Goal: Information Seeking & Learning: Learn about a topic

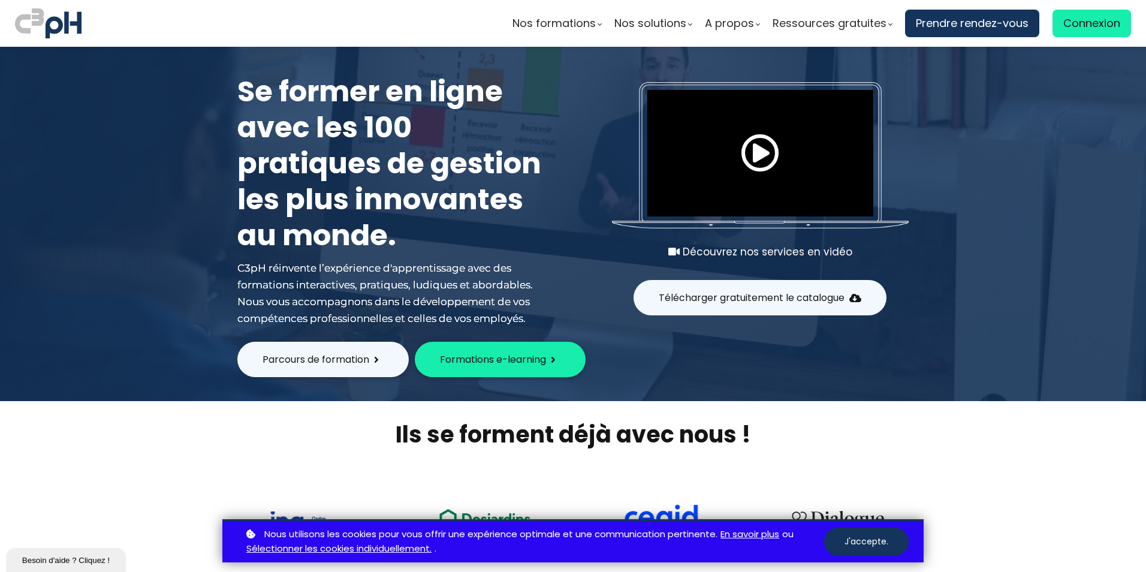
drag, startPoint x: 0, startPoint y: 0, endPoint x: 340, endPoint y: 363, distance: 496.8
click at [340, 363] on span "Parcours de formation" at bounding box center [315, 359] width 107 height 15
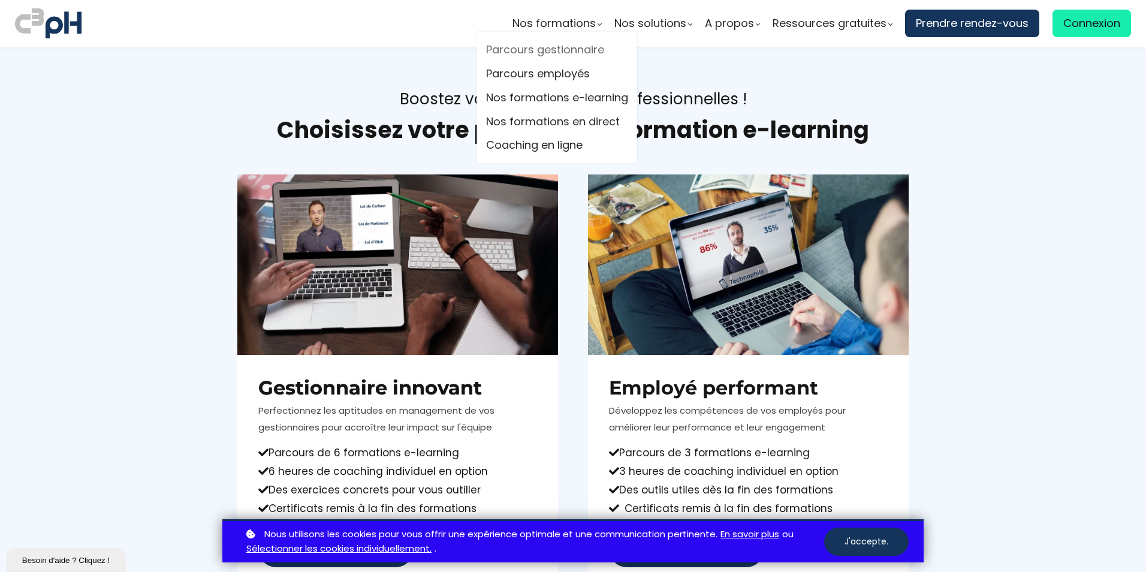
click at [557, 48] on link "Parcours gestionnaire" at bounding box center [557, 50] width 142 height 18
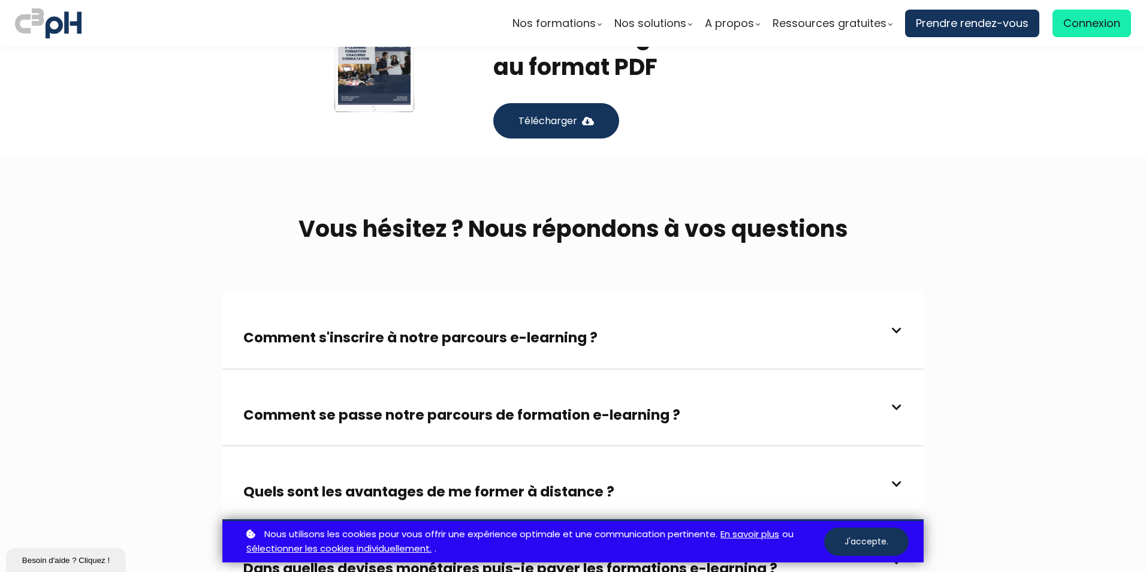
scroll to position [2756, 0]
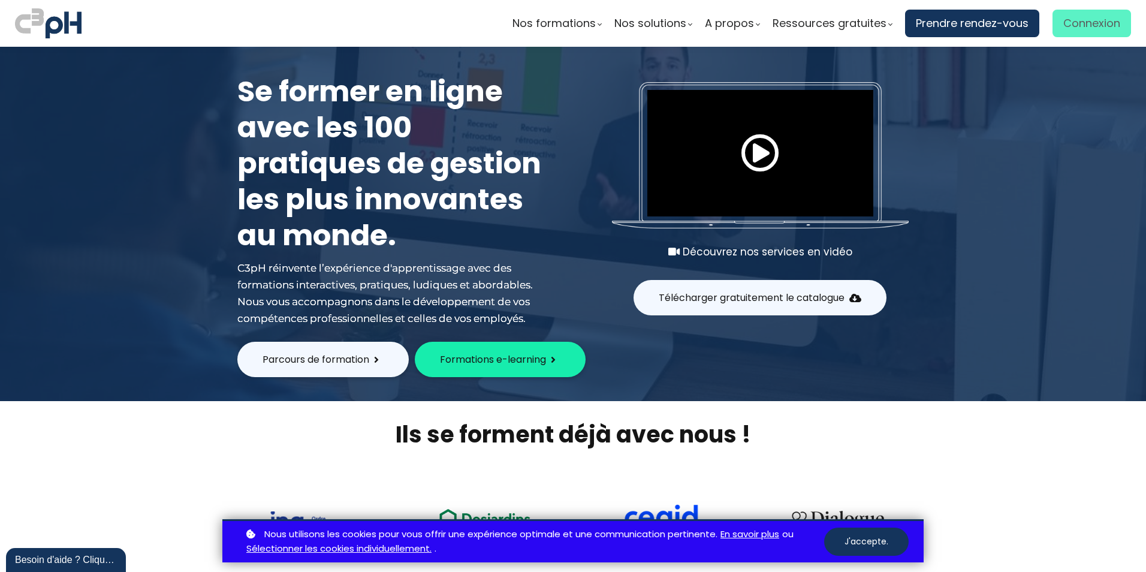
click at [1094, 29] on span "Connexion" at bounding box center [1091, 23] width 57 height 18
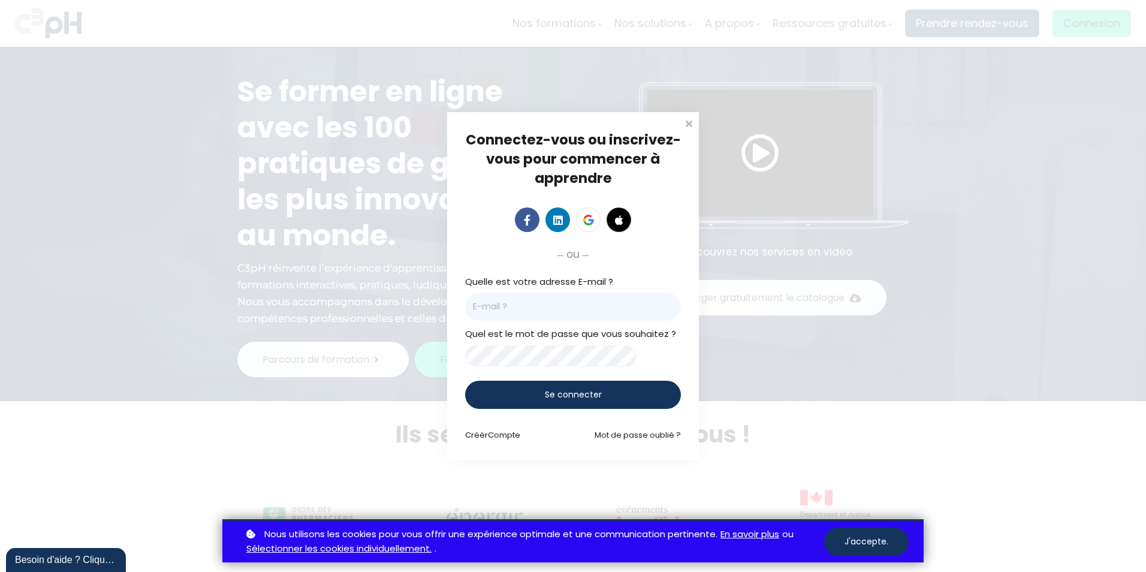
click at [588, 303] on input "email" at bounding box center [573, 306] width 216 height 28
type input "Daniela.Crisan@et.eurofinsca.com"
click at [569, 399] on span "Se connecter" at bounding box center [573, 394] width 57 height 13
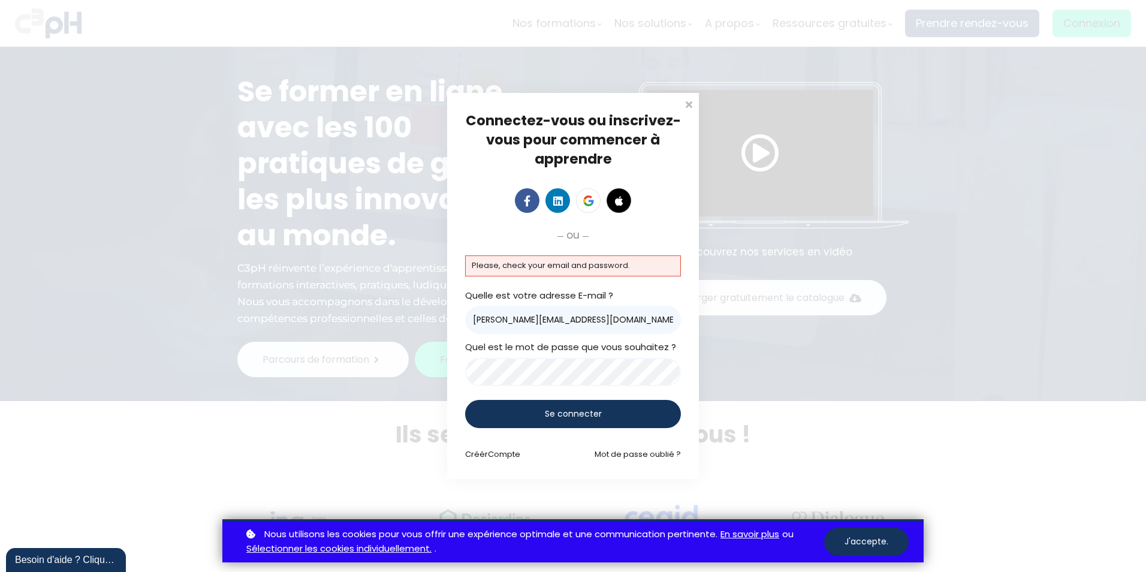
click at [452, 374] on div "Connectez-vous ou inscrivez-vous pour commencer à apprendre Connectez-vous pour…" at bounding box center [573, 286] width 252 height 386
click at [545, 410] on span "Se connecter" at bounding box center [573, 413] width 57 height 13
click at [448, 371] on div "Connectez-vous ou inscrivez-vous pour commencer à apprendre Connectez-vous pour…" at bounding box center [573, 286] width 252 height 386
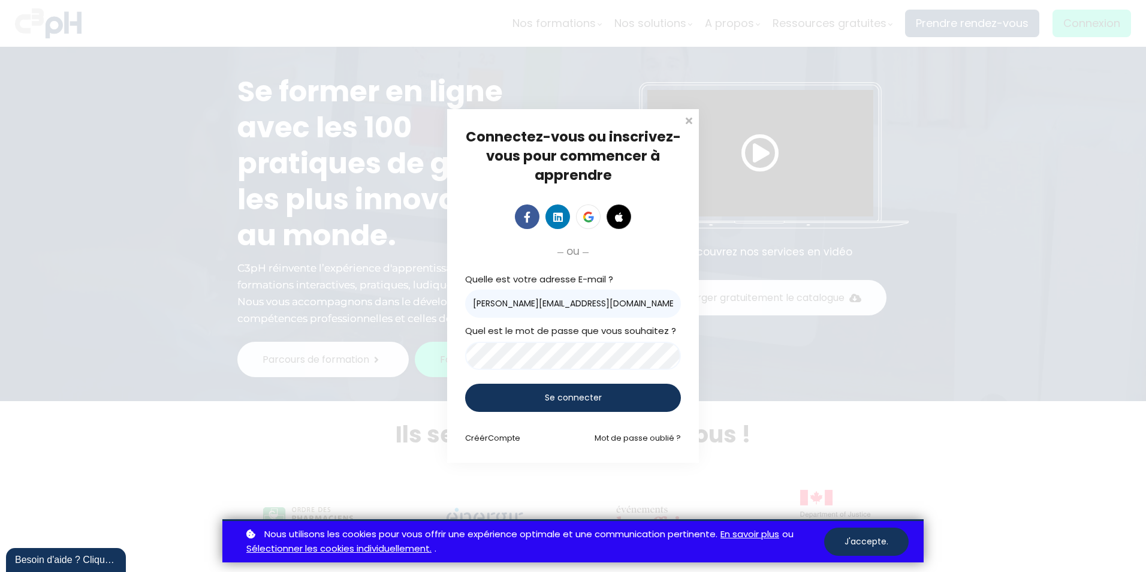
click at [514, 405] on div "Se connecter" at bounding box center [573, 397] width 216 height 28
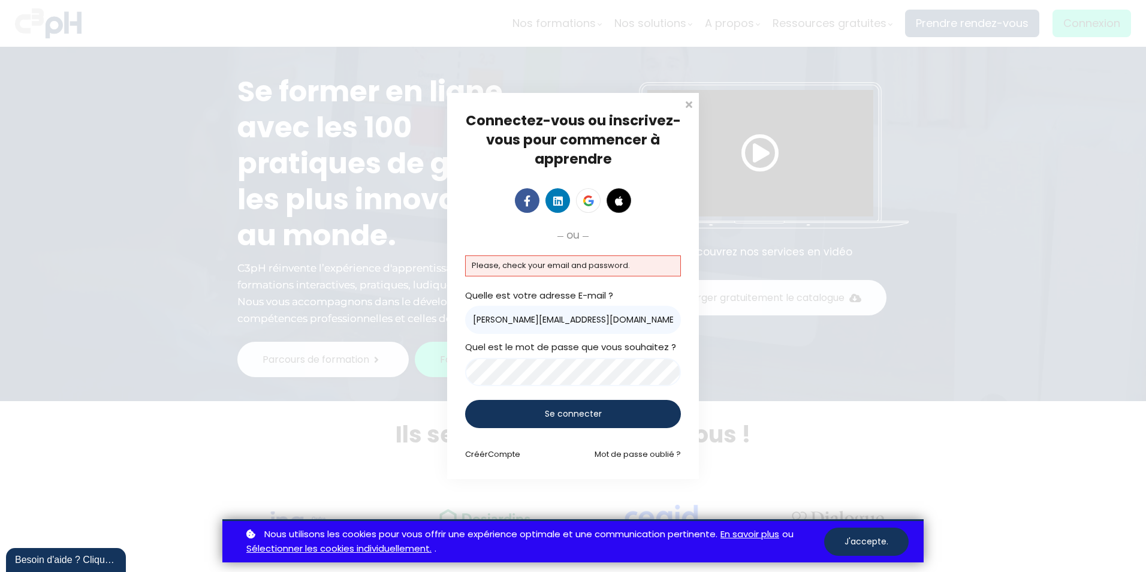
click at [529, 408] on div "Se connecter" at bounding box center [573, 414] width 216 height 28
click at [623, 455] on link "Mot de passe oublié ?" at bounding box center [637, 453] width 86 height 11
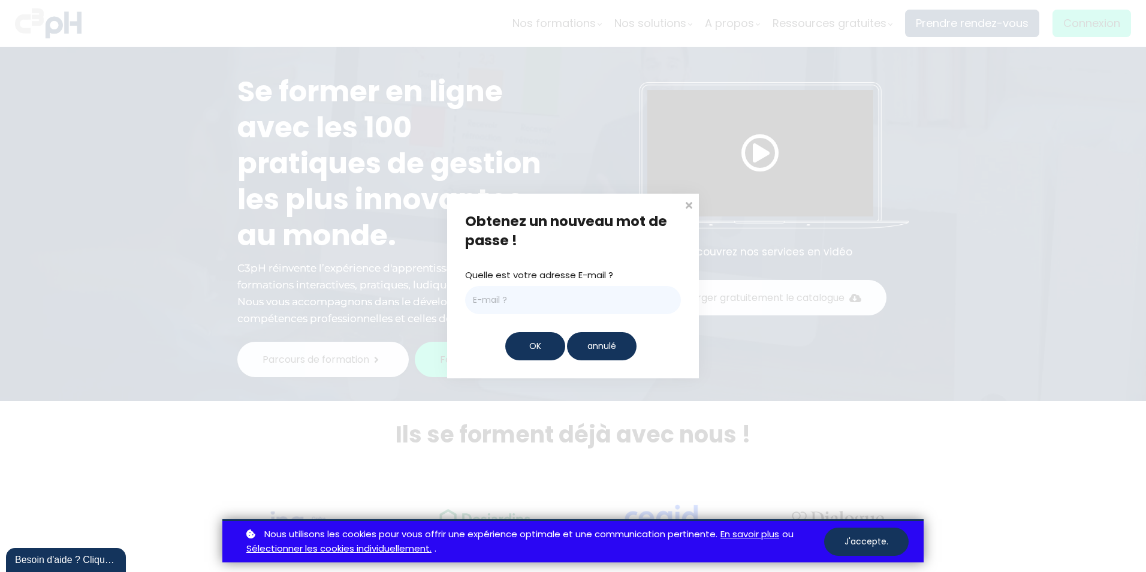
click at [545, 298] on input "email" at bounding box center [573, 300] width 216 height 28
type input "Daniela.Crisan@et.eurofinsca.com"
click at [551, 348] on div "OK" at bounding box center [535, 346] width 60 height 28
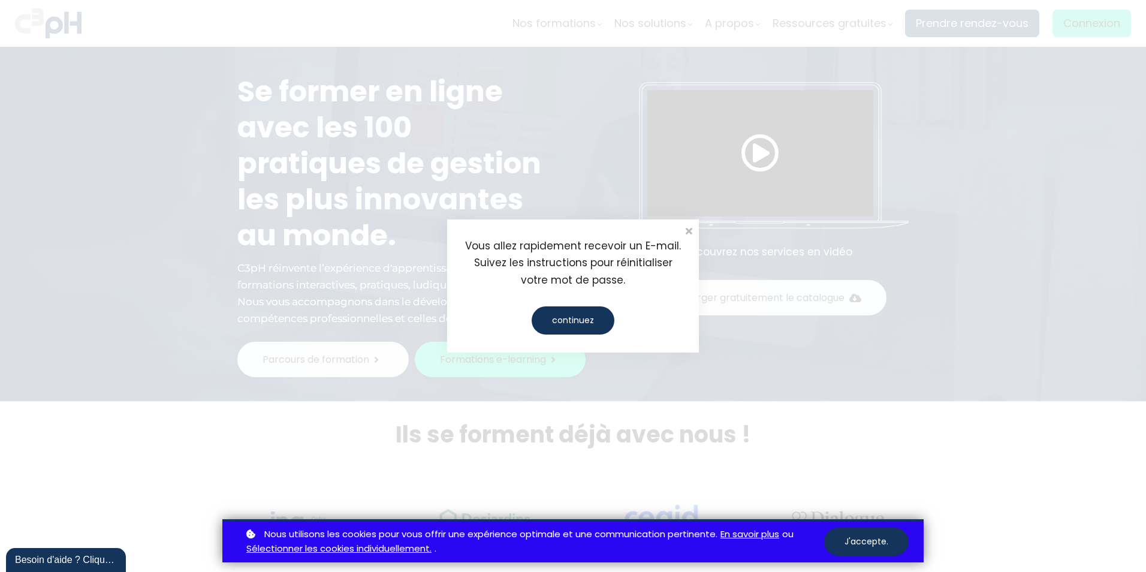
click at [557, 327] on div "continuez" at bounding box center [572, 320] width 83 height 28
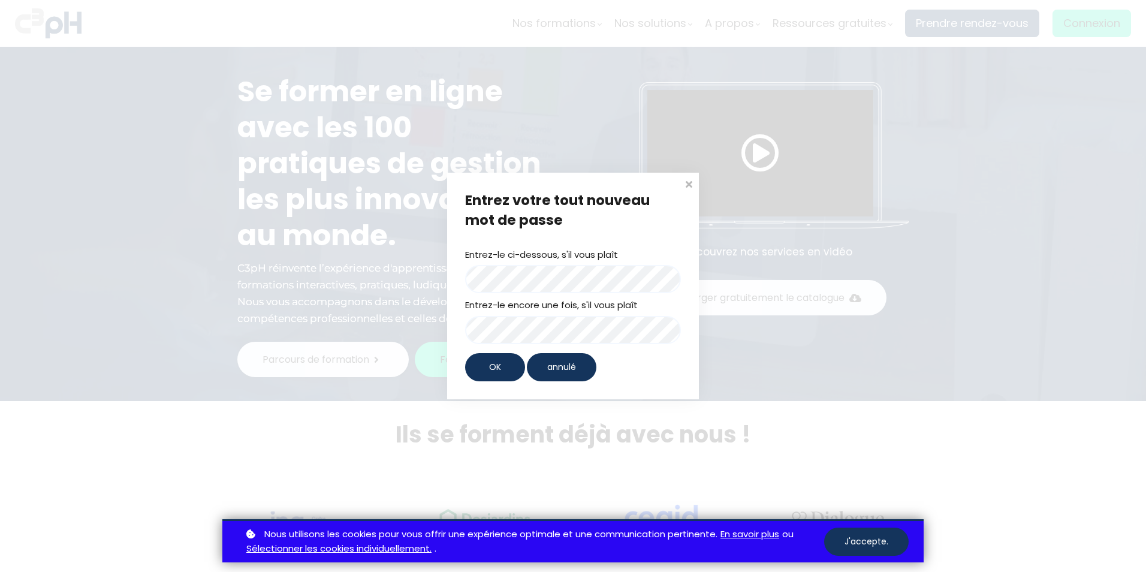
drag, startPoint x: 627, startPoint y: 248, endPoint x: 615, endPoint y: 261, distance: 17.4
click at [615, 261] on div "Entrez-le ci-dessous, s'il vous plaît Entrez-le encore une fois, s'il vous plaît" at bounding box center [573, 295] width 216 height 96
click at [507, 371] on div "OK" at bounding box center [495, 367] width 60 height 28
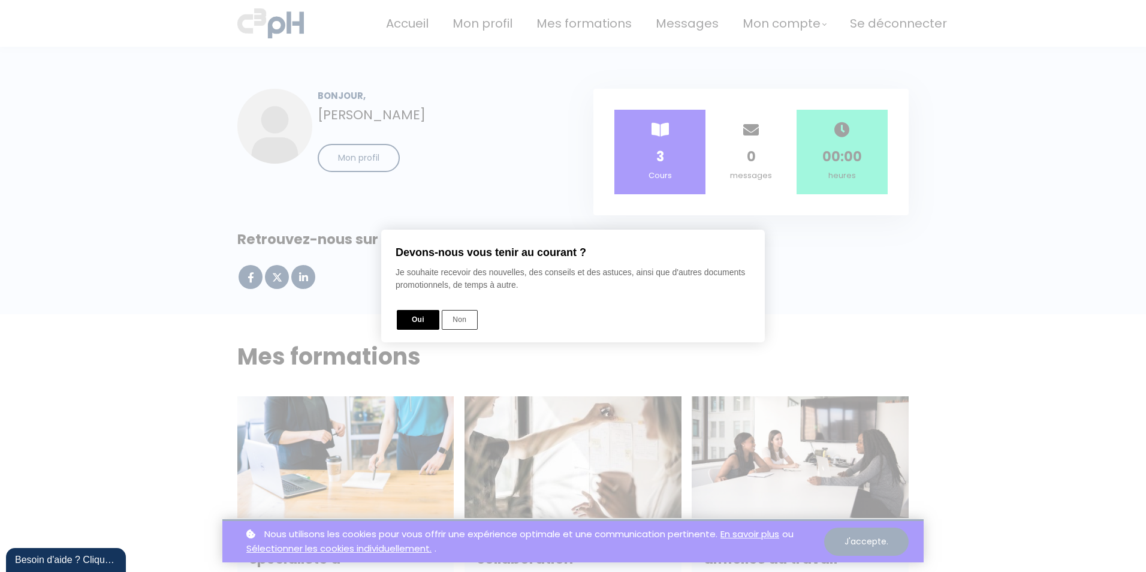
click at [413, 322] on button "Oui" at bounding box center [418, 320] width 43 height 20
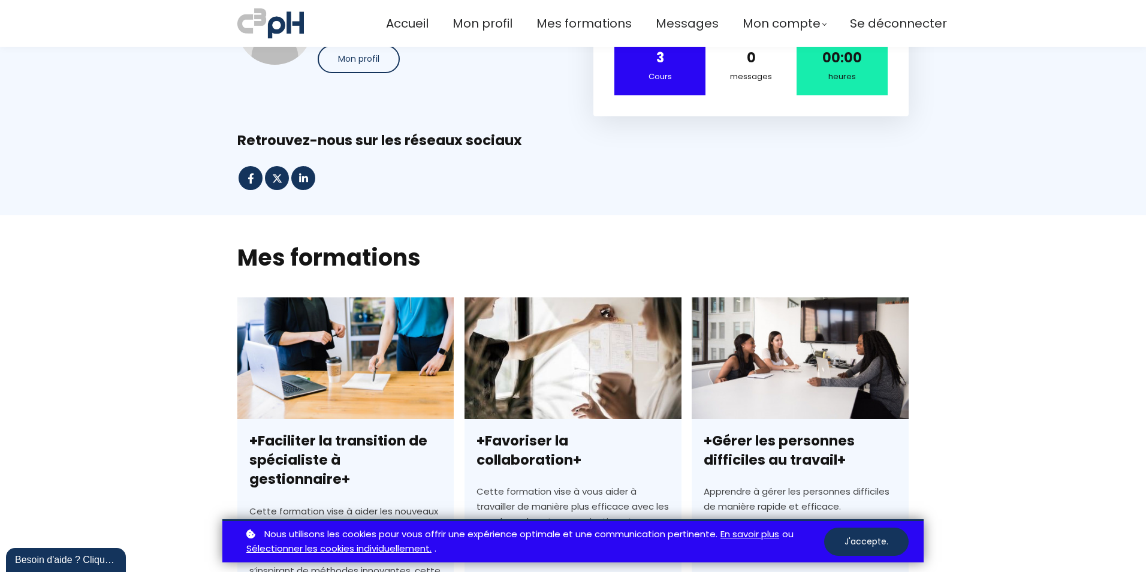
scroll to position [120, 0]
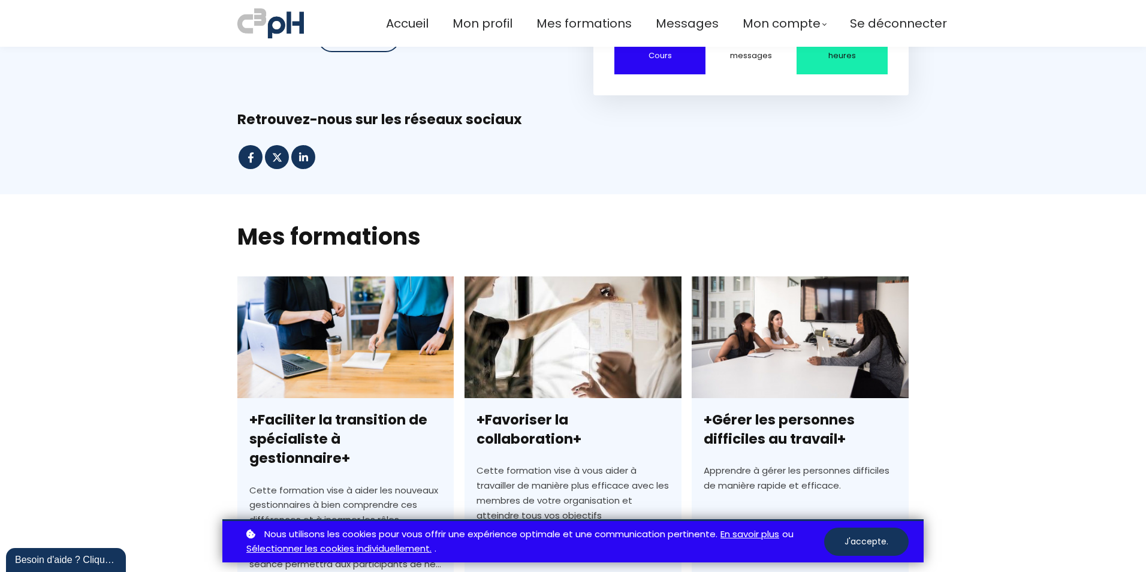
click at [365, 361] on link "+Faciliter la transition de spécialiste à gestionnaire+" at bounding box center [345, 491] width 216 height 431
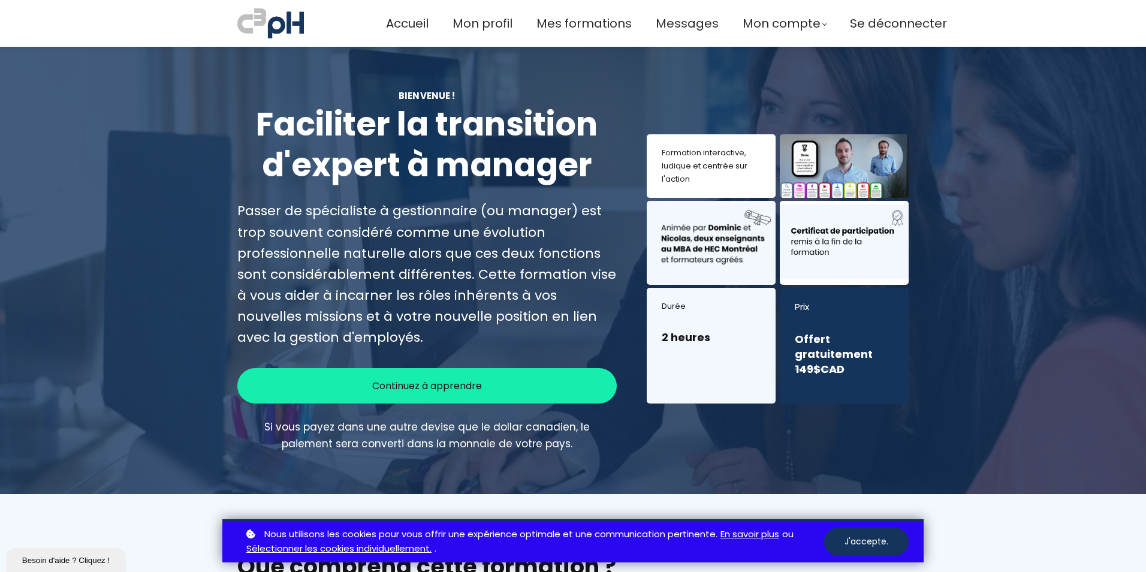
click at [470, 387] on span "Continuez à apprendre" at bounding box center [427, 385] width 110 height 15
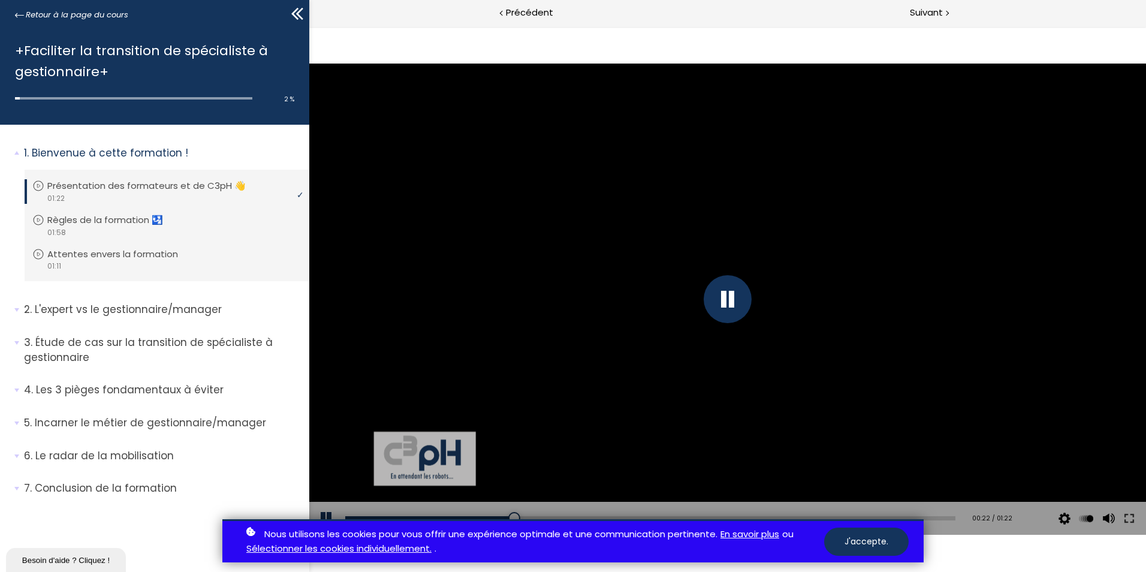
click at [897, 26] on html "Click for sound @keyframes VOLUME_SMALL_WAVE_FLASH { 0% { opacity: 0; } 33% { o…" at bounding box center [727, 26] width 836 height 0
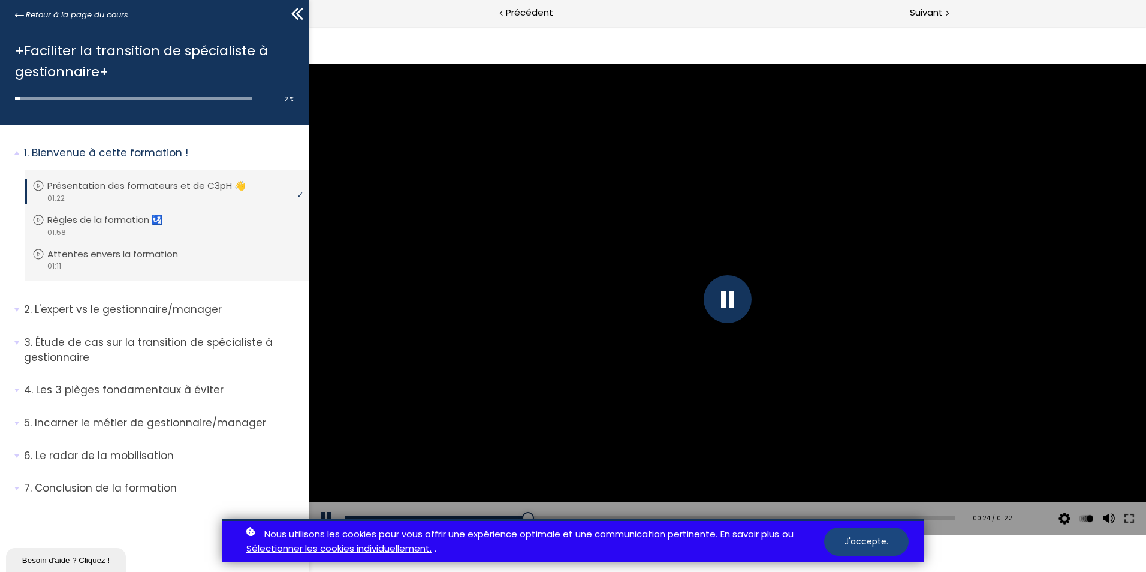
click at [874, 540] on button "J'accepte." at bounding box center [866, 541] width 84 height 28
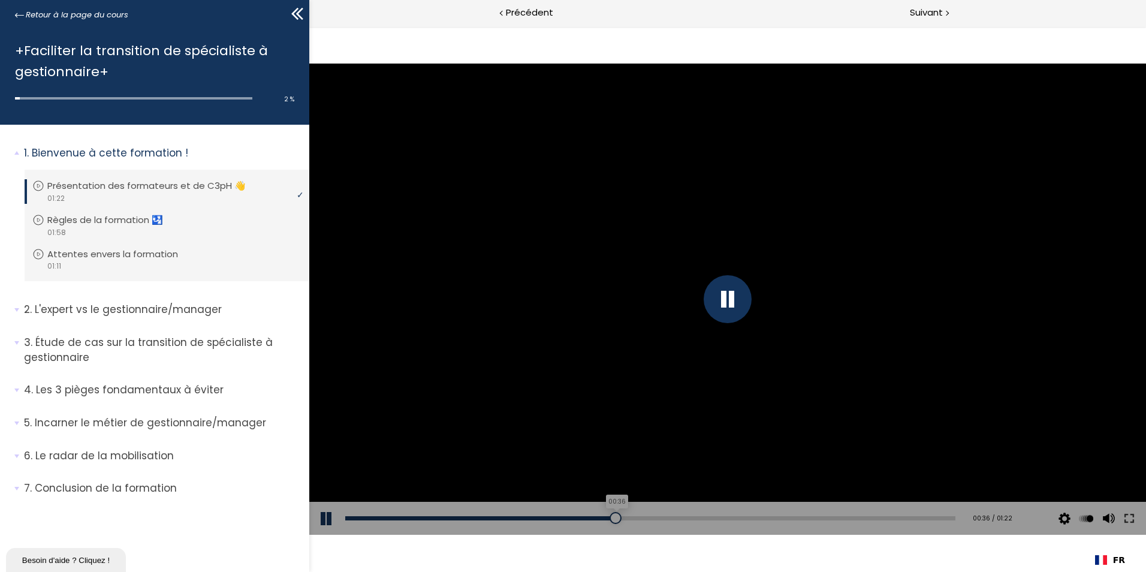
click at [611, 518] on div "00:36" at bounding box center [650, 518] width 610 height 4
click at [718, 518] on div "00:51" at bounding box center [650, 518] width 610 height 4
click at [817, 519] on div "01:04" at bounding box center [650, 518] width 610 height 4
click at [895, 518] on div "01:15" at bounding box center [650, 518] width 610 height 4
click at [924, 519] on div at bounding box center [926, 518] width 12 height 12
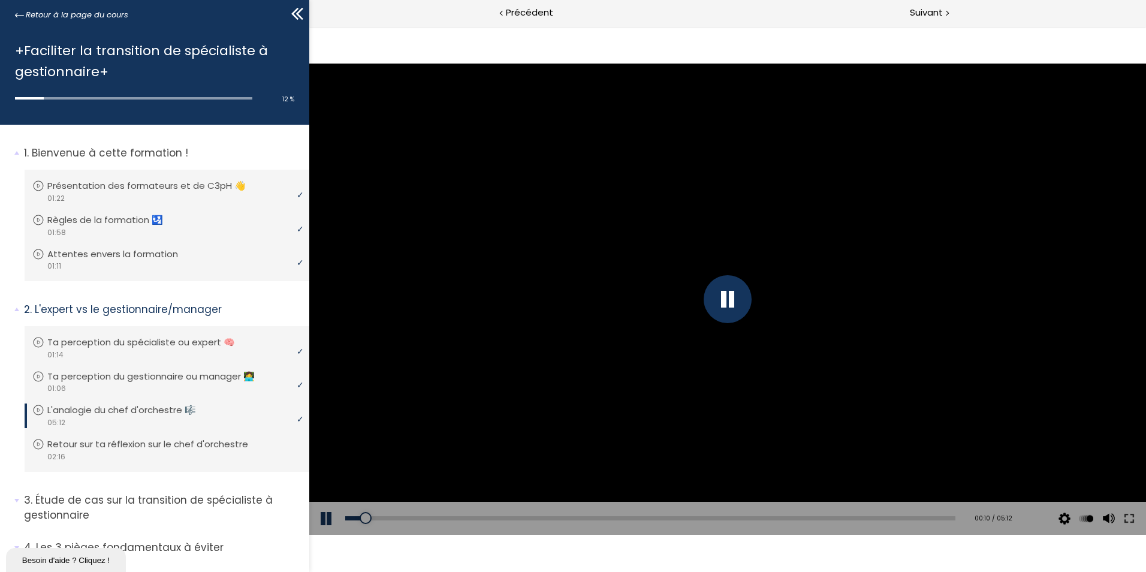
click at [778, 378] on div at bounding box center [727, 299] width 836 height 470
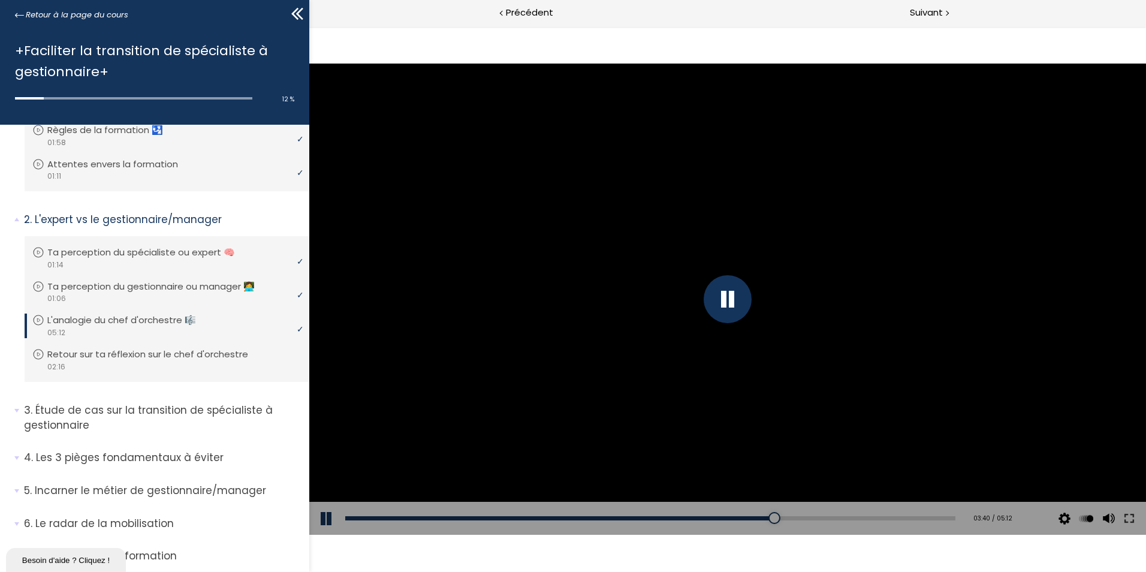
scroll to position [129, 0]
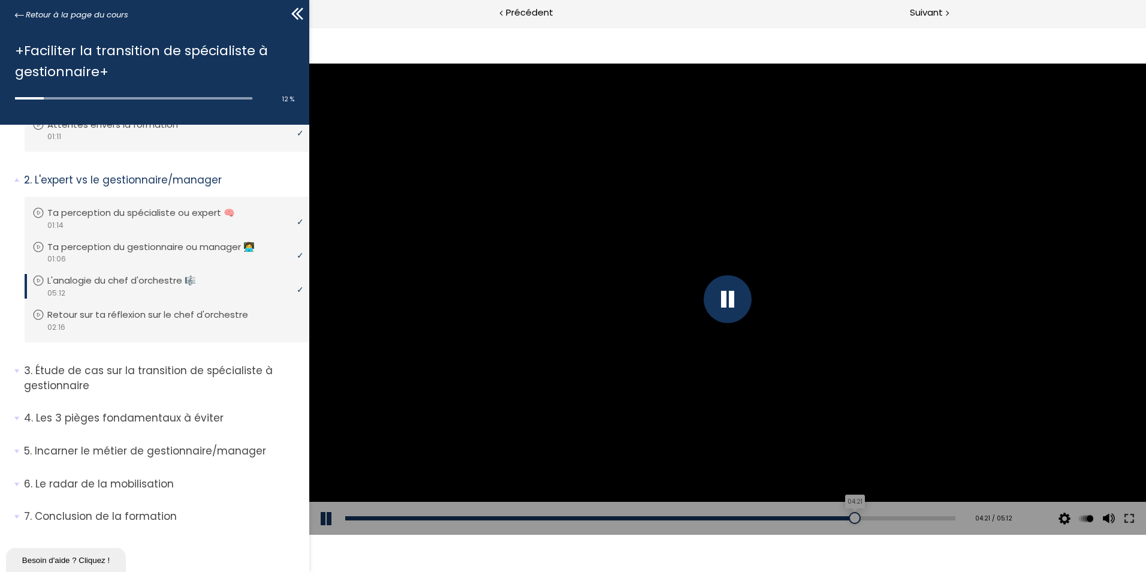
click at [847, 516] on div "04:21" at bounding box center [650, 518] width 610 height 4
click at [772, 493] on div at bounding box center [727, 299] width 836 height 470
click at [730, 283] on div at bounding box center [727, 299] width 48 height 48
click at [484, 249] on div at bounding box center [727, 299] width 836 height 470
click at [732, 303] on div at bounding box center [727, 299] width 48 height 48
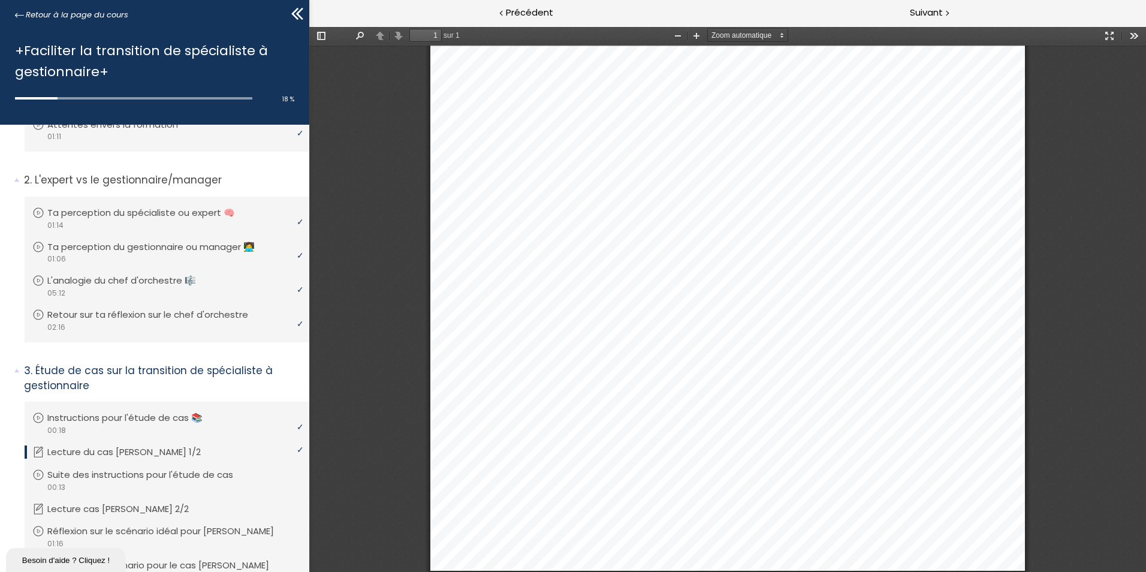
scroll to position [326, 0]
click at [189, 476] on p "Suite des instructions pour l'étude de cas" at bounding box center [152, 474] width 204 height 13
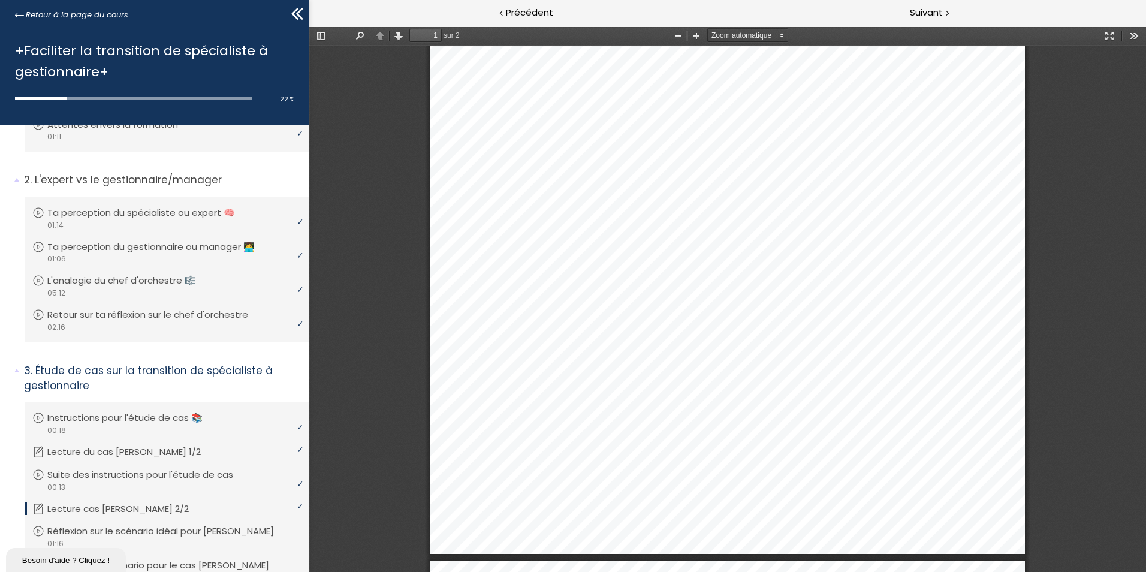
scroll to position [366, 0]
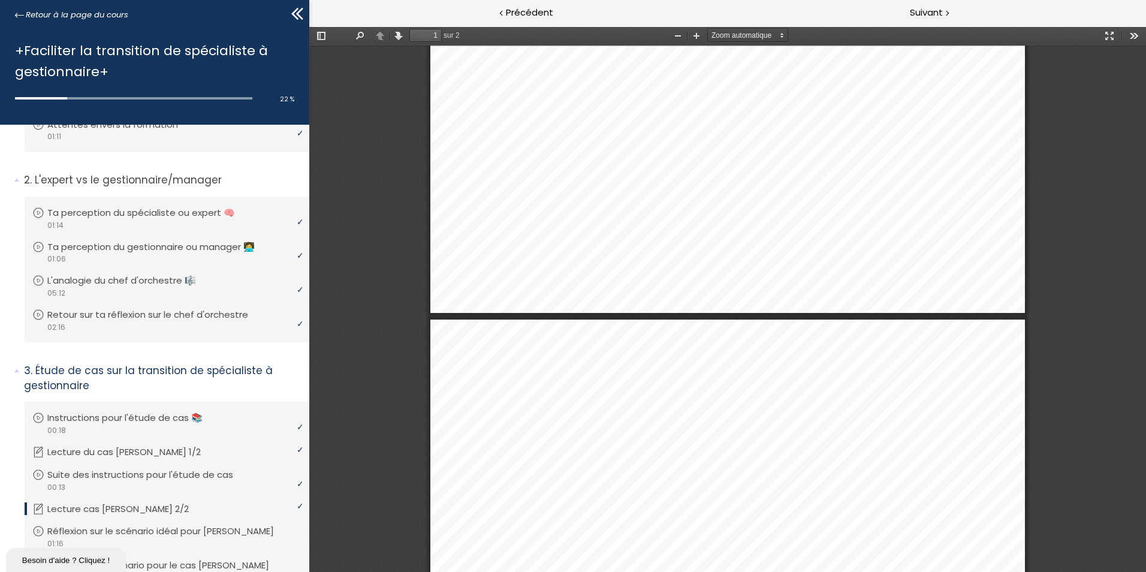
type input "2"
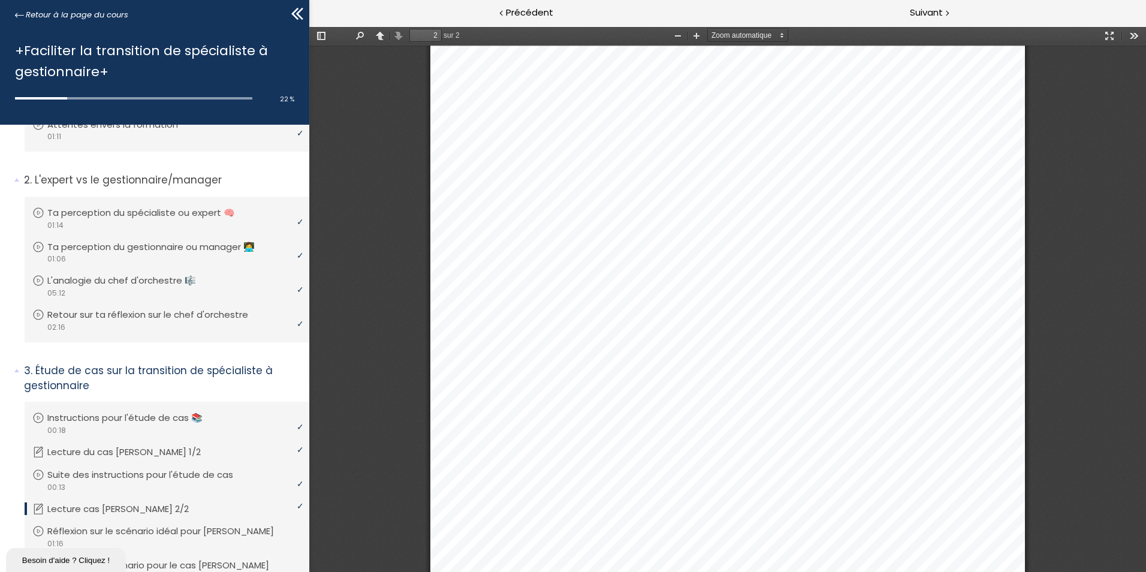
scroll to position [1173, 0]
click at [149, 530] on p "Réflexion sur le scénario idéal pour Jean ➡️" at bounding box center [172, 530] width 244 height 13
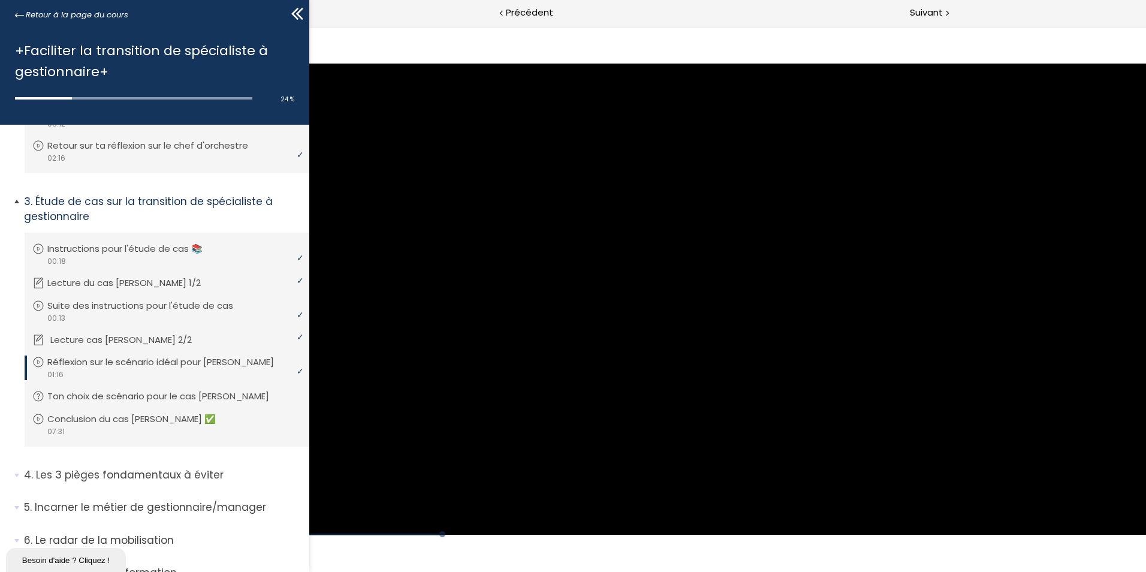
scroll to position [355, 0]
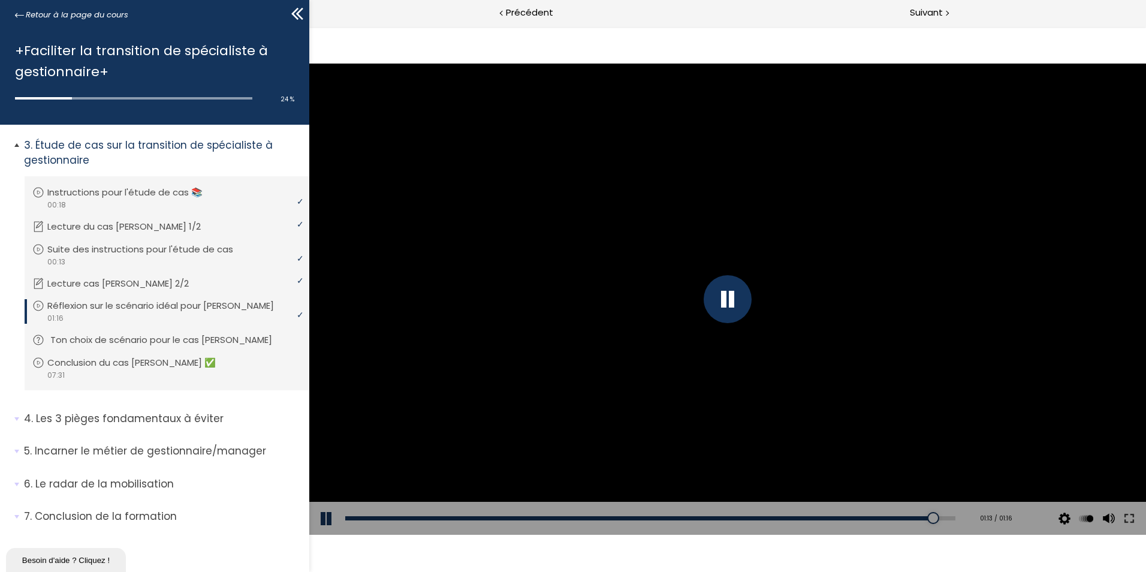
click at [115, 338] on p "Ton choix de scénario pour le cas Jean" at bounding box center [170, 339] width 240 height 13
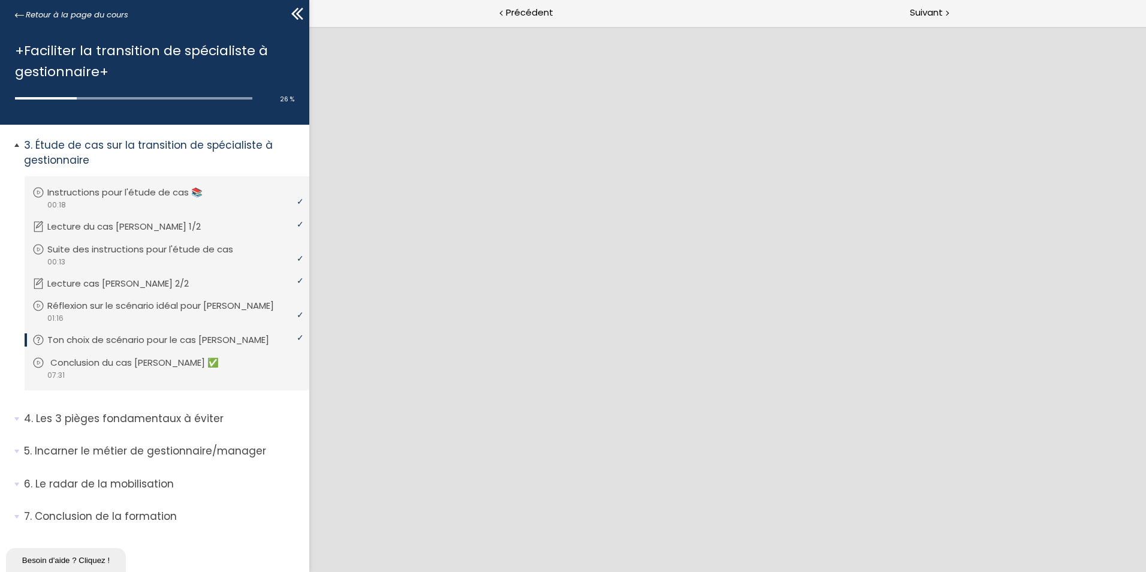
click at [110, 360] on p "Conclusion du cas Jean ✅" at bounding box center [143, 362] width 186 height 13
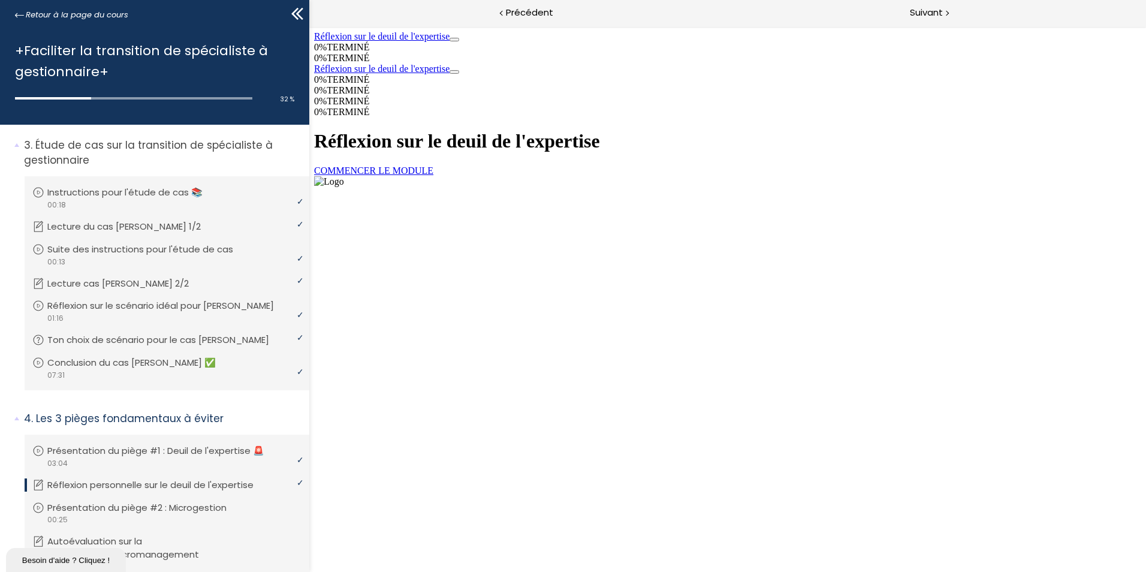
click at [433, 176] on link "COMMENCER LE MODULE" at bounding box center [373, 170] width 119 height 10
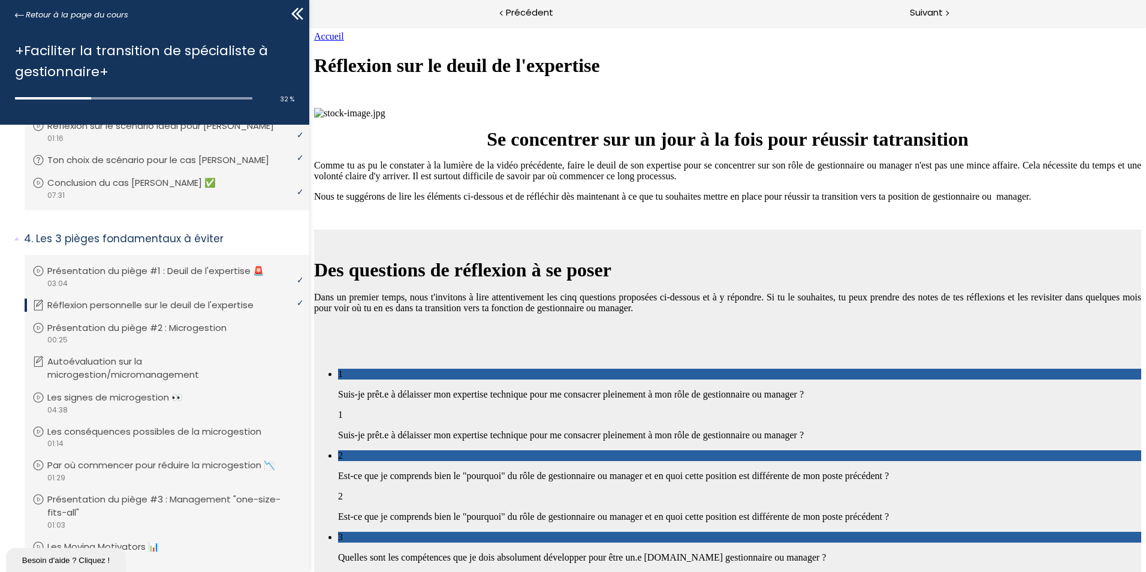
scroll to position [880, 0]
click at [171, 328] on p "Présentation du piège #2 : Microgestion" at bounding box center [148, 327] width 197 height 13
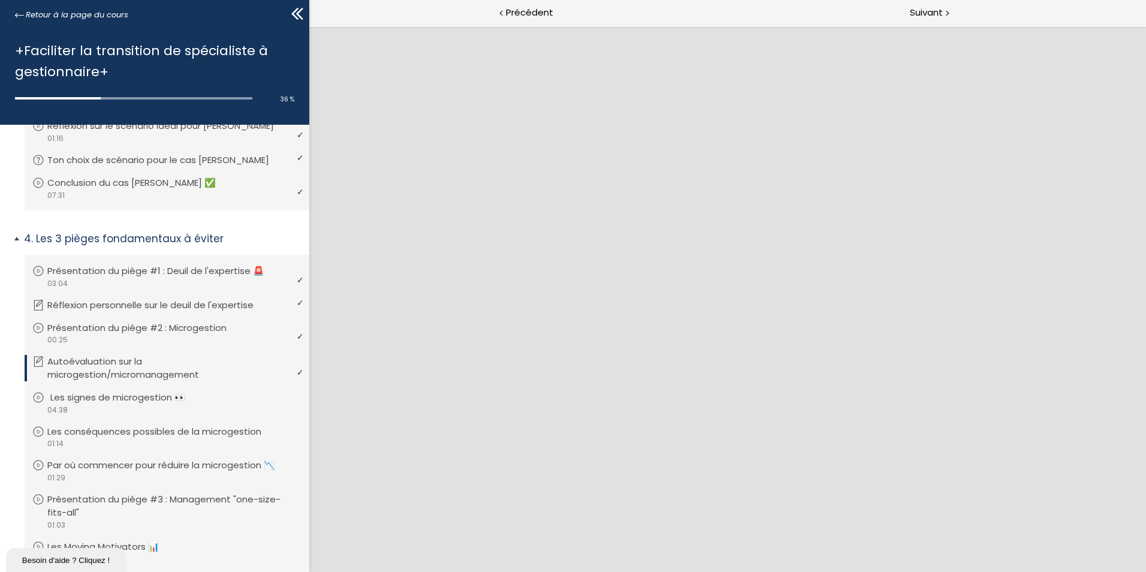
click at [133, 401] on p "Les signes de microgestion 👀" at bounding box center [126, 397] width 153 height 13
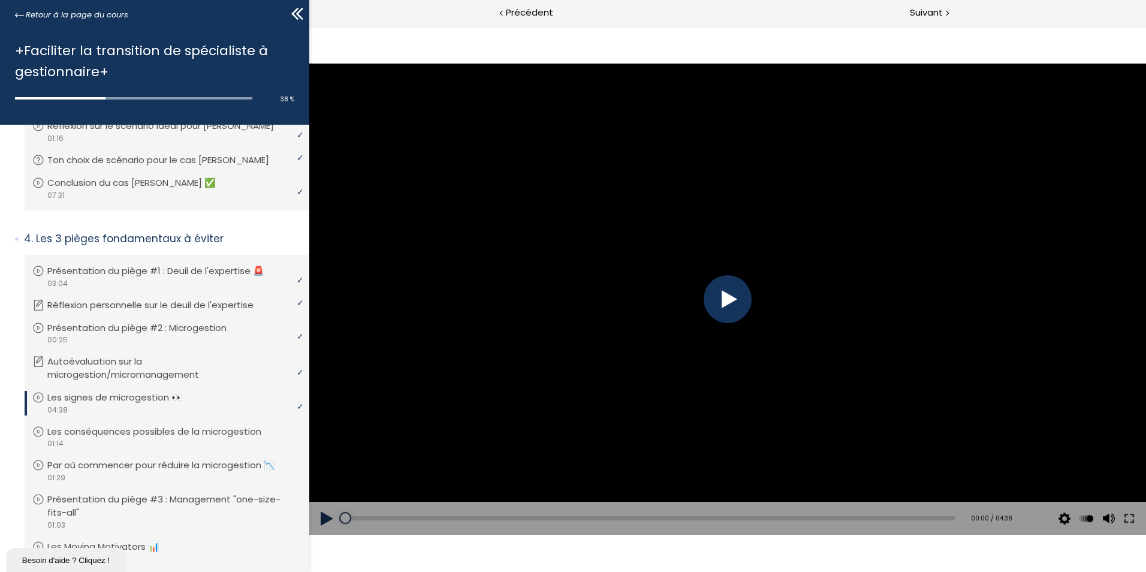
click at [732, 297] on div at bounding box center [727, 299] width 48 height 48
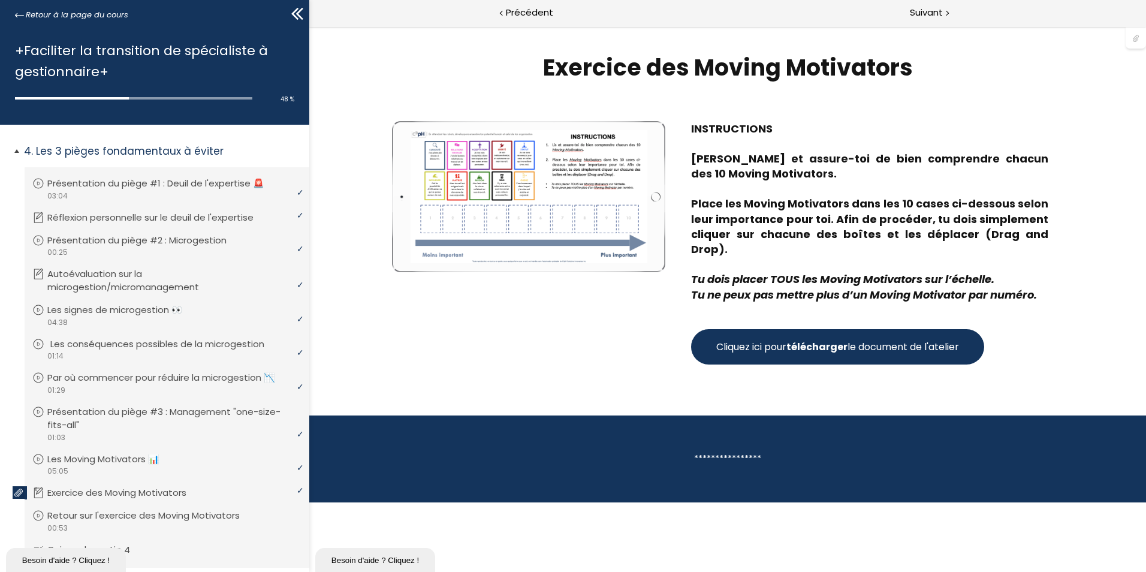
scroll to position [774, 0]
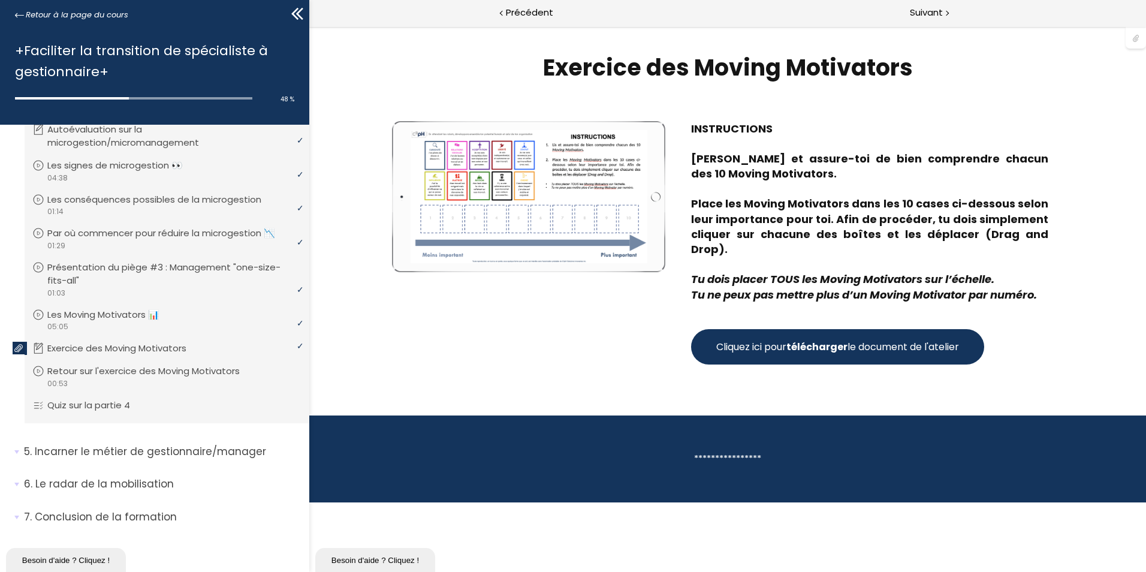
click at [755, 339] on span "Cliquez ici pour télécharger le document de l'atelier" at bounding box center [837, 346] width 243 height 15
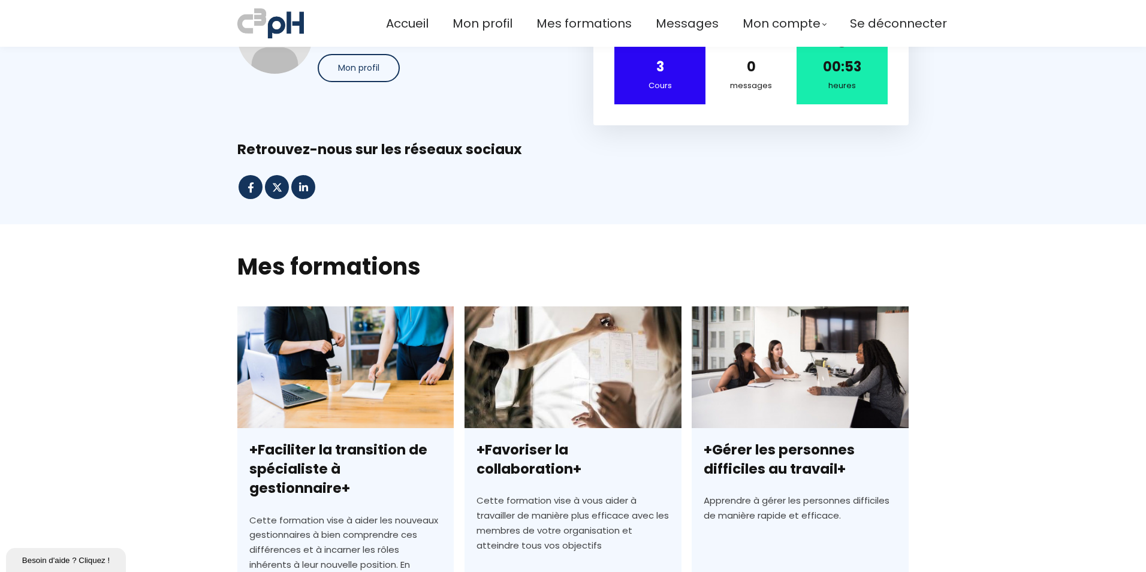
scroll to position [120, 0]
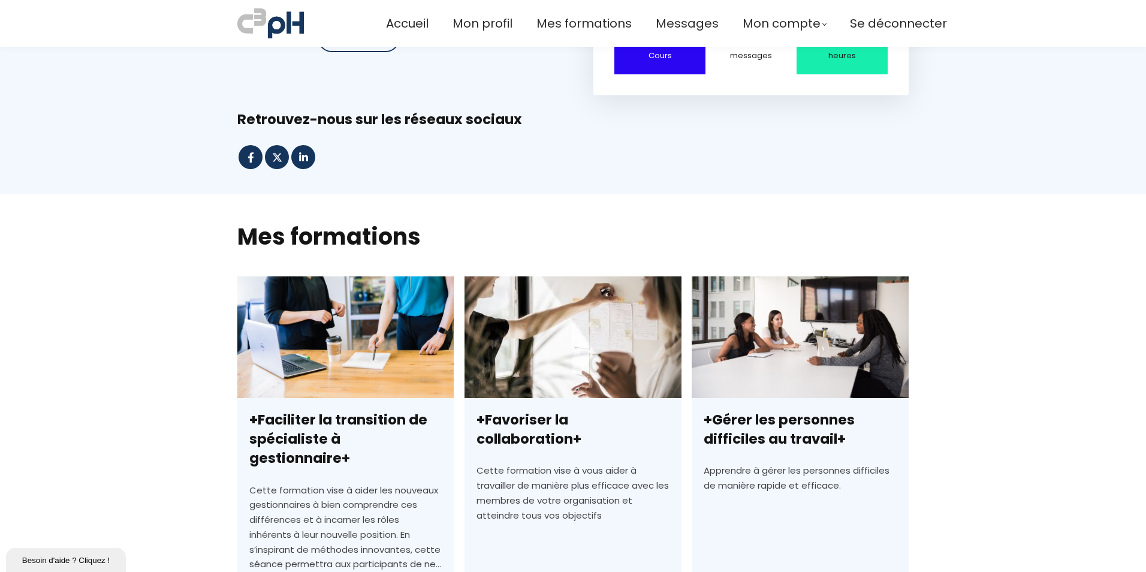
click at [407, 334] on link "+Faciliter la transition de spécialiste à gestionnaire+" at bounding box center [345, 491] width 216 height 431
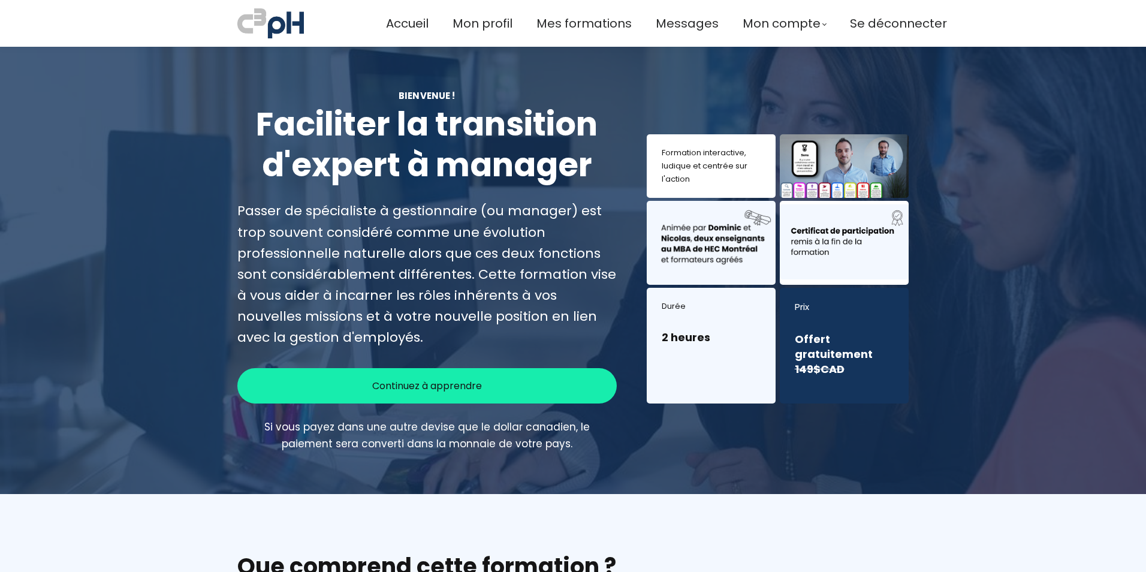
click at [476, 385] on span "Continuez à apprendre" at bounding box center [427, 385] width 110 height 15
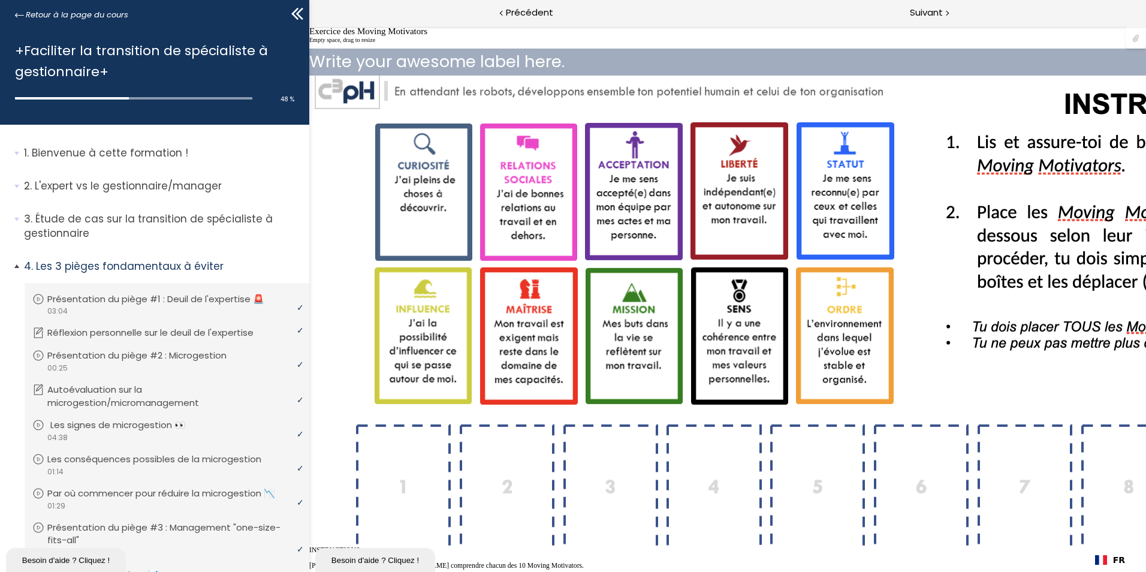
scroll to position [273, 0]
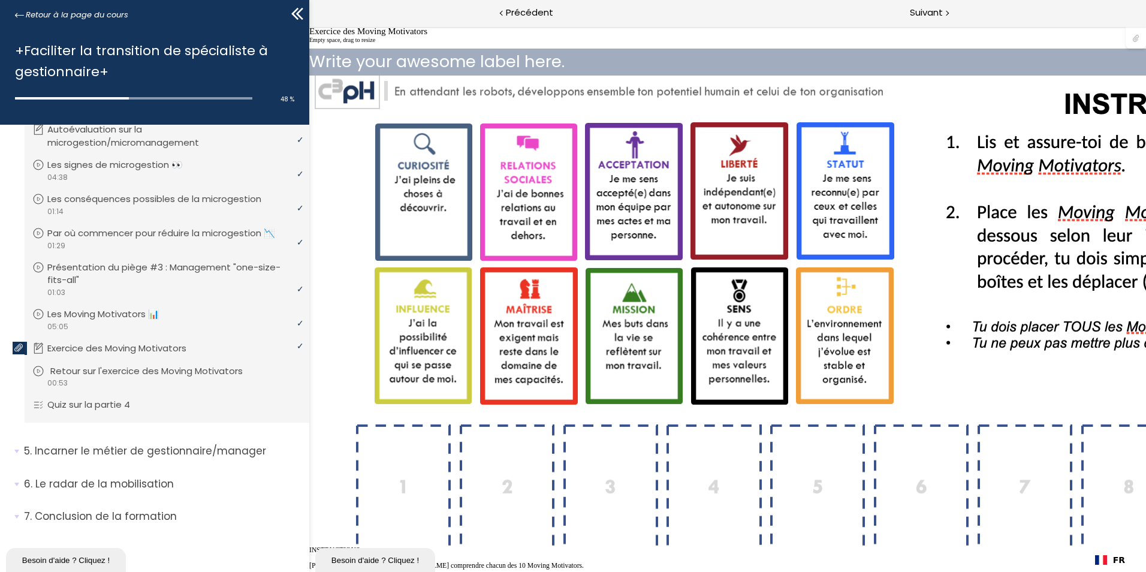
click at [142, 372] on p "Retour sur l'exercice des Moving Motivators" at bounding box center [155, 370] width 210 height 13
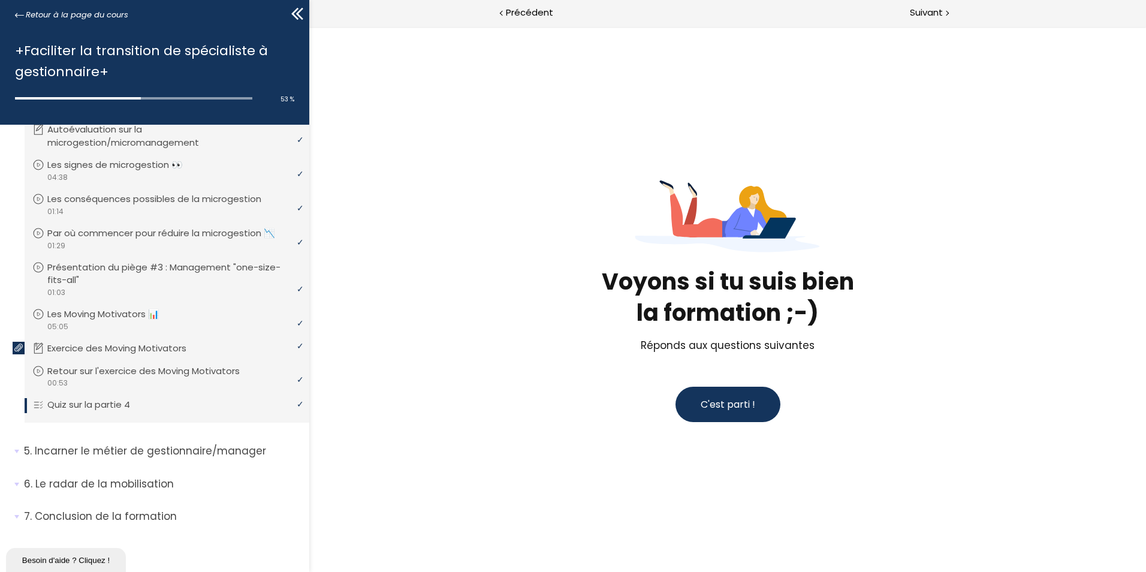
click at [708, 409] on span "C'est parti !" at bounding box center [727, 404] width 55 height 14
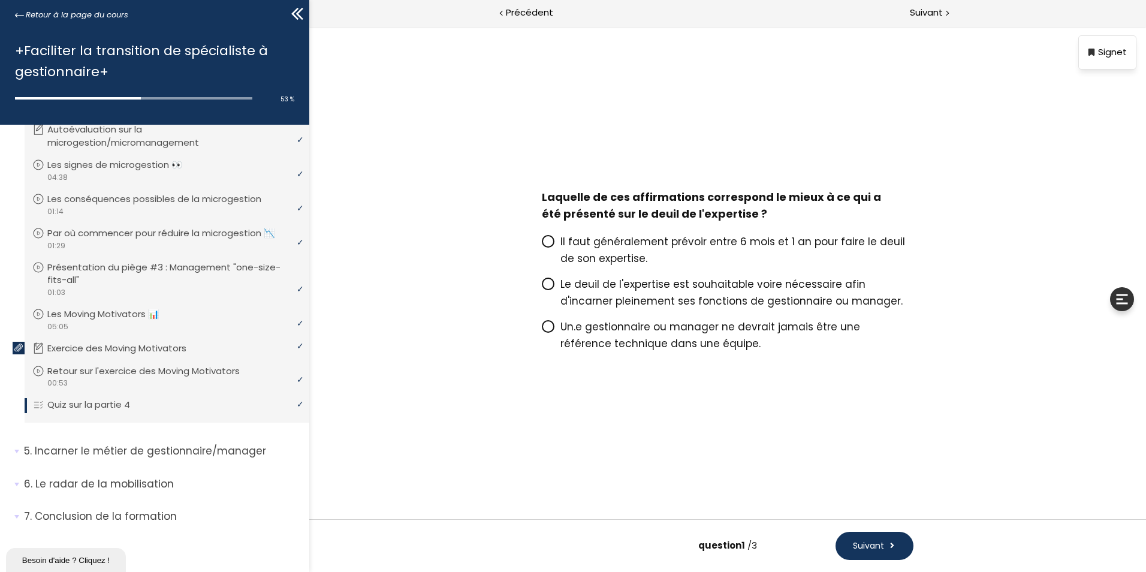
click at [559, 285] on span at bounding box center [551, 284] width 19 height 15
click at [542, 288] on input "Le deuil de l'expertise est souhaitable voire nécessaire afin d'incarner pleine…" at bounding box center [542, 288] width 0 height 0
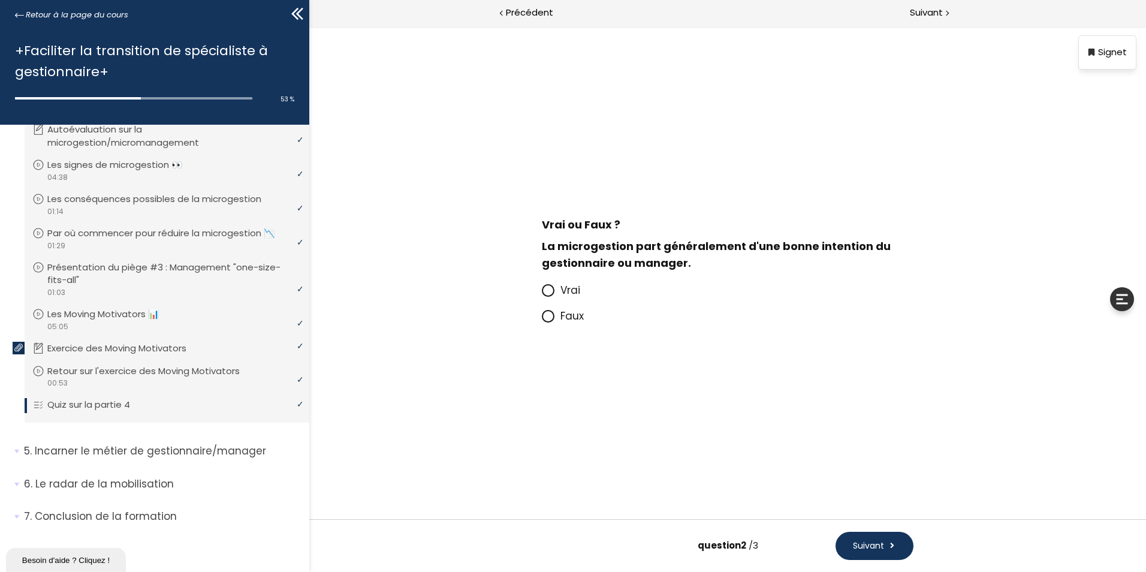
click at [549, 312] on icon at bounding box center [547, 315] width 7 height 7
click at [542, 319] on input "Faux" at bounding box center [542, 319] width 0 height 0
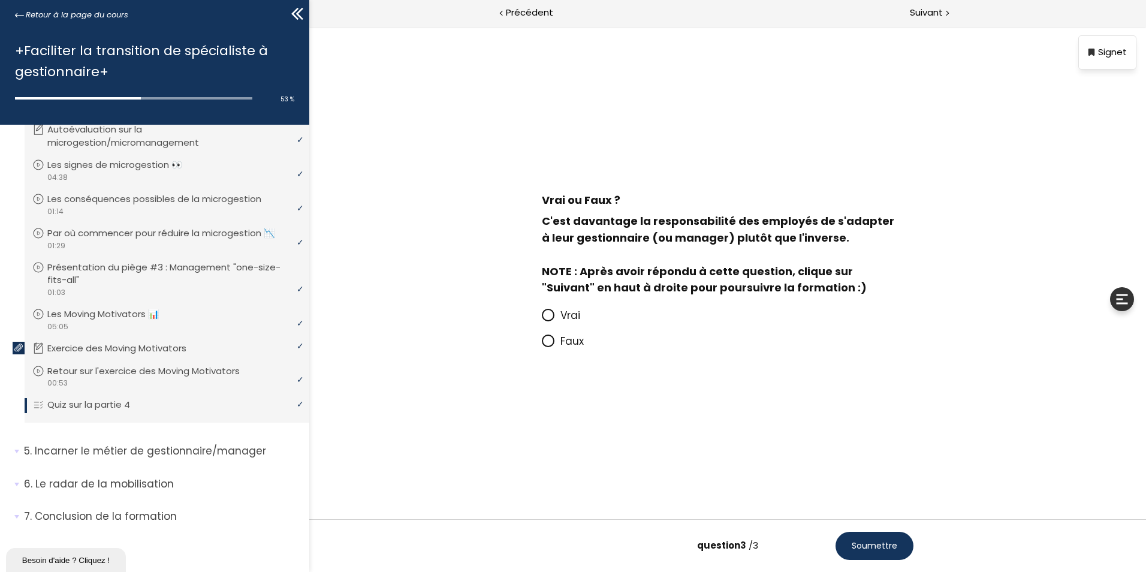
click at [553, 314] on span at bounding box center [548, 315] width 13 height 13
click at [542, 319] on input "Vrai" at bounding box center [542, 319] width 0 height 0
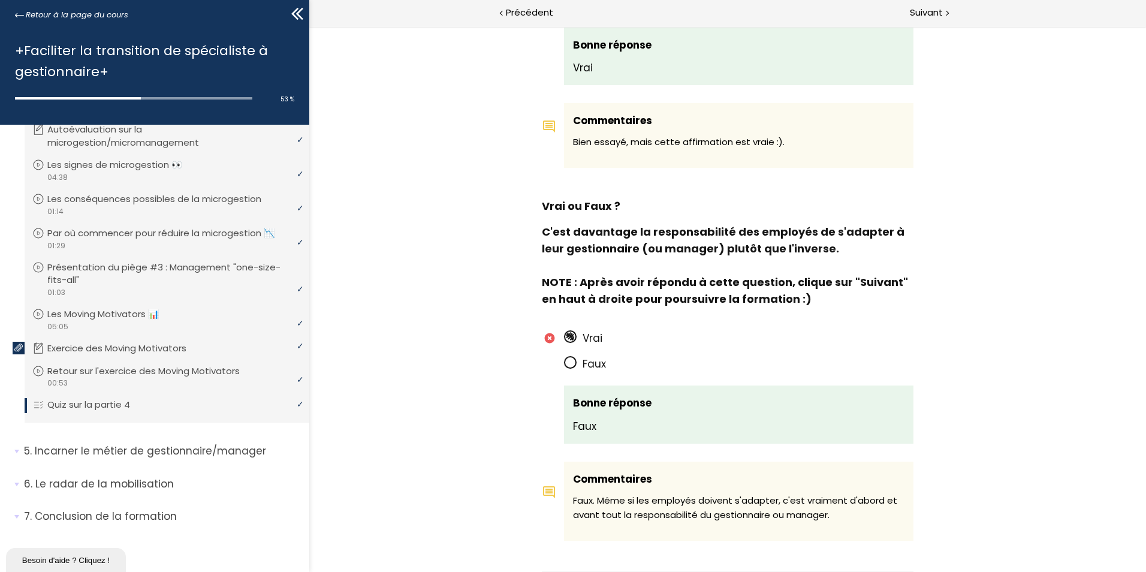
scroll to position [980, 0]
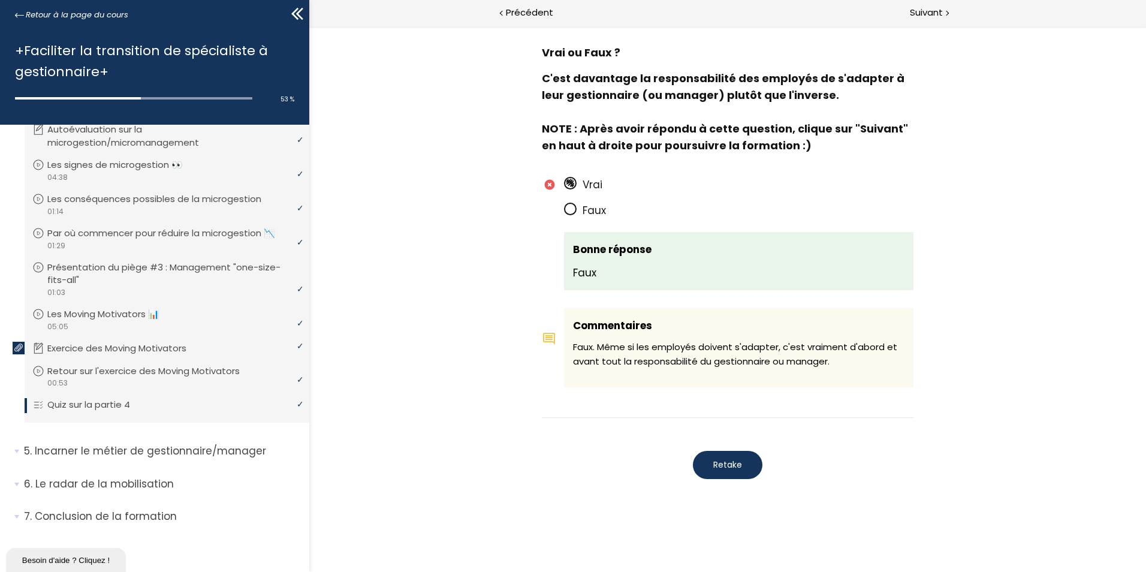
click at [741, 465] on button "Retake" at bounding box center [728, 465] width 70 height 28
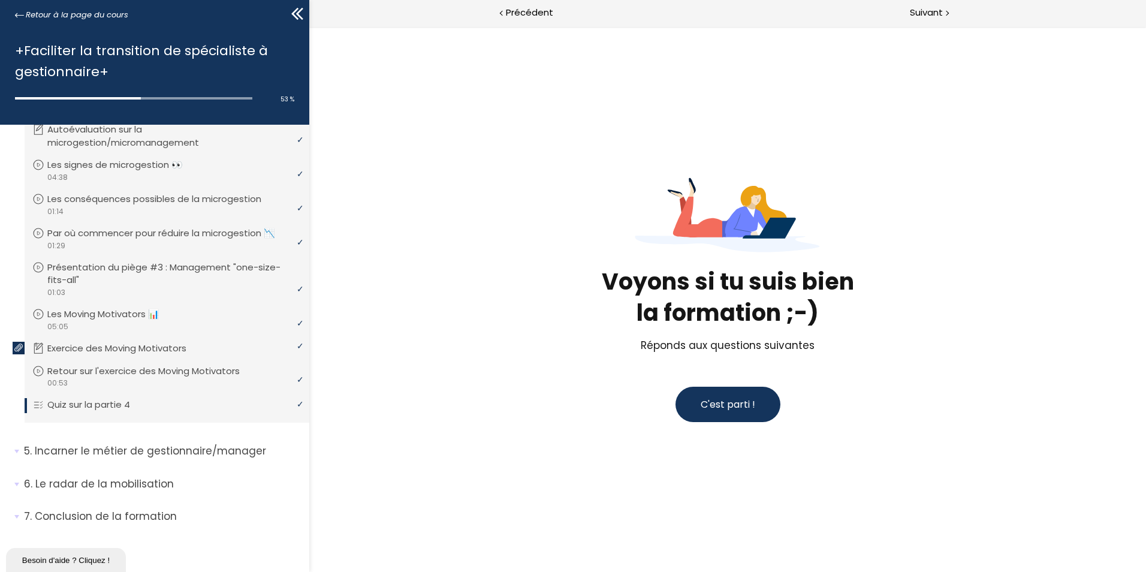
click at [747, 407] on span "C'est parti !" at bounding box center [727, 404] width 55 height 14
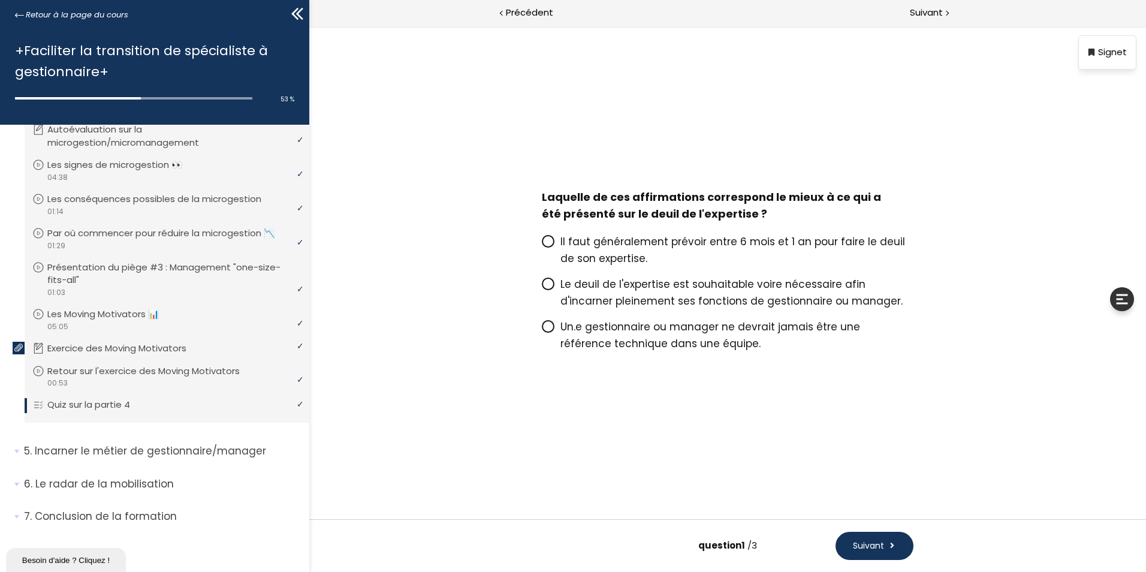
click at [700, 300] on span "Le deuil de l'expertise est souhaitable voire nécessaire afin d'incarner pleine…" at bounding box center [731, 292] width 342 height 31
click at [542, 288] on input "Le deuil de l'expertise est souhaitable voire nécessaire afin d'incarner pleine…" at bounding box center [542, 288] width 0 height 0
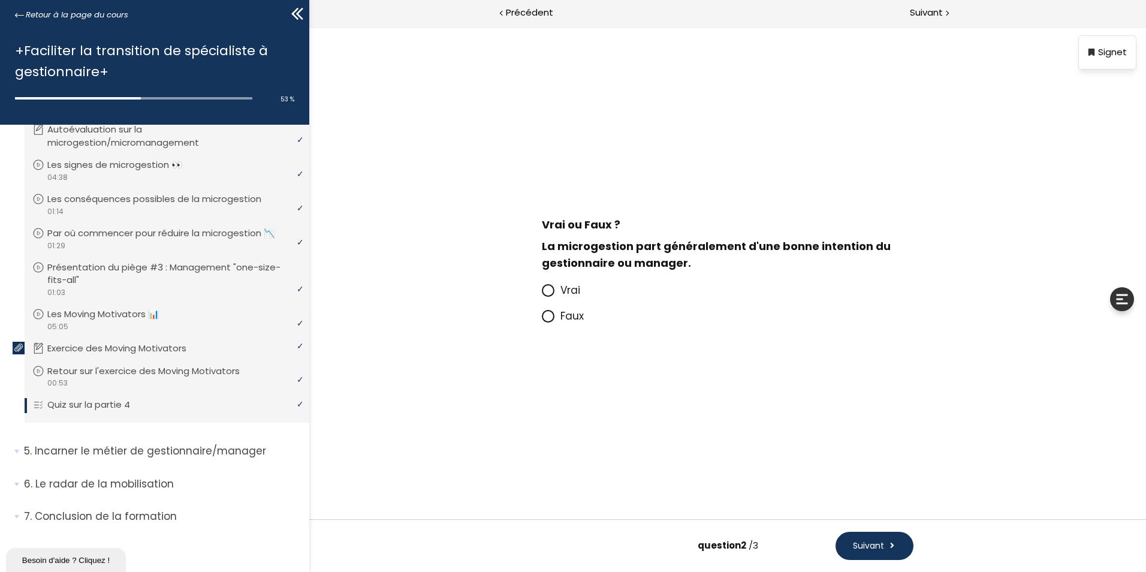
click at [579, 289] on span "Vrai" at bounding box center [570, 290] width 20 height 14
click at [542, 294] on input "Vrai" at bounding box center [542, 294] width 0 height 0
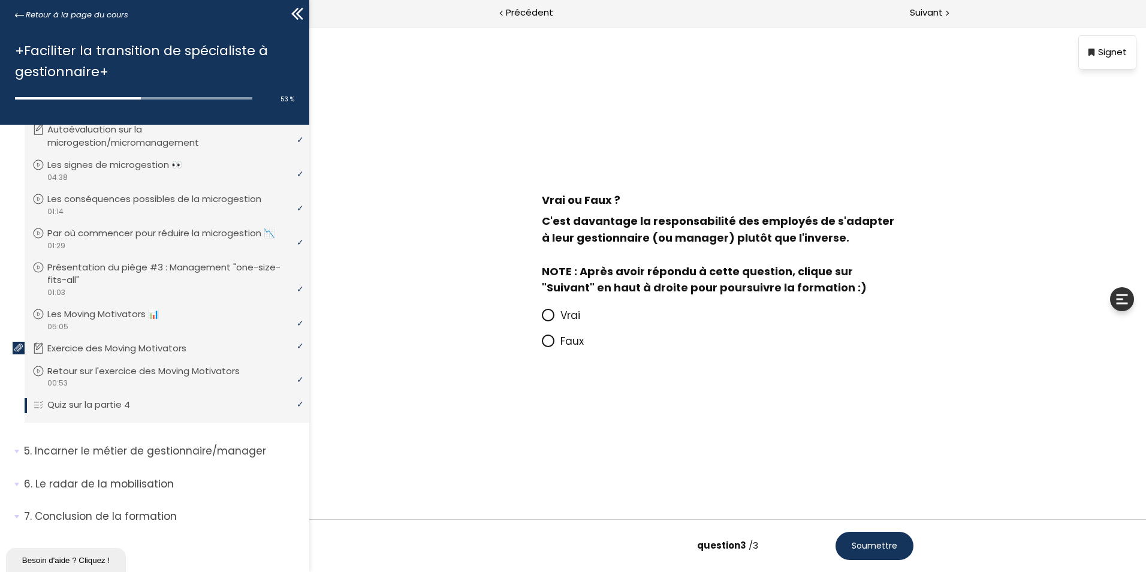
click at [571, 311] on span "Vrai" at bounding box center [570, 315] width 20 height 14
click at [542, 319] on input "Vrai" at bounding box center [542, 319] width 0 height 0
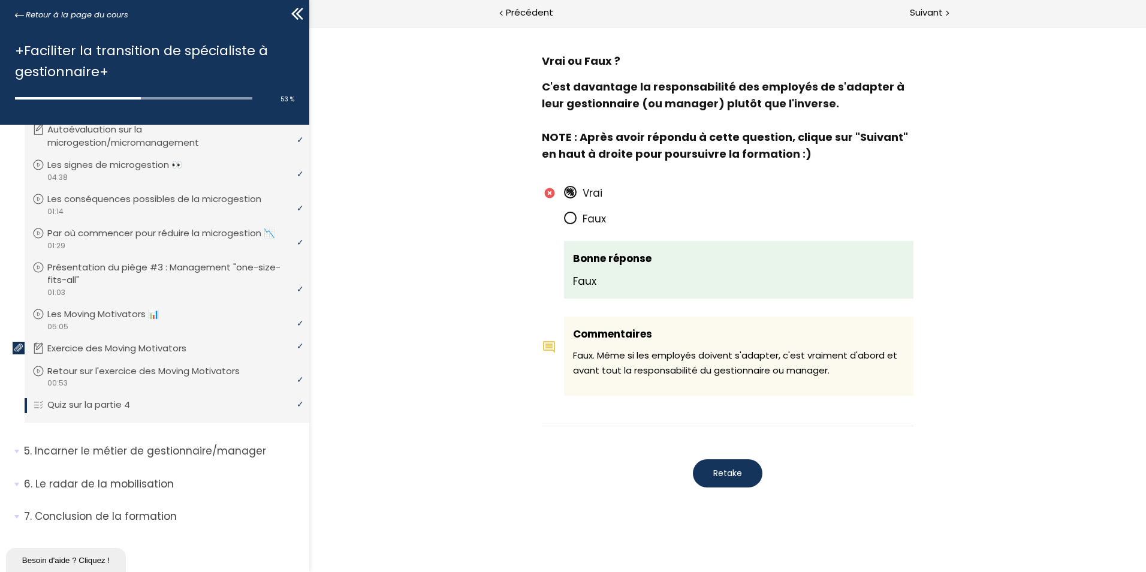
scroll to position [1025, 0]
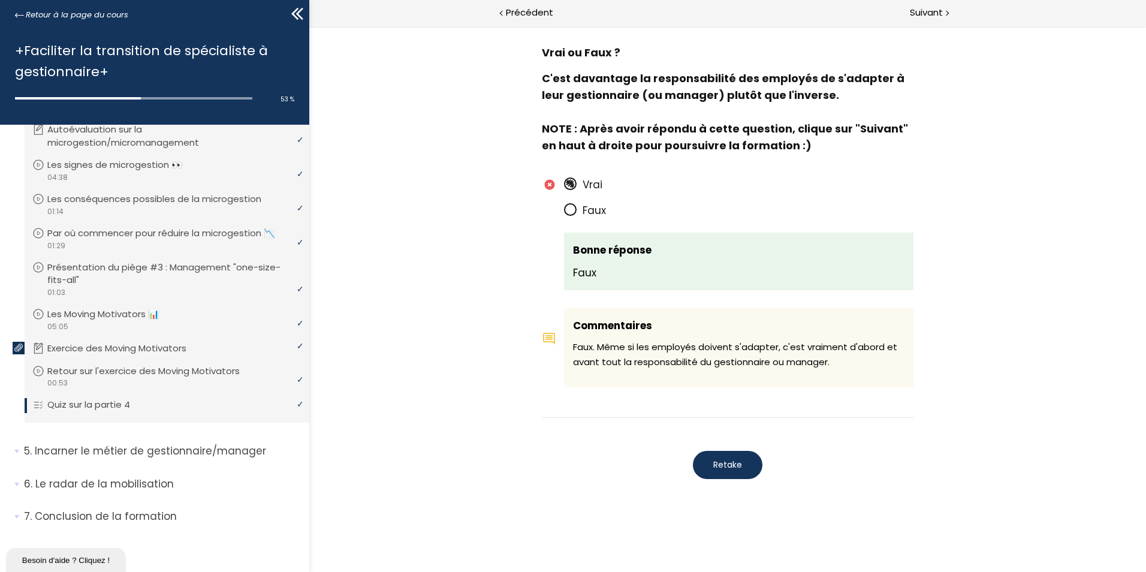
click at [725, 467] on span "Retake" at bounding box center [727, 464] width 29 height 13
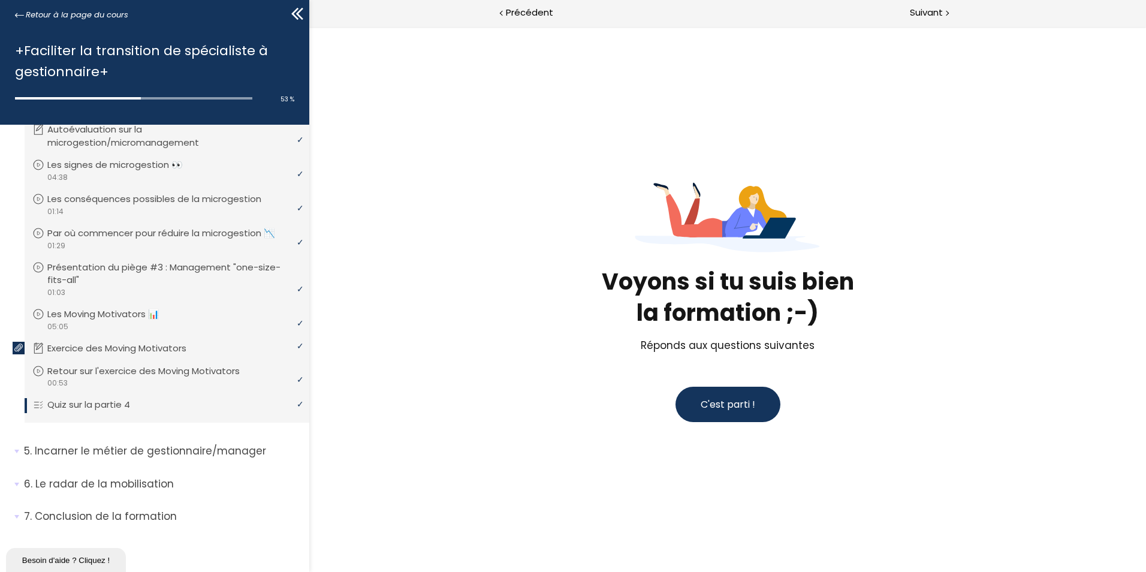
click at [744, 409] on span "C'est parti !" at bounding box center [727, 404] width 55 height 14
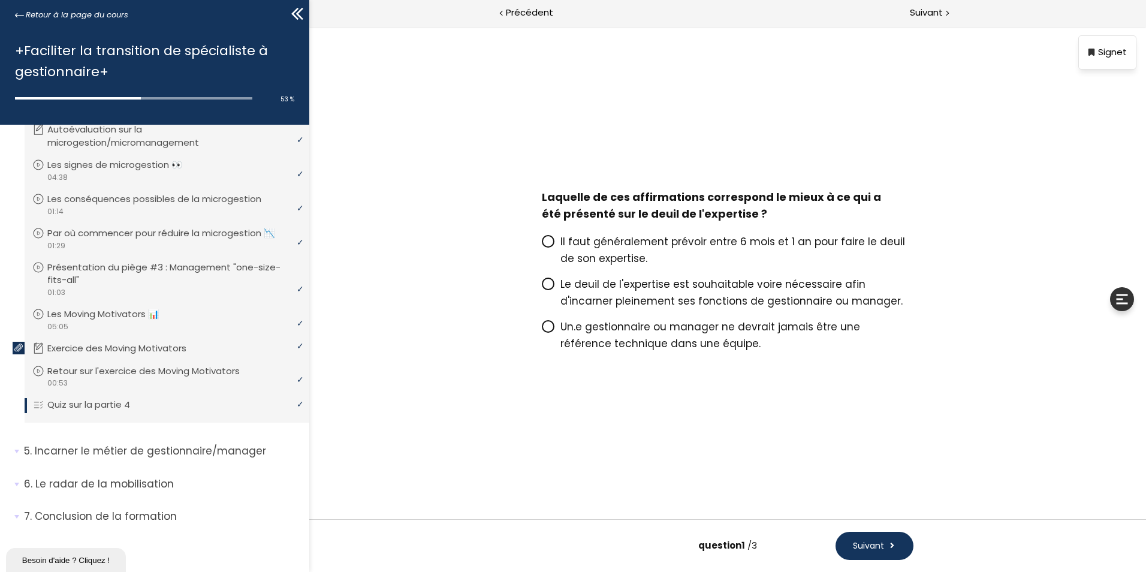
click at [633, 297] on span "Le deuil de l'expertise est souhaitable voire nécessaire afin d'incarner pleine…" at bounding box center [731, 292] width 342 height 31
click at [542, 288] on input "Le deuil de l'expertise est souhaitable voire nécessaire afin d'incarner pleine…" at bounding box center [542, 288] width 0 height 0
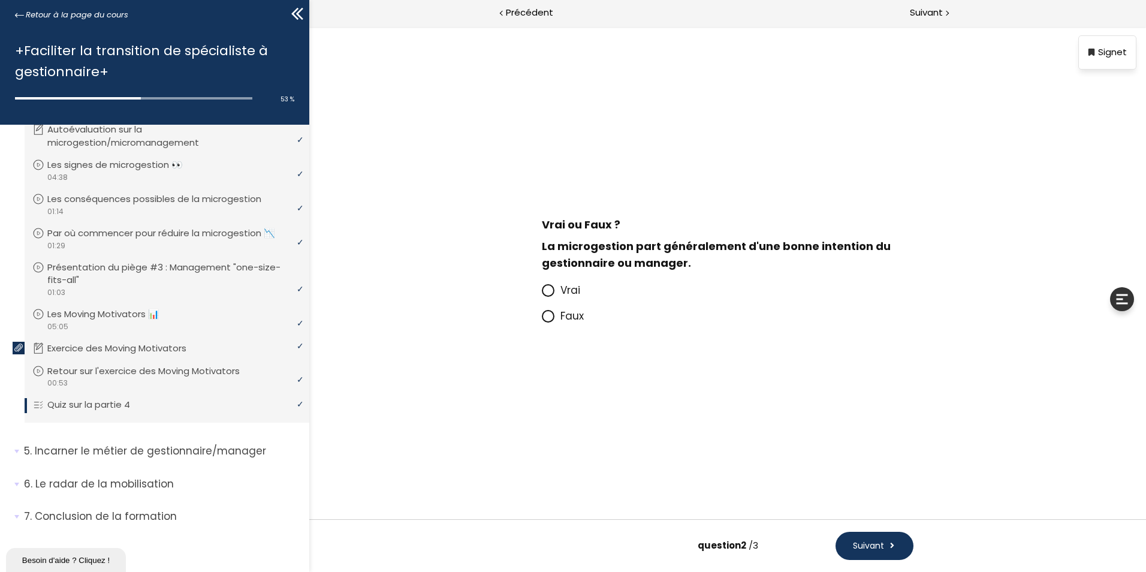
click at [572, 291] on span "Vrai" at bounding box center [570, 290] width 20 height 14
click at [542, 294] on input "Vrai" at bounding box center [542, 294] width 0 height 0
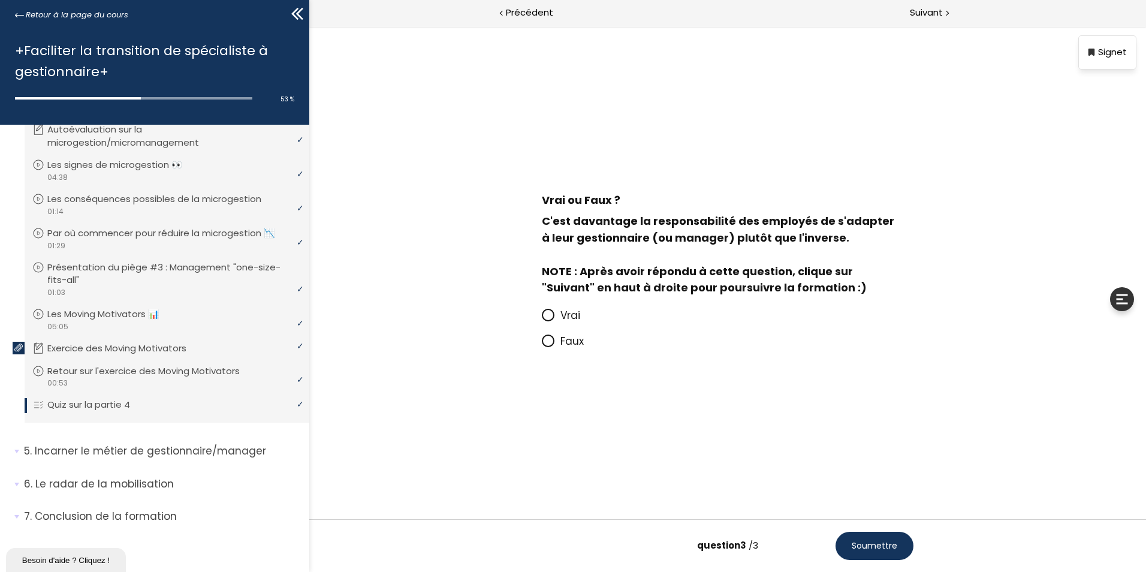
click at [575, 346] on span "Faux" at bounding box center [571, 341] width 23 height 14
click at [542, 345] on input "Faux" at bounding box center [542, 345] width 0 height 0
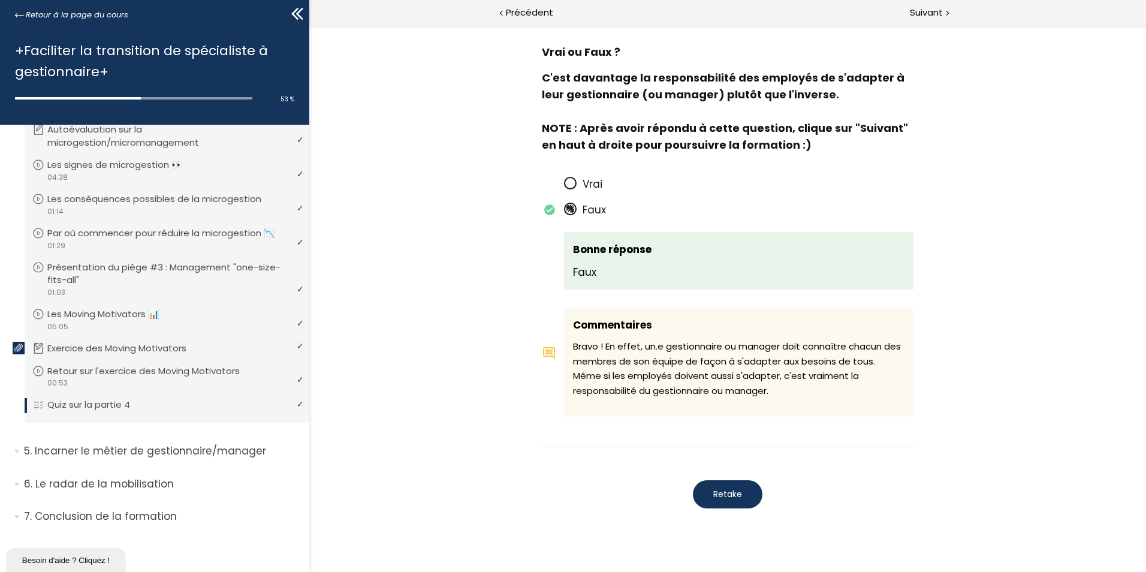
scroll to position [1034, 0]
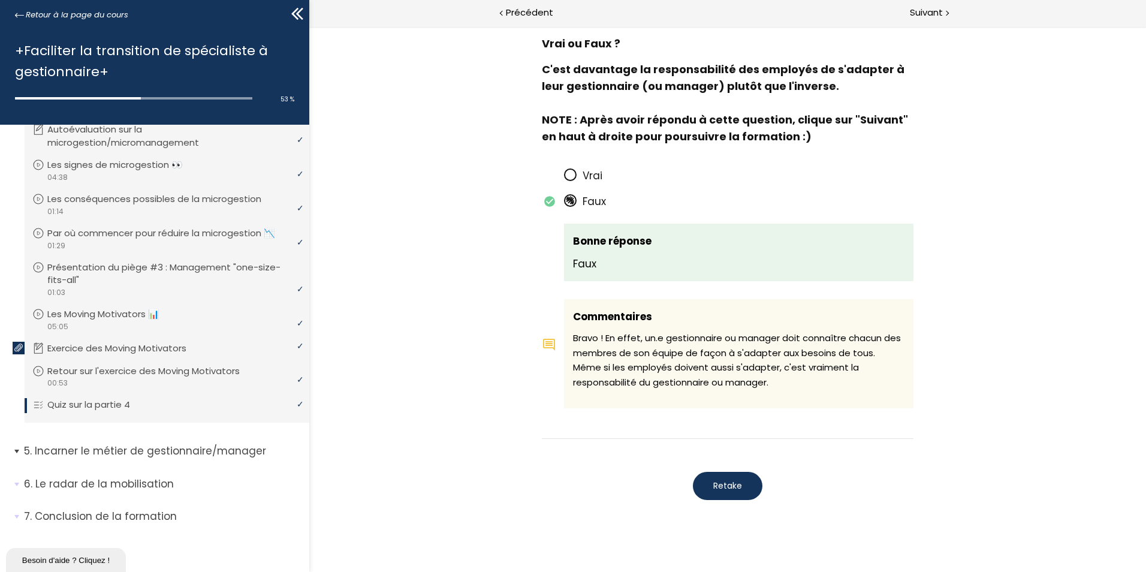
click at [194, 448] on p "Incarner le métier de gestionnaire/manager" at bounding box center [162, 450] width 276 height 15
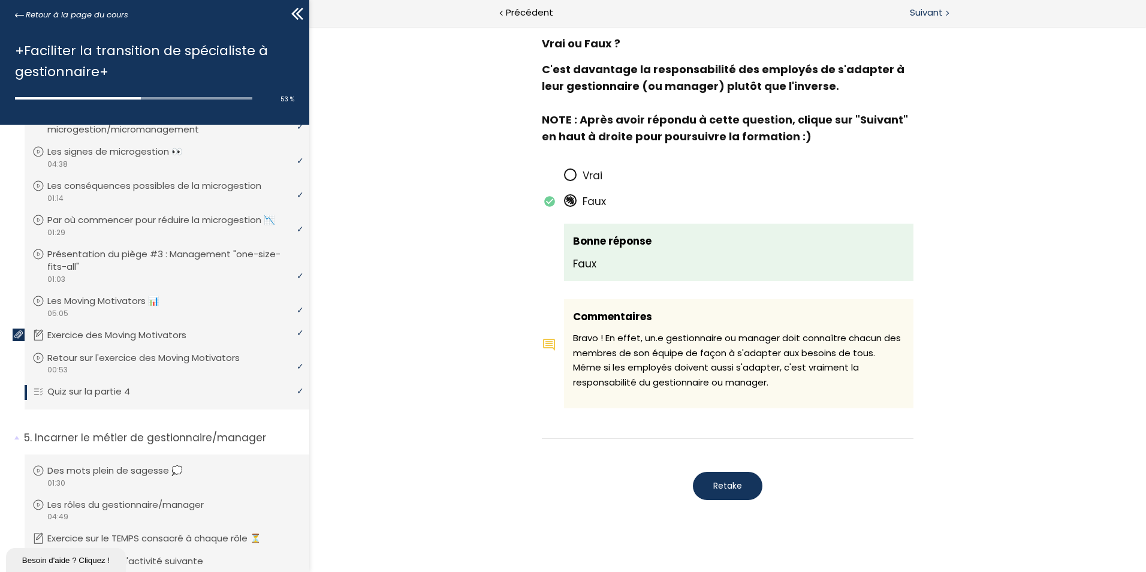
click at [920, 16] on span "Suivant" at bounding box center [926, 12] width 33 height 15
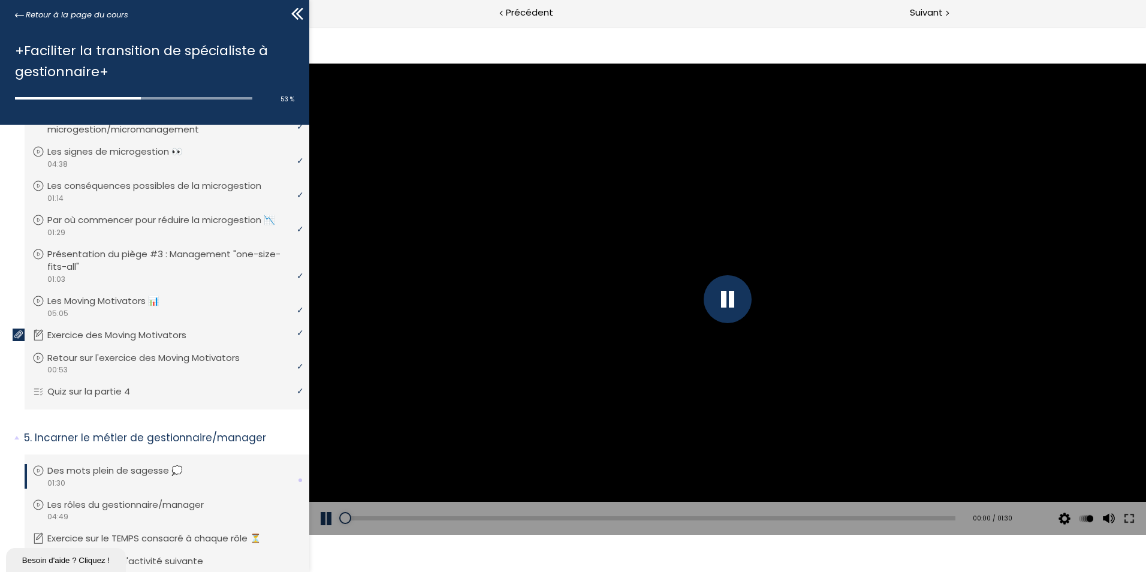
click at [723, 306] on div at bounding box center [727, 299] width 48 height 48
click at [762, 429] on div at bounding box center [727, 299] width 836 height 470
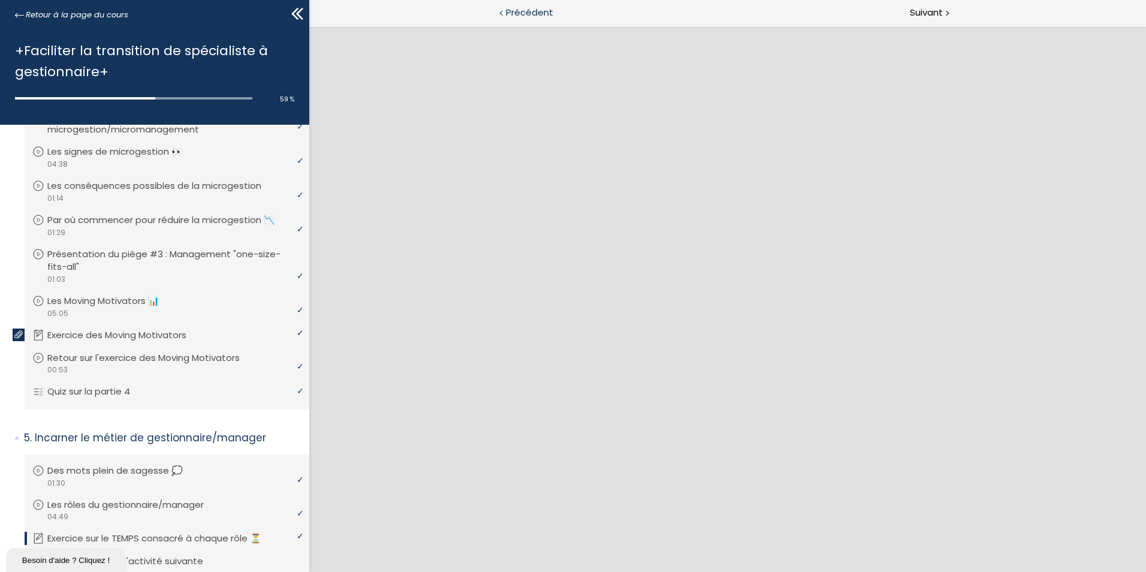
click at [521, 16] on span "Précédent" at bounding box center [529, 12] width 47 height 15
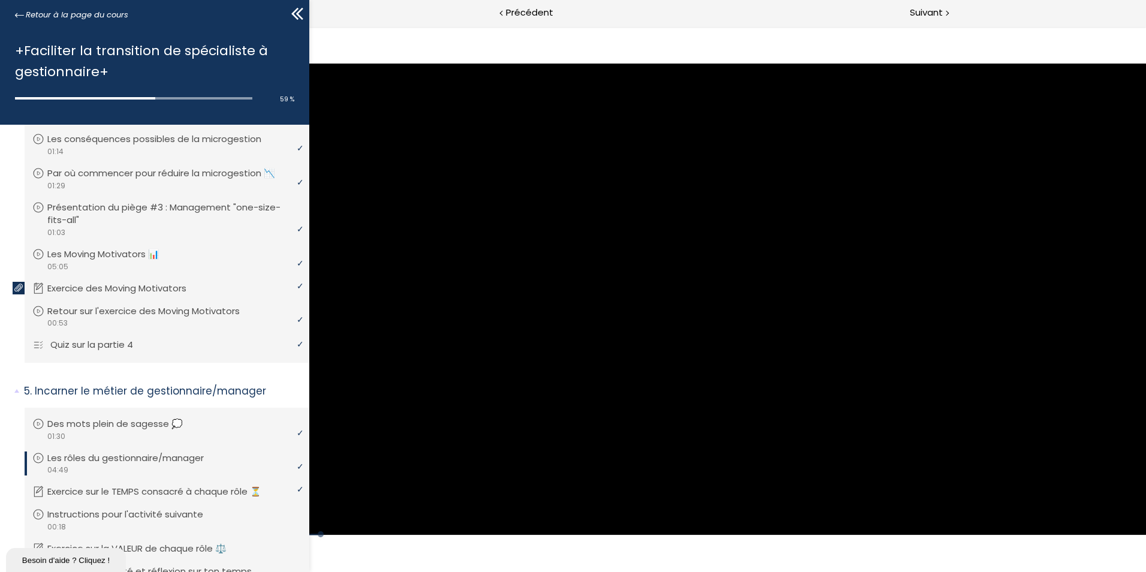
scroll to position [393, 0]
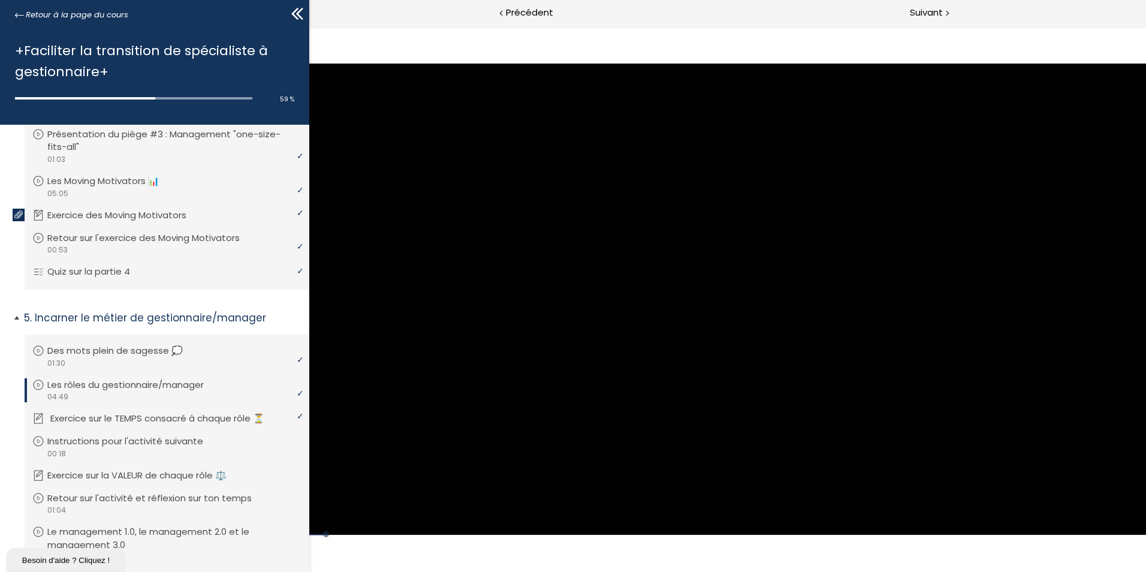
click at [169, 425] on p "Exercice sur le TEMPS consacré à chaque rôle ⏳" at bounding box center [166, 418] width 232 height 13
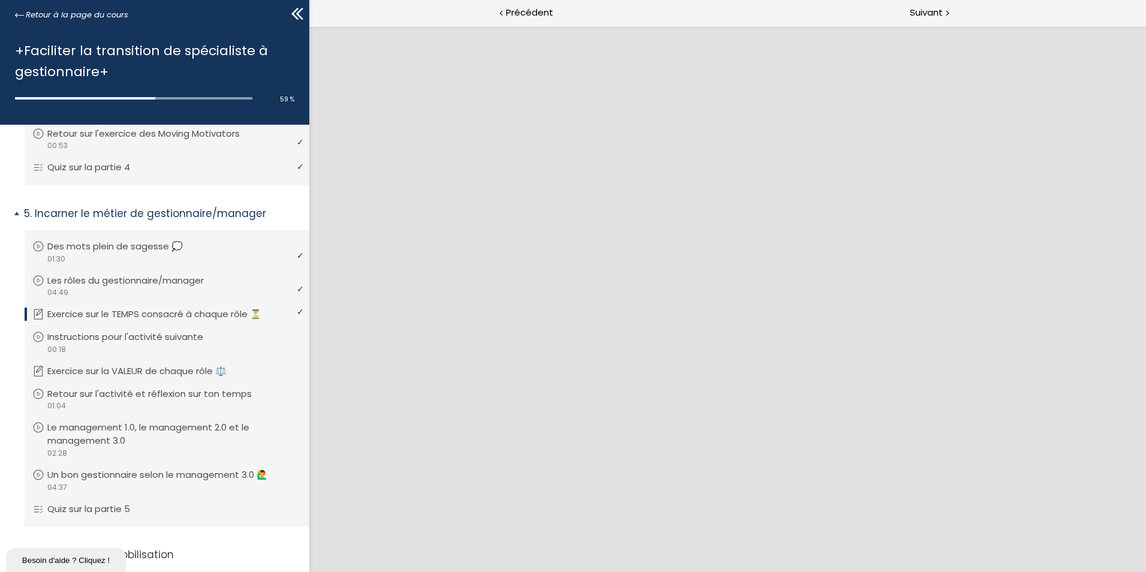
scroll to position [513, 0]
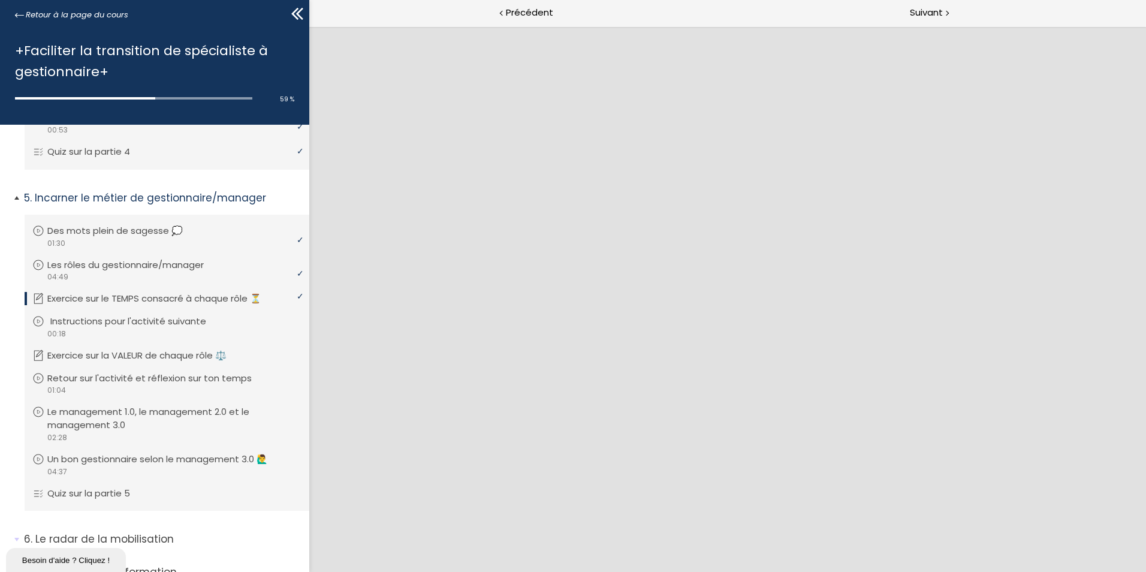
click at [153, 328] on p "Instructions pour l'activité suivante" at bounding box center [137, 321] width 174 height 13
click at [174, 385] on p "Retour sur l'activité et réflexion sur ton temps" at bounding box center [161, 377] width 222 height 13
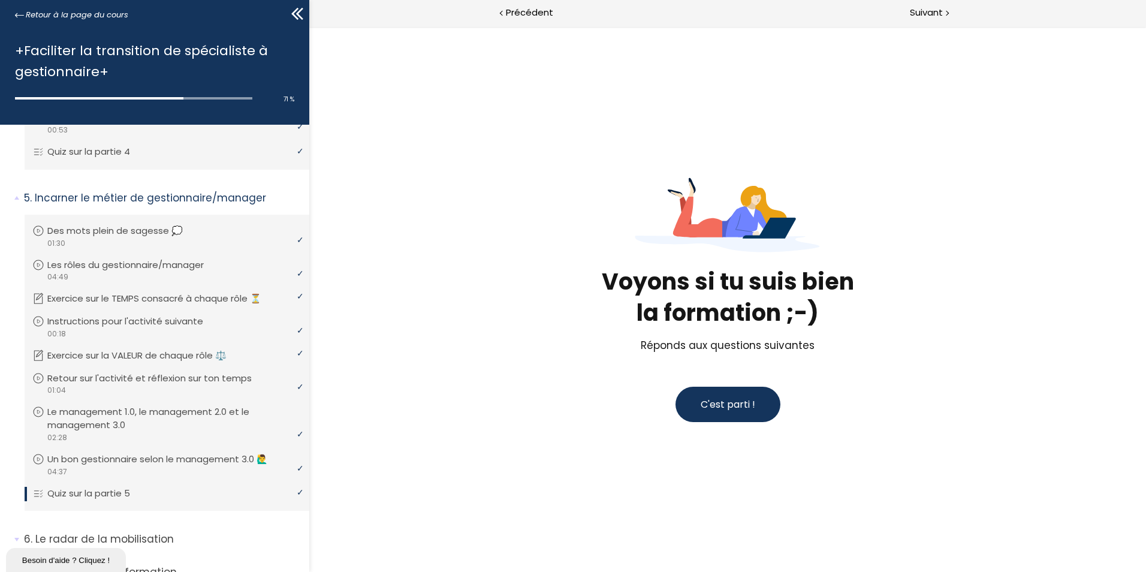
click at [732, 404] on span "C'est parti !" at bounding box center [727, 404] width 55 height 14
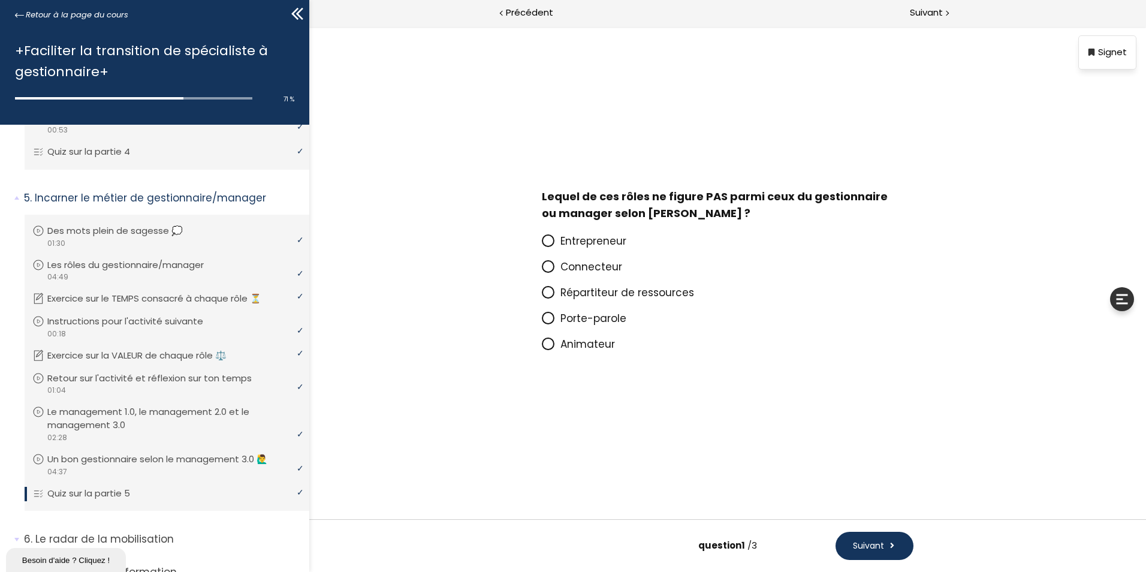
click at [548, 264] on icon at bounding box center [547, 265] width 7 height 7
click at [542, 270] on input "Connecteur" at bounding box center [542, 270] width 0 height 0
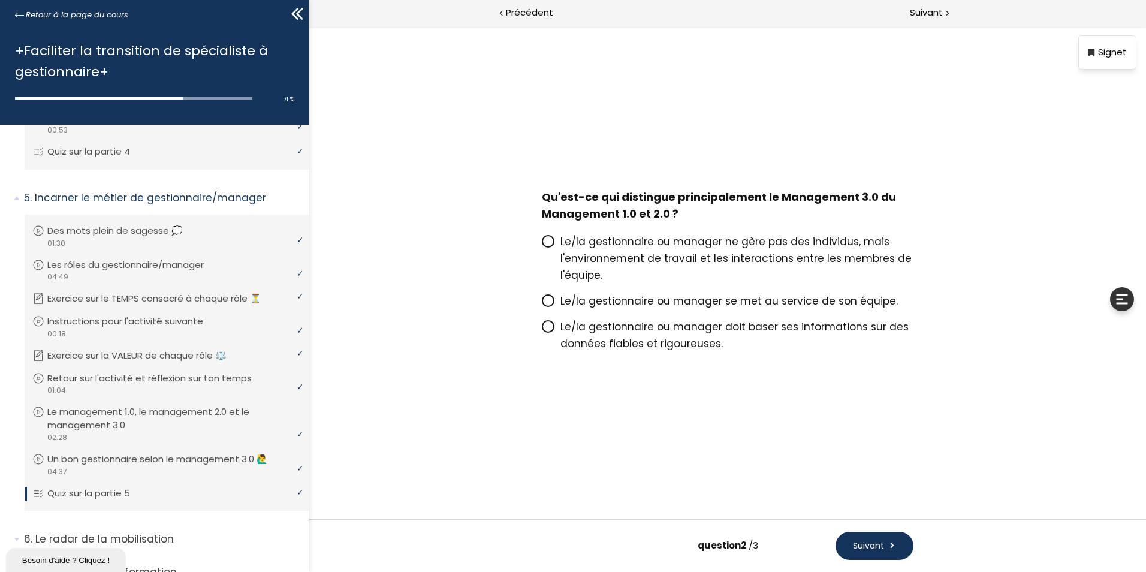
click at [549, 244] on icon at bounding box center [547, 240] width 7 height 7
click at [542, 245] on input "Le/la gestionnaire ou manager ne gère pas des individus, mais l'environnement d…" at bounding box center [542, 245] width 0 height 0
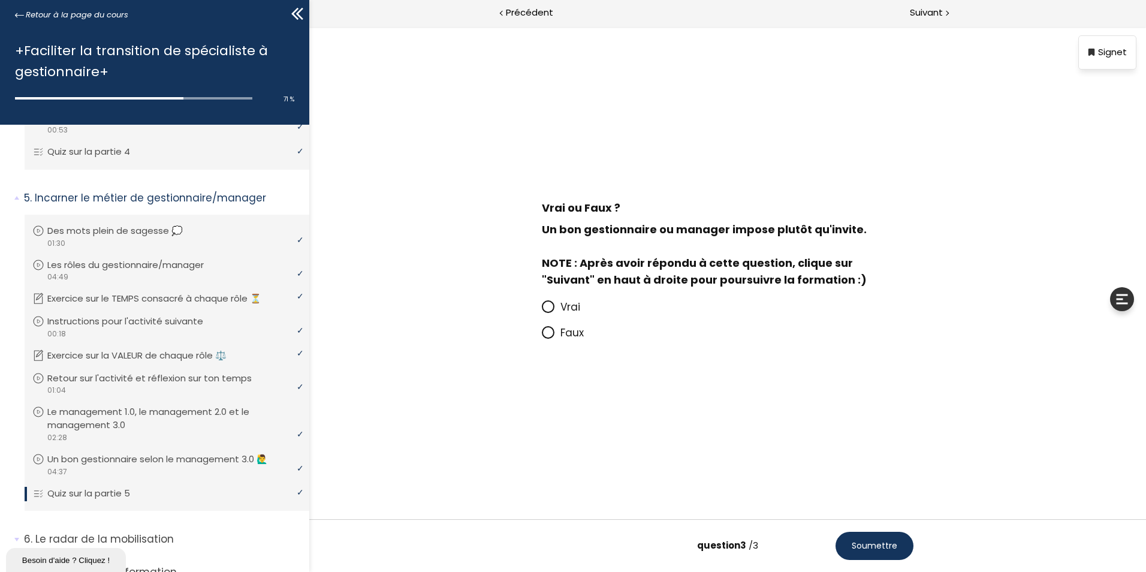
click at [549, 334] on icon at bounding box center [547, 332] width 7 height 7
click at [542, 336] on input "Faux" at bounding box center [542, 336] width 0 height 0
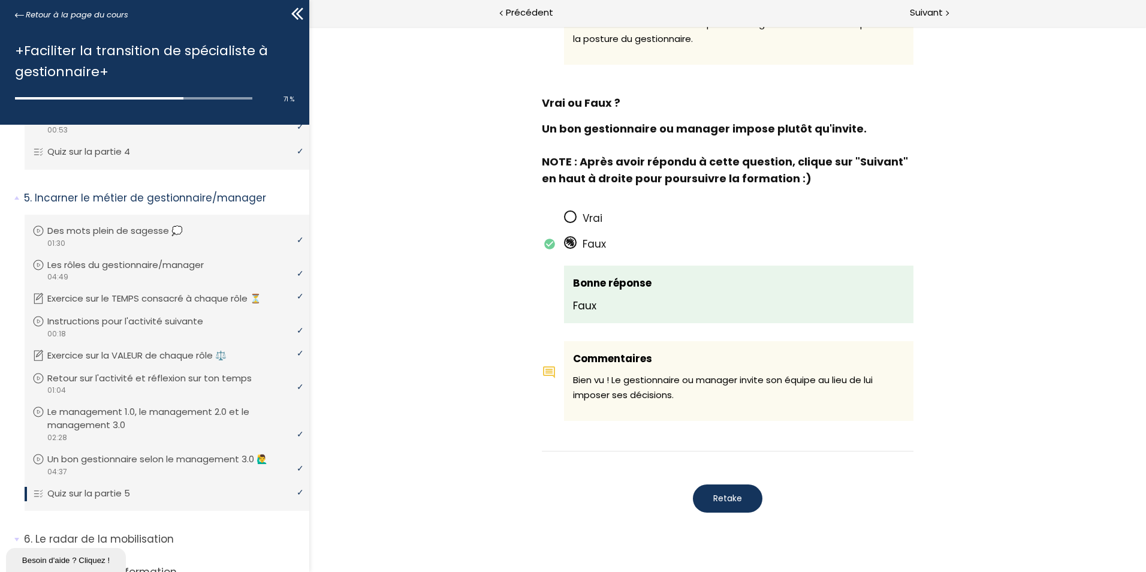
scroll to position [959, 0]
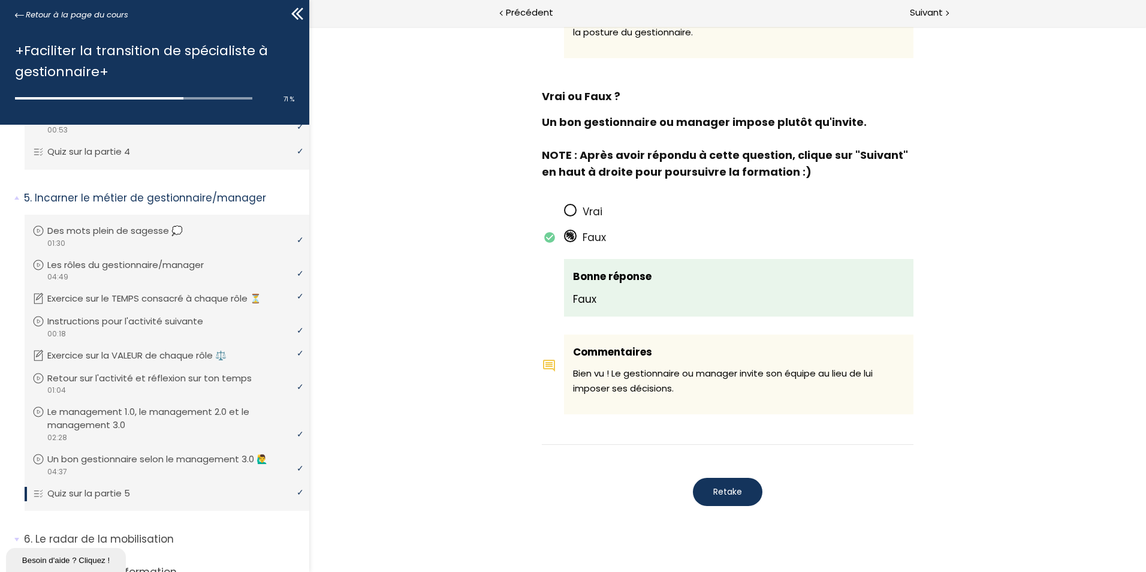
click at [745, 478] on button "Retake" at bounding box center [728, 492] width 70 height 28
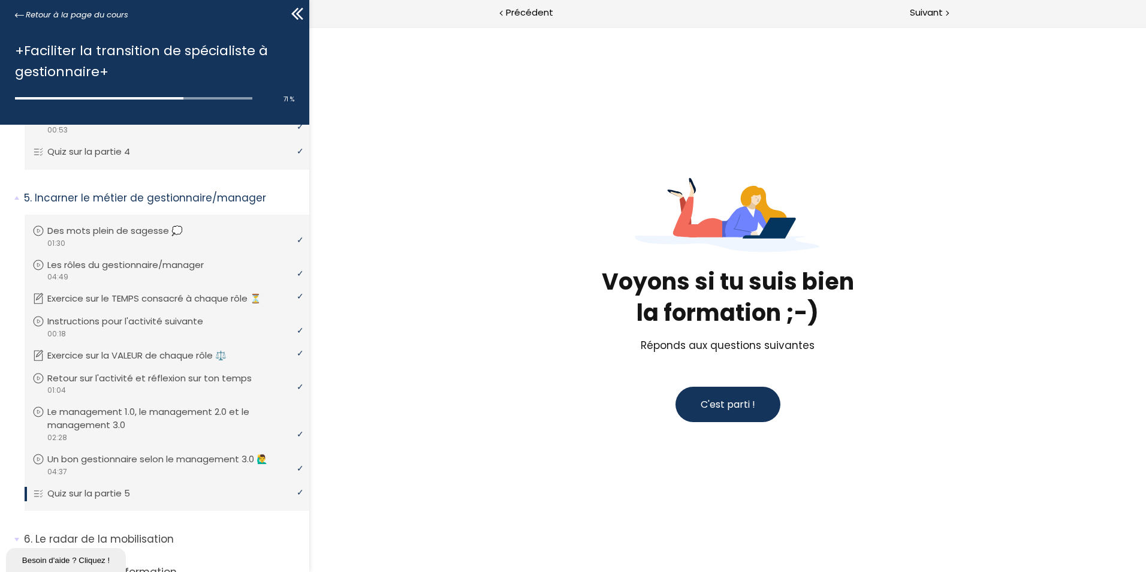
scroll to position [0, 0]
click at [750, 406] on span "C'est parti !" at bounding box center [727, 404] width 55 height 14
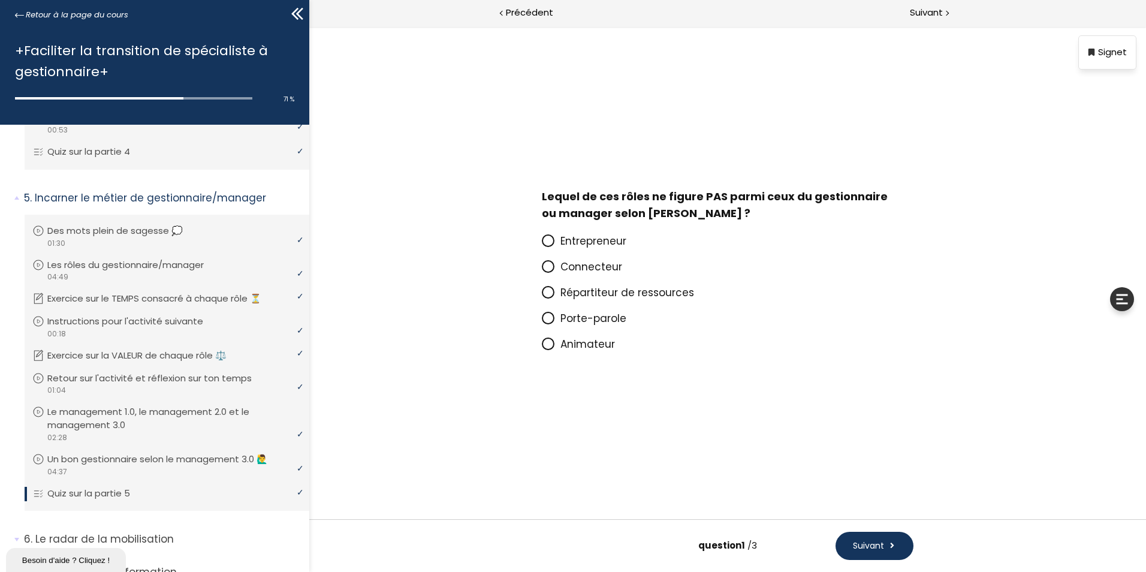
click at [600, 345] on span "Animateur" at bounding box center [587, 344] width 55 height 14
click at [542, 348] on input "Animateur" at bounding box center [542, 348] width 0 height 0
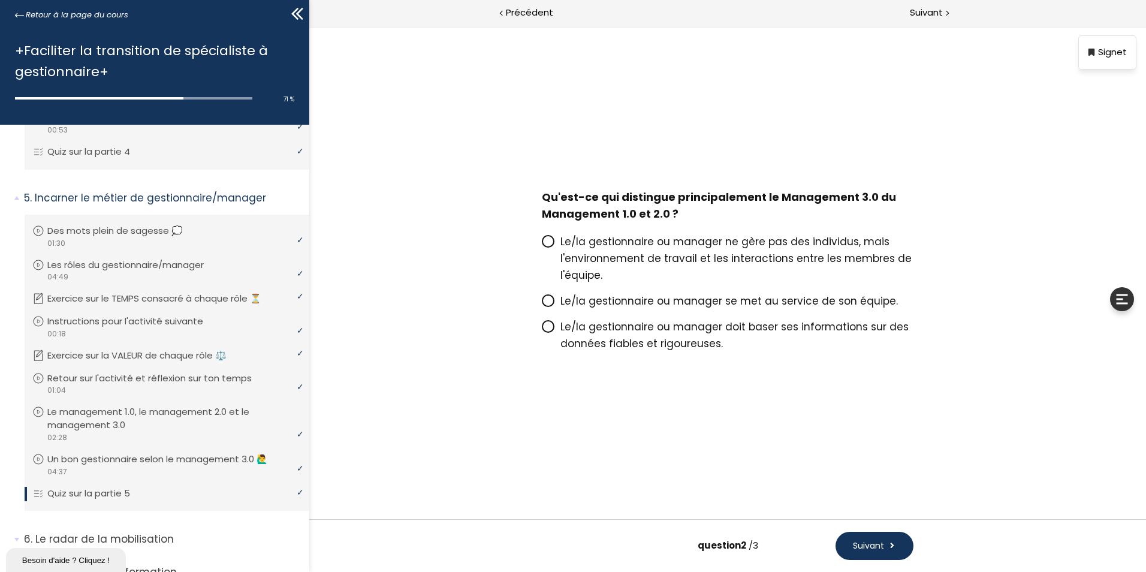
click at [624, 258] on span "Le/la gestionnaire ou manager ne gère pas des individus, mais l'environnement d…" at bounding box center [735, 258] width 351 height 48
click at [542, 245] on input "Le/la gestionnaire ou manager ne gère pas des individus, mais l'environnement d…" at bounding box center [542, 245] width 0 height 0
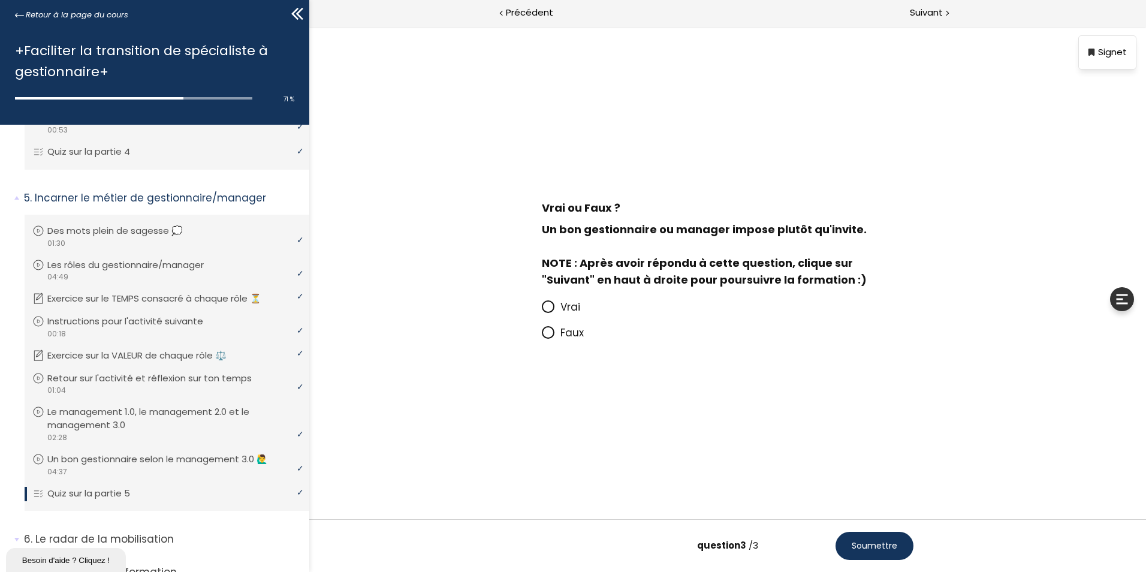
click at [576, 333] on span "Faux" at bounding box center [571, 332] width 23 height 14
click at [542, 336] on input "Faux" at bounding box center [542, 336] width 0 height 0
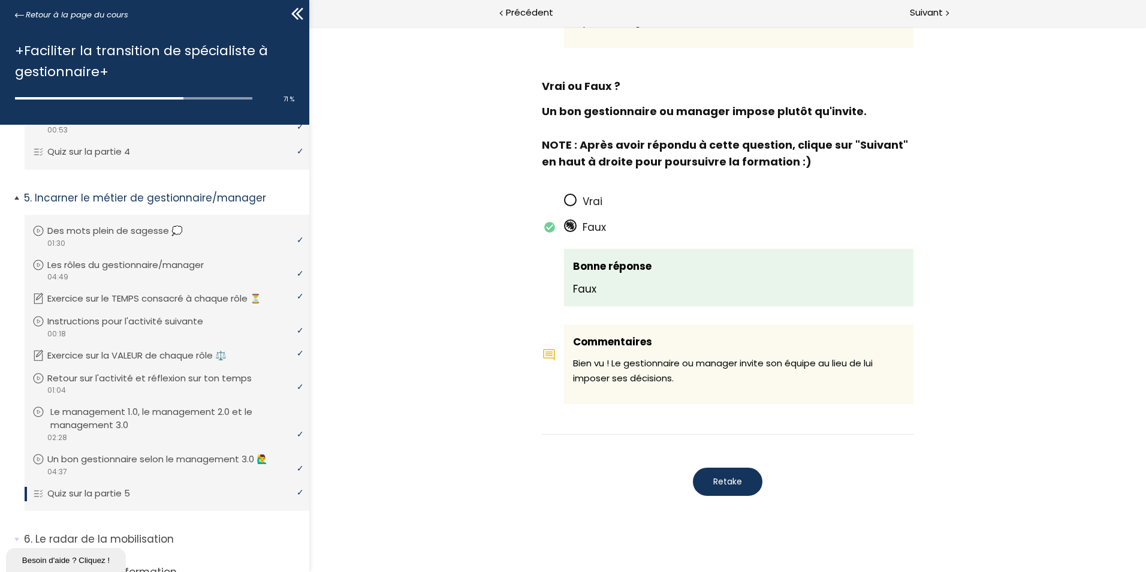
scroll to position [581, 0]
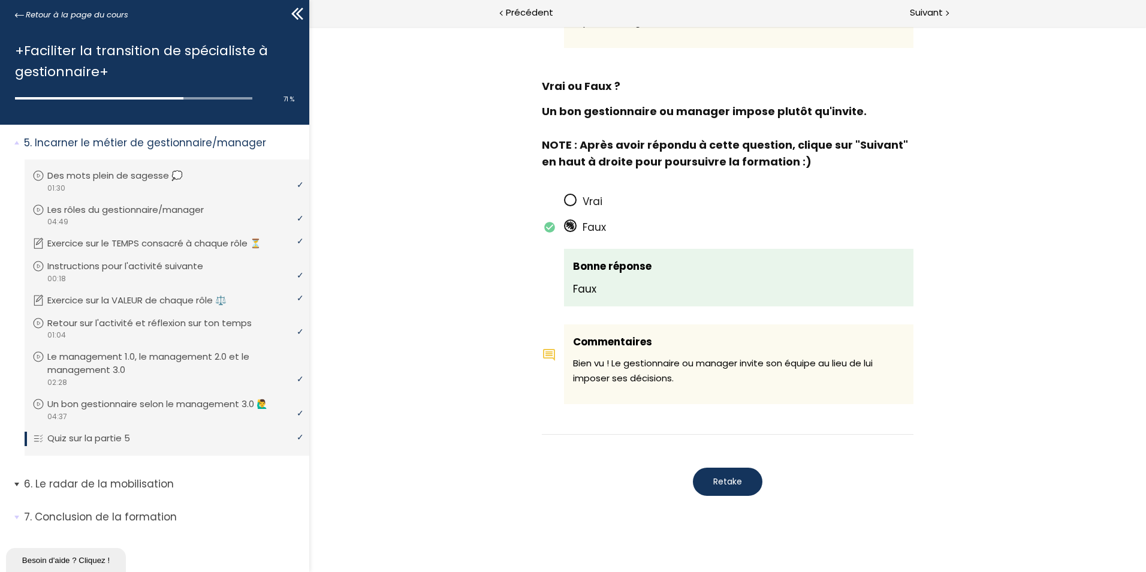
click at [117, 484] on p "Le radar de la mobilisation" at bounding box center [162, 483] width 276 height 15
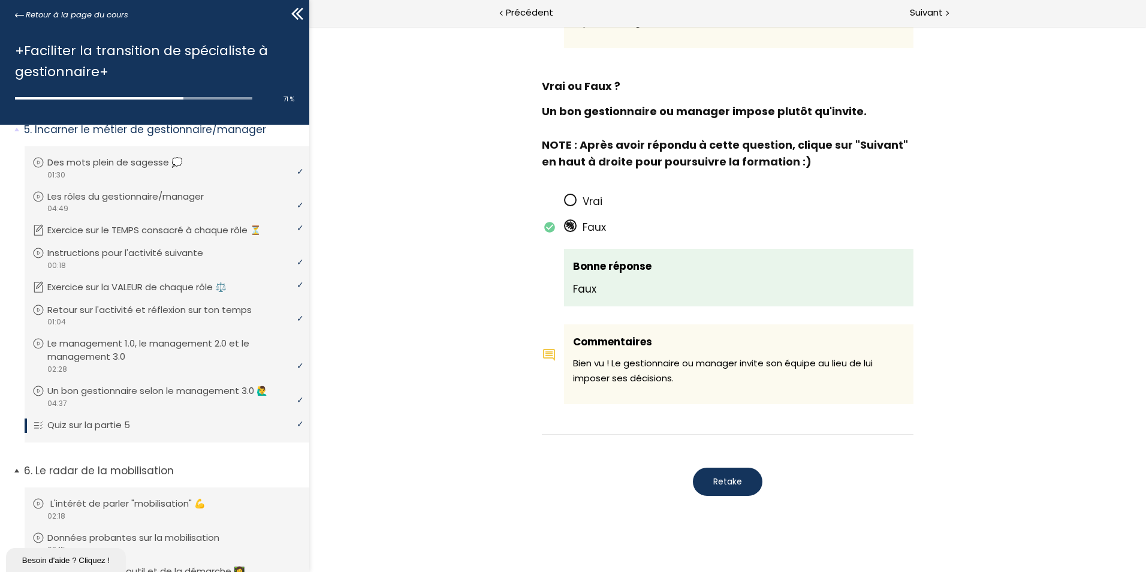
click at [156, 510] on p "L'intérêt de parler "mobilisation" 💪" at bounding box center [136, 503] width 173 height 13
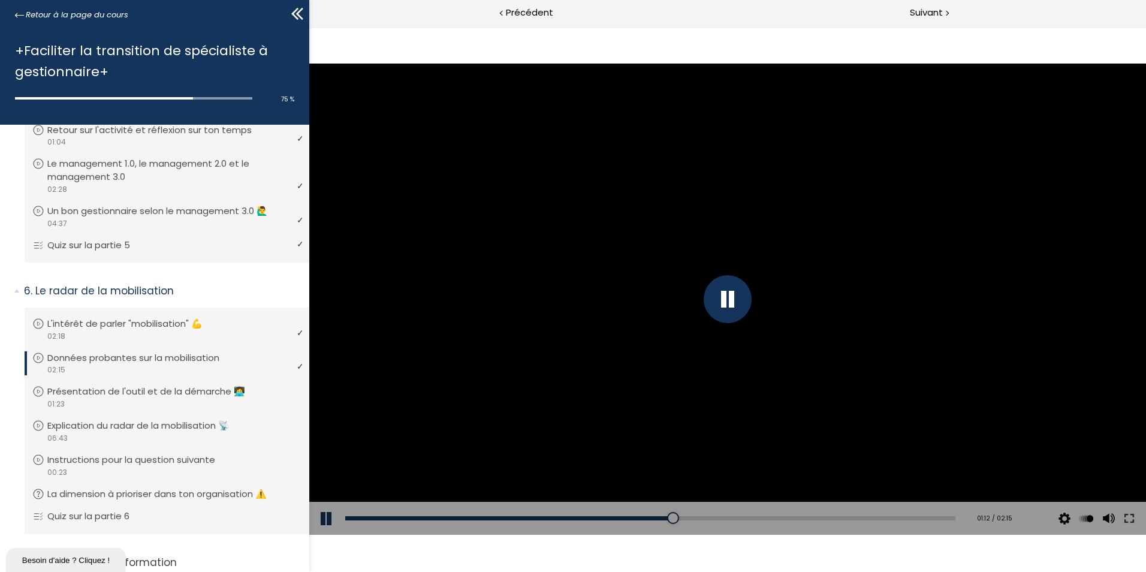
scroll to position [820, 0]
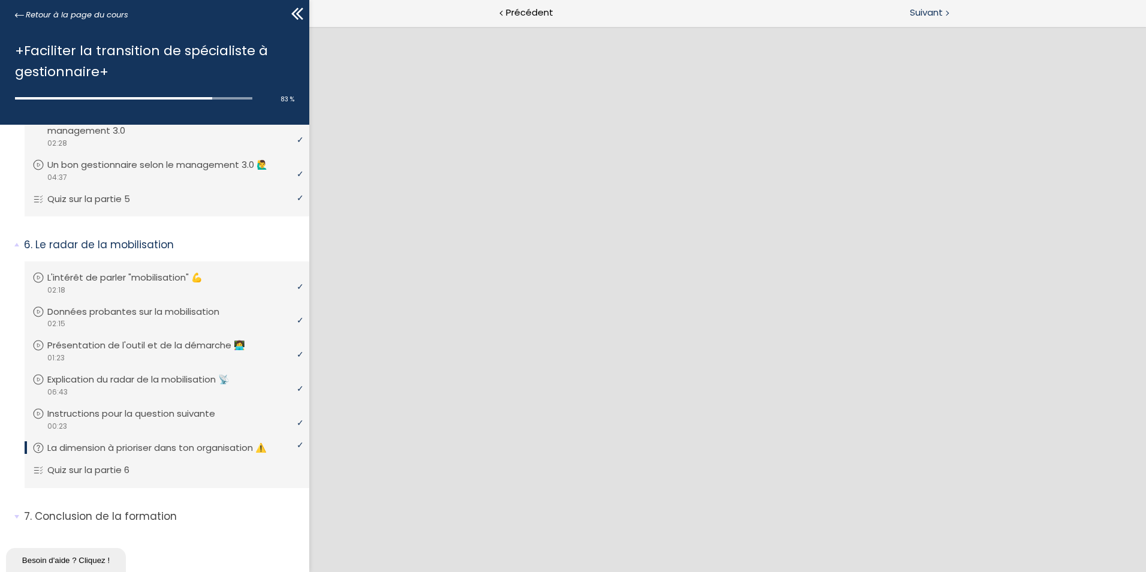
click at [912, 13] on span "Suivant" at bounding box center [926, 12] width 33 height 15
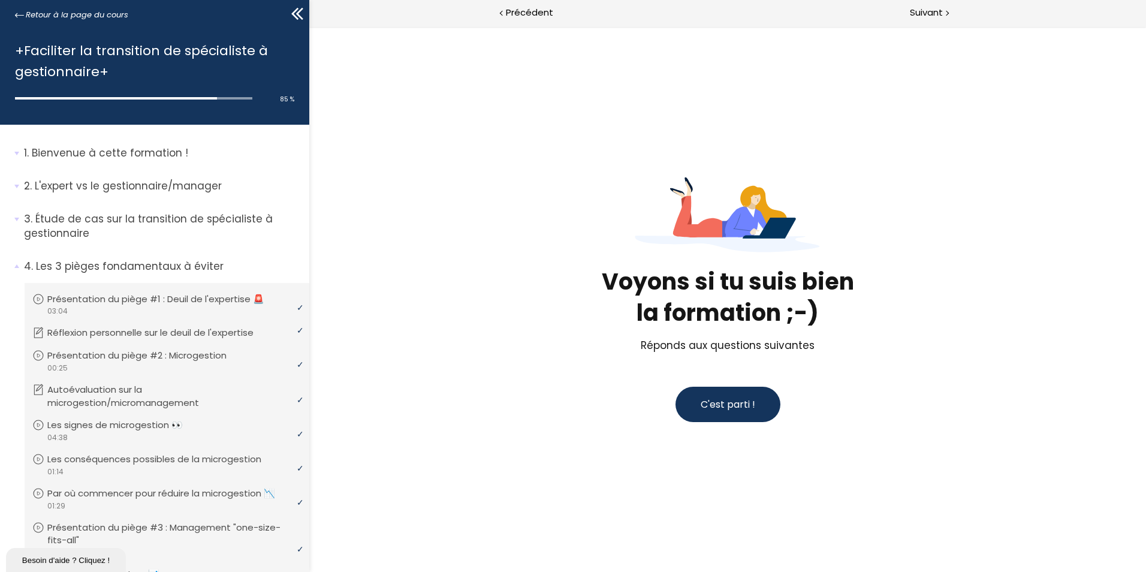
scroll to position [820, 0]
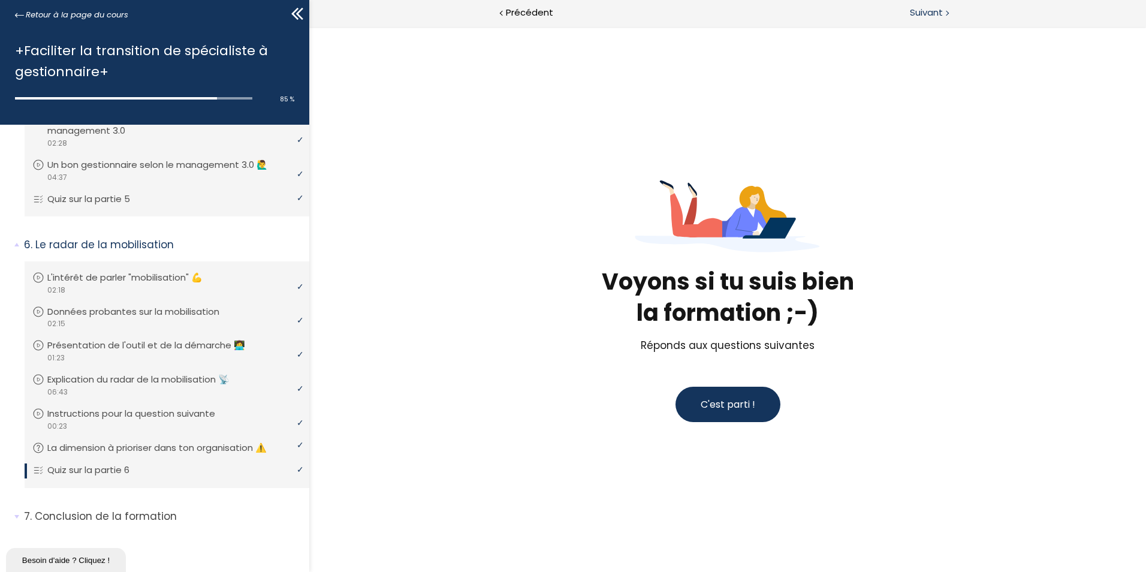
click at [918, 11] on span "Suivant" at bounding box center [926, 12] width 33 height 15
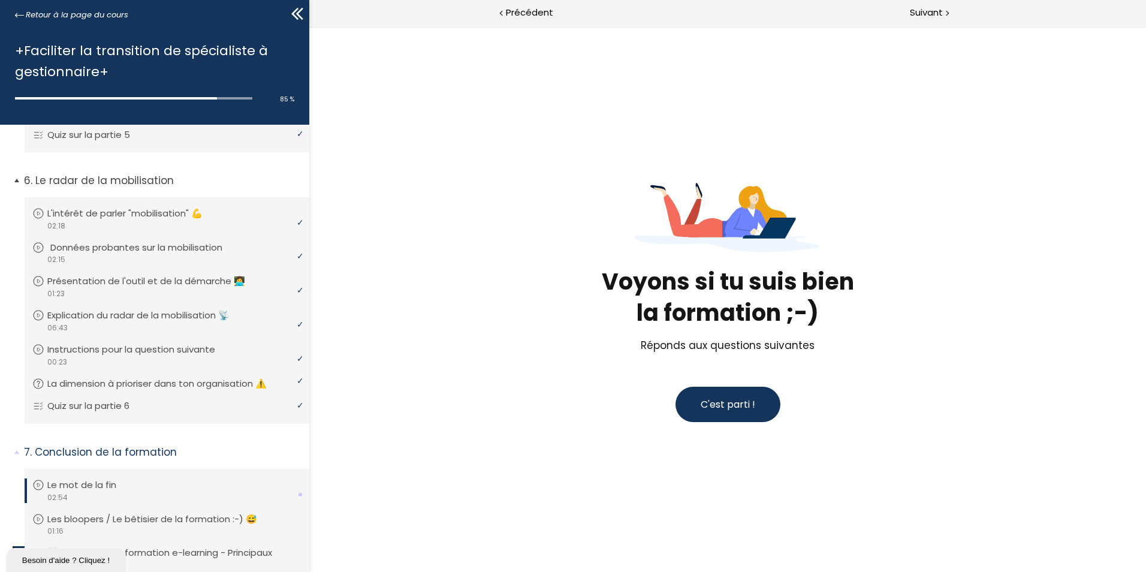
scroll to position [1037, 0]
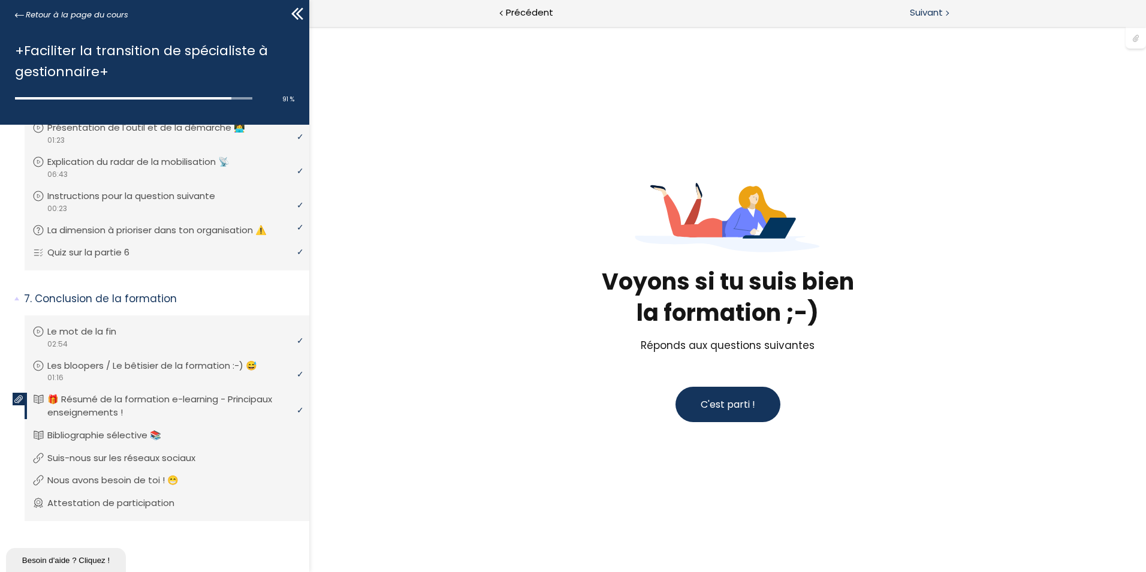
click at [925, 11] on span "Suivant" at bounding box center [926, 12] width 33 height 15
click at [917, 14] on span "Suivant" at bounding box center [926, 12] width 33 height 15
click at [935, 12] on span "Suivant" at bounding box center [926, 12] width 33 height 15
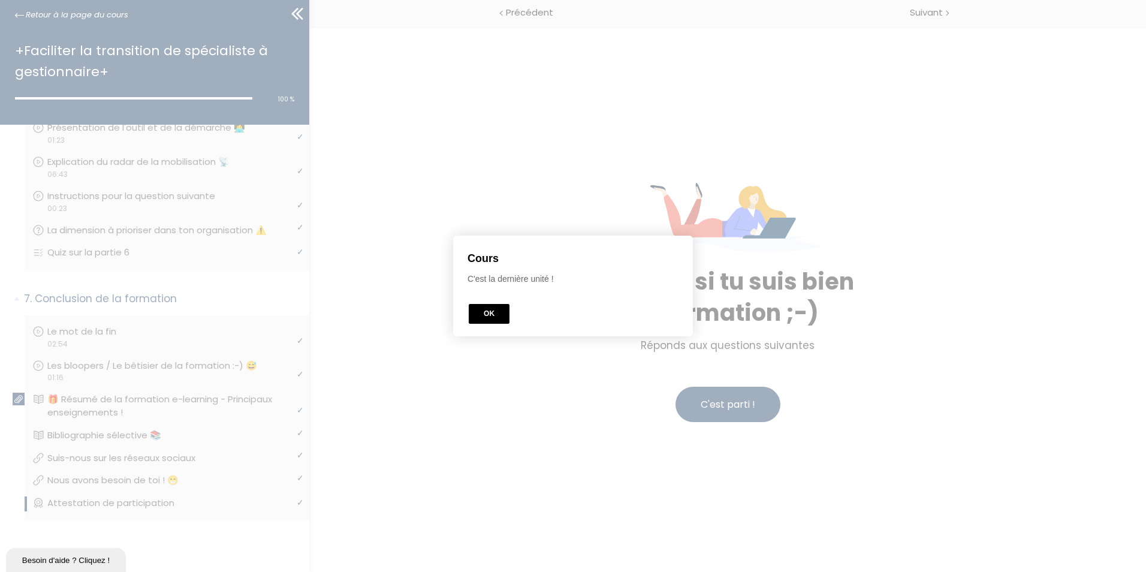
click at [492, 315] on button "OK" at bounding box center [489, 314] width 41 height 20
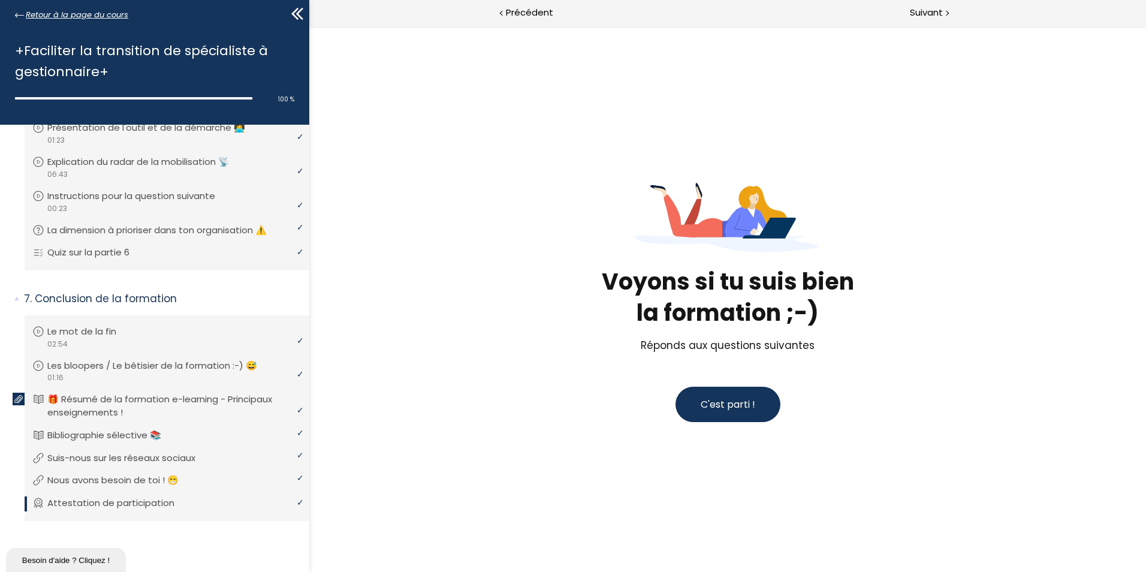
click at [63, 11] on span "Retour à la page du cours" at bounding box center [77, 14] width 102 height 13
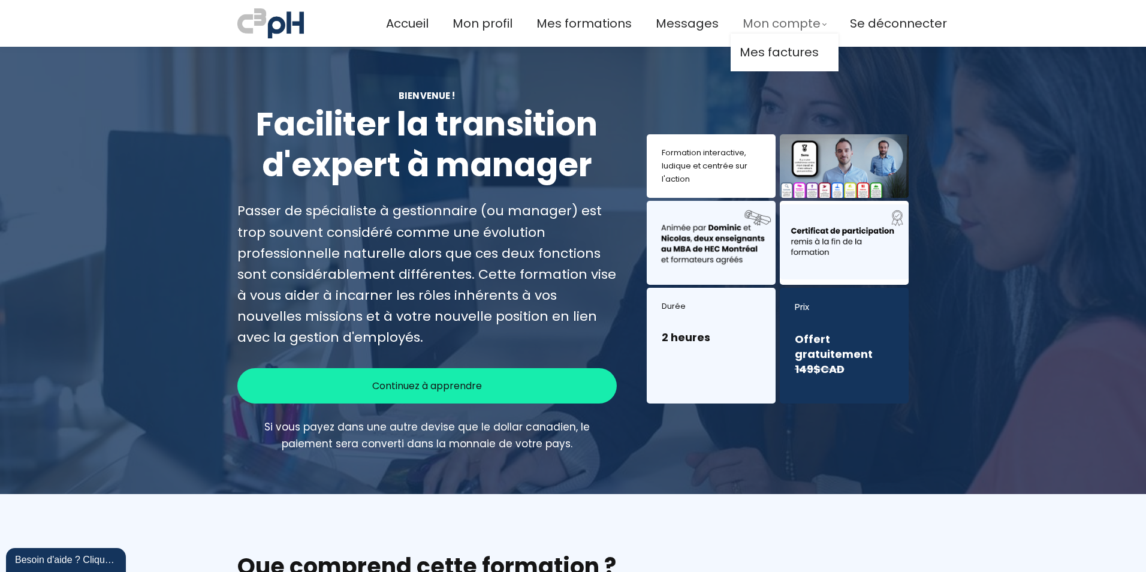
click at [777, 26] on span "Mon compte" at bounding box center [781, 24] width 78 height 20
click at [581, 25] on span "Mes formations" at bounding box center [583, 24] width 95 height 20
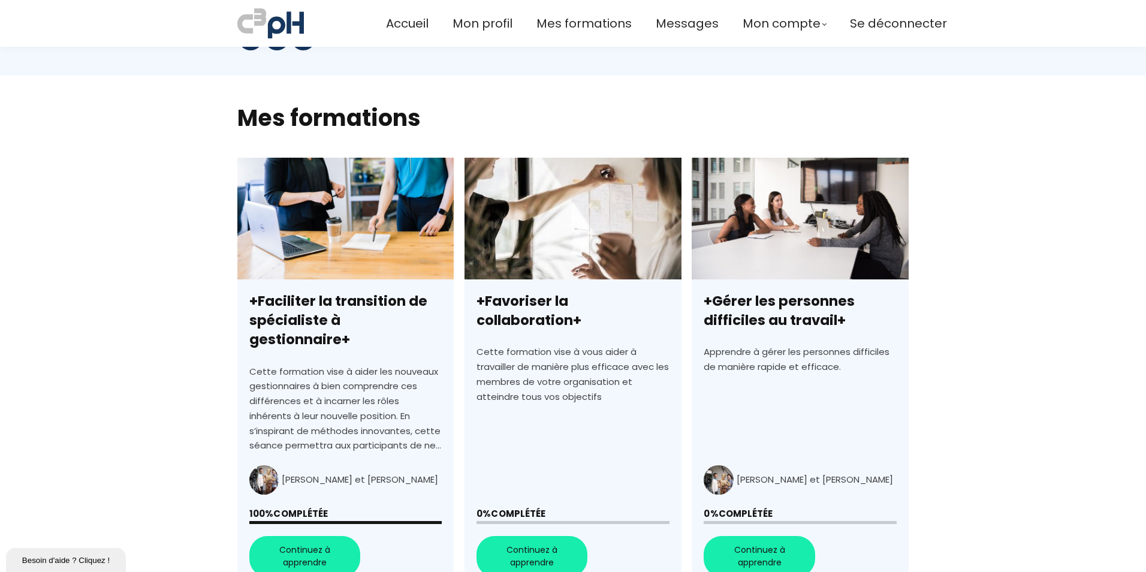
scroll to position [240, 0]
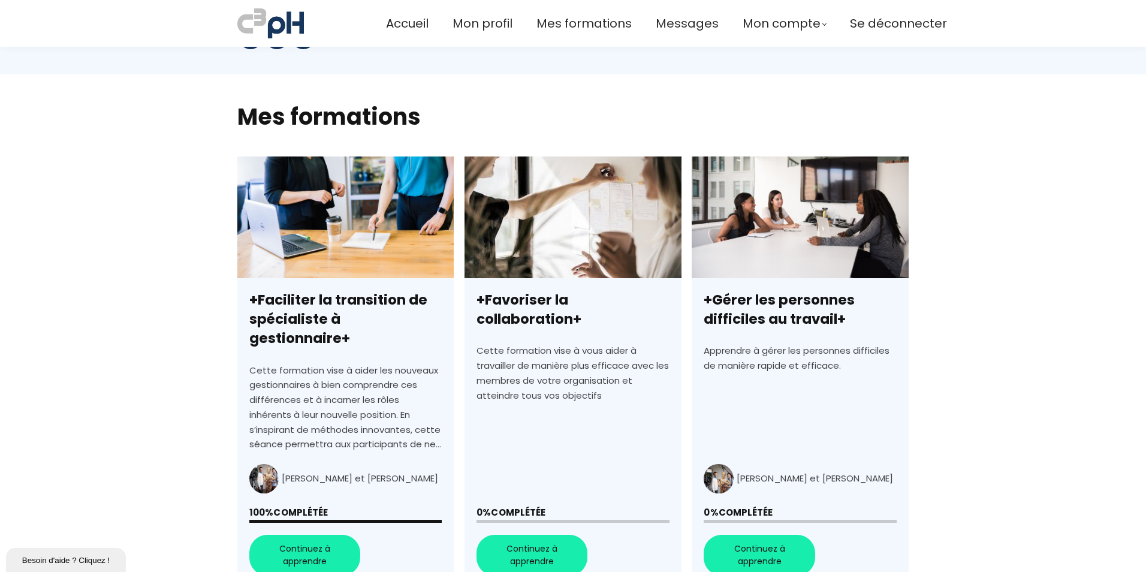
click at [620, 210] on link "+Favoriser la collaboration+" at bounding box center [572, 371] width 216 height 431
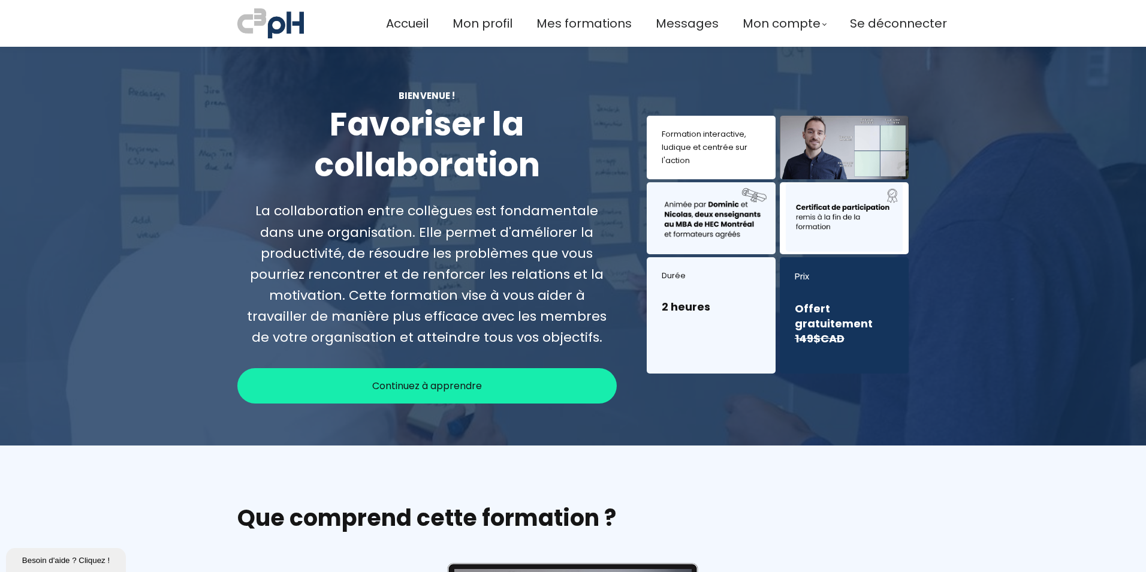
click at [513, 390] on div "Continuez à apprendre" at bounding box center [426, 385] width 379 height 35
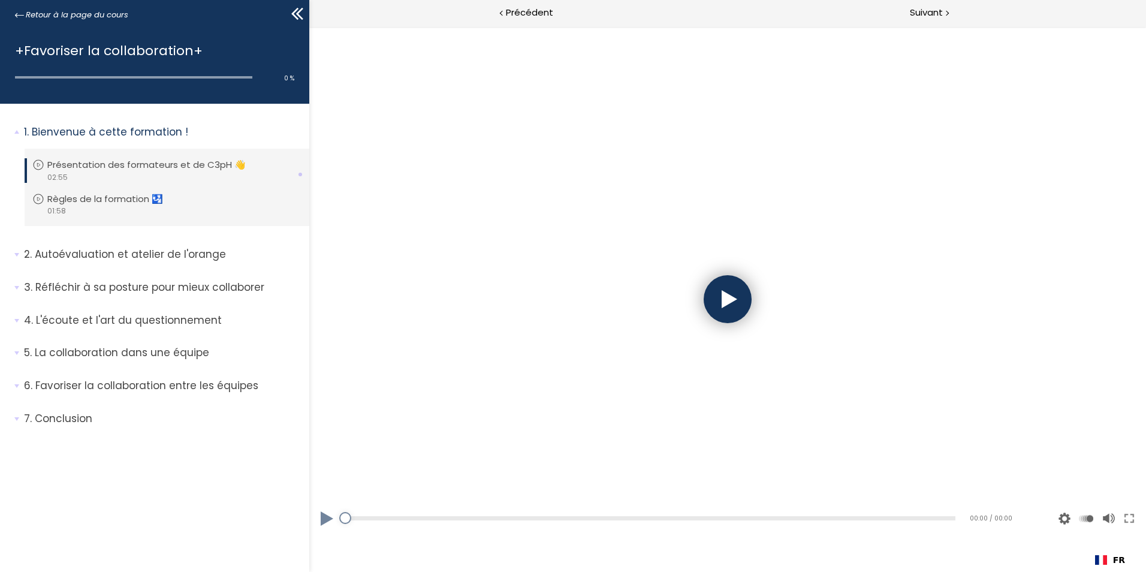
click at [715, 306] on div at bounding box center [727, 299] width 48 height 48
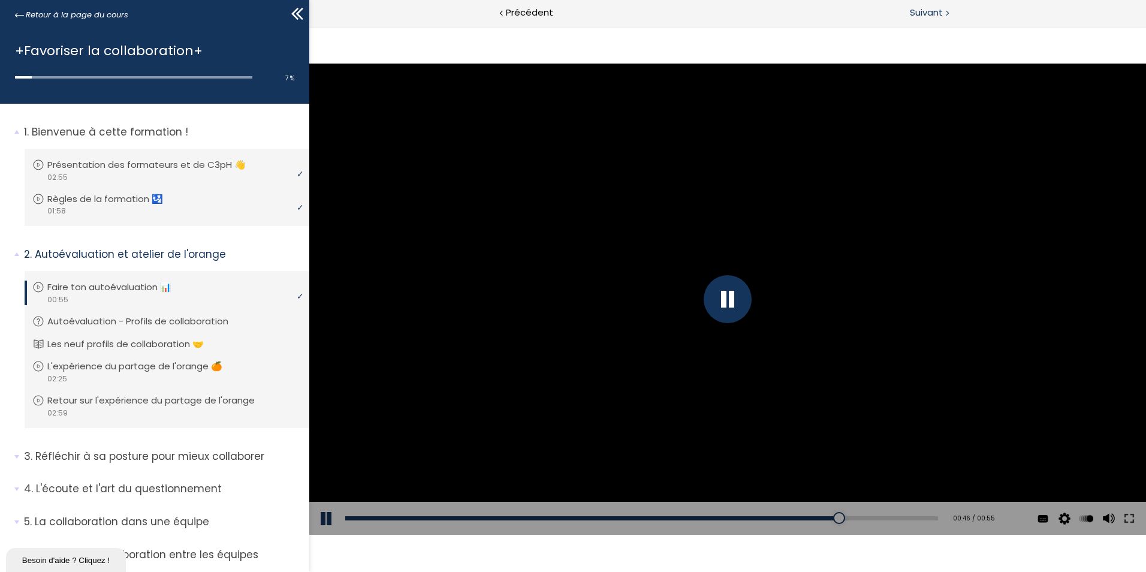
drag, startPoint x: 935, startPoint y: 19, endPoint x: 630, endPoint y: 1, distance: 305.5
click at [935, 19] on span "Suivant" at bounding box center [926, 12] width 33 height 15
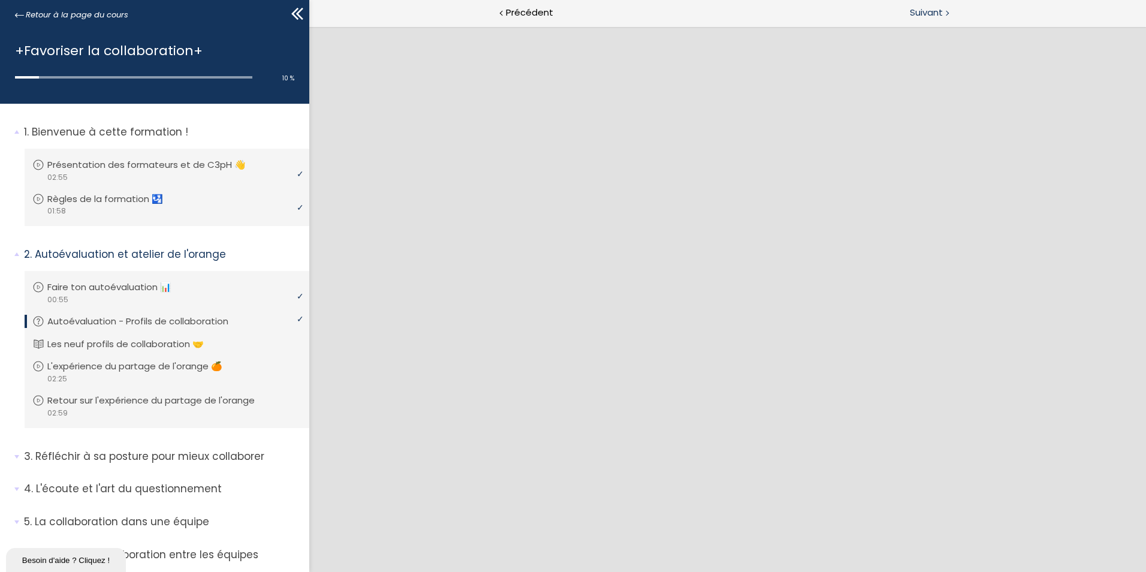
click at [917, 13] on span "Suivant" at bounding box center [926, 12] width 33 height 15
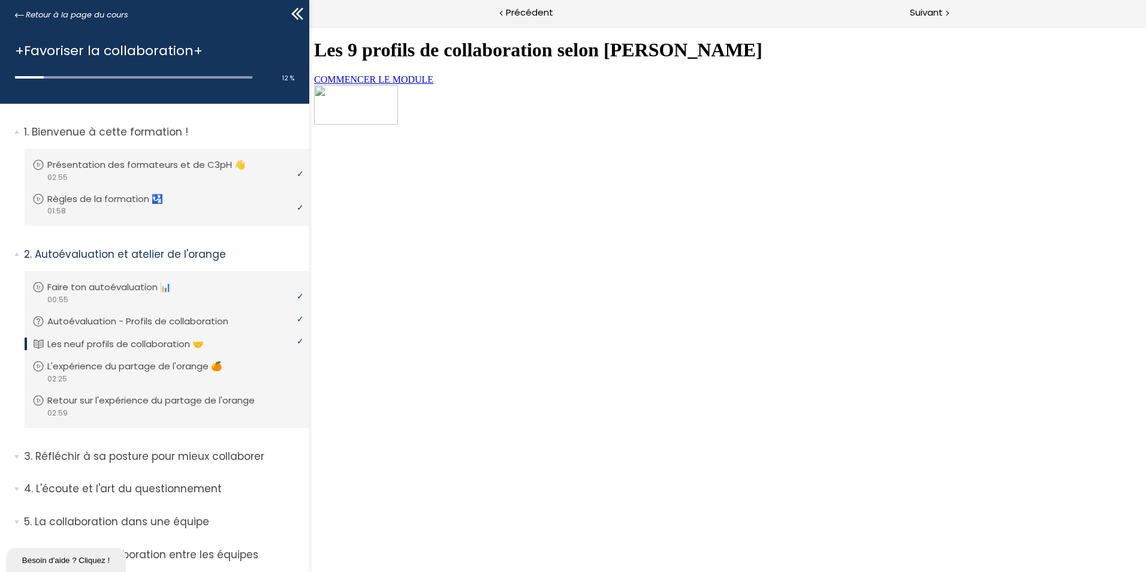
click at [433, 84] on span "COMMENCER LE MODULE" at bounding box center [373, 79] width 119 height 10
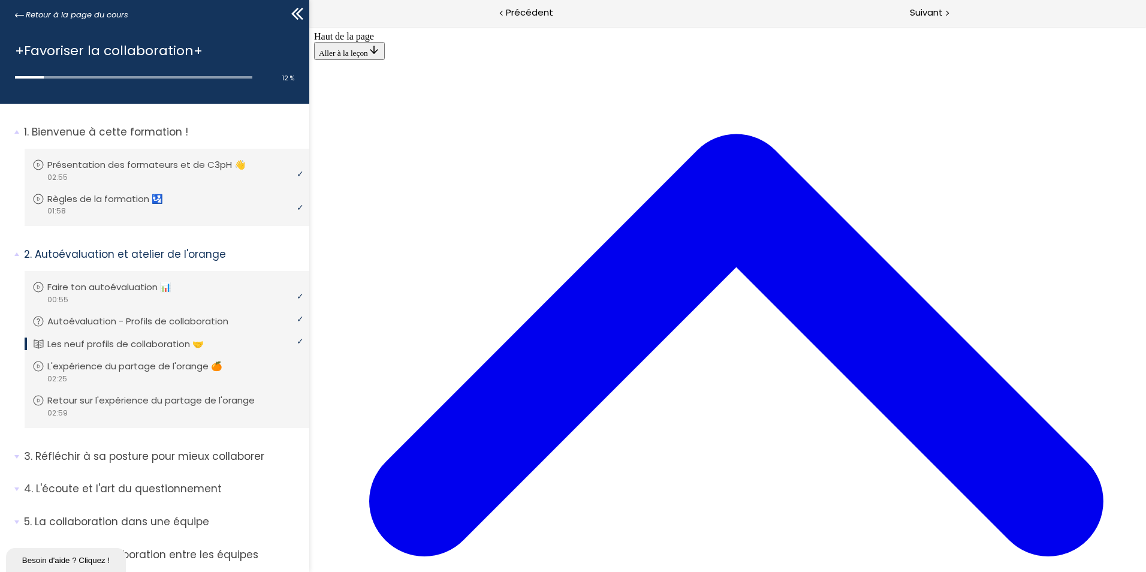
scroll to position [2656, 0]
click at [153, 368] on p "L'expérience du partage de l'orange 🍊" at bounding box center [146, 366] width 193 height 13
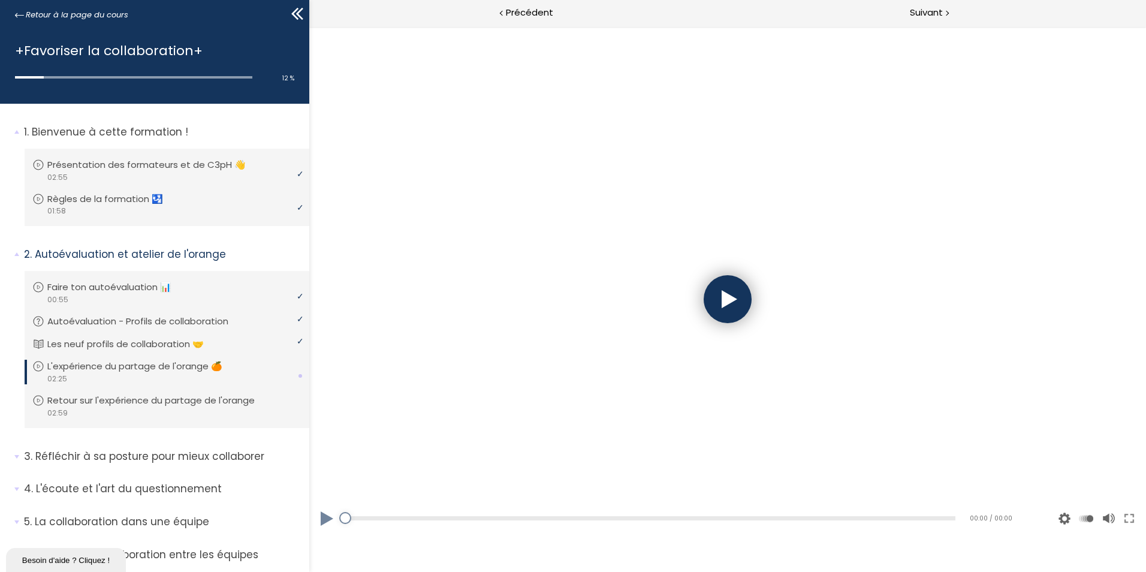
click at [724, 307] on div at bounding box center [727, 299] width 48 height 48
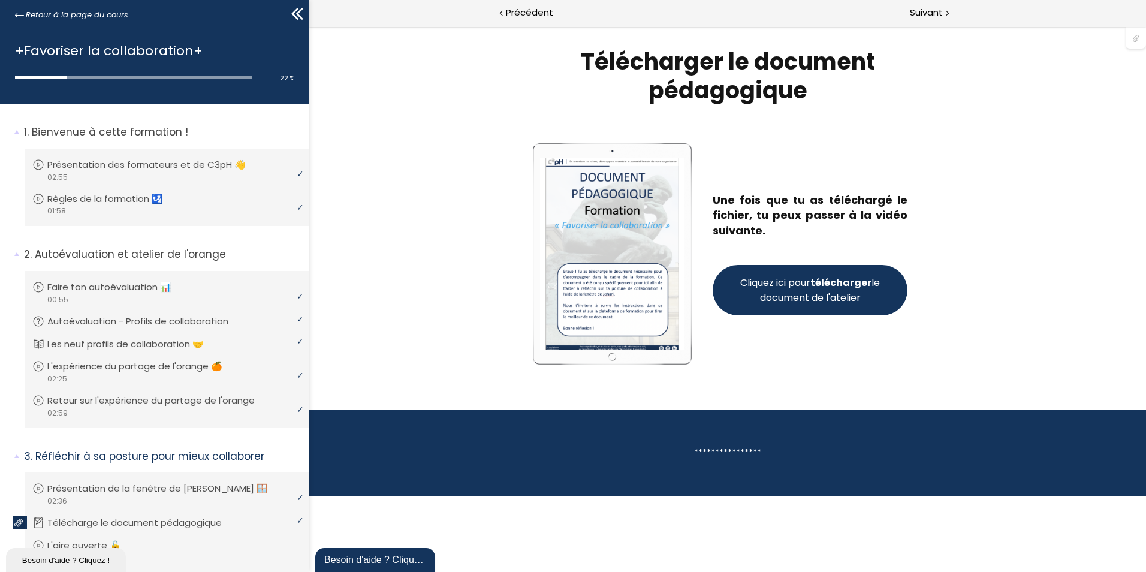
click at [814, 286] on span "Cliquez ici pour télécharger le document de l'atelier" at bounding box center [810, 290] width 144 height 30
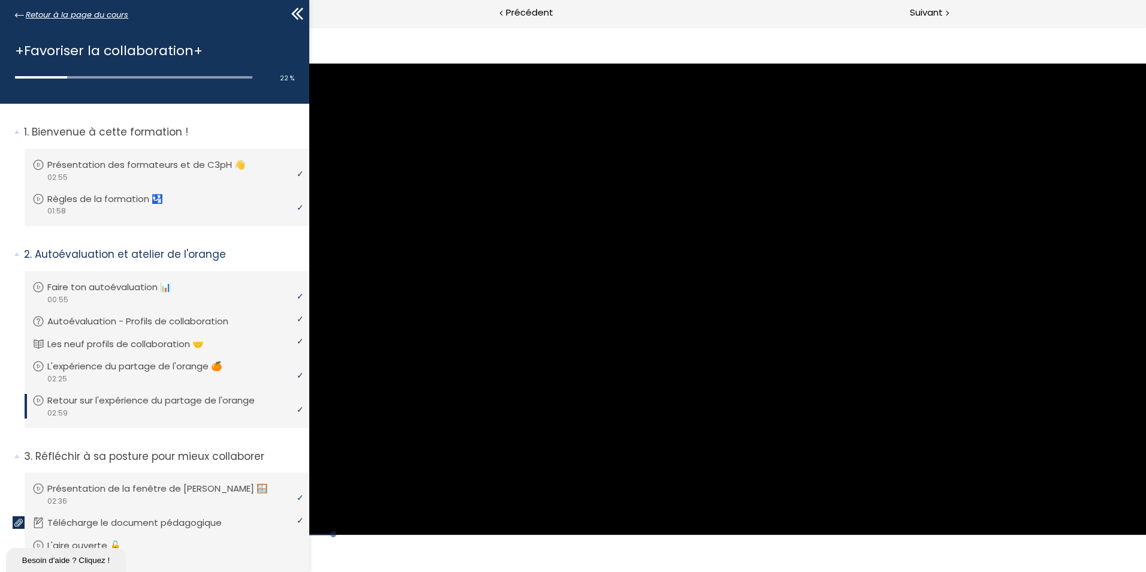
click at [17, 17] on icon at bounding box center [19, 15] width 9 height 9
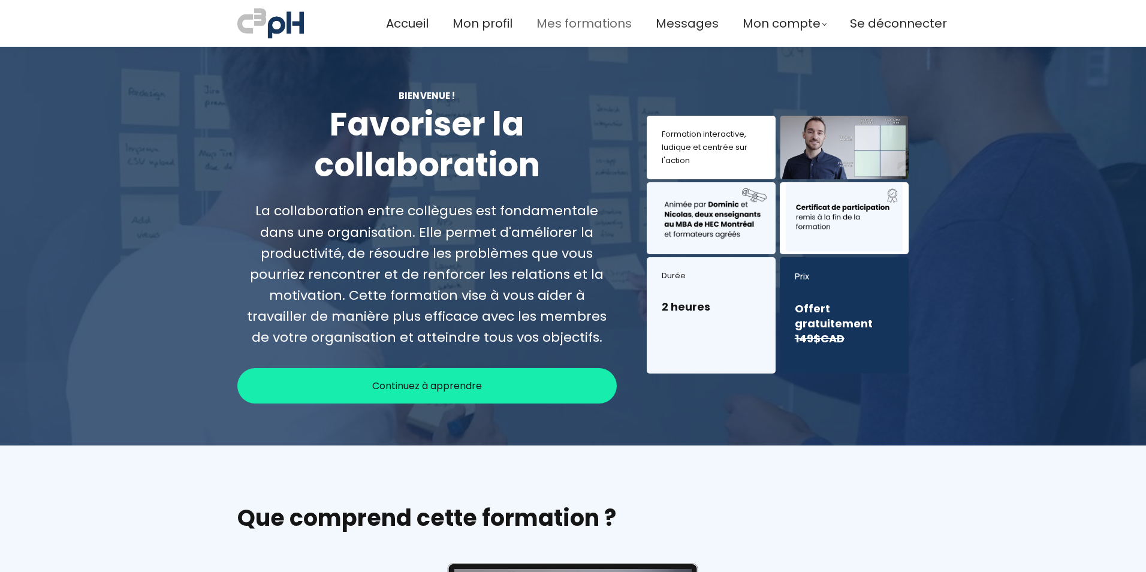
click at [564, 22] on span "Mes formations" at bounding box center [583, 24] width 95 height 20
click at [482, 368] on div "Continuez à apprendre" at bounding box center [426, 385] width 379 height 35
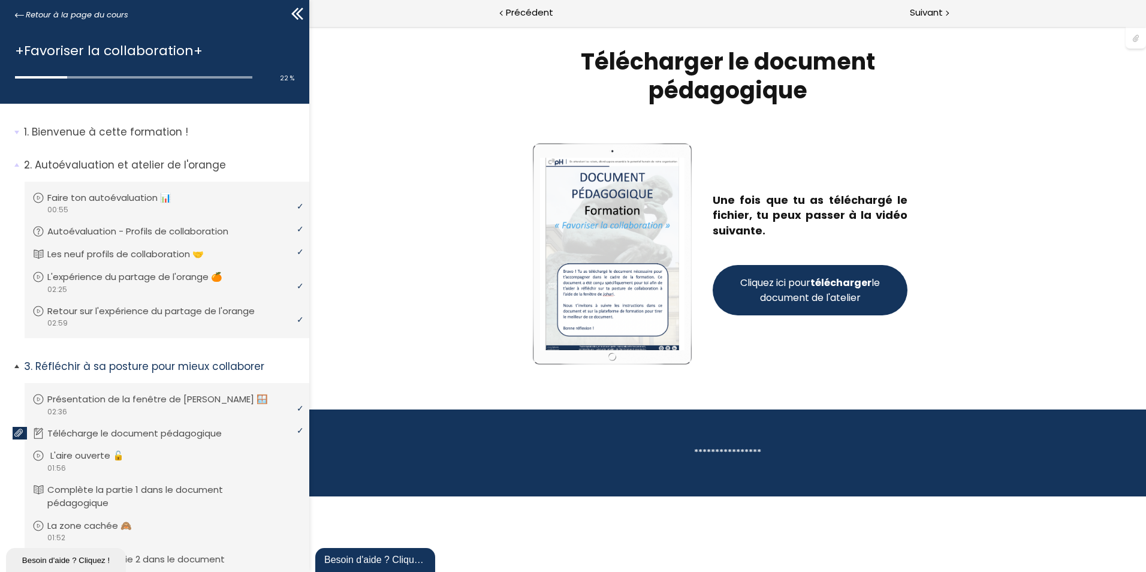
click at [93, 454] on p "L'aire ouverte 🔓" at bounding box center [96, 455] width 92 height 13
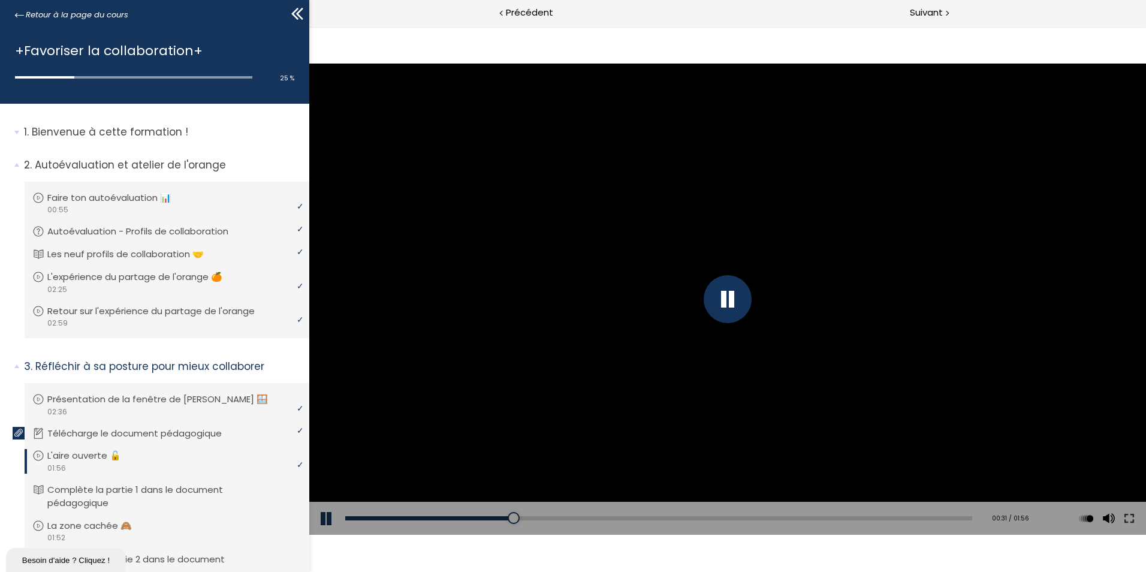
drag, startPoint x: 645, startPoint y: 293, endPoint x: 639, endPoint y: 290, distance: 7.2
click at [645, 293] on div at bounding box center [727, 299] width 836 height 470
click at [653, 292] on div at bounding box center [727, 299] width 836 height 470
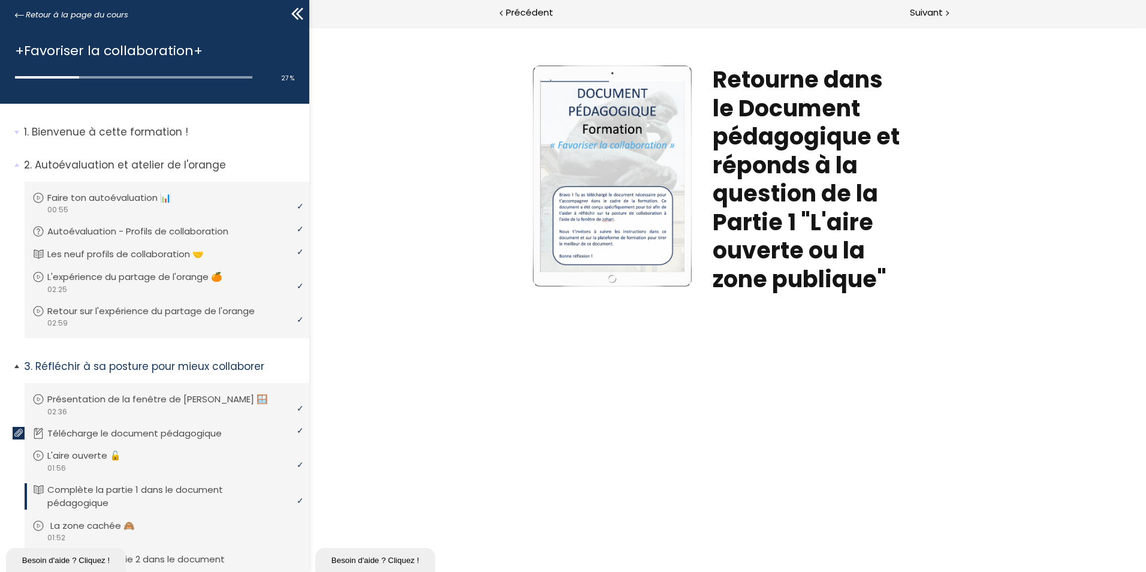
click at [107, 528] on p "La zone cachée 🙈" at bounding box center [101, 525] width 102 height 13
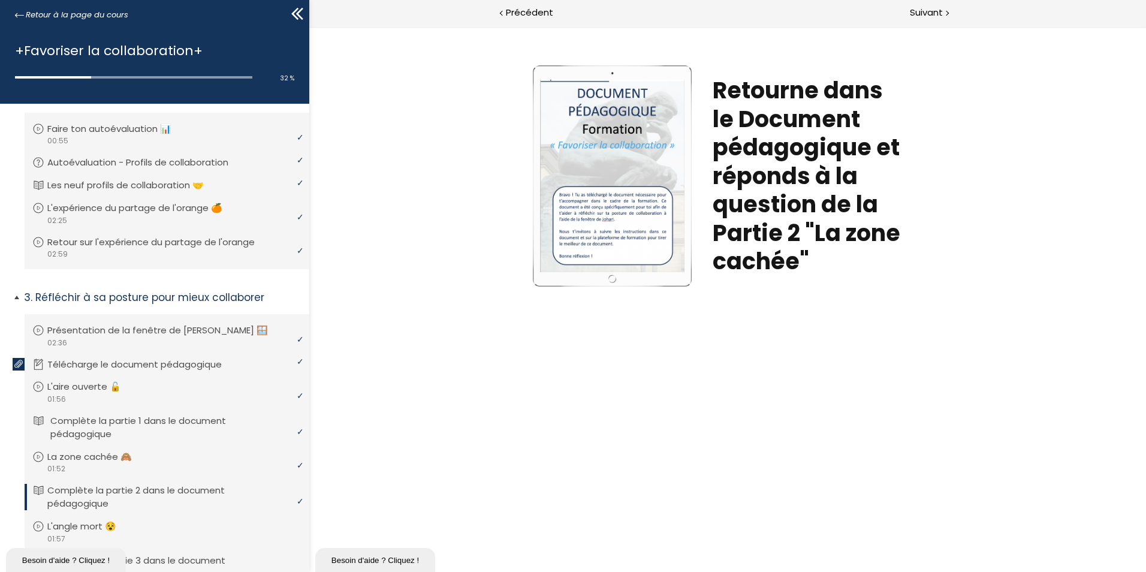
scroll to position [240, 0]
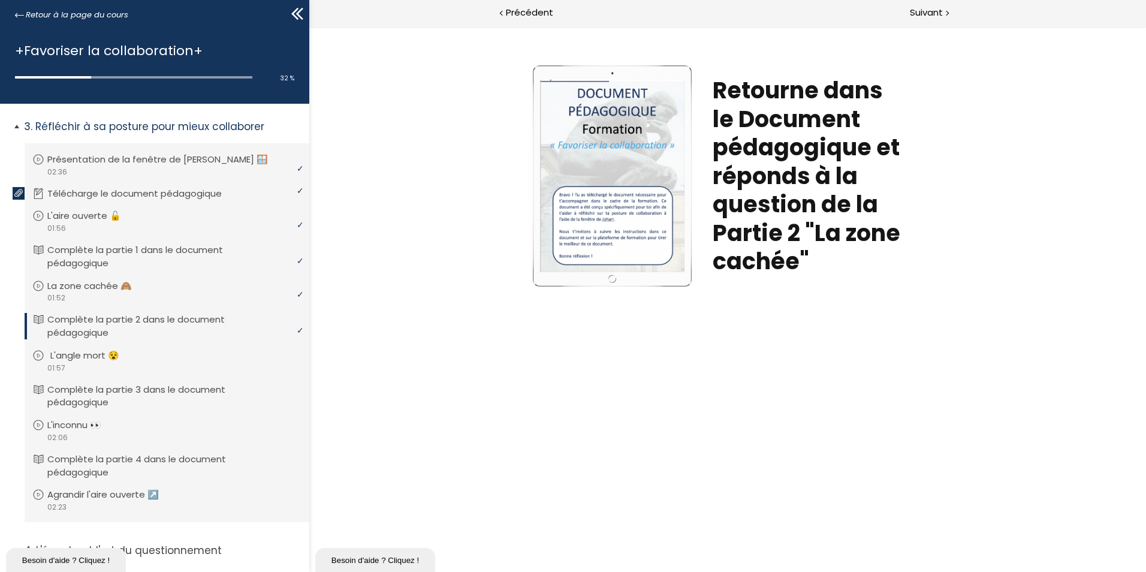
click at [89, 351] on p "L'angle mort 😵" at bounding box center [93, 355] width 87 height 13
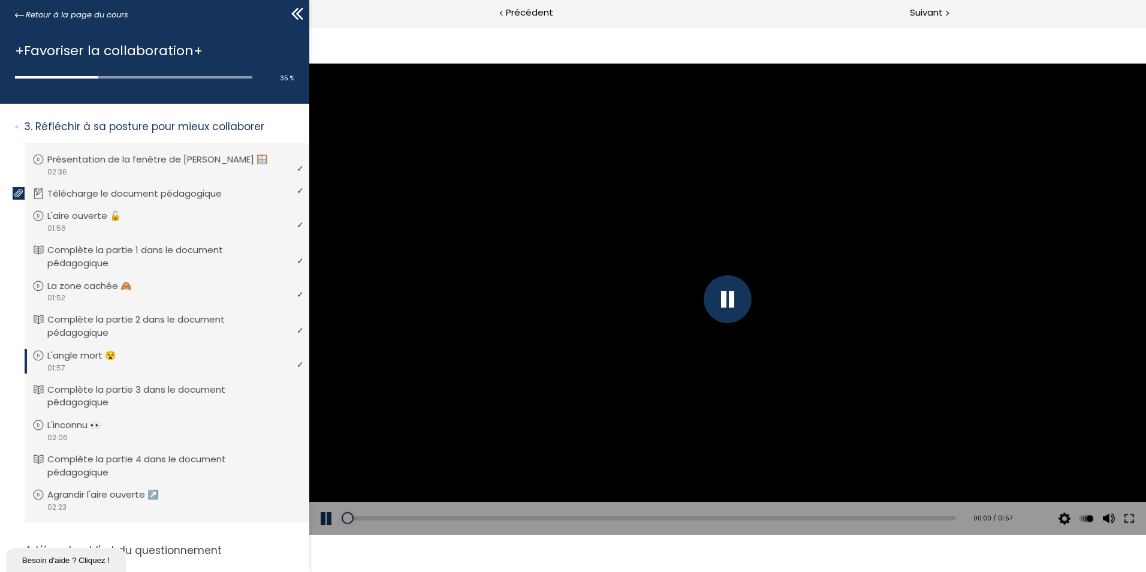
click at [733, 305] on div at bounding box center [727, 299] width 48 height 48
drag, startPoint x: 722, startPoint y: 293, endPoint x: 719, endPoint y: 314, distance: 21.2
click at [722, 294] on div at bounding box center [727, 299] width 48 height 48
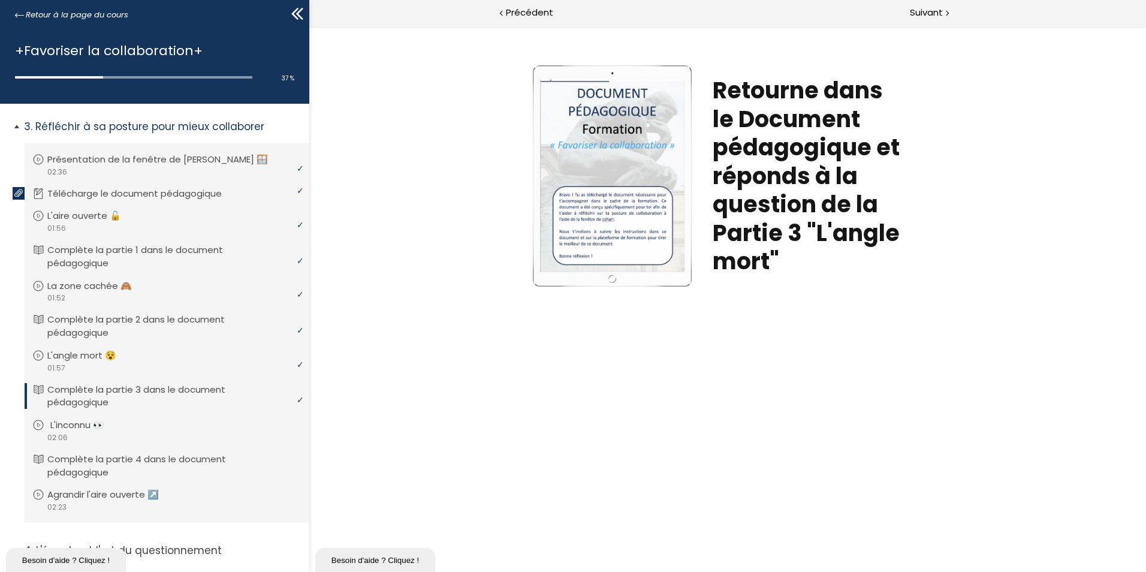
click at [101, 422] on p "L'inconnu 👀" at bounding box center [86, 424] width 72 height 13
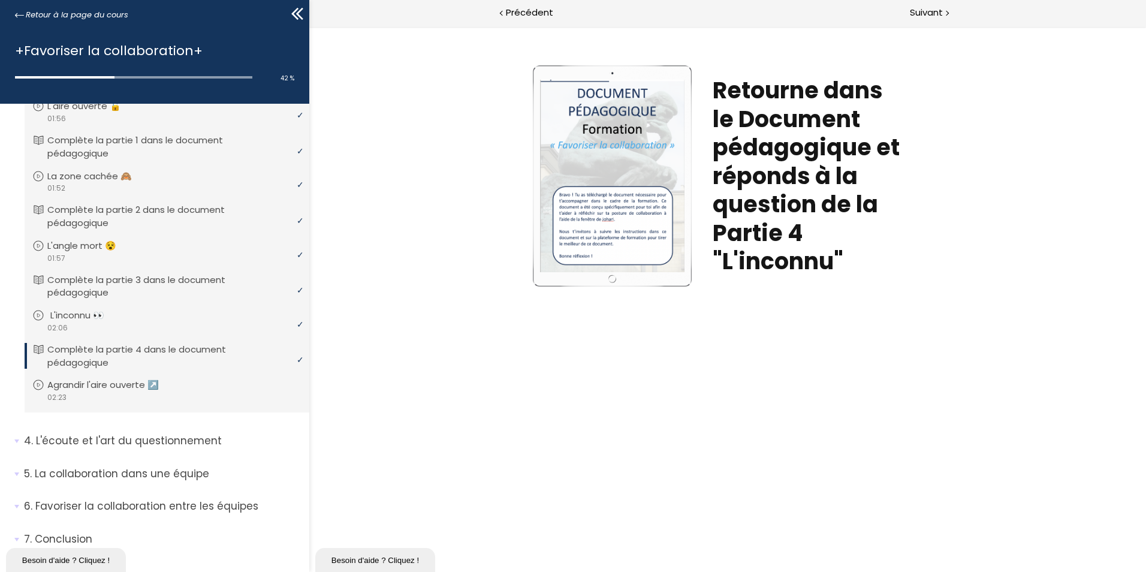
scroll to position [372, 0]
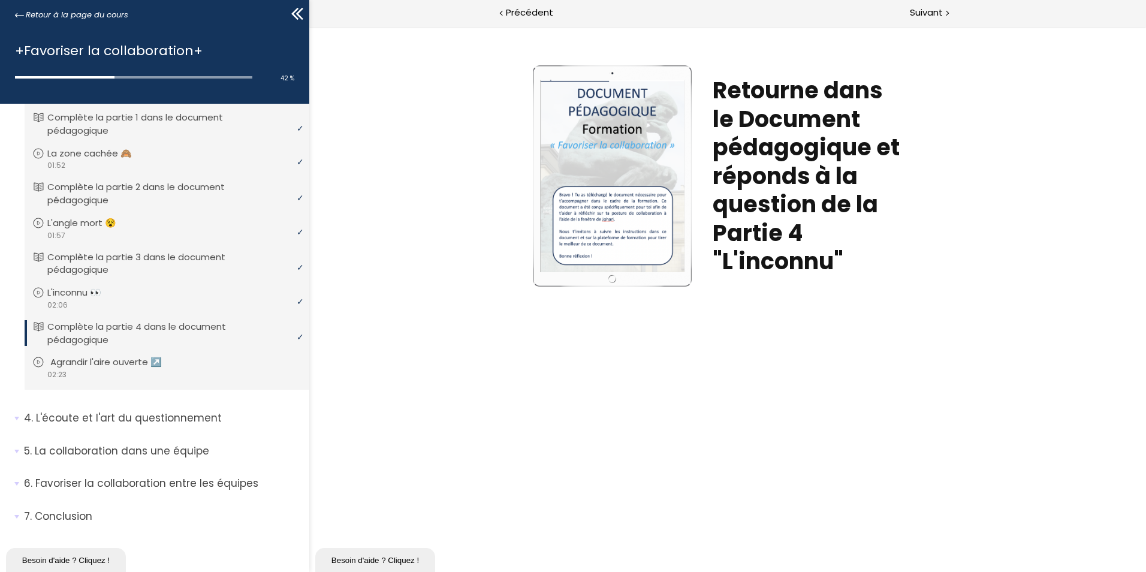
click at [92, 368] on p "Agrandir l'aire ouverte ↗️" at bounding box center [114, 361] width 129 height 13
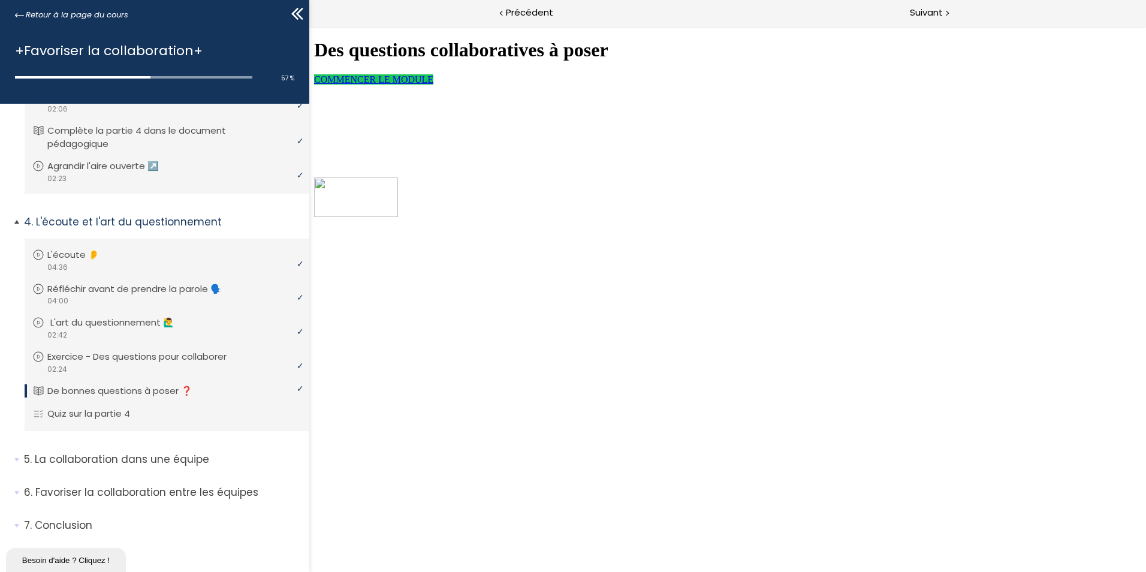
scroll to position [576, 0]
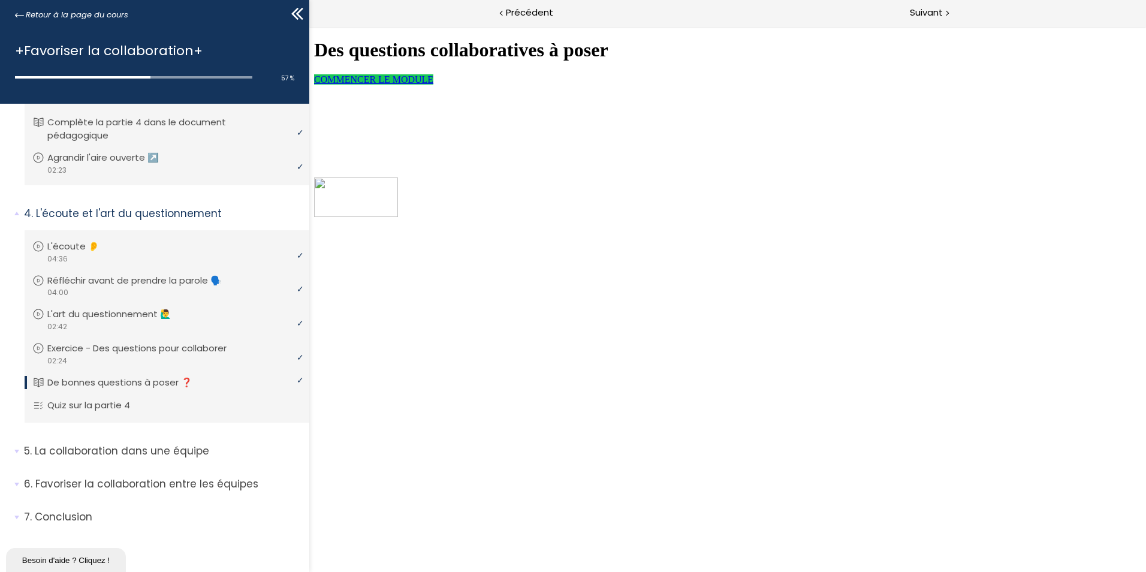
click at [414, 84] on link "COMMENCER LE MODULE" at bounding box center [373, 79] width 119 height 10
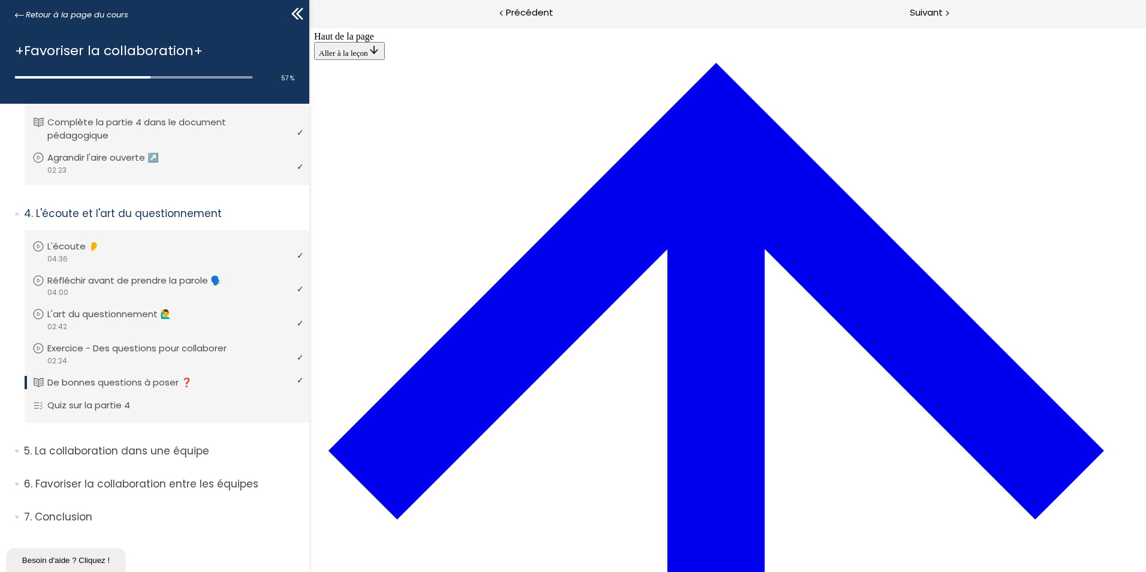
scroll to position [2198, 0]
click at [113, 406] on p "Quiz sur la partie 4" at bounding box center [100, 404] width 101 height 13
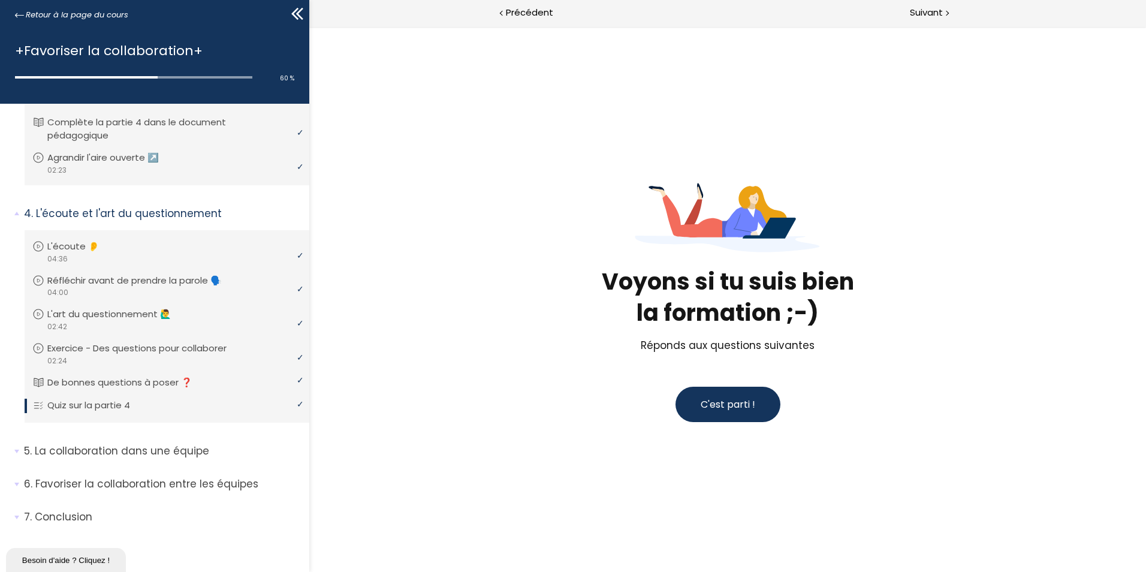
click at [705, 406] on span "C'est parti !" at bounding box center [727, 404] width 55 height 14
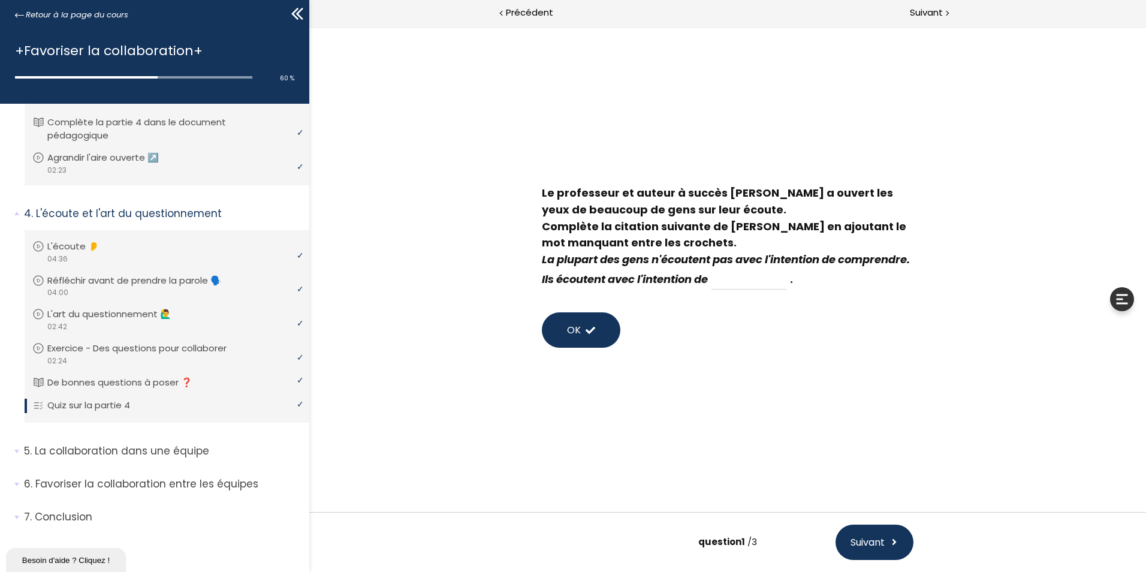
click at [868, 540] on span "Suivant" at bounding box center [867, 541] width 34 height 15
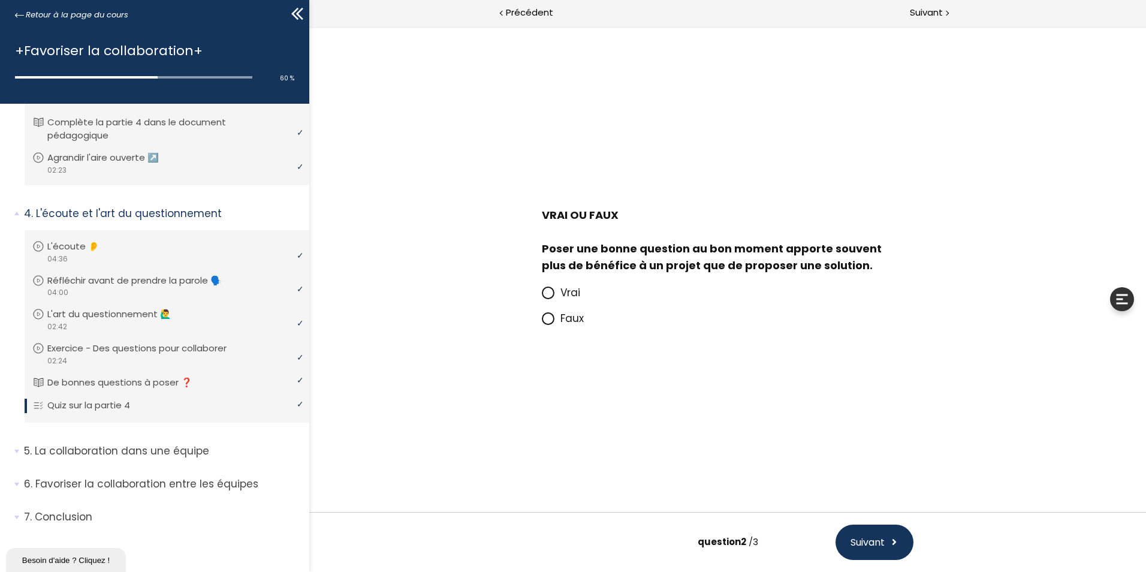
click at [542, 293] on span at bounding box center [548, 292] width 13 height 13
click at [542, 296] on input "Vrai" at bounding box center [542, 296] width 0 height 0
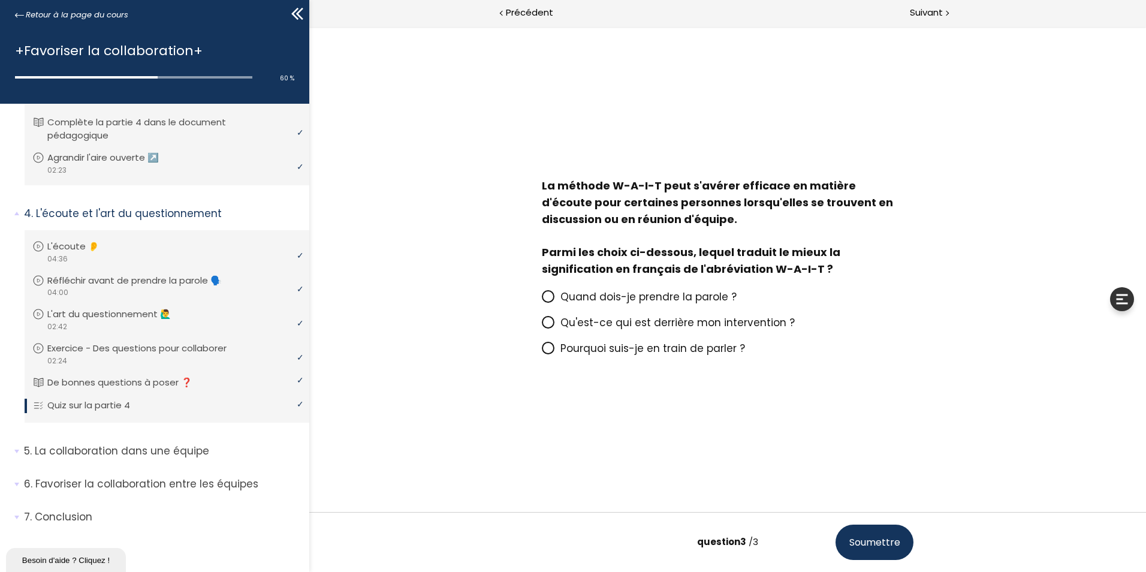
click at [694, 327] on span "Qu'est-ce qui est derrière mon intervention ?" at bounding box center [677, 322] width 234 height 14
click at [542, 326] on input "Qu'est-ce qui est derrière mon intervention ?" at bounding box center [542, 326] width 0 height 0
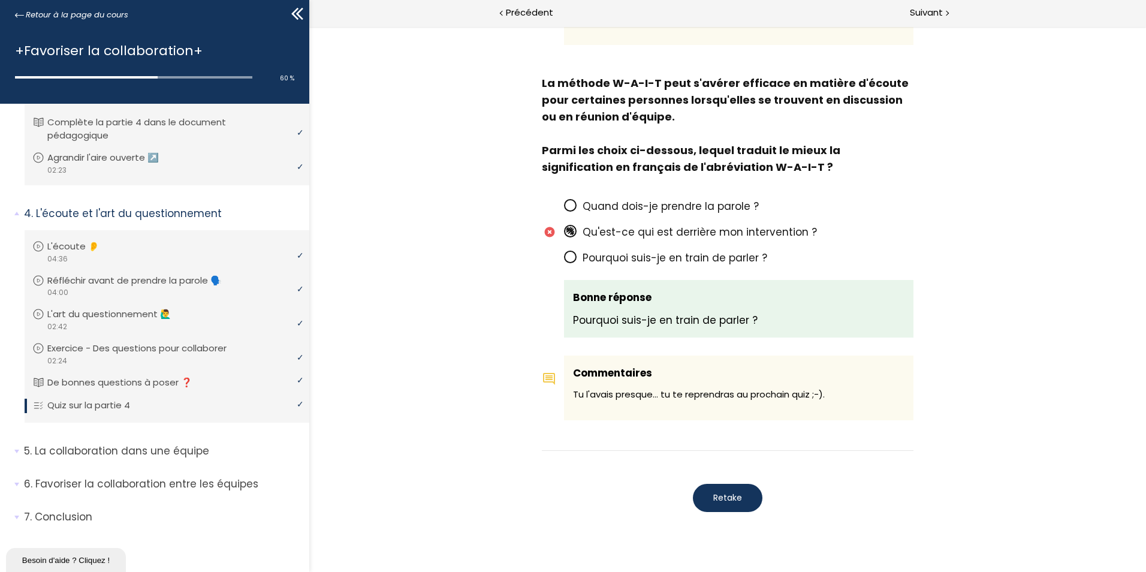
scroll to position [947, 0]
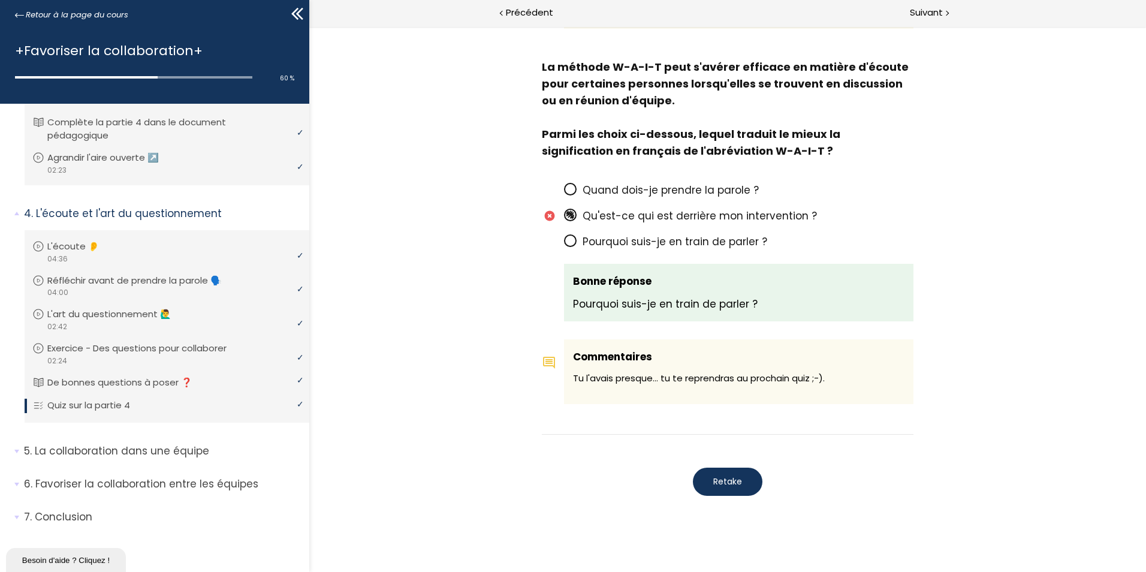
click at [738, 475] on span "Retake" at bounding box center [727, 481] width 29 height 13
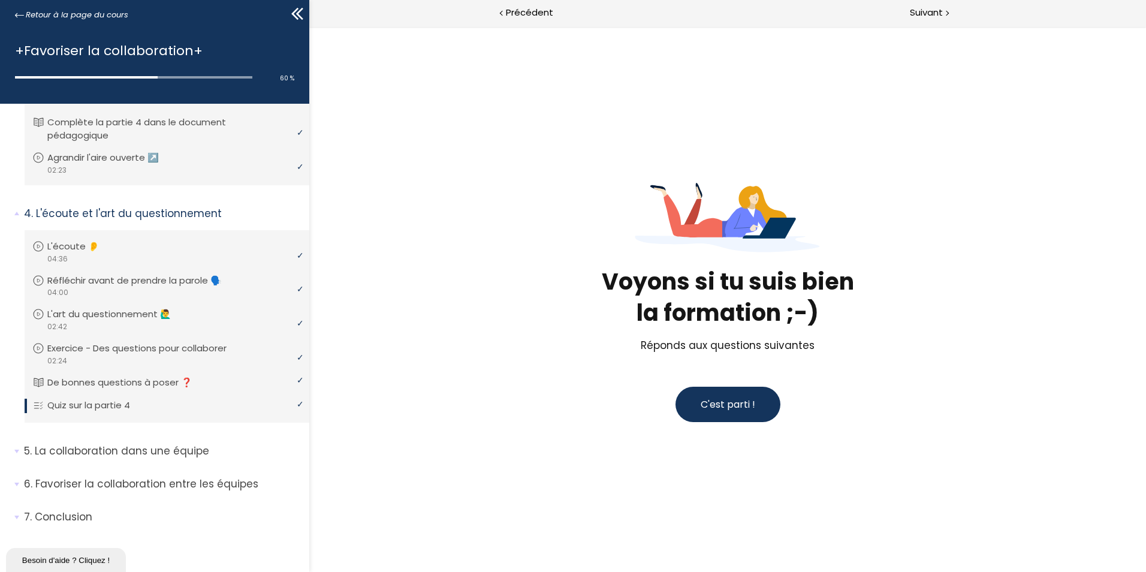
click at [729, 409] on span "C'est parti !" at bounding box center [727, 404] width 55 height 14
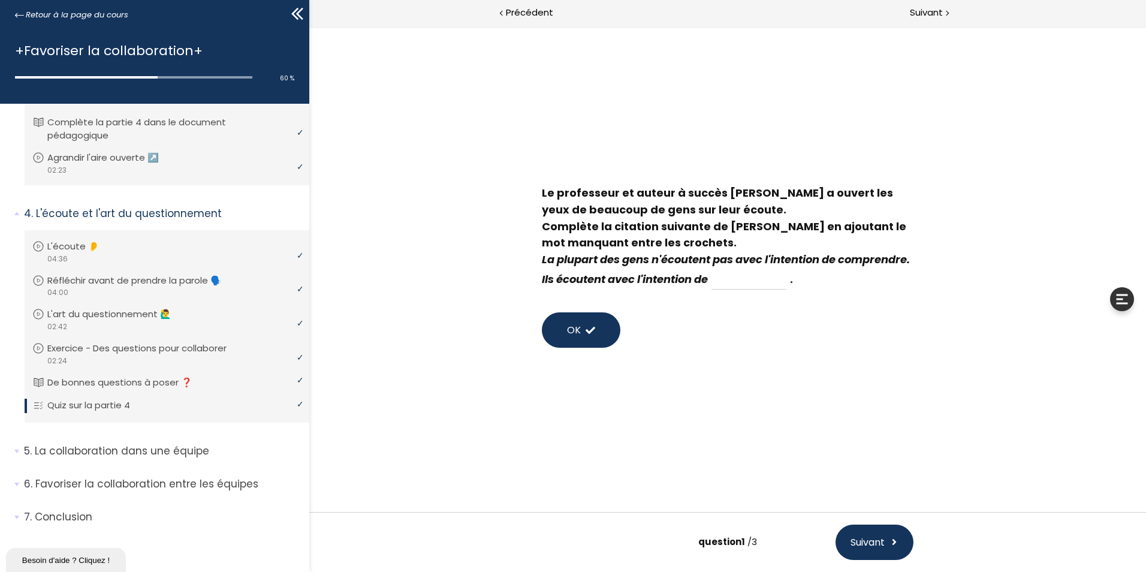
click at [859, 535] on span "Suivant" at bounding box center [867, 541] width 34 height 15
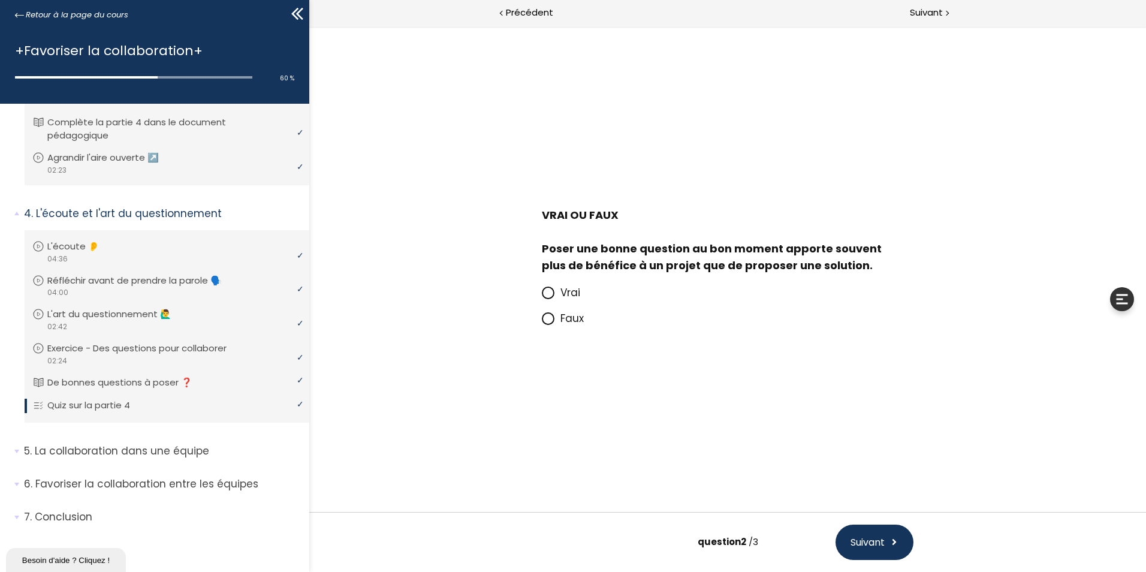
click at [543, 293] on icon at bounding box center [548, 293] width 10 height 10
click at [542, 296] on input "Vrai" at bounding box center [542, 296] width 0 height 0
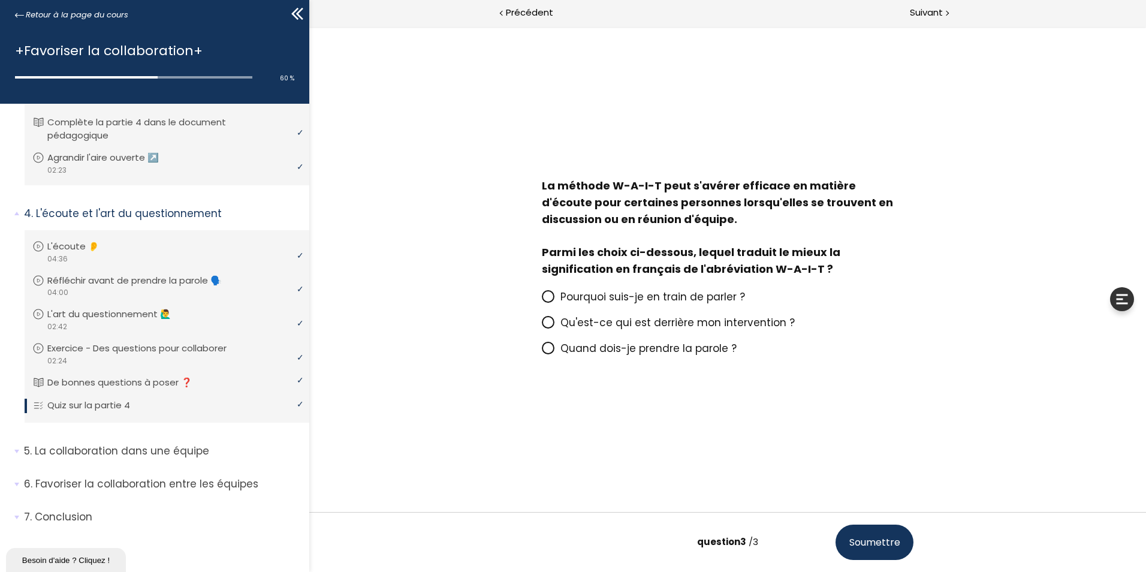
drag, startPoint x: 554, startPoint y: 295, endPoint x: 562, endPoint y: 298, distance: 8.6
click at [554, 295] on span at bounding box center [551, 296] width 19 height 15
click at [542, 300] on input "Pourquoi suis-je en train de parler ?" at bounding box center [542, 300] width 0 height 0
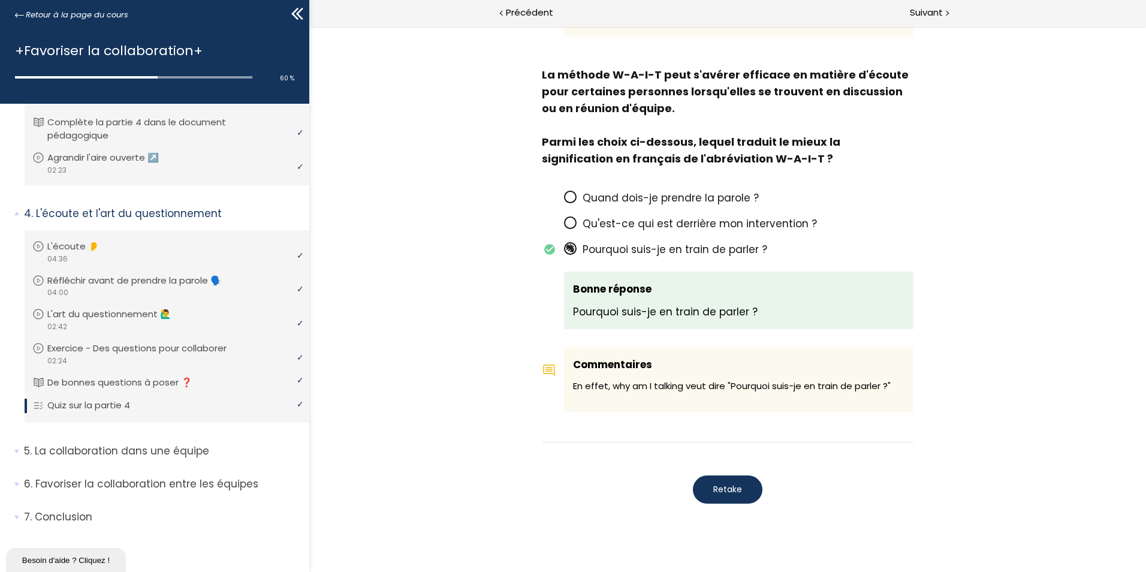
scroll to position [947, 0]
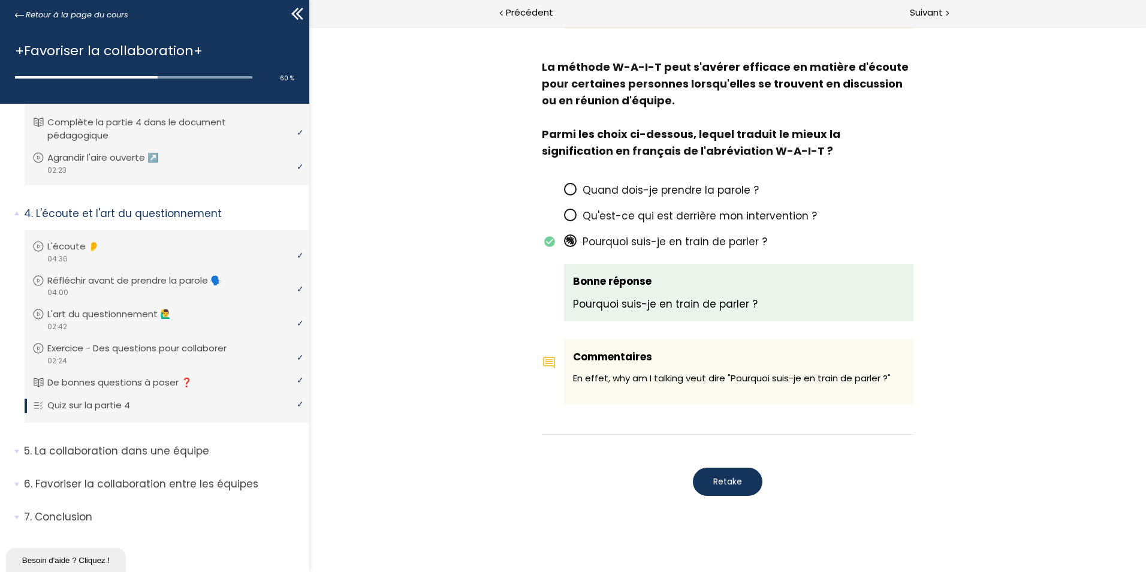
click at [730, 475] on span "Retake" at bounding box center [727, 481] width 29 height 13
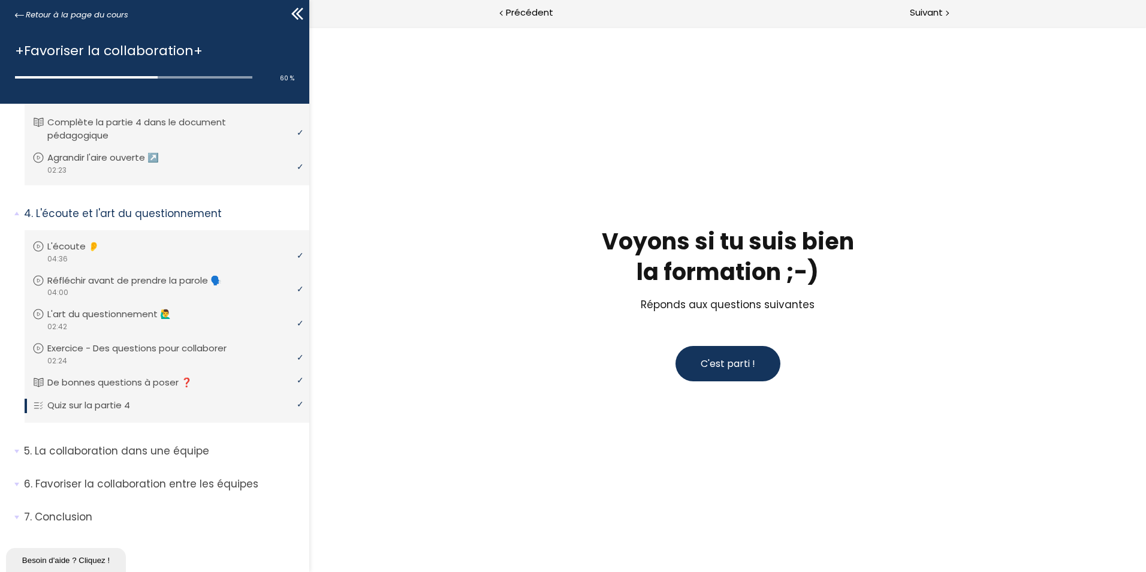
scroll to position [0, 0]
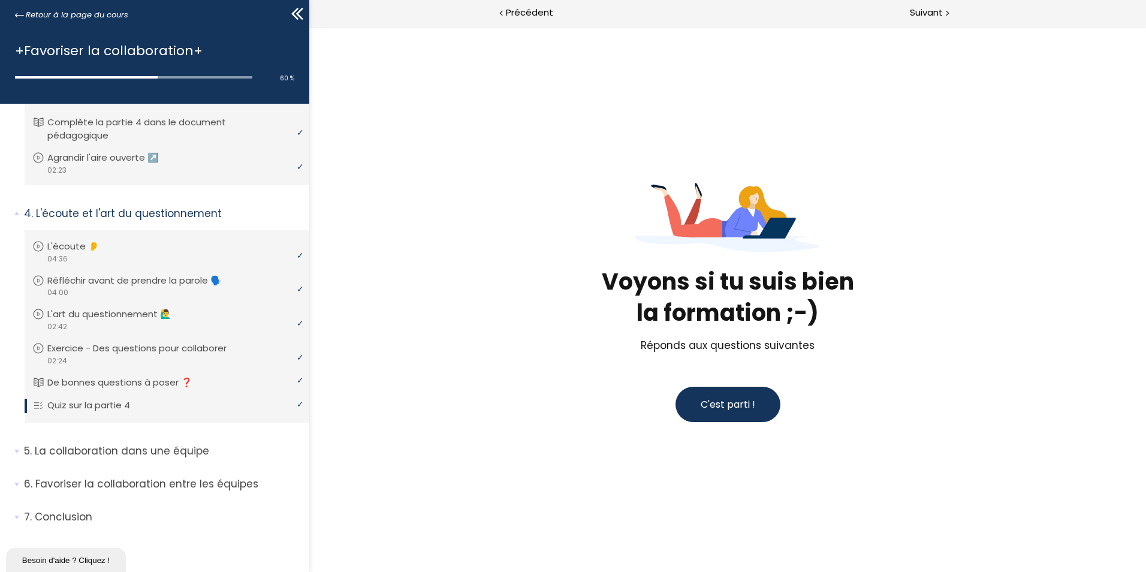
click at [708, 416] on button "C'est parti !" at bounding box center [727, 403] width 105 height 35
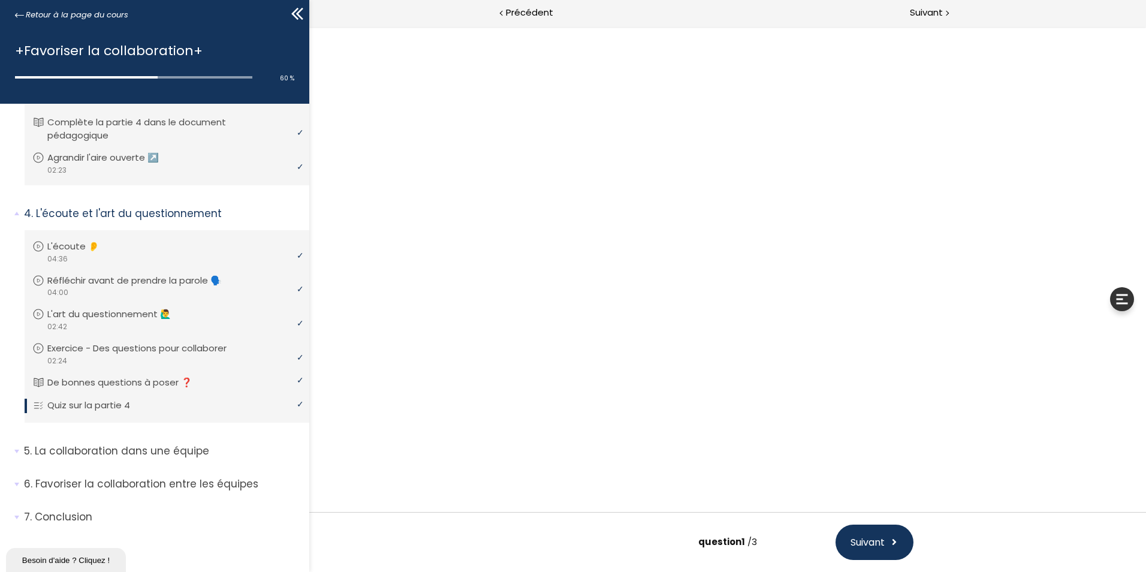
click at [711, 404] on div at bounding box center [727, 268] width 587 height 413
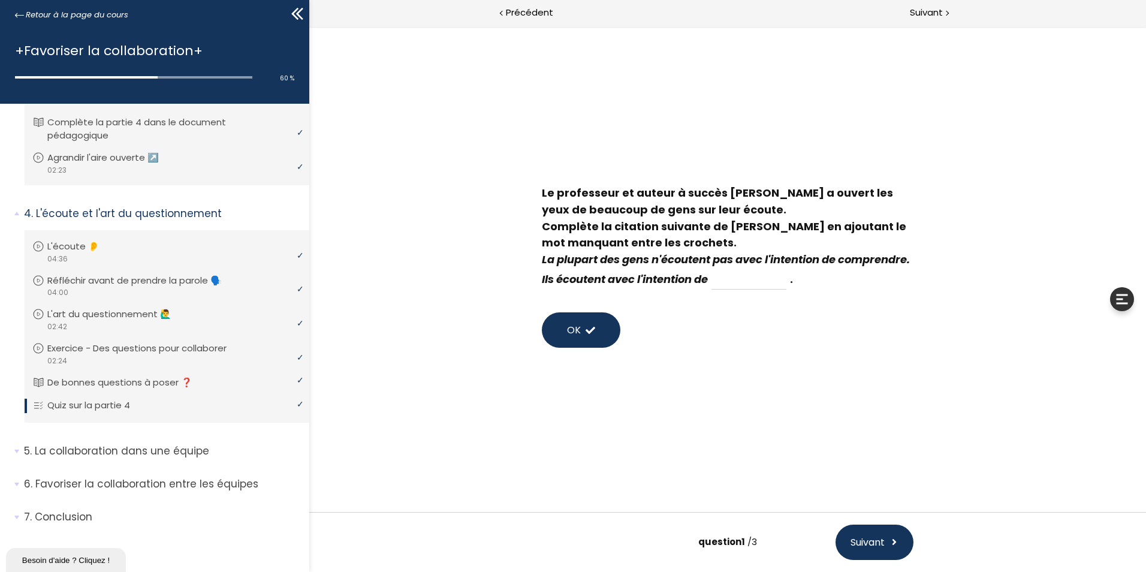
click at [786, 282] on input at bounding box center [748, 279] width 75 height 20
type input "couter"
click at [869, 537] on span "Suivant" at bounding box center [867, 541] width 34 height 15
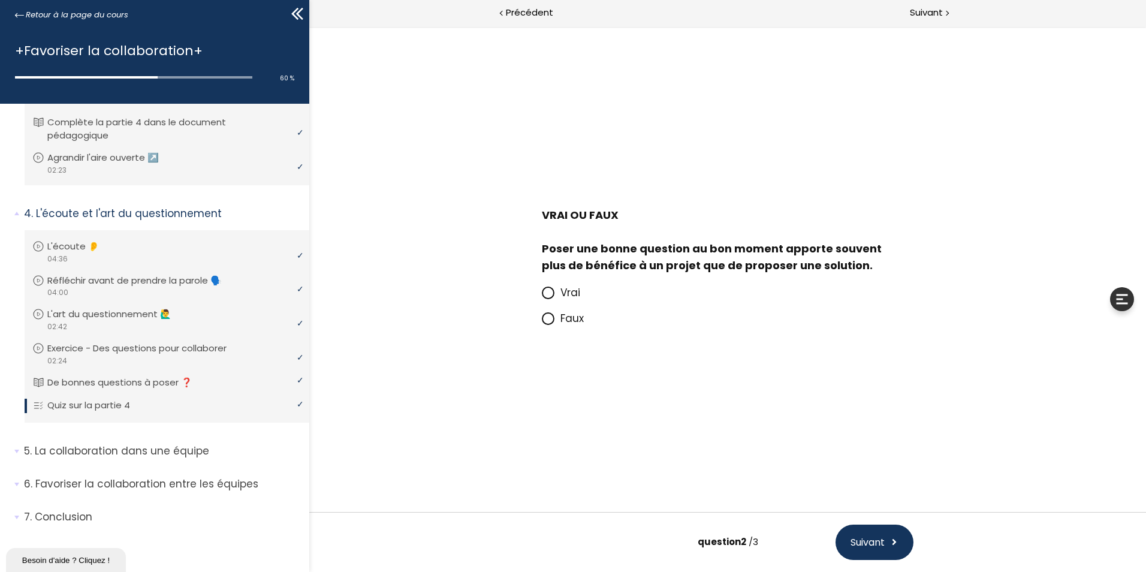
click at [567, 297] on span "Vrai" at bounding box center [570, 292] width 20 height 14
click at [542, 296] on input "Vrai" at bounding box center [542, 296] width 0 height 0
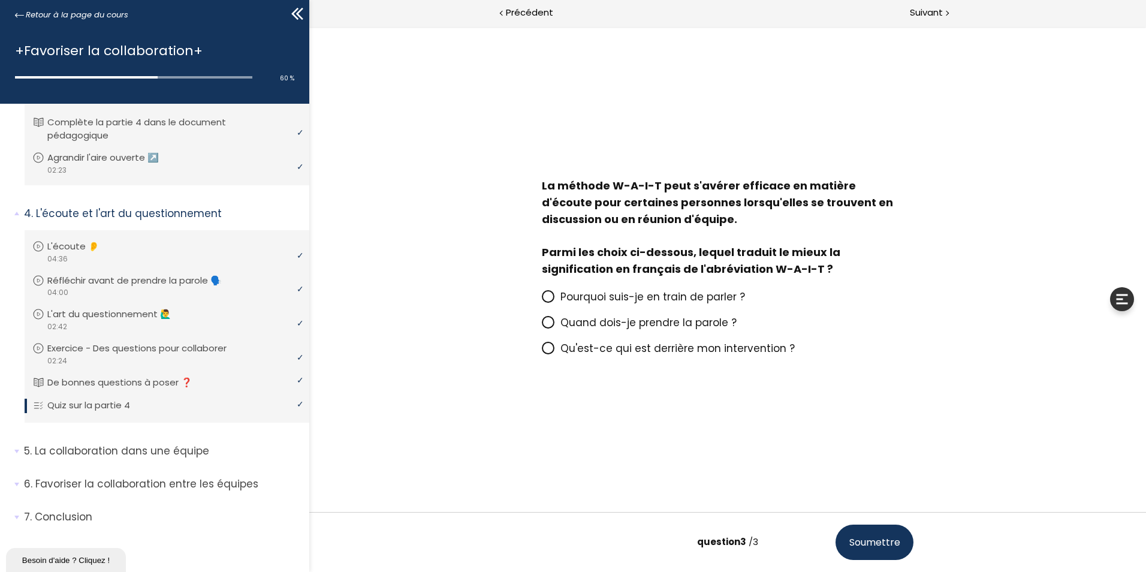
click at [603, 301] on span "Pourquoi suis-je en train de parler ?" at bounding box center [652, 296] width 185 height 14
click at [542, 300] on input "Pourquoi suis-je en train de parler ?" at bounding box center [542, 300] width 0 height 0
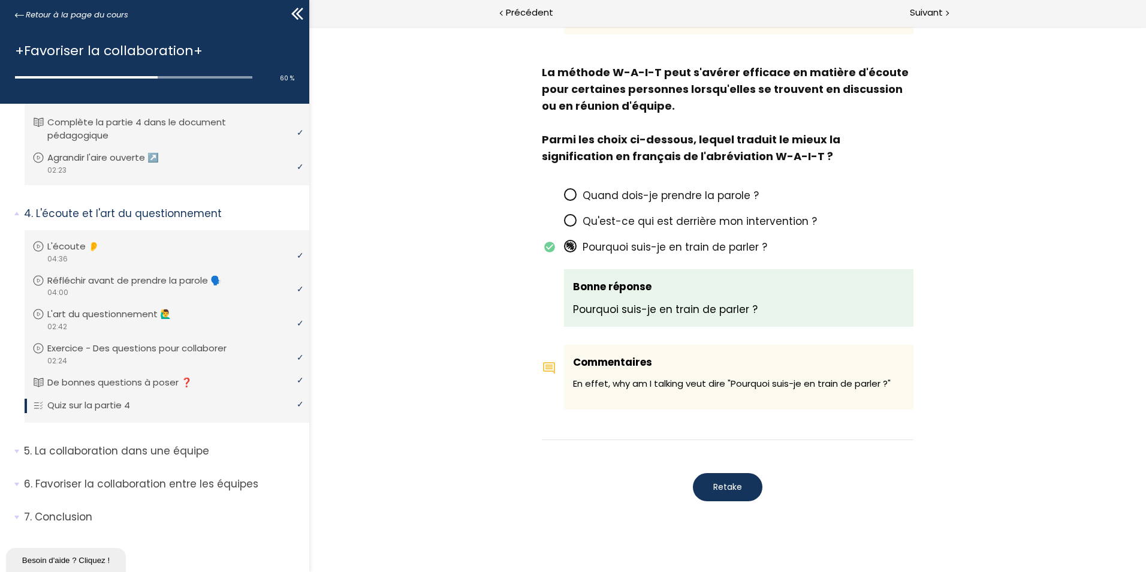
scroll to position [947, 0]
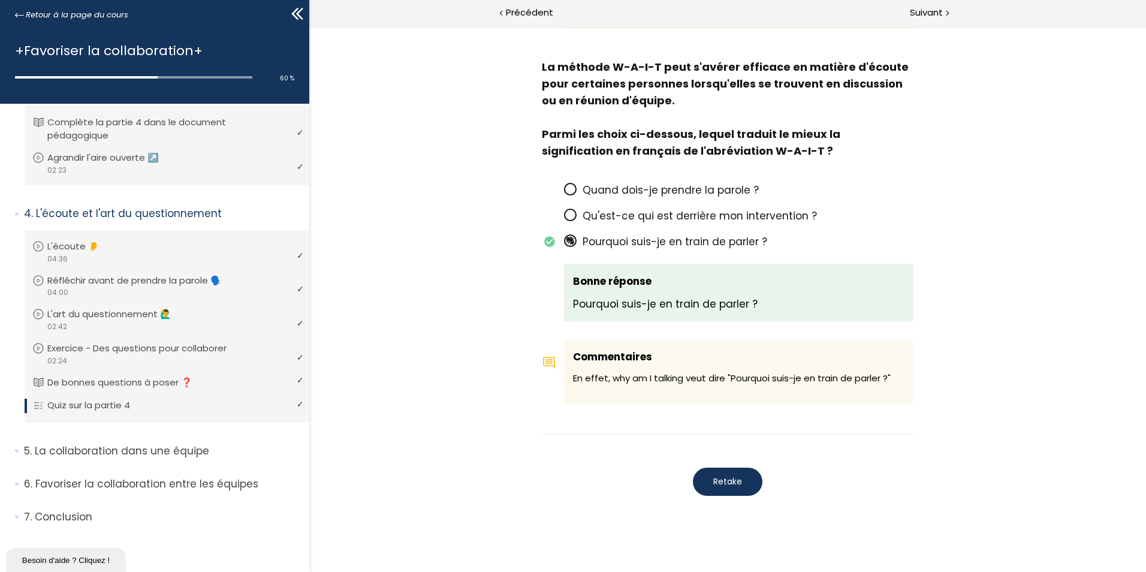
click at [727, 475] on span "Retake" at bounding box center [727, 481] width 29 height 13
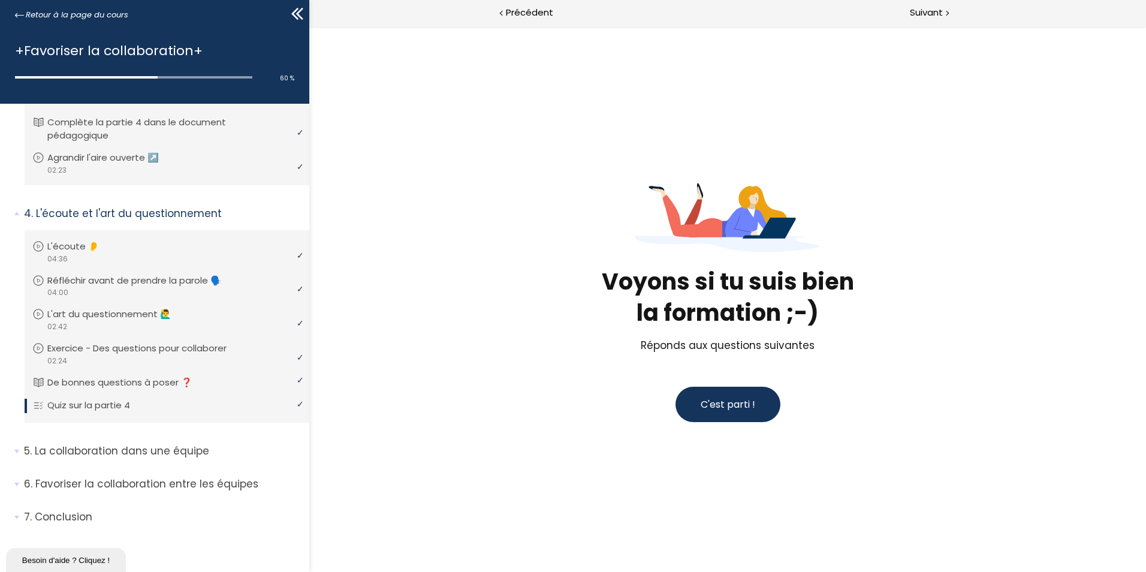
click at [725, 407] on span "C'est parti !" at bounding box center [727, 404] width 55 height 14
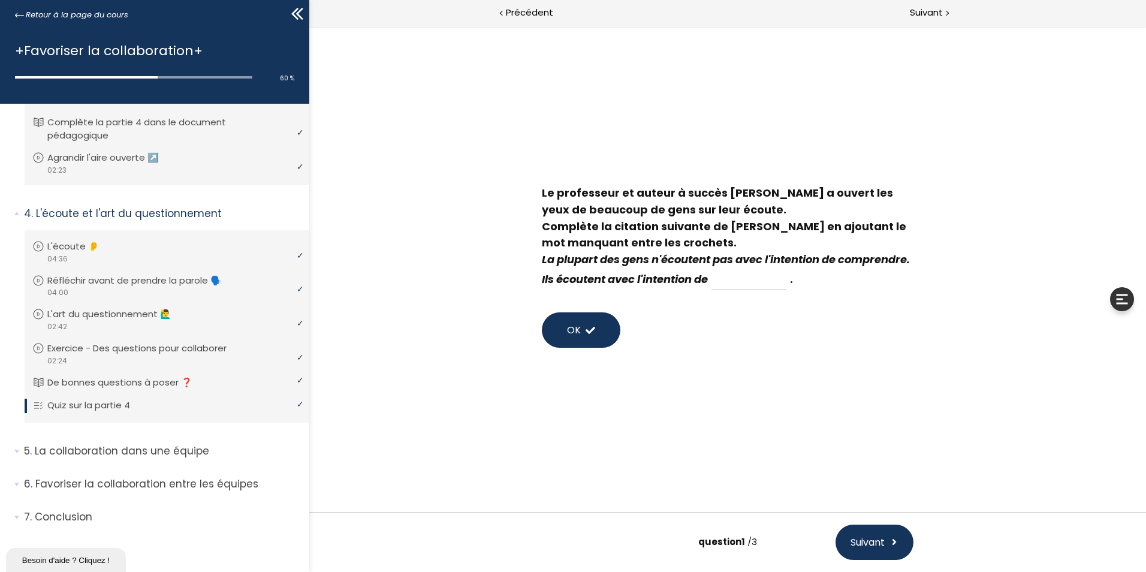
click at [786, 273] on input at bounding box center [748, 279] width 75 height 20
type input "répondre"
click at [879, 538] on span "Suivant" at bounding box center [867, 541] width 34 height 15
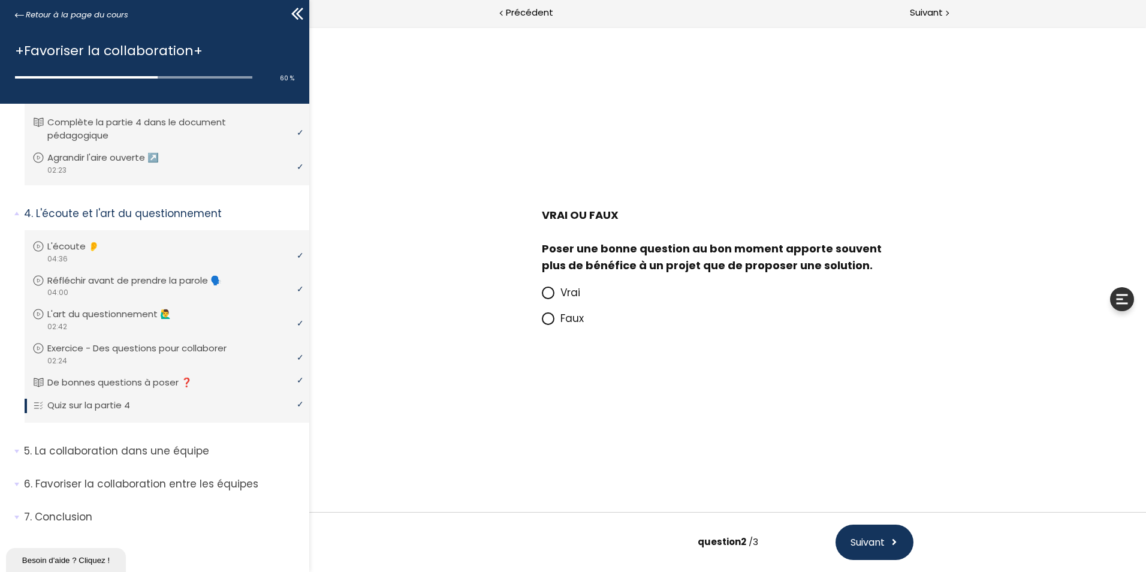
click at [566, 291] on span "Vrai" at bounding box center [570, 292] width 20 height 14
click at [542, 296] on input "Vrai" at bounding box center [542, 296] width 0 height 0
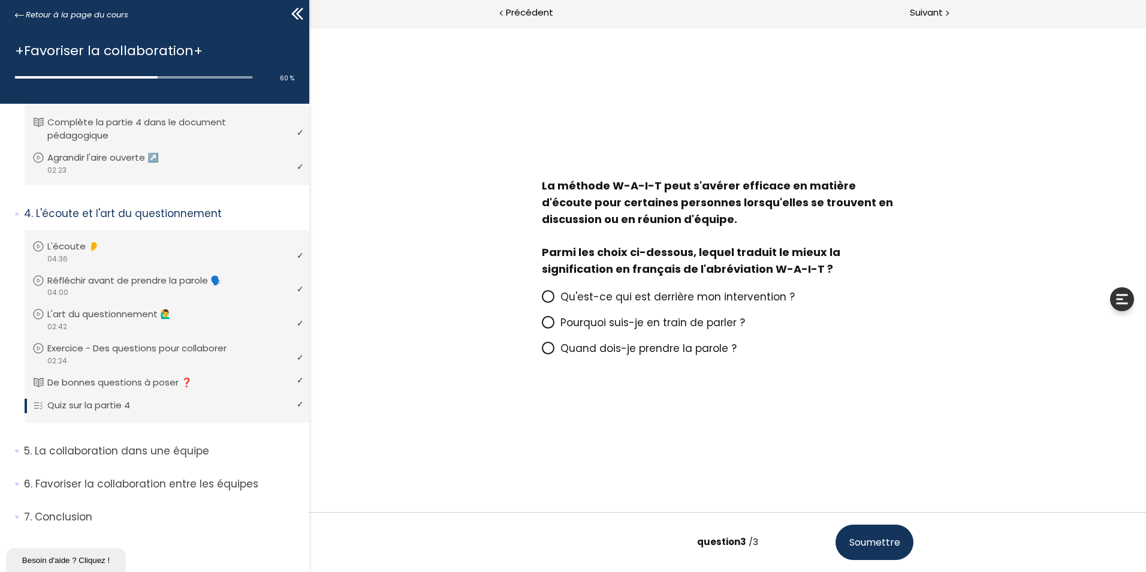
click at [645, 323] on span "Pourquoi suis-je en train de parler ?" at bounding box center [652, 322] width 185 height 14
click at [542, 326] on input "Pourquoi suis-je en train de parler ?" at bounding box center [542, 326] width 0 height 0
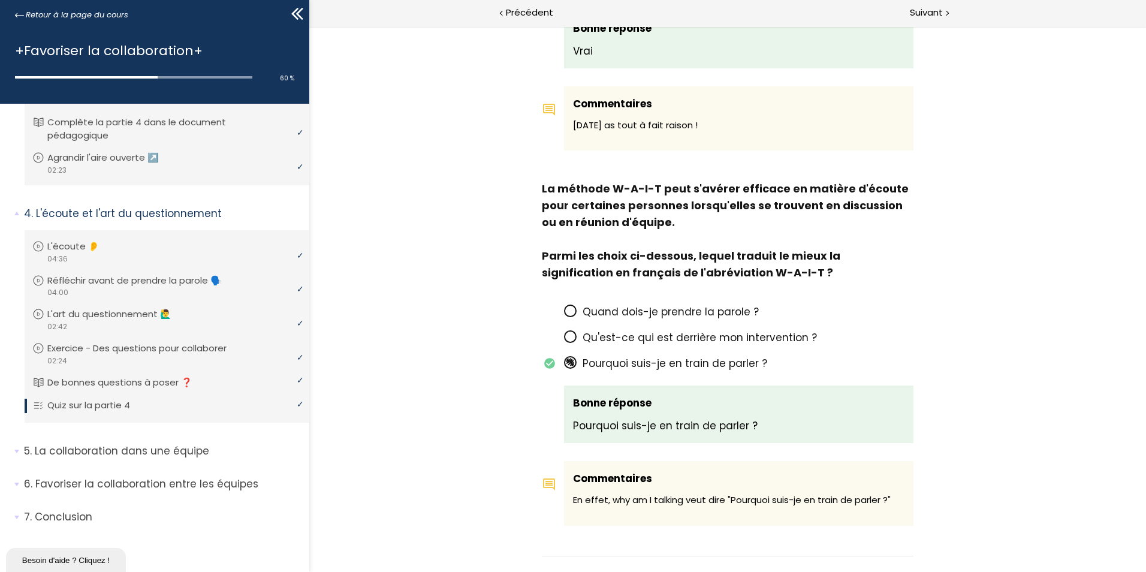
scroll to position [887, 0]
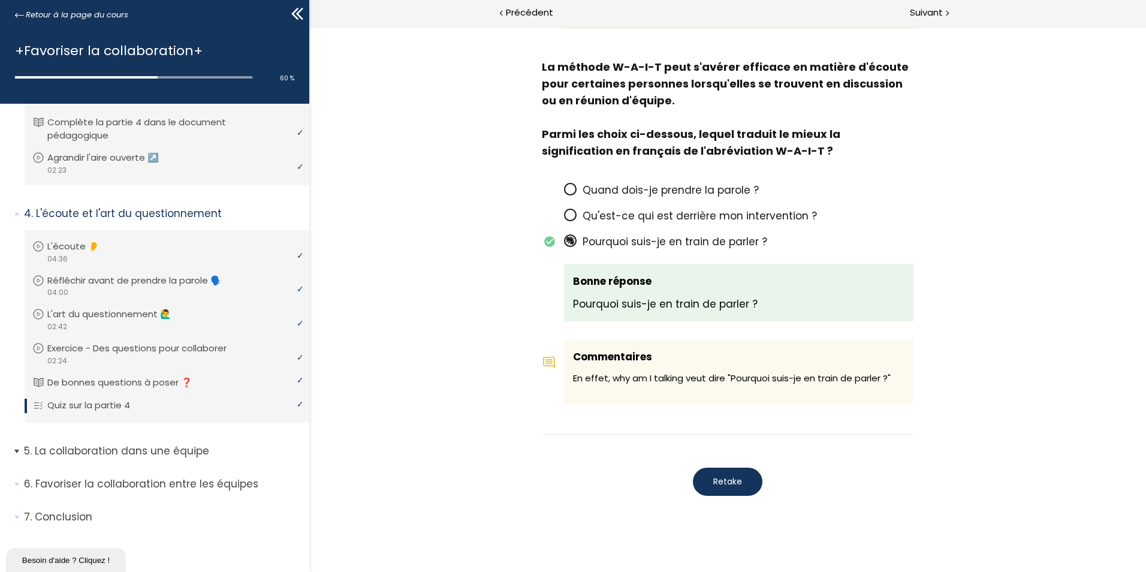
click at [148, 454] on p "La collaboration dans une équipe" at bounding box center [162, 450] width 276 height 15
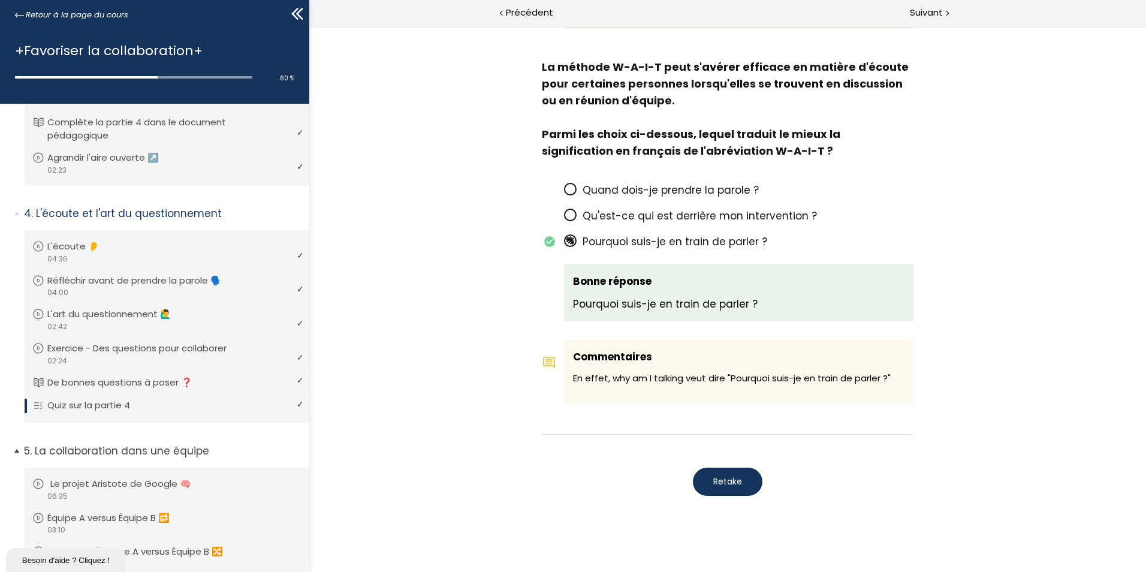
click at [146, 485] on p "Le projet Aristote de Google 🧠" at bounding box center [129, 483] width 159 height 13
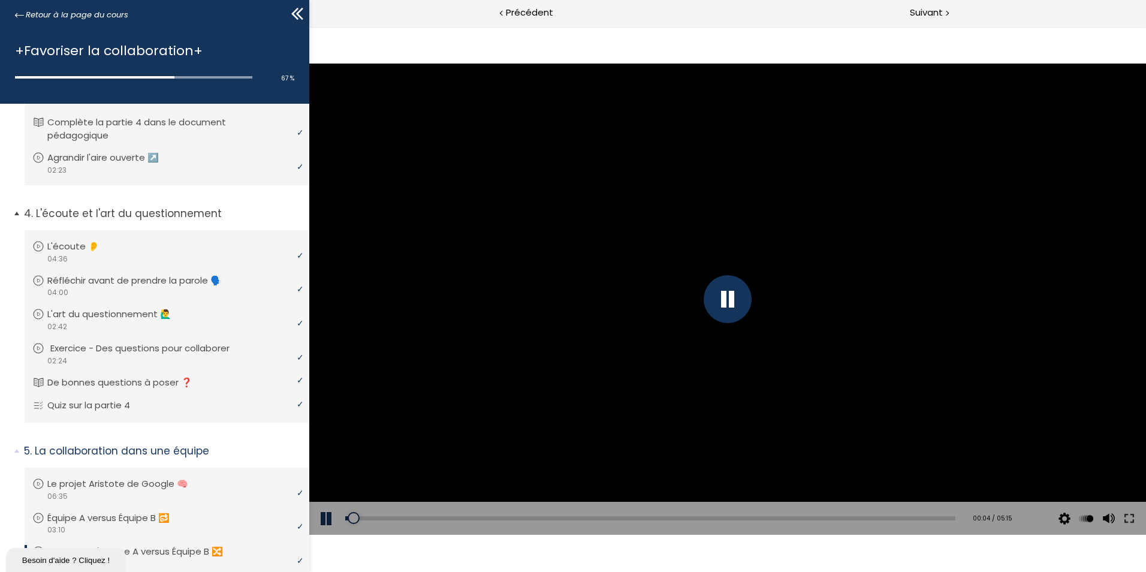
scroll to position [724, 0]
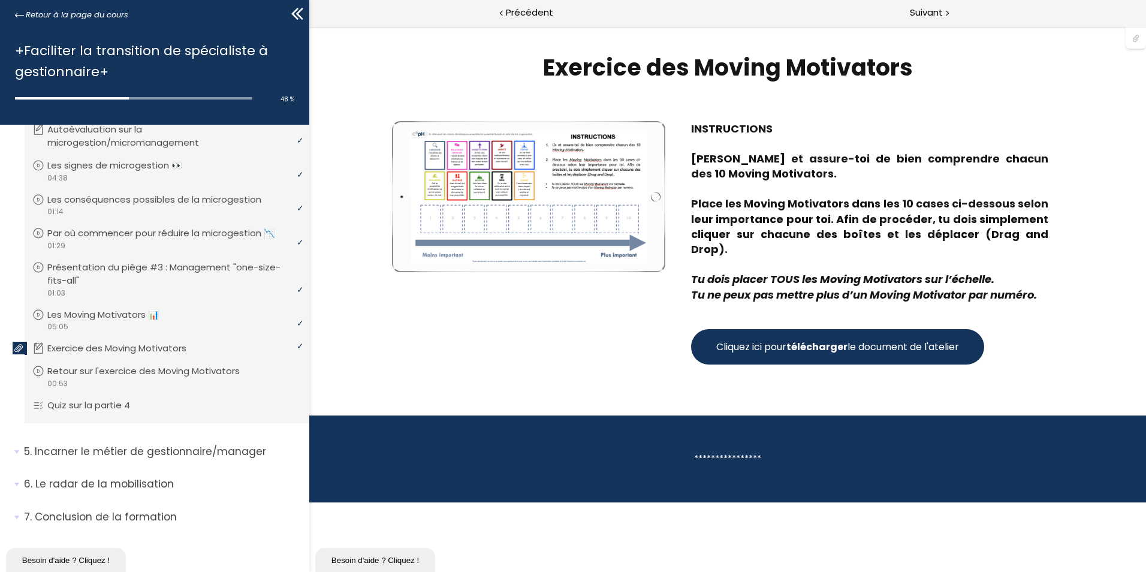
scroll to position [780, 0]
click at [209, 370] on p "Retour sur l'exercice des Moving Motivators" at bounding box center [155, 370] width 210 height 13
click at [125, 409] on p "Quiz sur la partie 4" at bounding box center [97, 404] width 101 height 13
click at [172, 454] on p "Incarner le métier de gestionnaire/manager" at bounding box center [162, 451] width 276 height 15
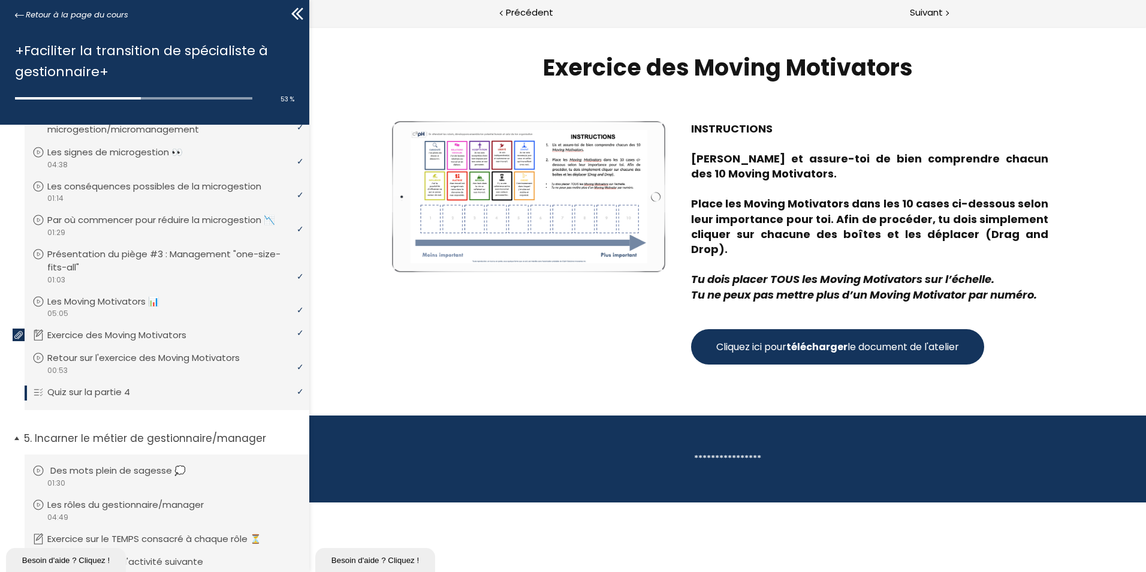
click at [157, 477] on p "Des mots plein de sagesse 💭" at bounding box center [126, 470] width 153 height 13
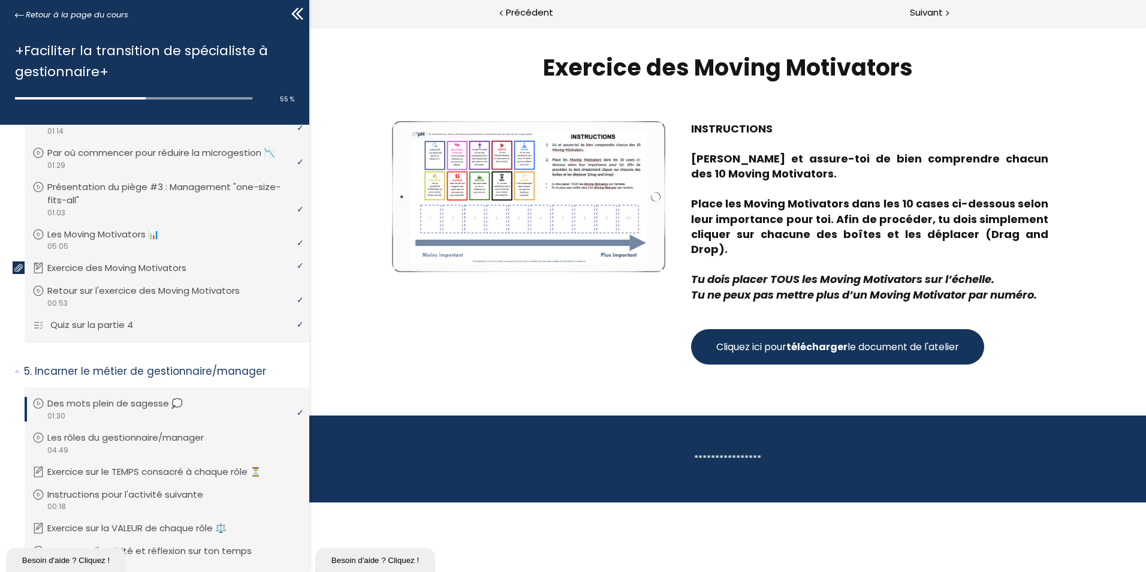
scroll to position [899, 0]
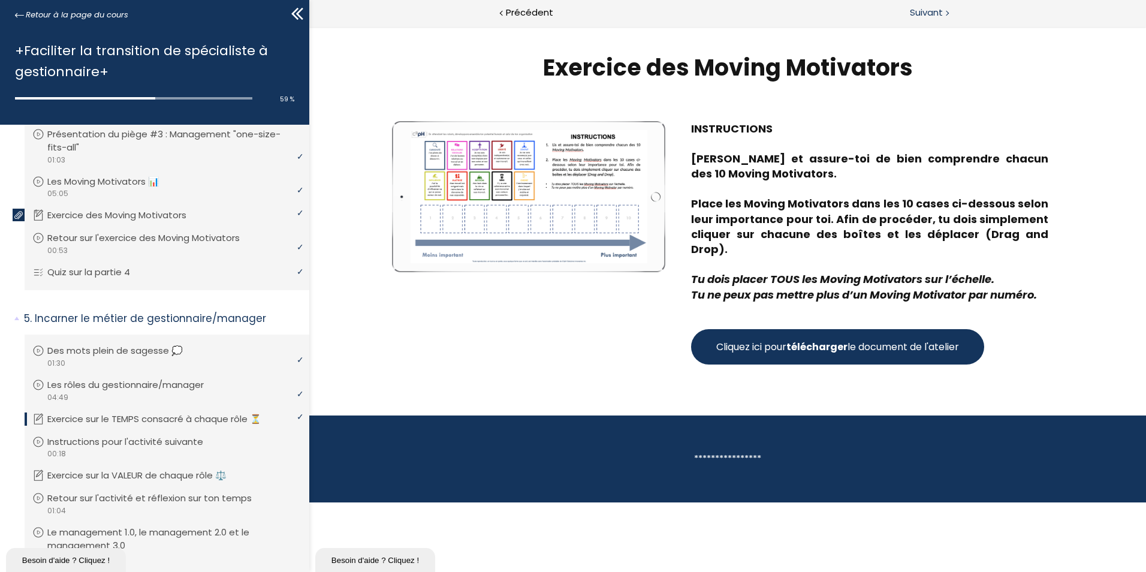
click at [931, 10] on span "Suivant" at bounding box center [926, 12] width 33 height 15
click at [922, 13] on span "Suivant" at bounding box center [926, 12] width 33 height 15
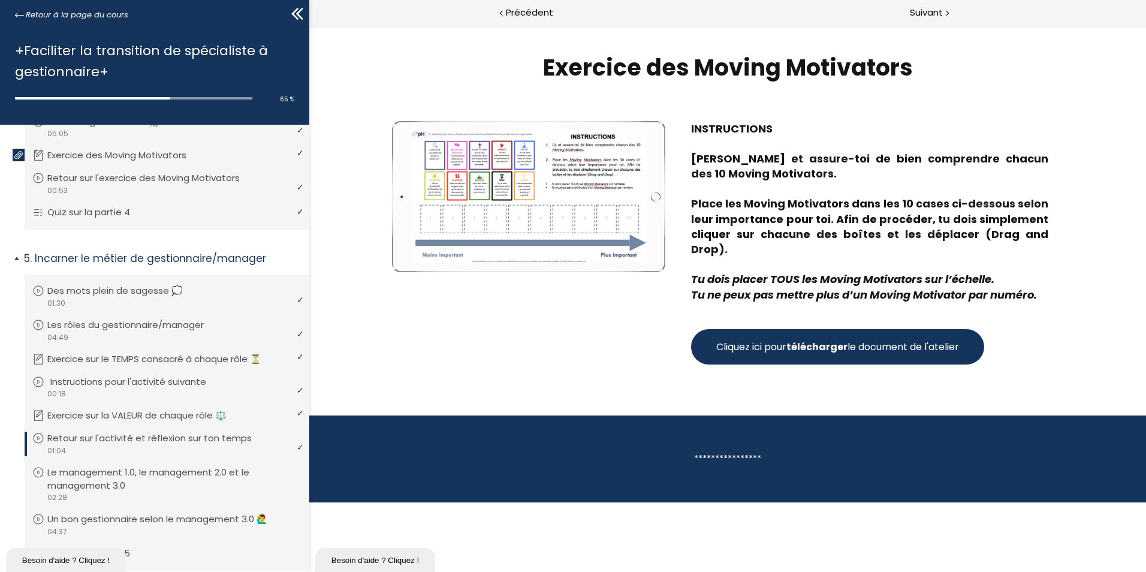
scroll to position [1019, 0]
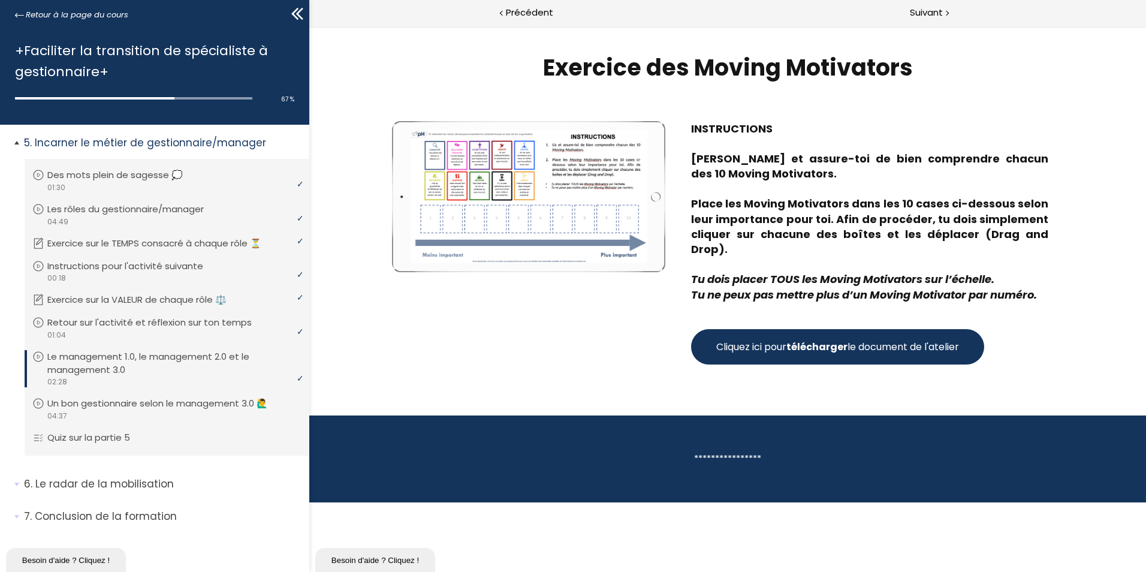
scroll to position [1088, 0]
click at [97, 478] on p "Le radar de la mobilisation" at bounding box center [162, 483] width 276 height 15
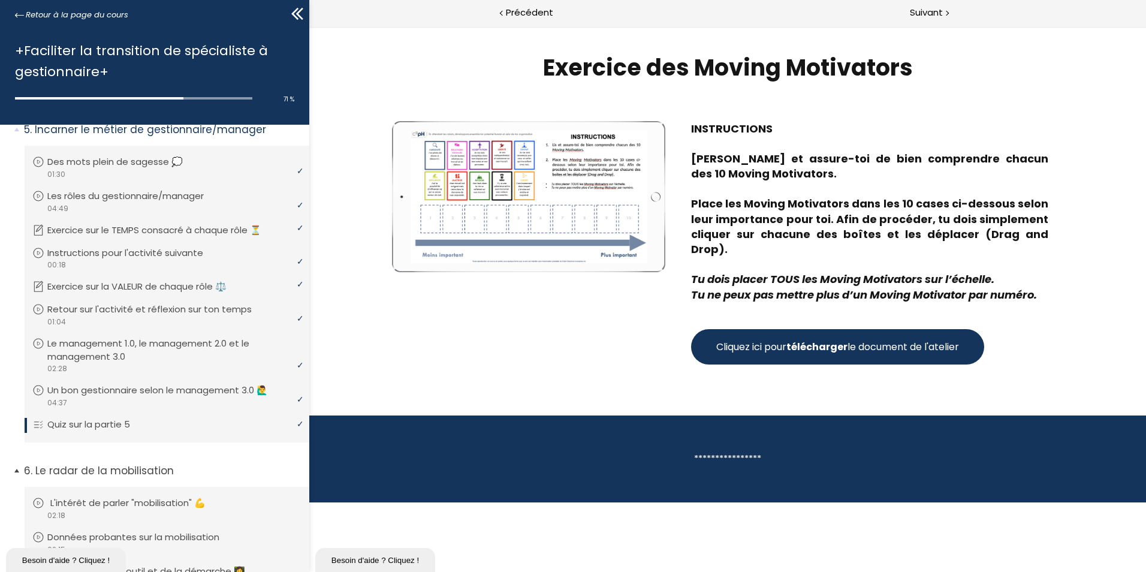
click at [167, 509] on p "L'intérêt de parler "mobilisation" 💪" at bounding box center [136, 502] width 173 height 13
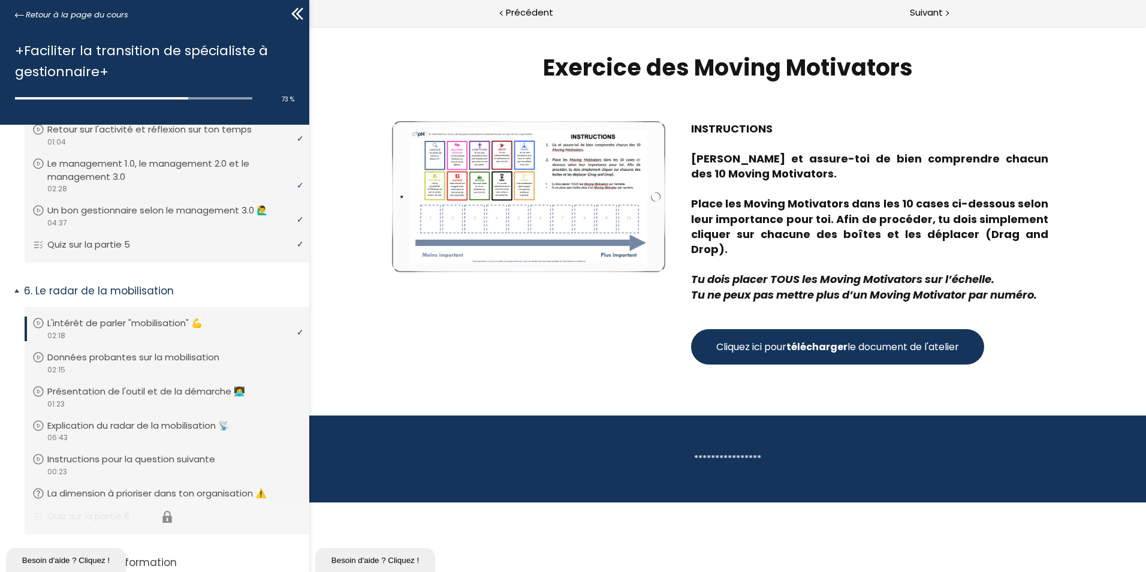
scroll to position [1327, 0]
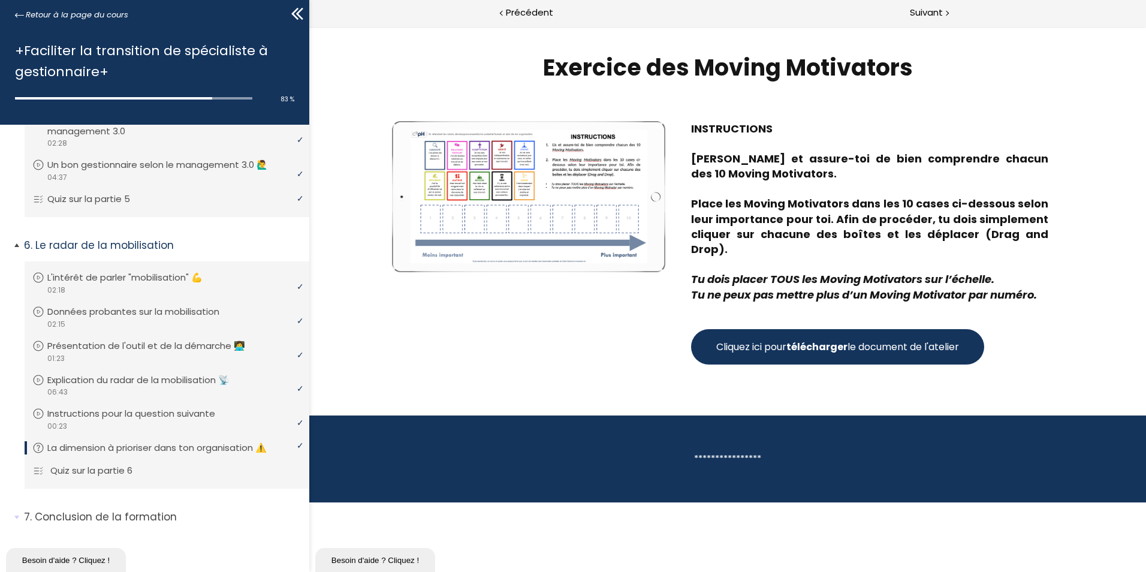
click at [104, 468] on p "Quiz sur la partie 6" at bounding box center [100, 470] width 100 height 13
click at [934, 17] on span "Suivant" at bounding box center [926, 12] width 33 height 15
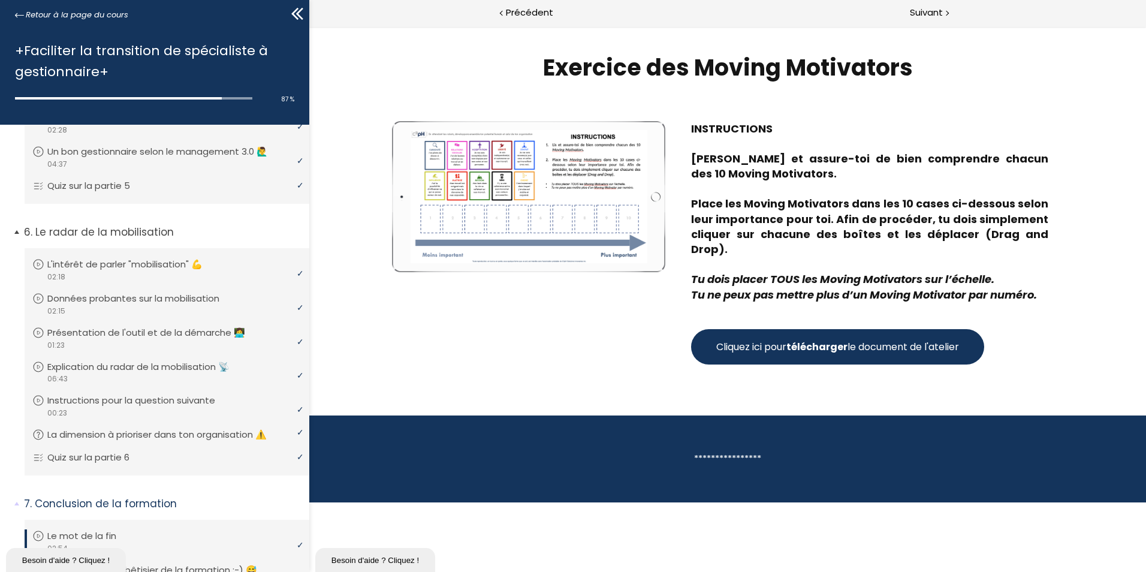
scroll to position [1506, 0]
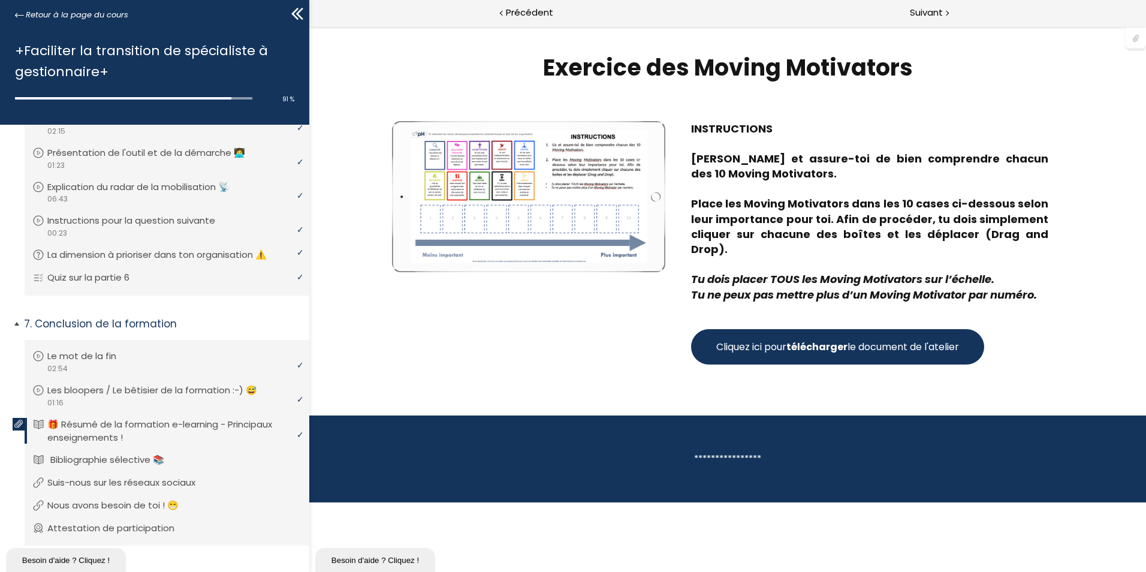
click at [125, 466] on p "Bibliographie sélective 📚" at bounding box center [116, 459] width 132 height 13
click at [133, 489] on p "Suis-nous sur les réseaux sociaux" at bounding box center [133, 482] width 166 height 13
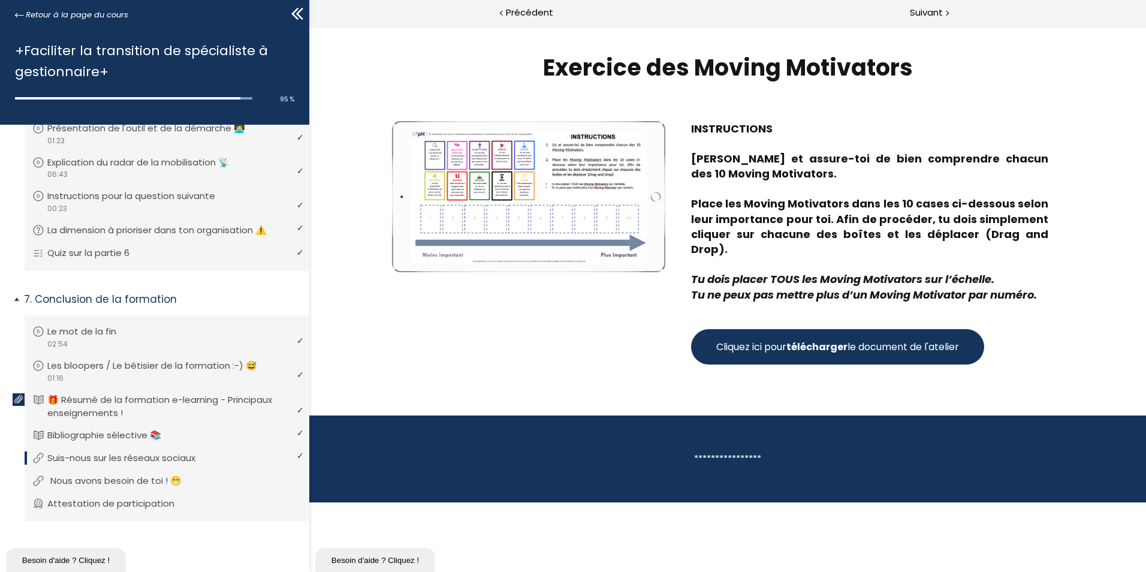
click at [115, 477] on p "Nous avons besoin de toi ! 😁" at bounding box center [124, 480] width 149 height 13
click at [120, 500] on p "Attestation de participation" at bounding box center [122, 503] width 145 height 13
click at [910, 12] on span "Suivant" at bounding box center [926, 12] width 33 height 15
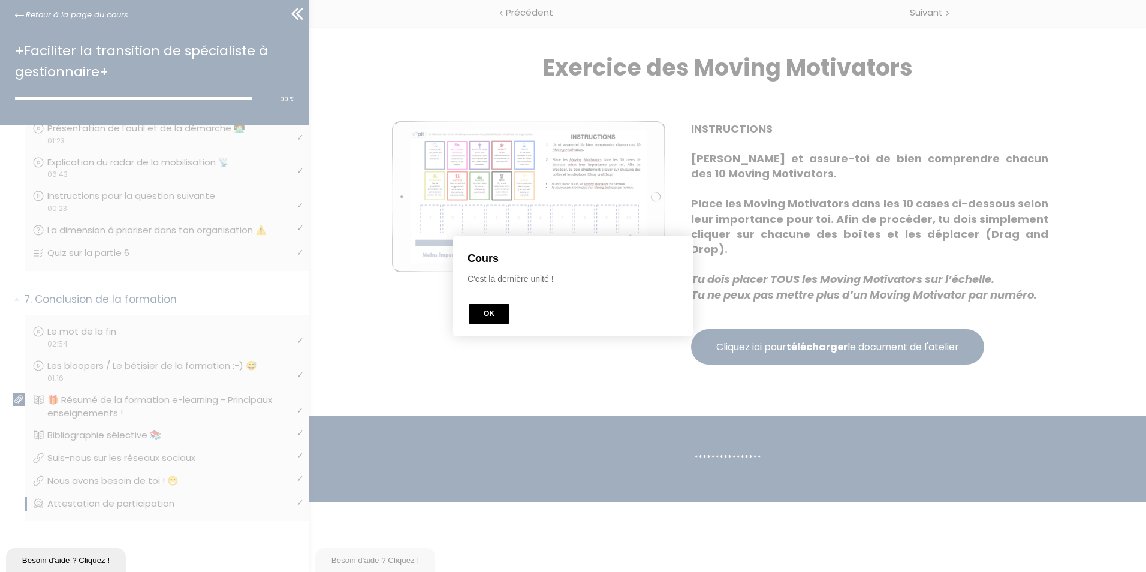
click at [478, 314] on button "OK" at bounding box center [489, 314] width 41 height 20
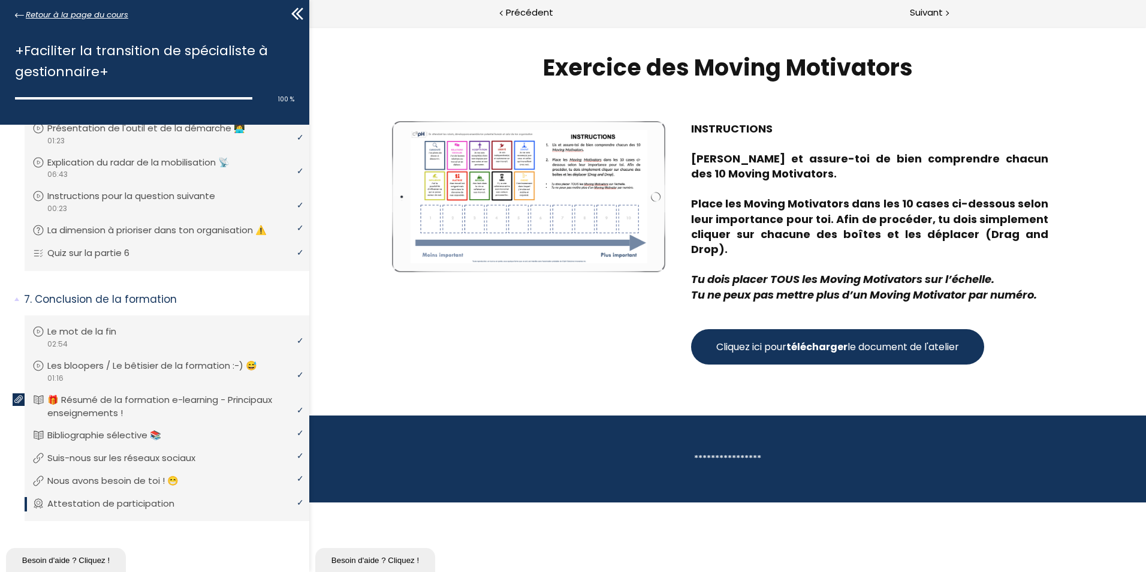
click at [40, 15] on span "Retour à la page du cours" at bounding box center [77, 14] width 102 height 13
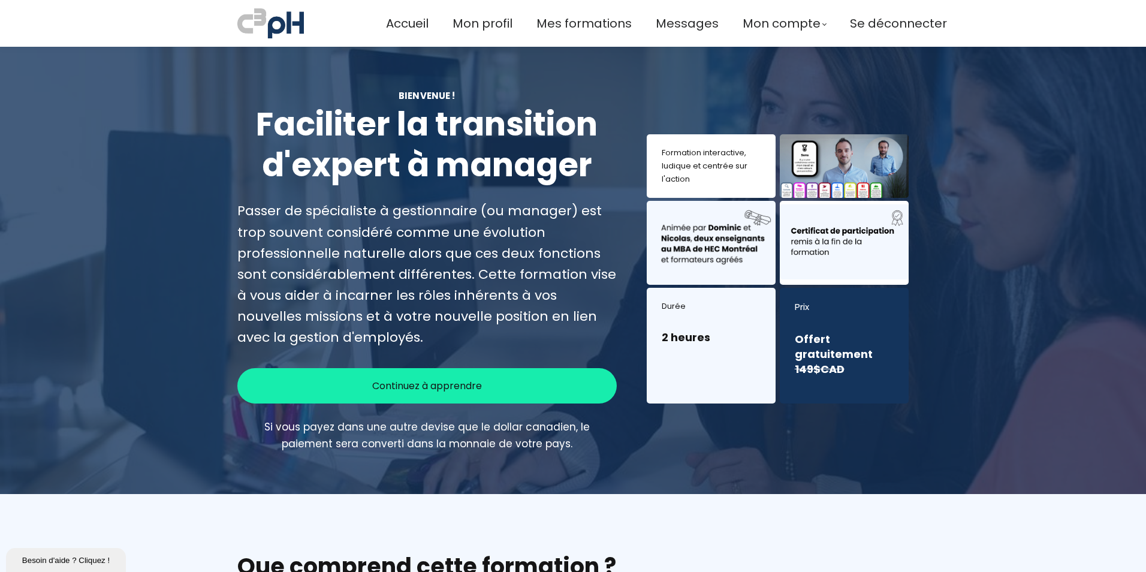
click at [463, 383] on span "Continuez à apprendre" at bounding box center [427, 385] width 110 height 15
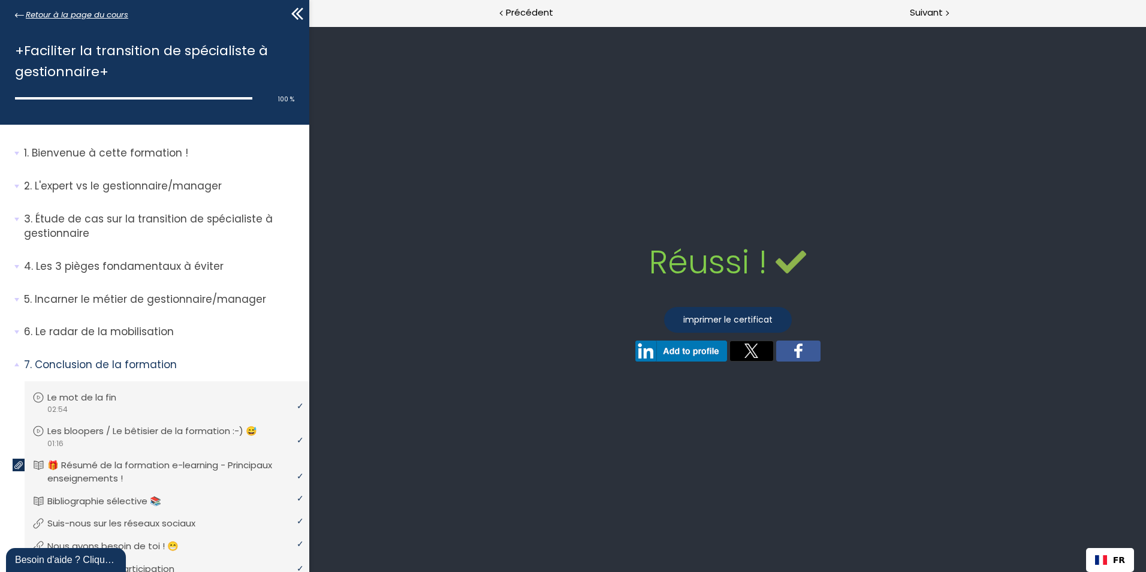
click at [55, 11] on span "Retour à la page du cours" at bounding box center [77, 14] width 102 height 13
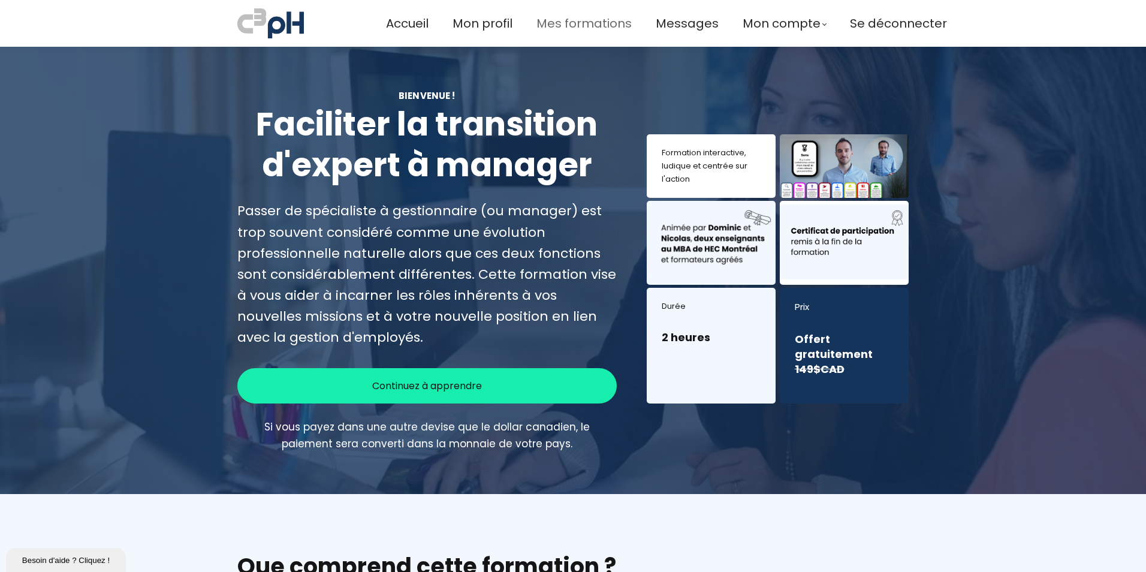
click at [559, 21] on span "Mes formations" at bounding box center [583, 24] width 95 height 20
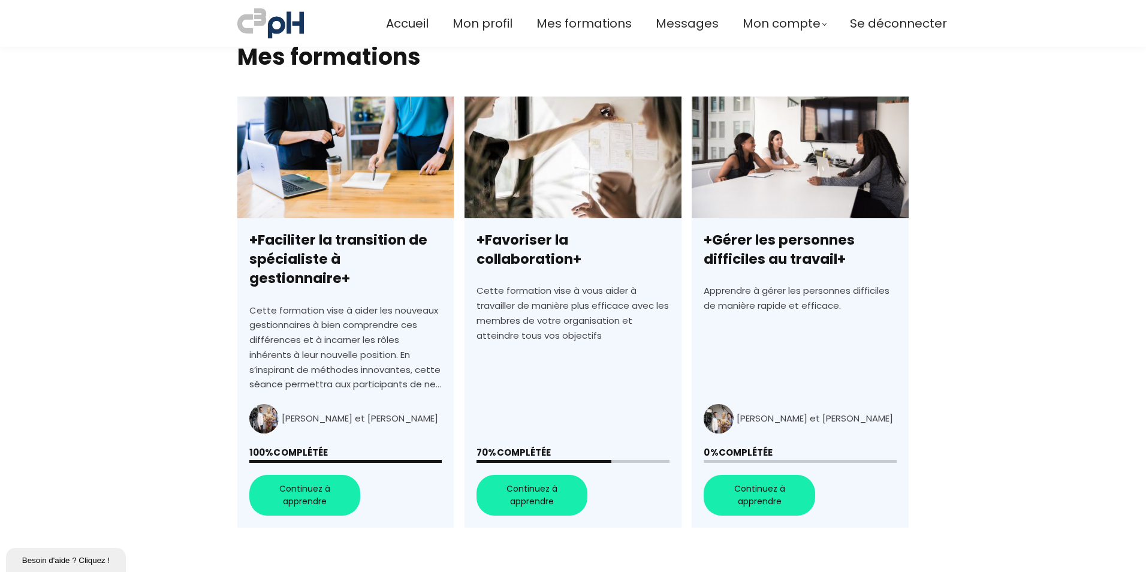
click at [537, 485] on link "+Favoriser la collaboration+" at bounding box center [572, 311] width 216 height 431
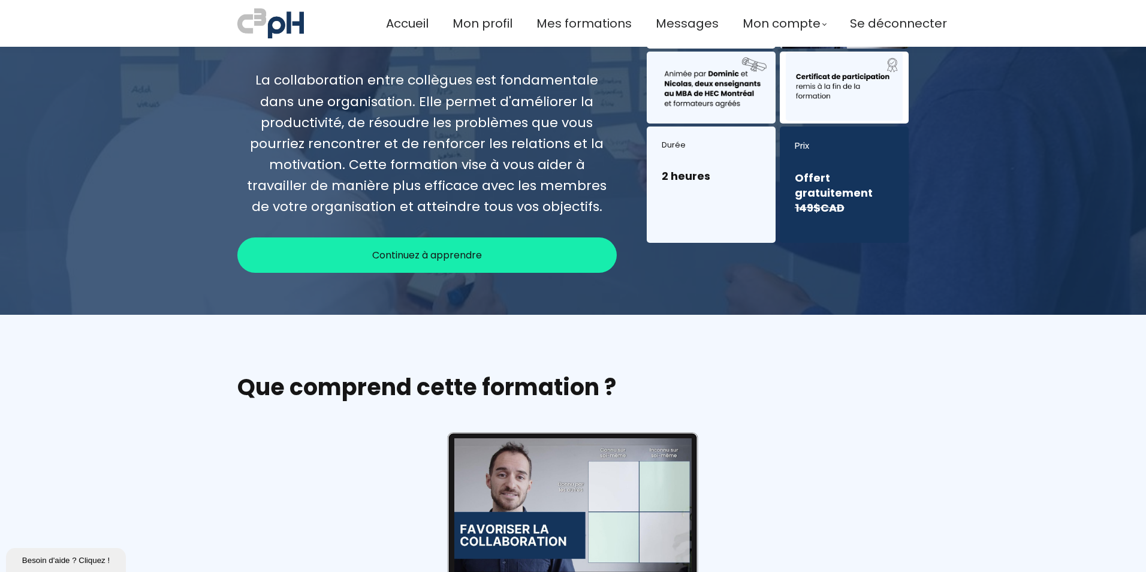
scroll to position [120, 0]
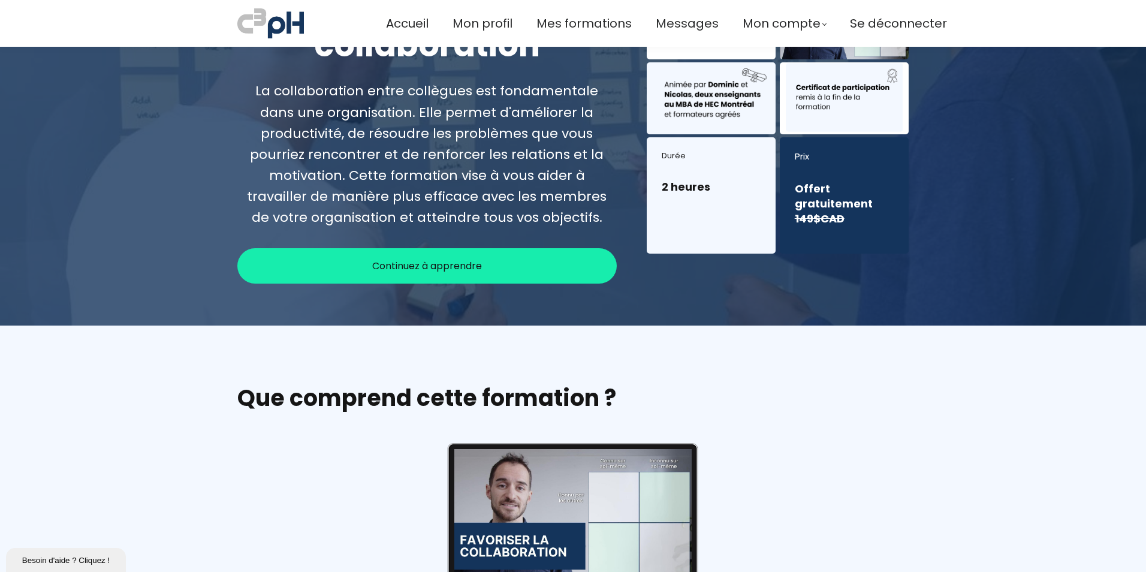
click at [505, 264] on div "Continuez à apprendre" at bounding box center [426, 265] width 379 height 35
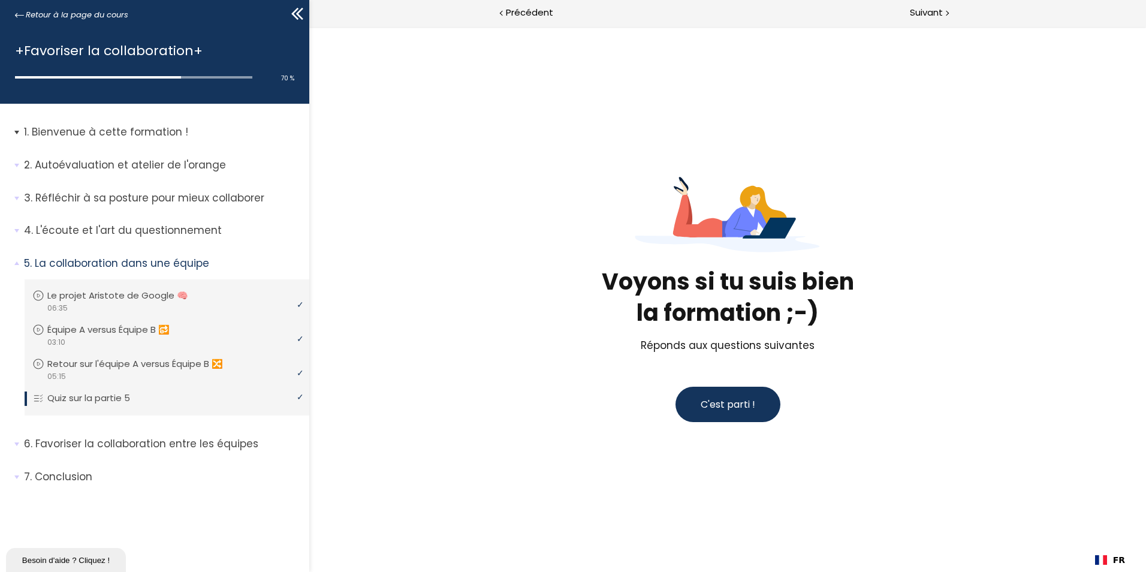
click at [147, 131] on p "Bienvenue à cette formation !" at bounding box center [162, 132] width 276 height 15
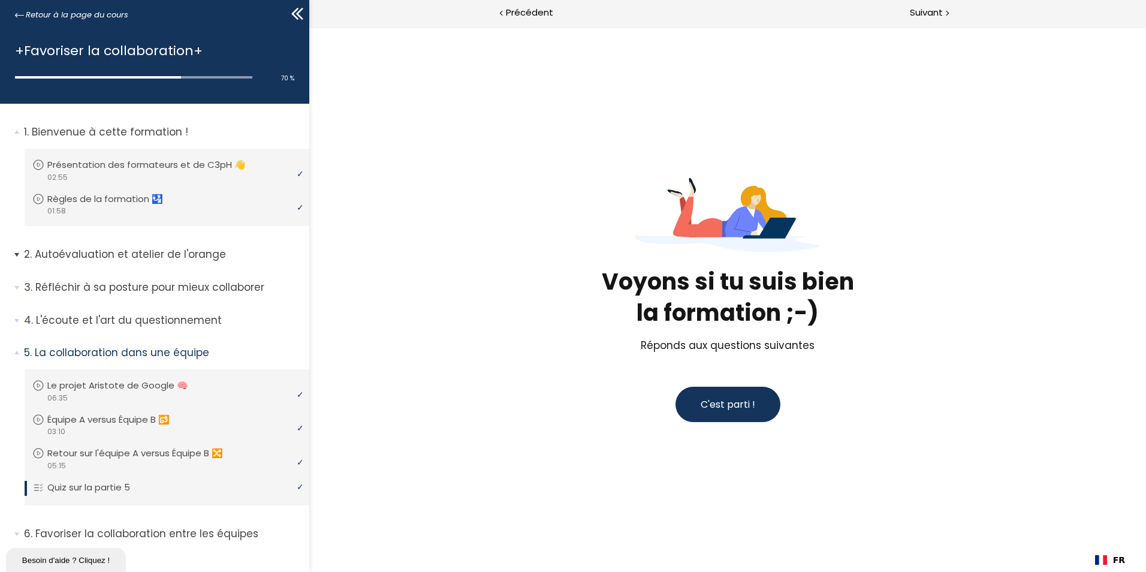
click at [164, 251] on p "Autoévaluation et atelier de l'orange" at bounding box center [162, 254] width 276 height 15
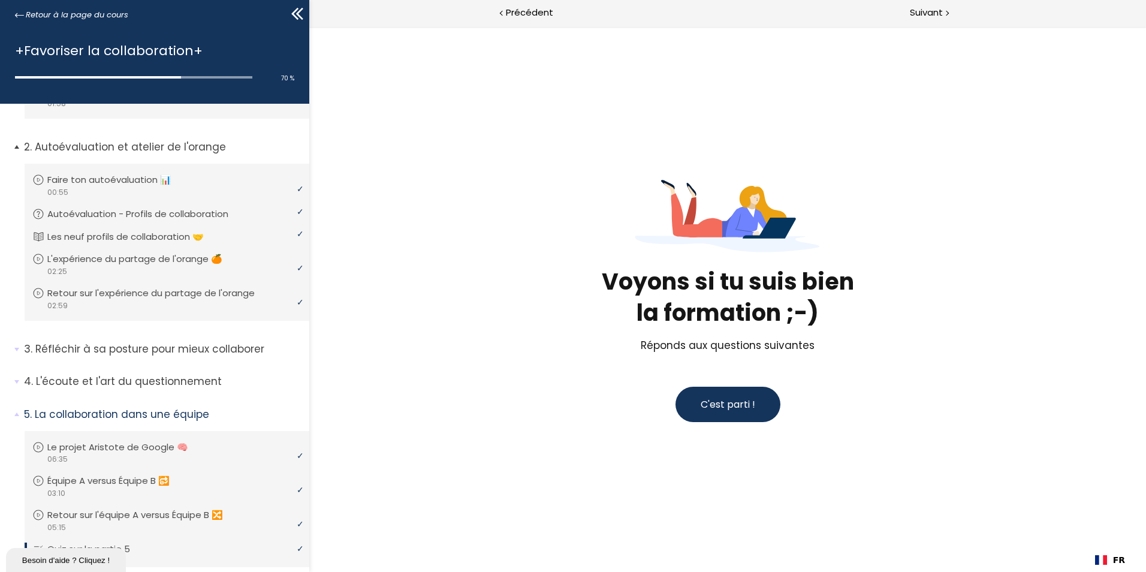
scroll to position [180, 0]
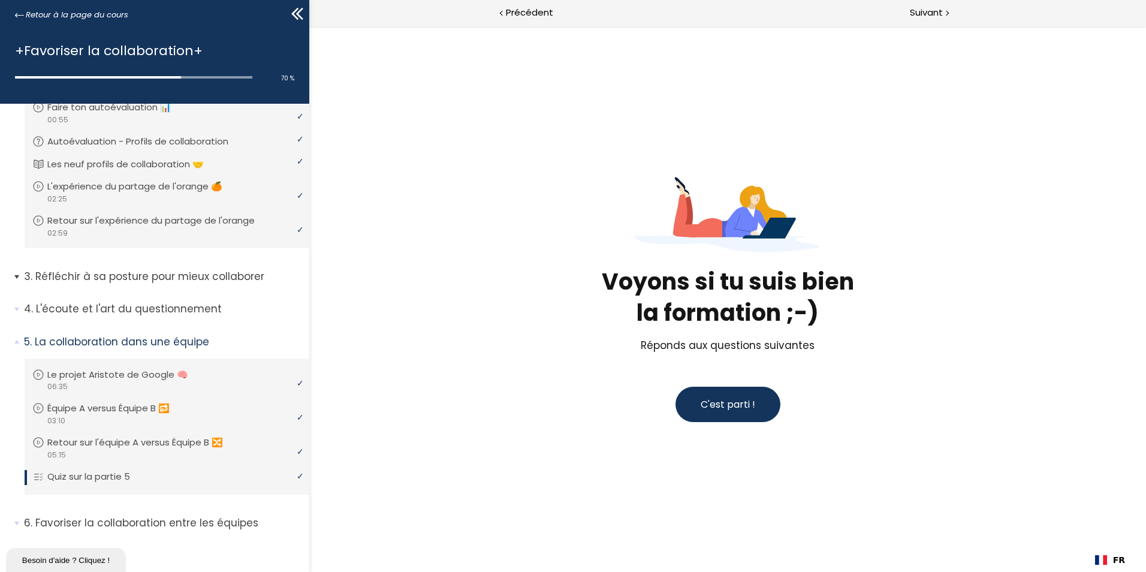
click at [170, 274] on p "Réfléchir à sa posture pour mieux collaborer" at bounding box center [162, 276] width 276 height 15
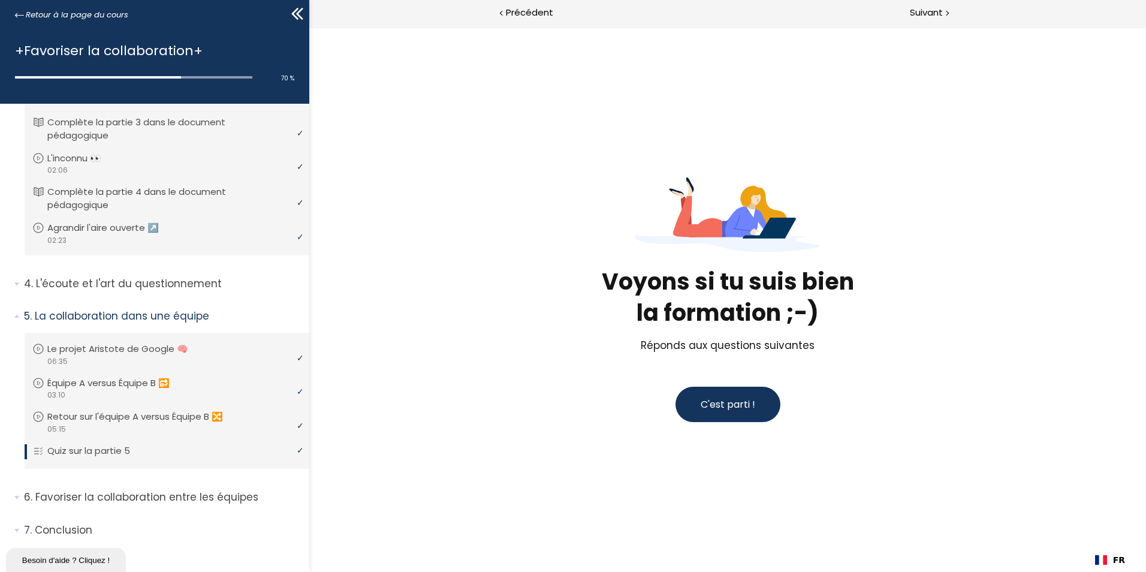
scroll to position [599, 0]
click at [168, 281] on p "L'écoute et l'art du questionnement" at bounding box center [162, 280] width 276 height 15
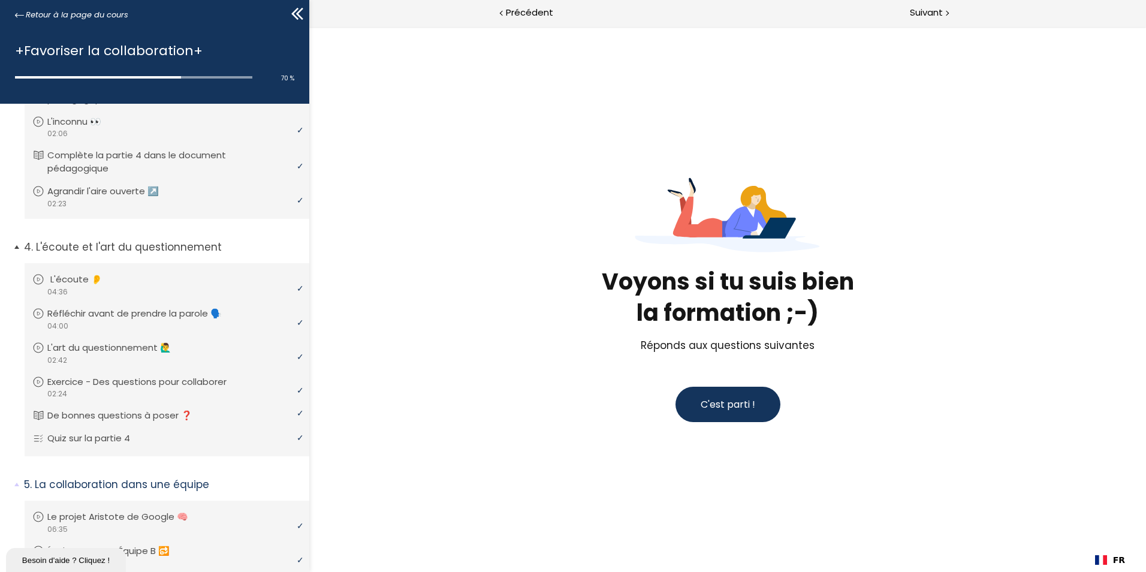
scroll to position [659, 0]
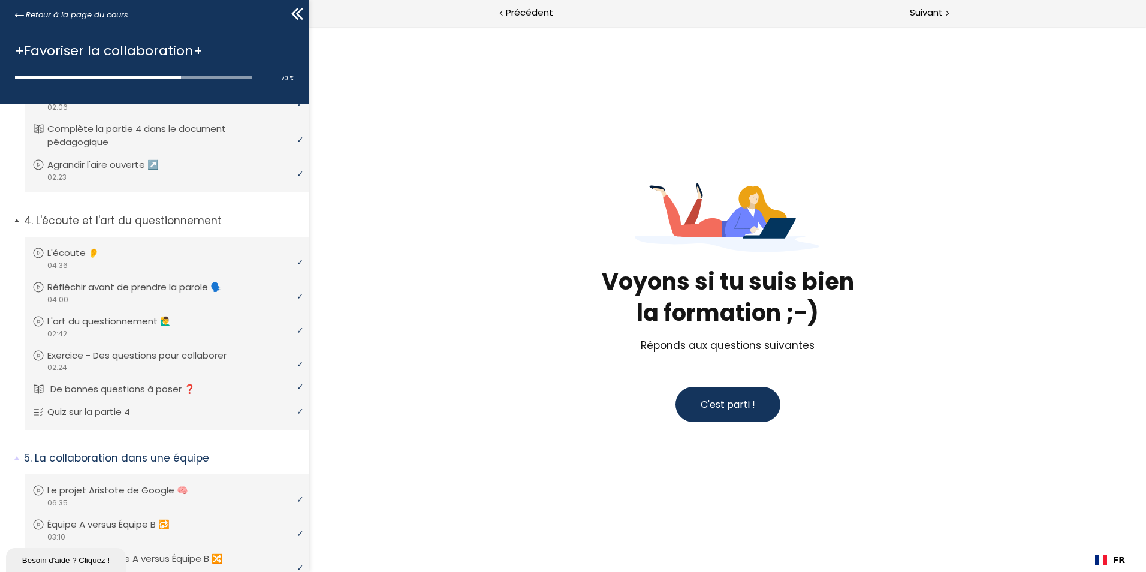
click at [165, 385] on p "De bonnes questions à poser ❓" at bounding box center [131, 388] width 163 height 13
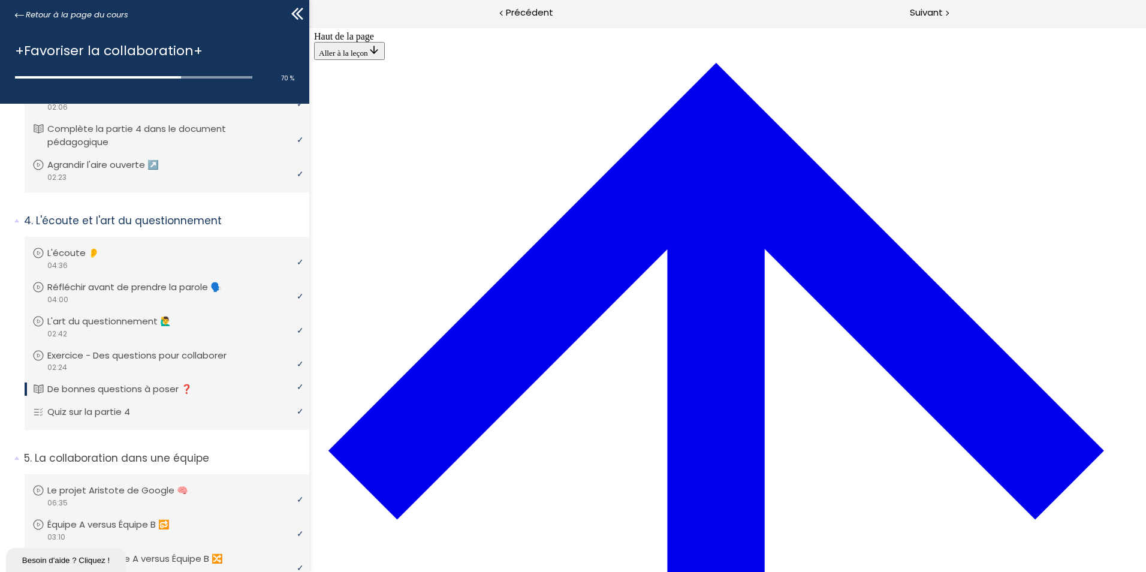
scroll to position [821, 0]
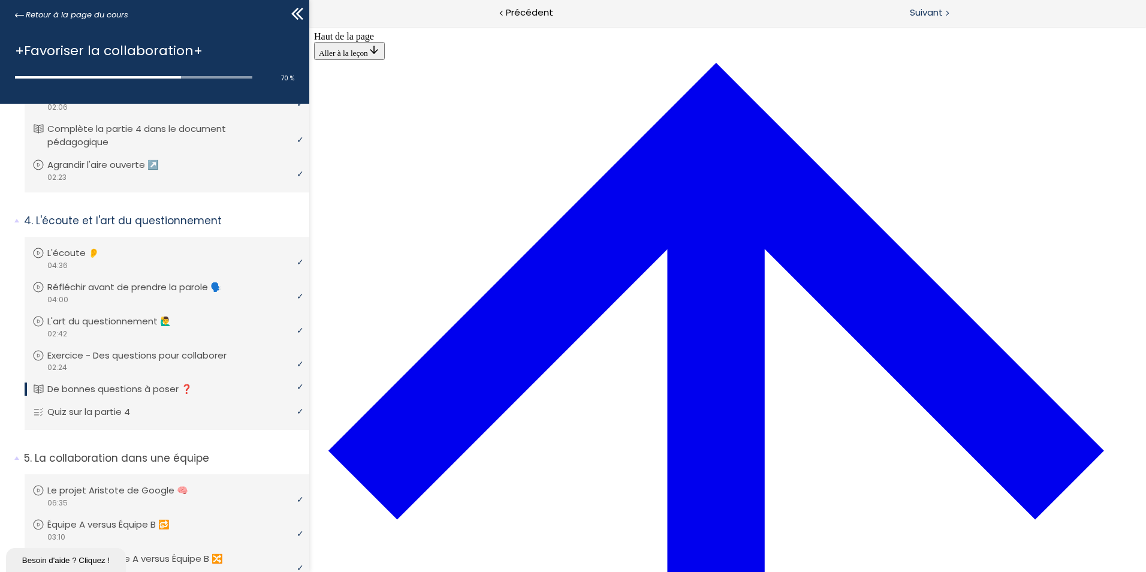
click at [932, 17] on span "Suivant" at bounding box center [926, 12] width 33 height 15
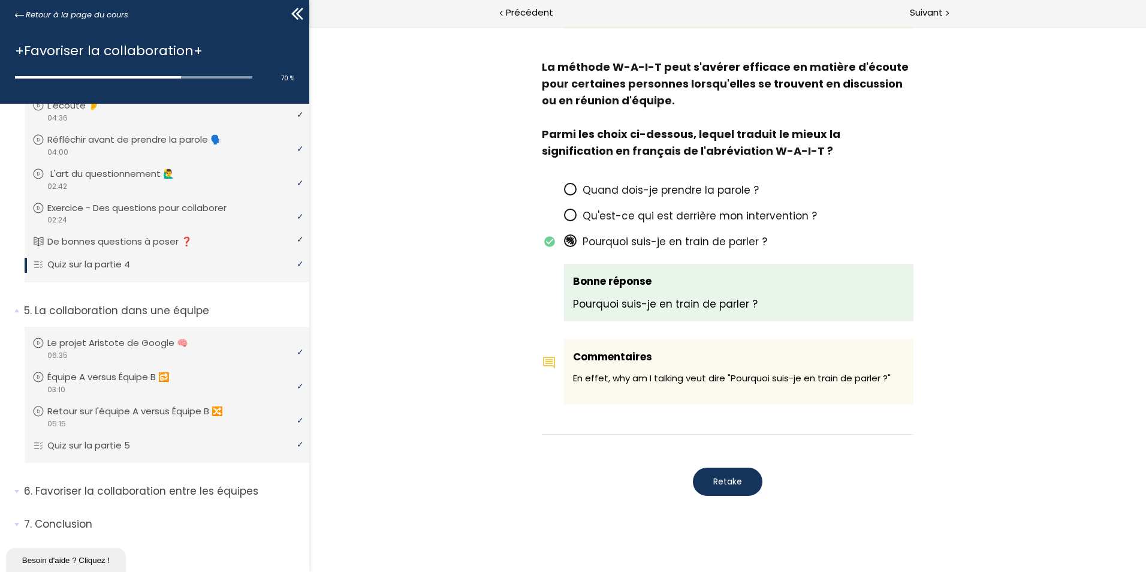
scroll to position [814, 0]
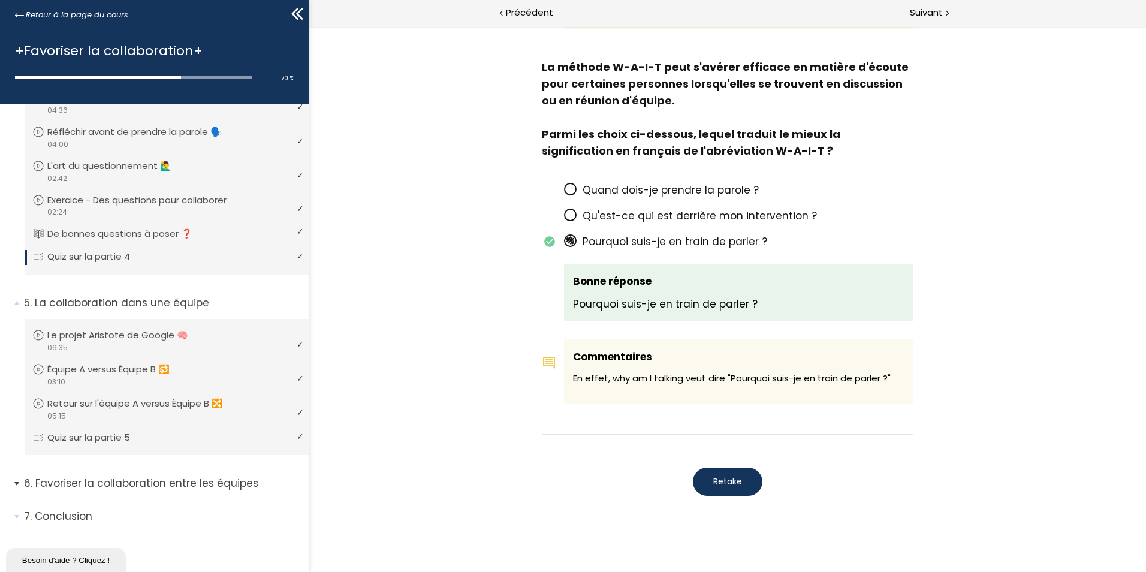
click at [155, 483] on p "Favoriser la collaboration entre les équipes" at bounding box center [162, 483] width 276 height 15
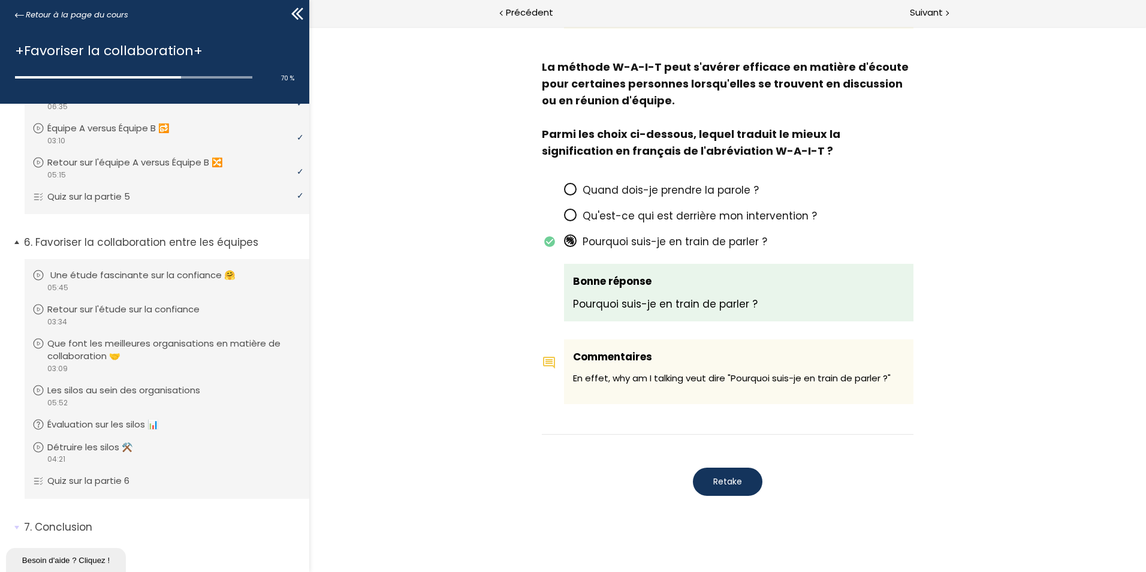
scroll to position [1066, 0]
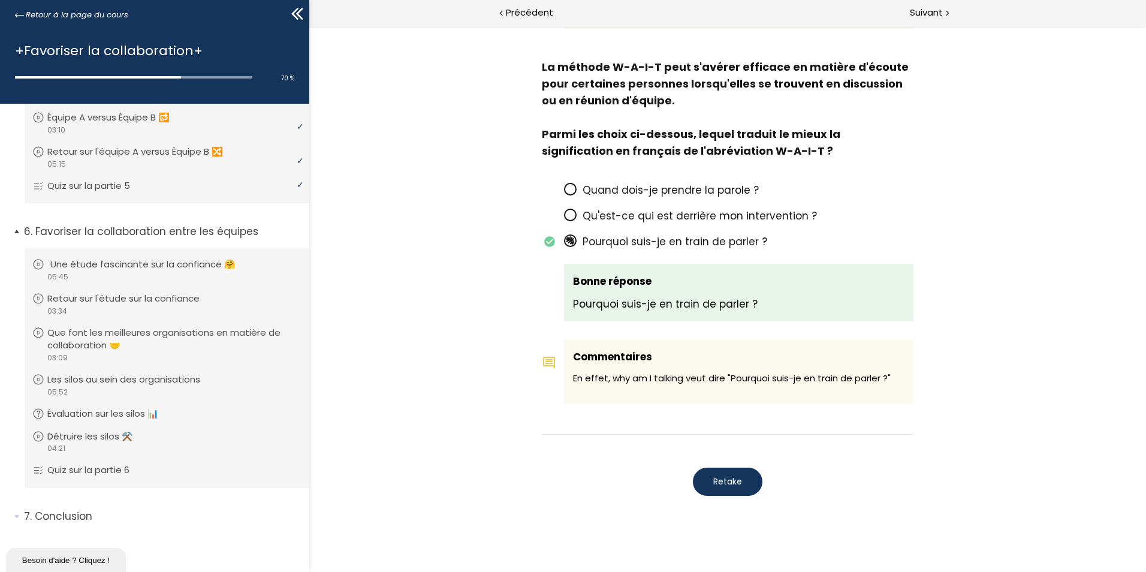
click at [148, 264] on p "Une étude fascinante sur la confiance 🤗" at bounding box center [151, 264] width 203 height 13
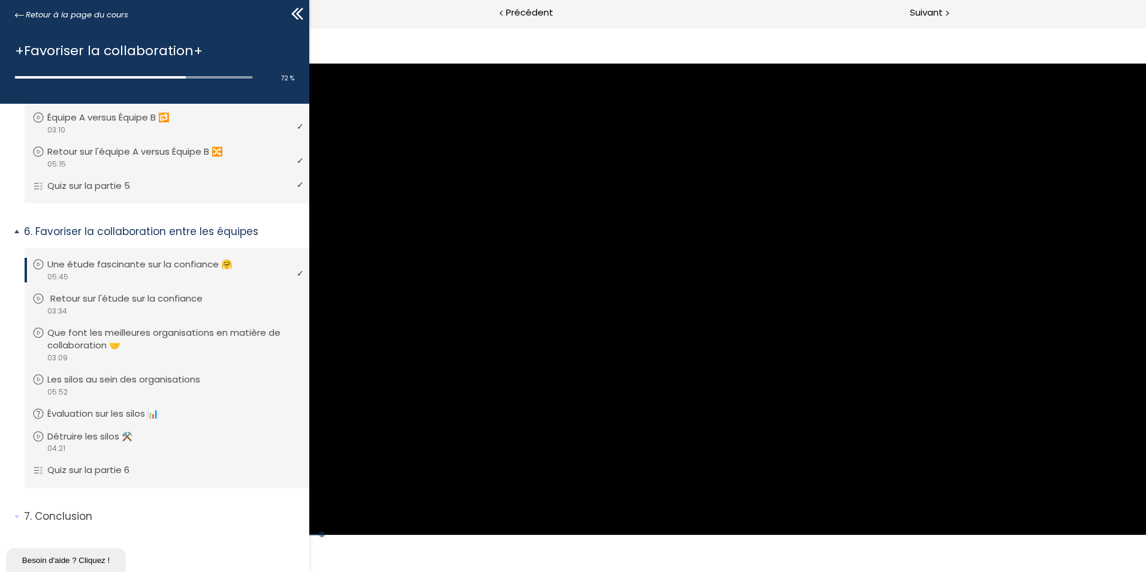
click at [140, 297] on p "Retour sur l'étude sur la confiance" at bounding box center [135, 298] width 170 height 13
click at [139, 332] on p "Que font les meilleures organisations en matière de collaboration 🤝" at bounding box center [175, 339] width 251 height 26
click at [156, 376] on p "Les silos au sein des organisations" at bounding box center [135, 379] width 171 height 13
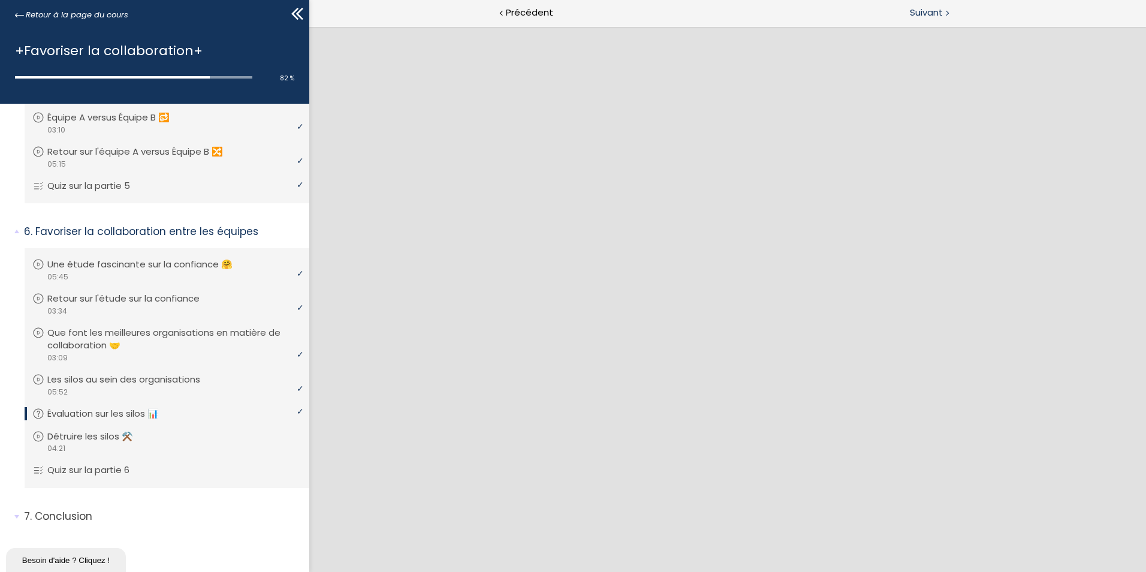
click at [920, 14] on span "Suivant" at bounding box center [926, 12] width 33 height 15
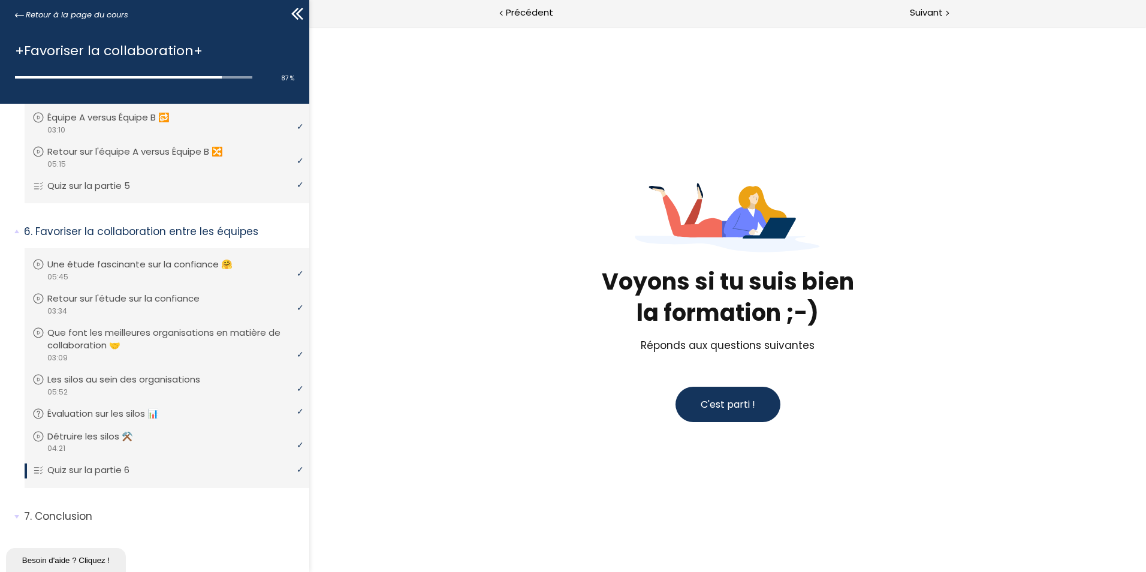
click at [754, 403] on button "C'est parti !" at bounding box center [727, 403] width 105 height 35
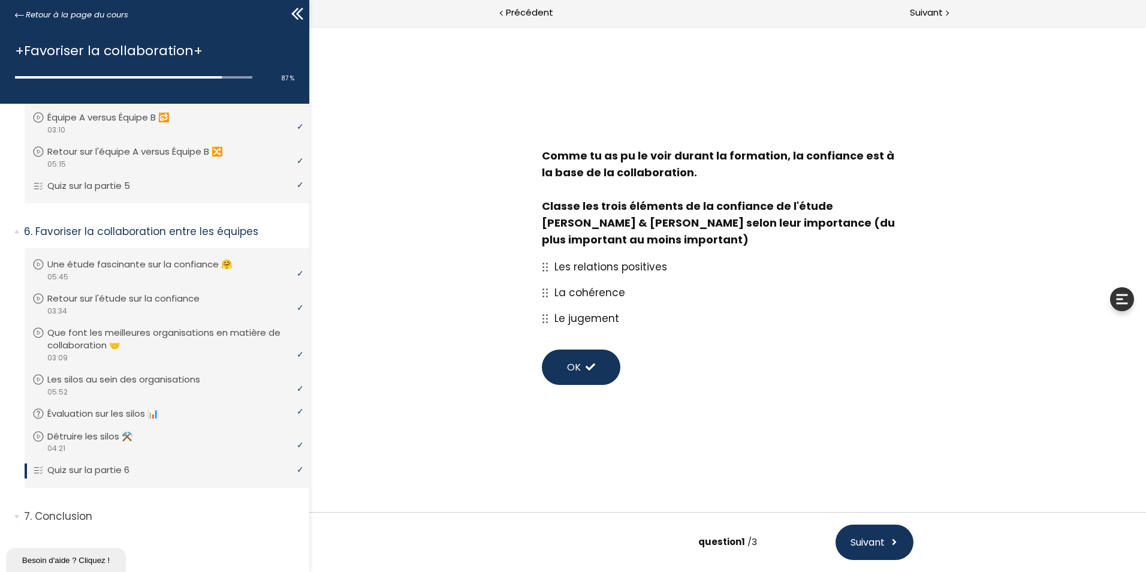
click at [583, 267] on span "Les relations positives" at bounding box center [610, 266] width 113 height 14
click at [553, 265] on div at bounding box center [548, 266] width 13 height 9
click at [674, 268] on p "Les relations positives" at bounding box center [733, 266] width 359 height 17
drag, startPoint x: 657, startPoint y: 268, endPoint x: 656, endPoint y: 288, distance: 19.9
click at [657, 273] on span "Les relations positives" at bounding box center [610, 266] width 113 height 14
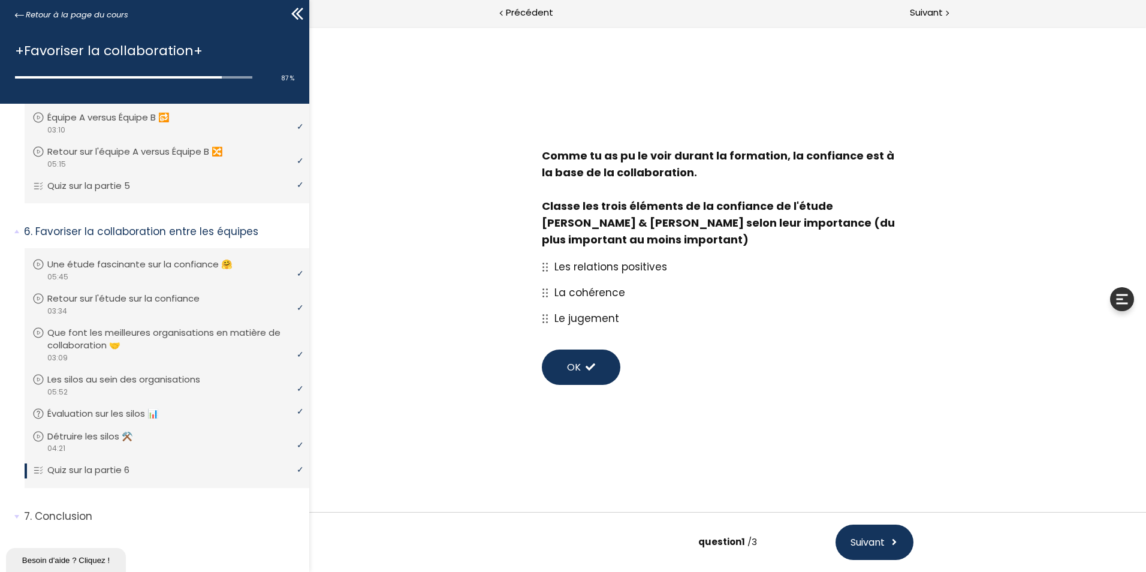
drag, startPoint x: 595, startPoint y: 369, endPoint x: 619, endPoint y: 380, distance: 26.5
click at [595, 370] on button "OK" at bounding box center [581, 366] width 78 height 35
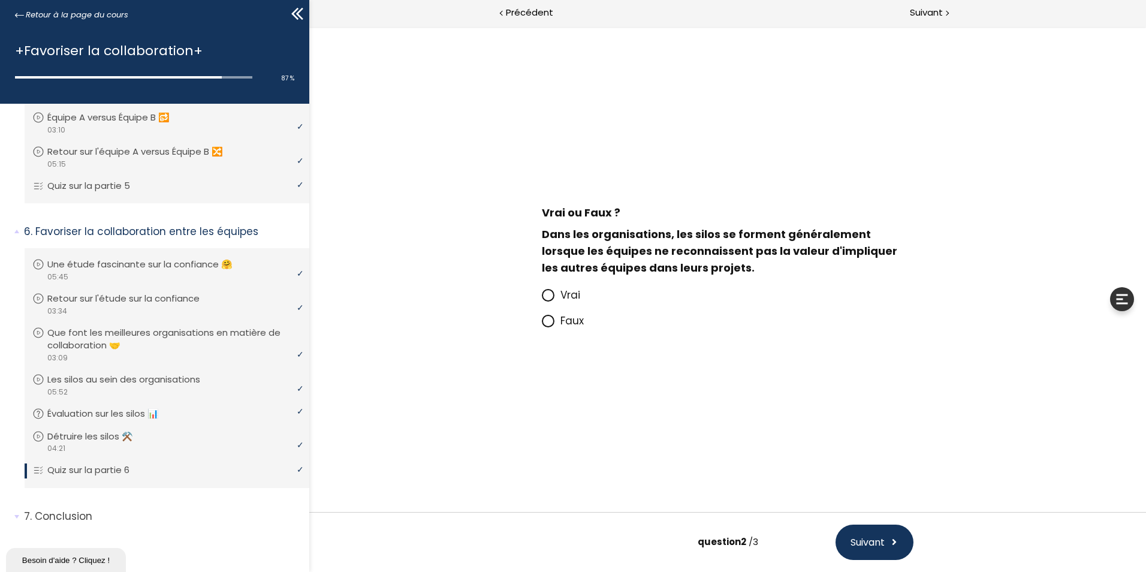
click at [572, 295] on span "Vrai" at bounding box center [570, 295] width 20 height 14
click at [542, 298] on input "Vrai" at bounding box center [542, 298] width 0 height 0
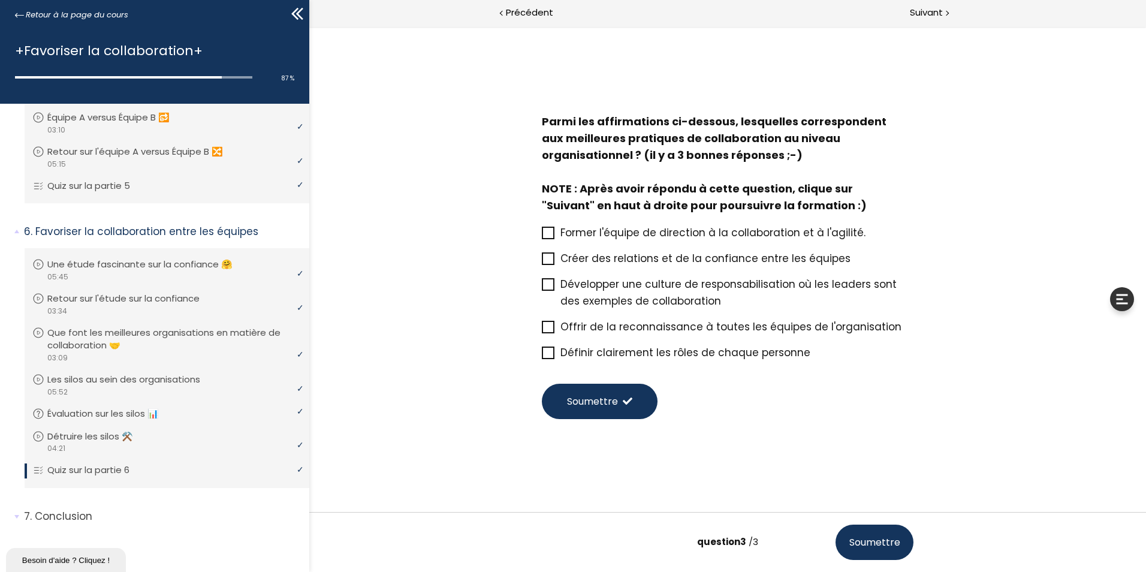
click at [621, 234] on span "Former l'équipe de direction à la collaboration et à l'agilité." at bounding box center [712, 232] width 305 height 14
click at [542, 236] on input "Former l'équipe de direction à la collaboration et à l'agilité." at bounding box center [542, 236] width 0 height 0
click at [543, 231] on icon at bounding box center [548, 233] width 10 height 10
click at [542, 236] on input "Former l'équipe de direction à la collaboration et à l'agilité." at bounding box center [542, 236] width 0 height 0
click at [551, 232] on icon at bounding box center [548, 233] width 10 height 10
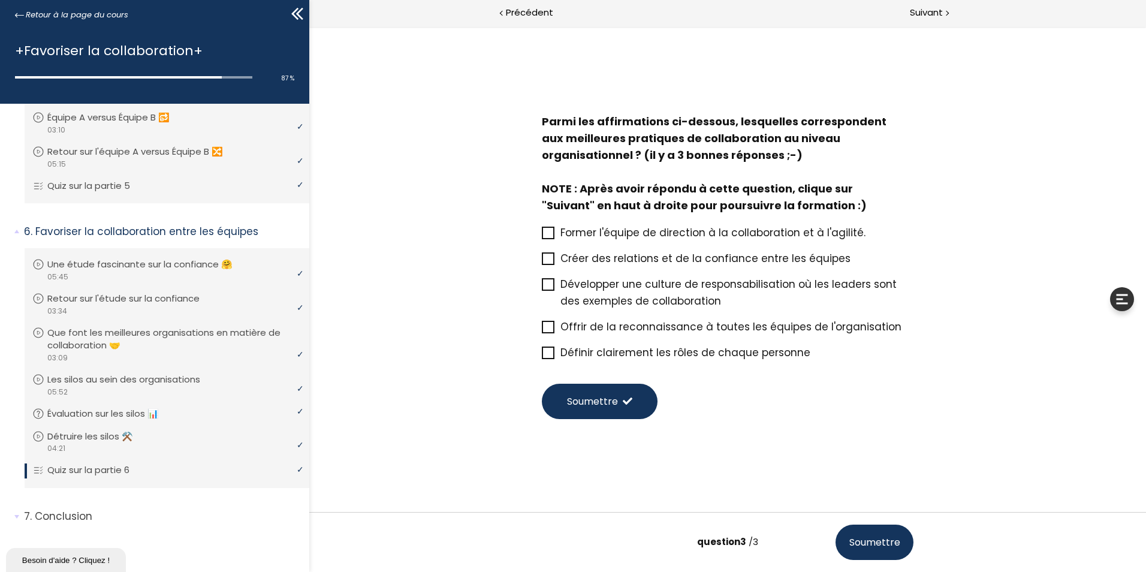
click at [542, 236] on input "Former l'équipe de direction à la collaboration et à l'agilité." at bounding box center [542, 236] width 0 height 0
click at [547, 265] on span at bounding box center [548, 258] width 13 height 13
click at [542, 262] on input "Créer des relations et de la confiance entre les équipes" at bounding box center [542, 262] width 0 height 0
click at [552, 327] on icon at bounding box center [548, 327] width 10 height 10
click at [542, 330] on input "Offrir de la reconnaissance à toutes les équipes de l'organisation" at bounding box center [542, 330] width 0 height 0
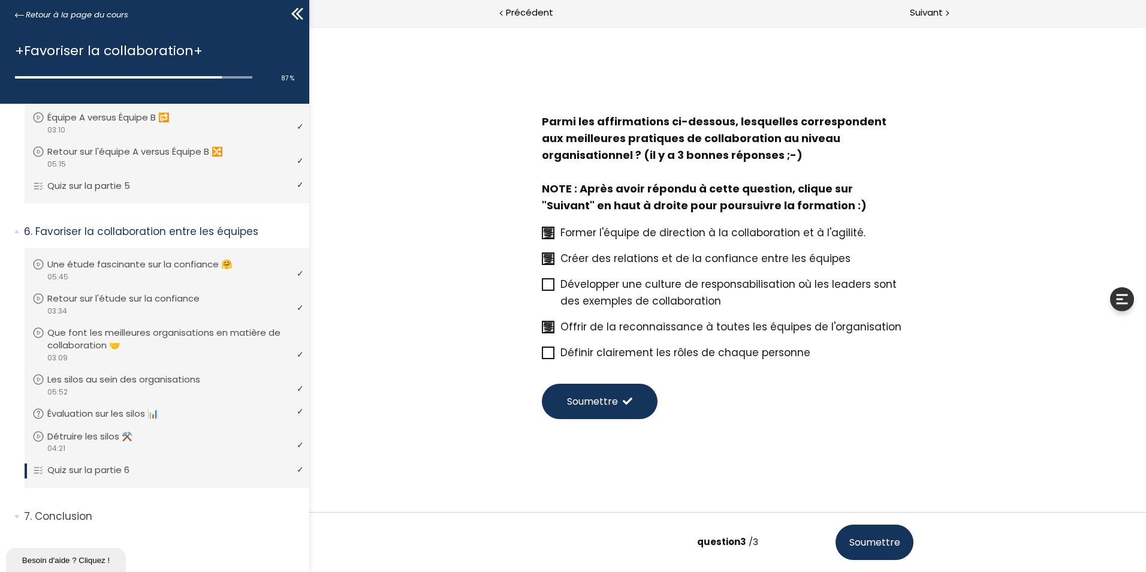
click at [605, 398] on span "Soumettre" at bounding box center [592, 401] width 51 height 15
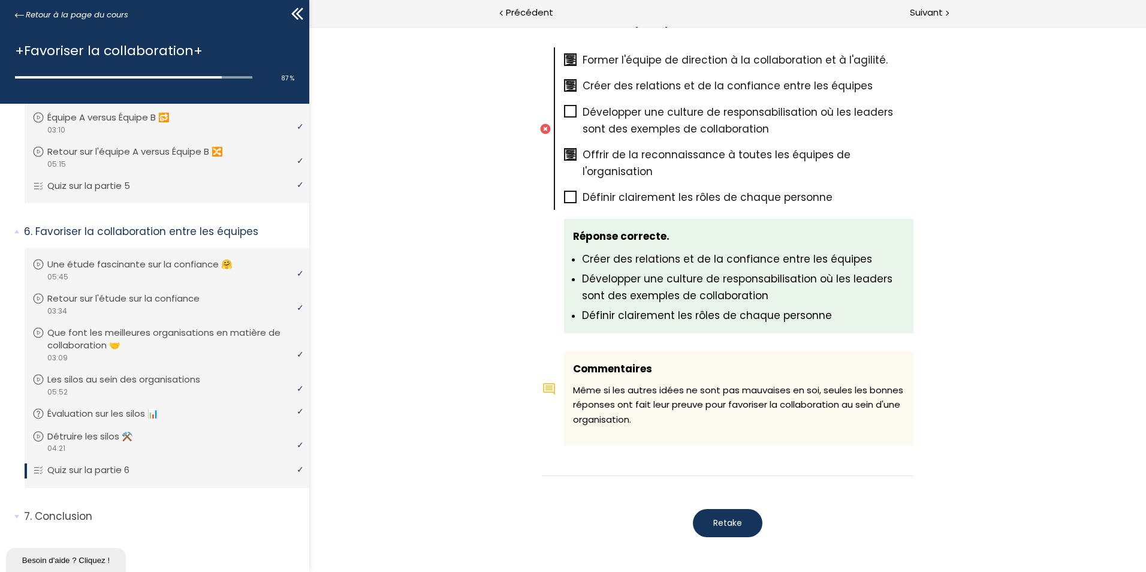
scroll to position [1158, 0]
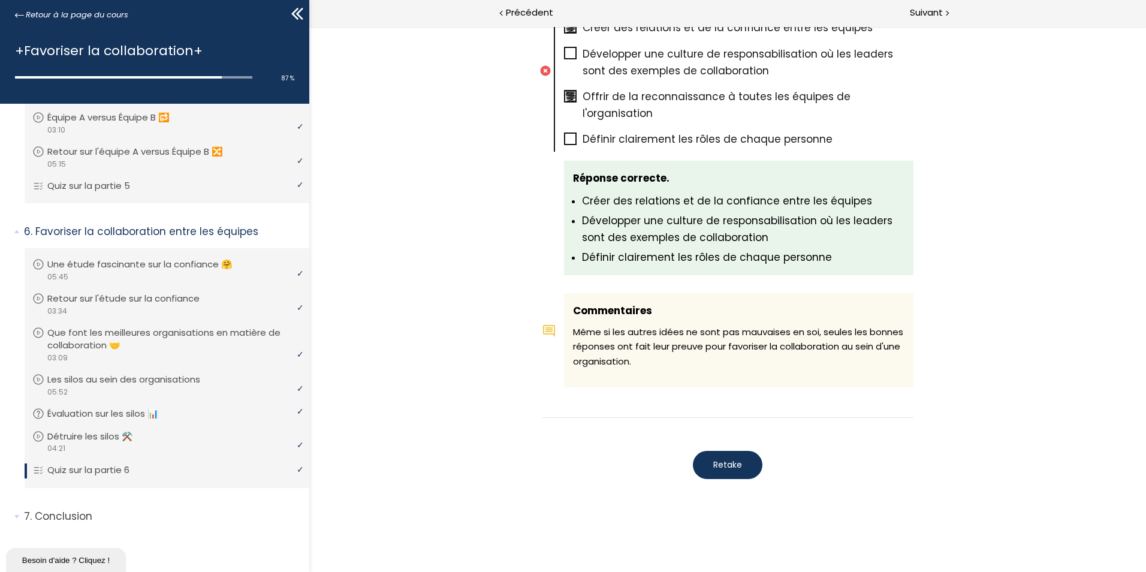
click at [713, 466] on span "Retake" at bounding box center [727, 464] width 29 height 13
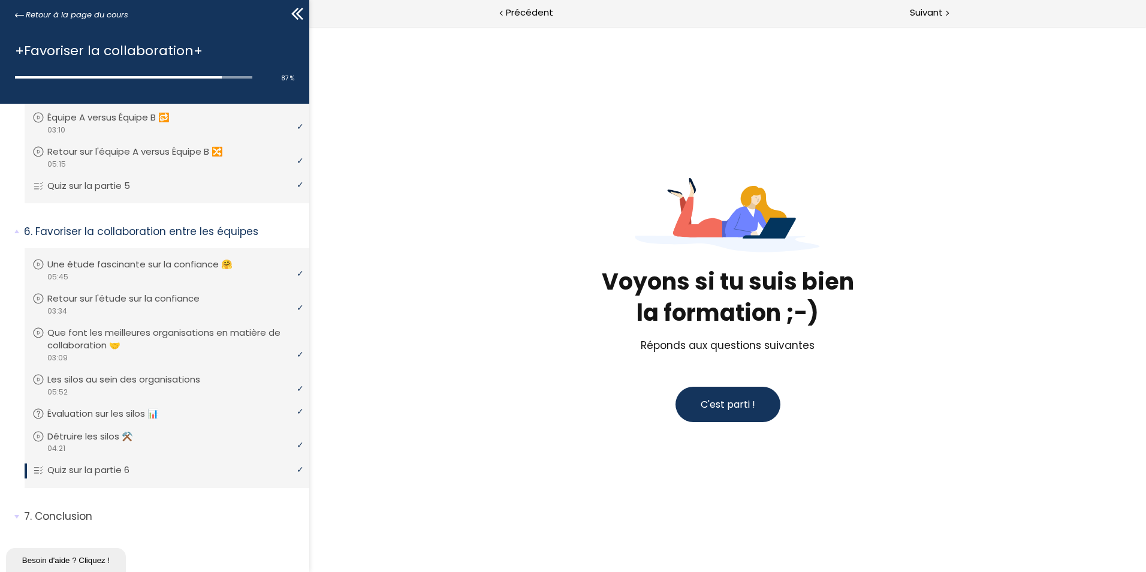
scroll to position [0, 0]
click at [726, 412] on span "C'est parti !" at bounding box center [727, 404] width 55 height 15
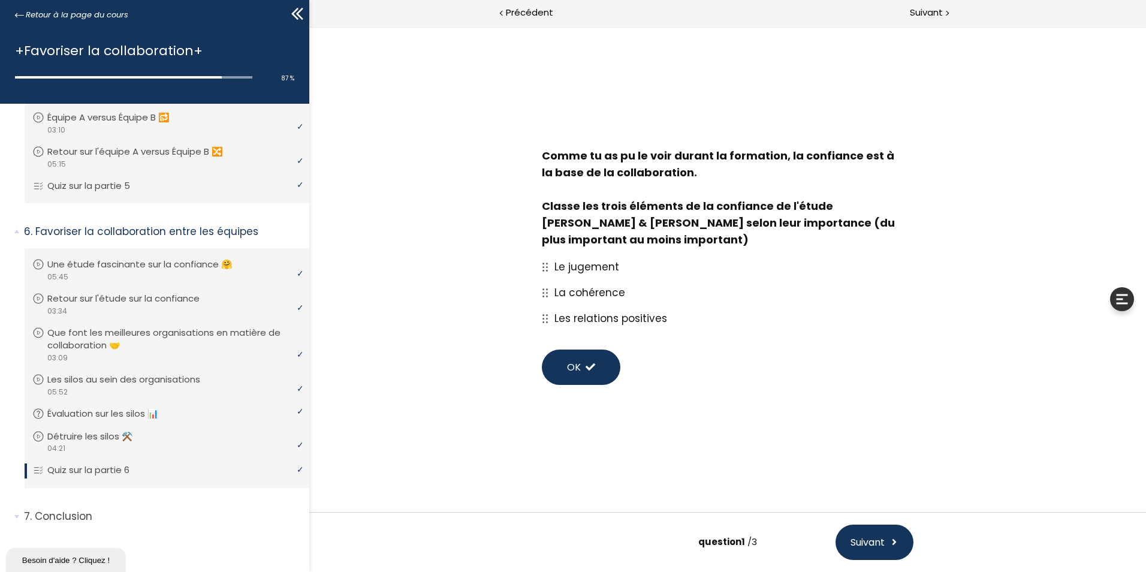
click at [593, 319] on span "Les relations positives" at bounding box center [610, 318] width 113 height 14
click at [540, 318] on div "Le jugement La cohérence Les relations positives" at bounding box center [727, 292] width 395 height 89
click at [542, 318] on circle at bounding box center [543, 319] width 2 height 2
click at [558, 291] on span "La cohérence" at bounding box center [589, 292] width 71 height 14
click at [561, 271] on span "Le jugement" at bounding box center [586, 266] width 65 height 14
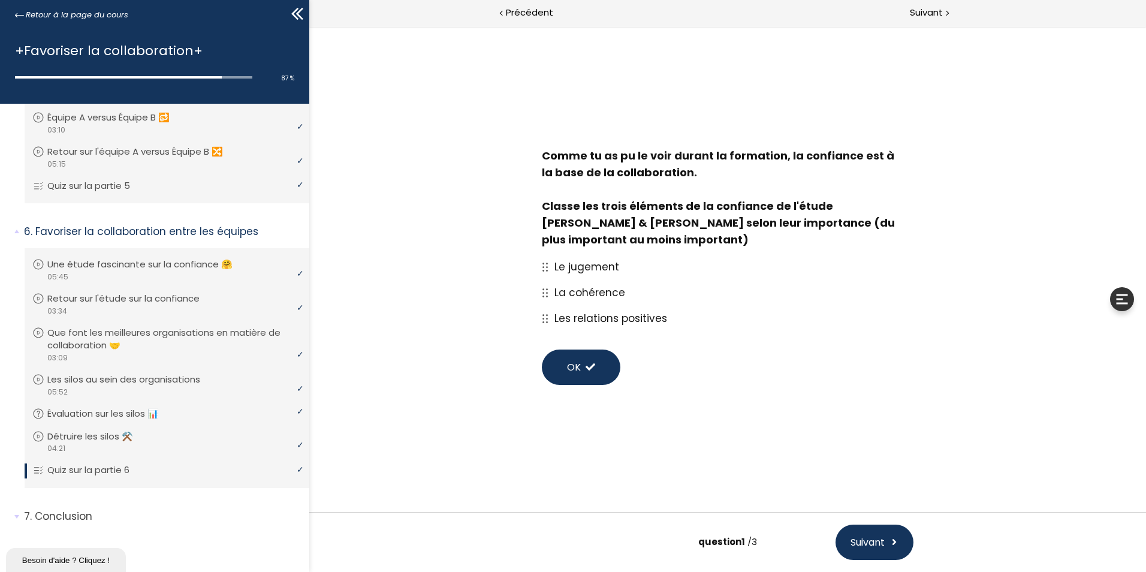
click at [592, 371] on span at bounding box center [590, 367] width 10 height 10
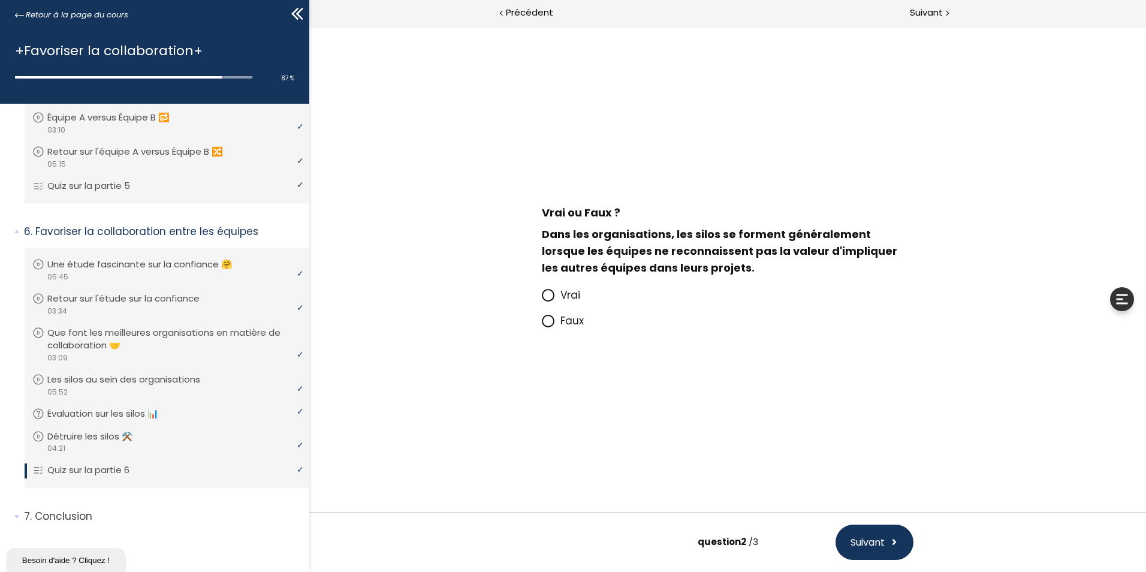
click at [568, 296] on span "Vrai" at bounding box center [570, 295] width 20 height 14
click at [542, 298] on input "Vrai" at bounding box center [542, 298] width 0 height 0
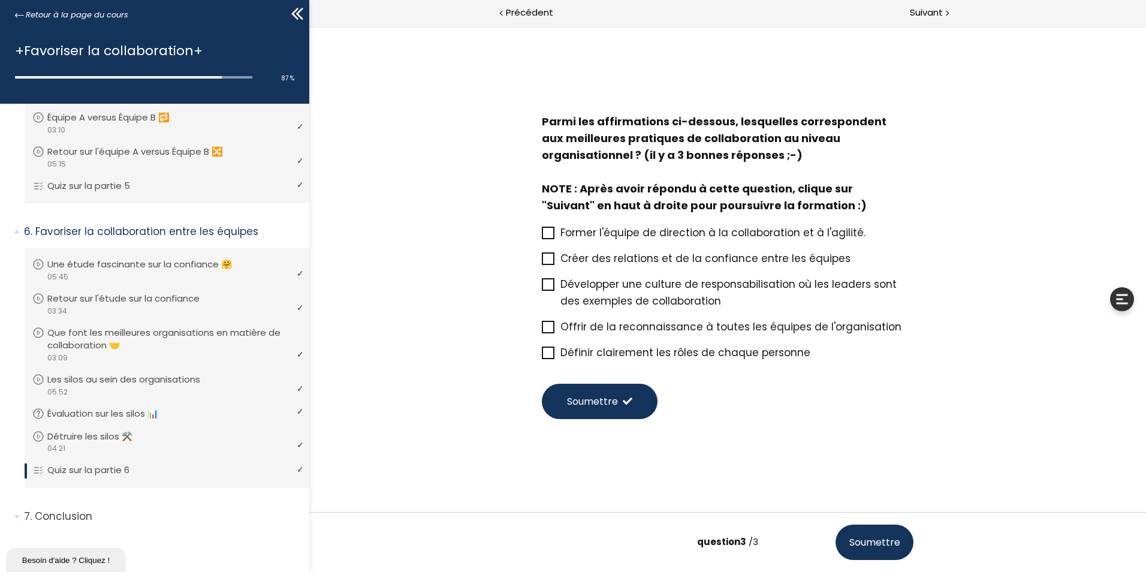
click at [573, 255] on span "Créer des relations et de la confiance entre les équipes" at bounding box center [705, 258] width 290 height 14
click at [542, 262] on input "Créer des relations et de la confiance entre les équipes" at bounding box center [542, 262] width 0 height 0
click at [577, 282] on span "Développer une culture de responsabilisation où les leaders sont des exemples d…" at bounding box center [728, 292] width 336 height 31
click at [542, 288] on input "Développer une culture de responsabilisation où les leaders sont des exemples d…" at bounding box center [542, 288] width 0 height 0
click at [595, 348] on span "Définir clairement les rôles de chaque personne" at bounding box center [685, 352] width 250 height 14
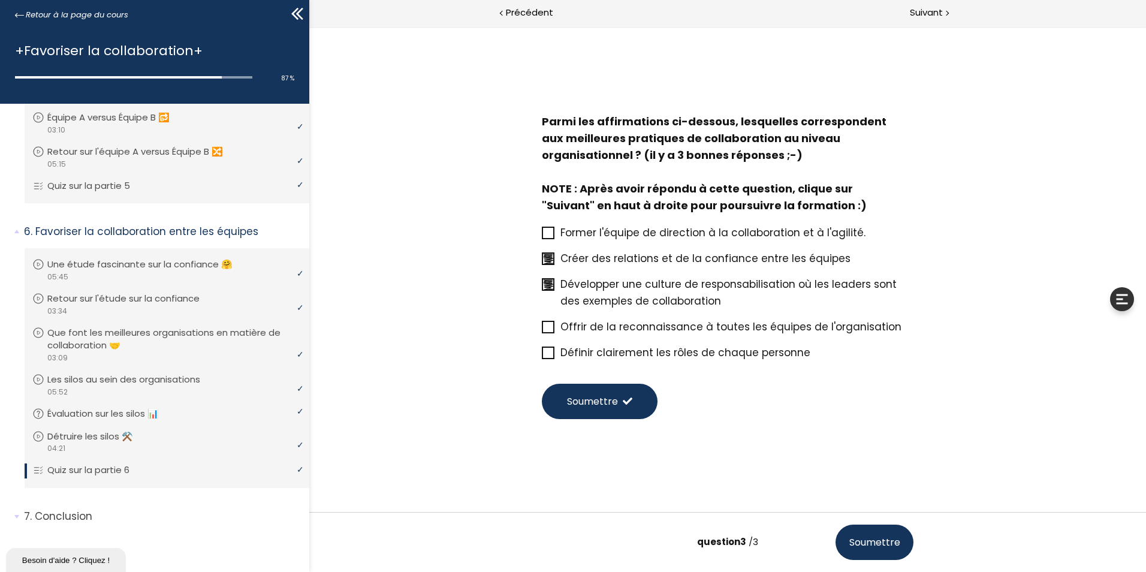
click at [542, 356] on input "Définir clairement les rôles de chaque personne" at bounding box center [542, 356] width 0 height 0
click at [602, 398] on span "Soumettre" at bounding box center [592, 401] width 51 height 15
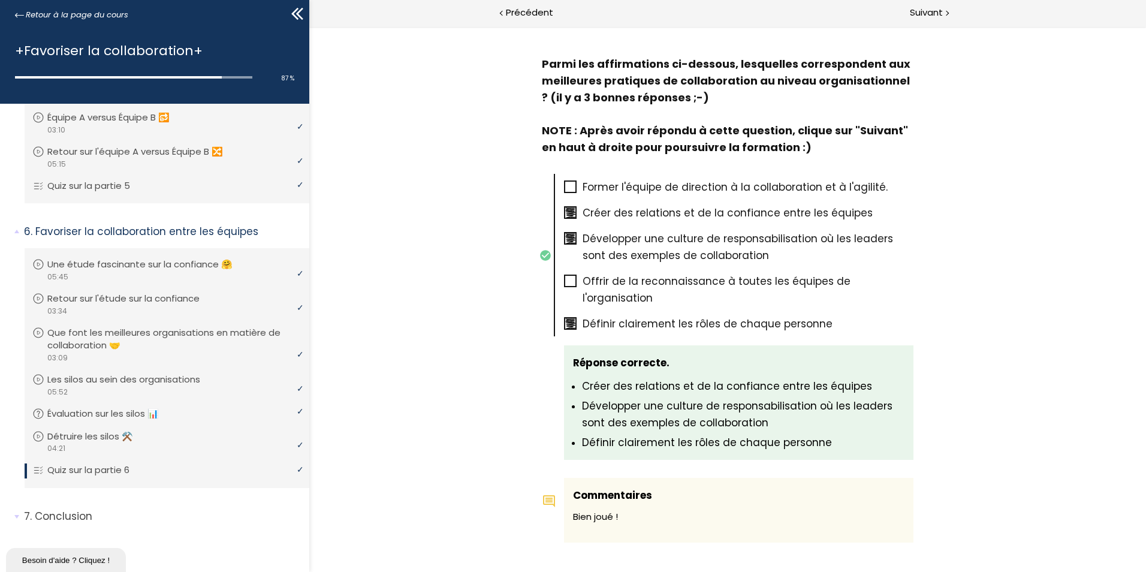
scroll to position [1128, 0]
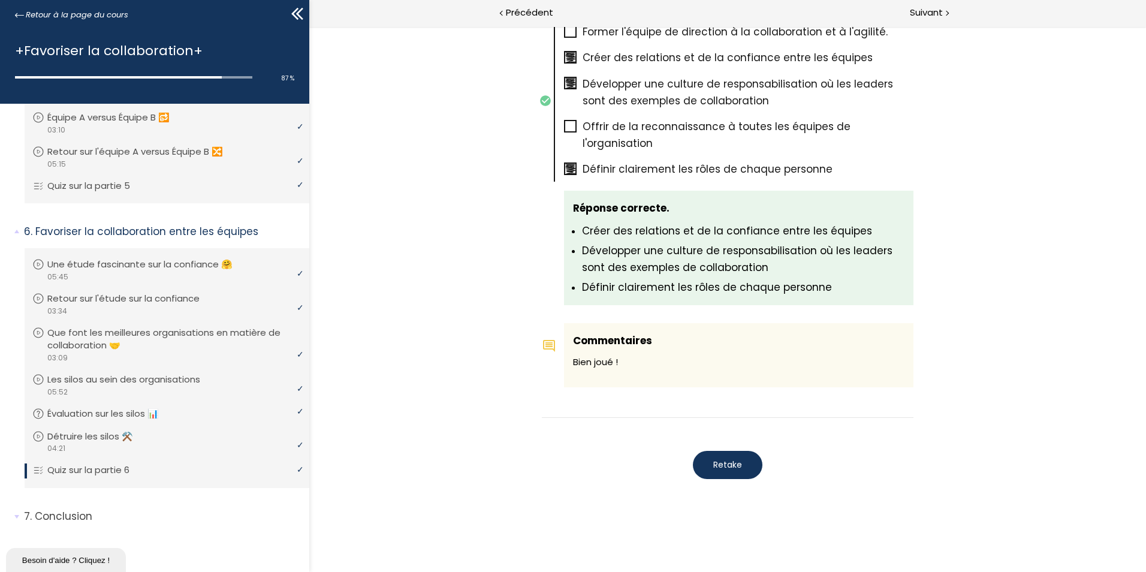
click at [715, 461] on span "Retake" at bounding box center [727, 464] width 29 height 13
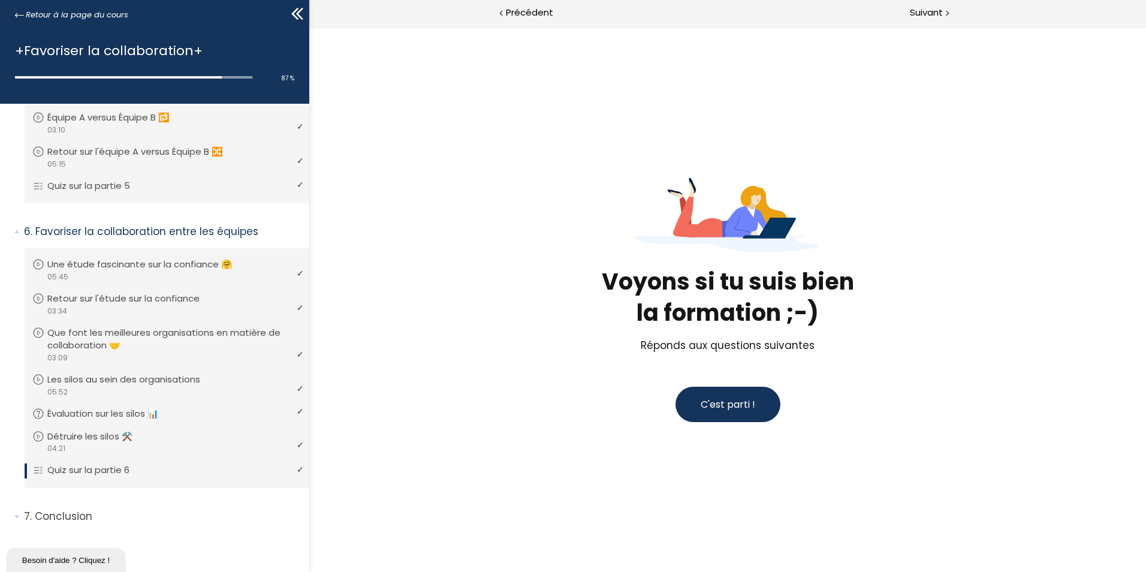
scroll to position [0, 0]
click at [709, 406] on span "C'est parti !" at bounding box center [727, 404] width 55 height 14
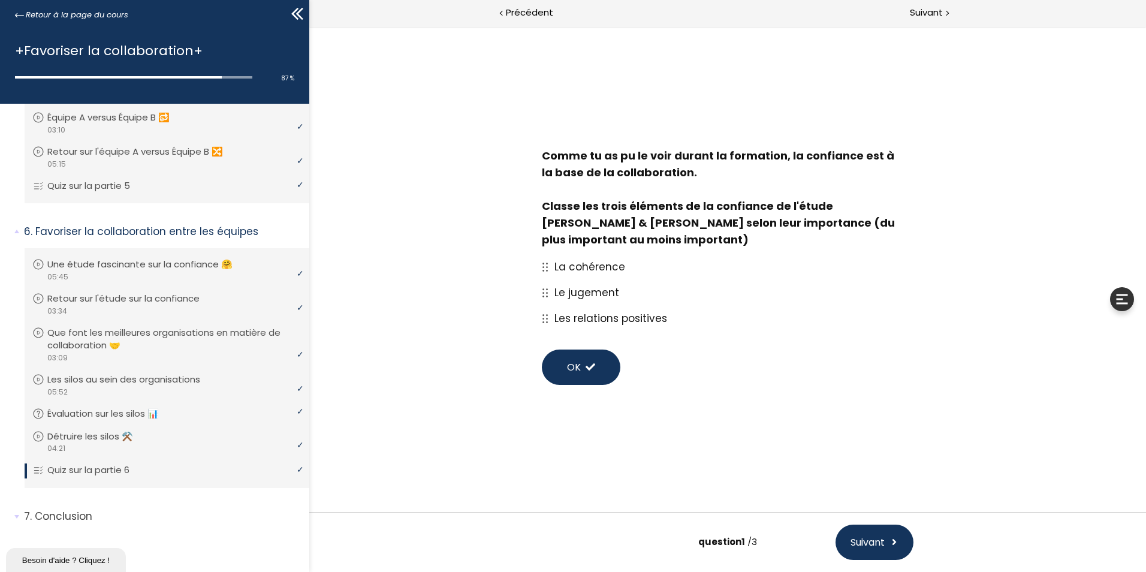
click at [545, 316] on icon at bounding box center [545, 318] width 7 height 9
click at [1125, 300] on div at bounding box center [1122, 299] width 24 height 24
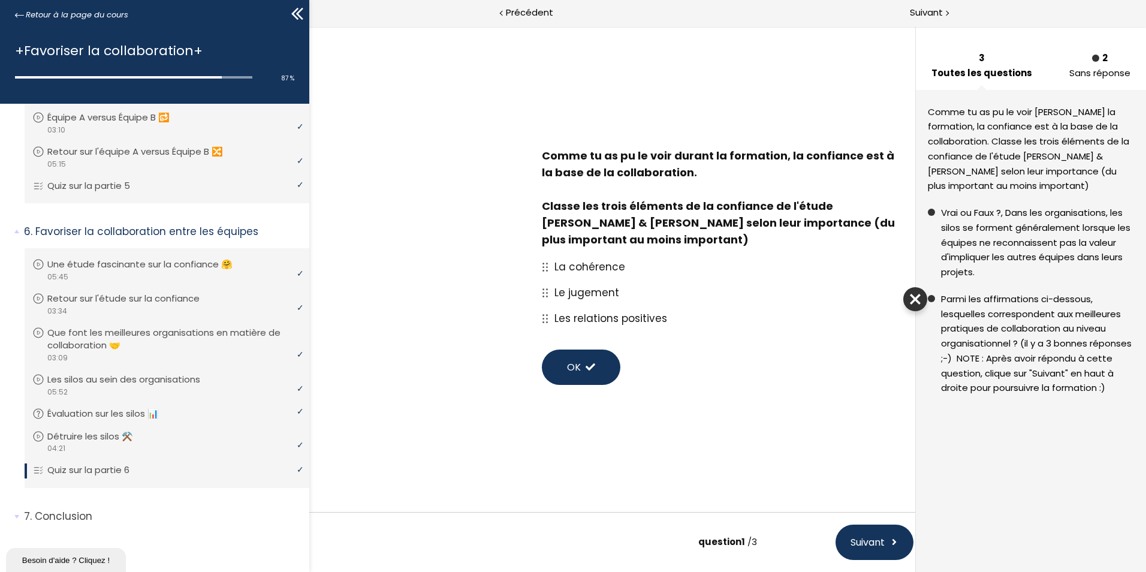
click at [848, 312] on p "Les relations positives" at bounding box center [733, 318] width 359 height 17
click at [738, 285] on p "Le jugement" at bounding box center [733, 292] width 359 height 17
click at [910, 295] on div at bounding box center [915, 299] width 24 height 24
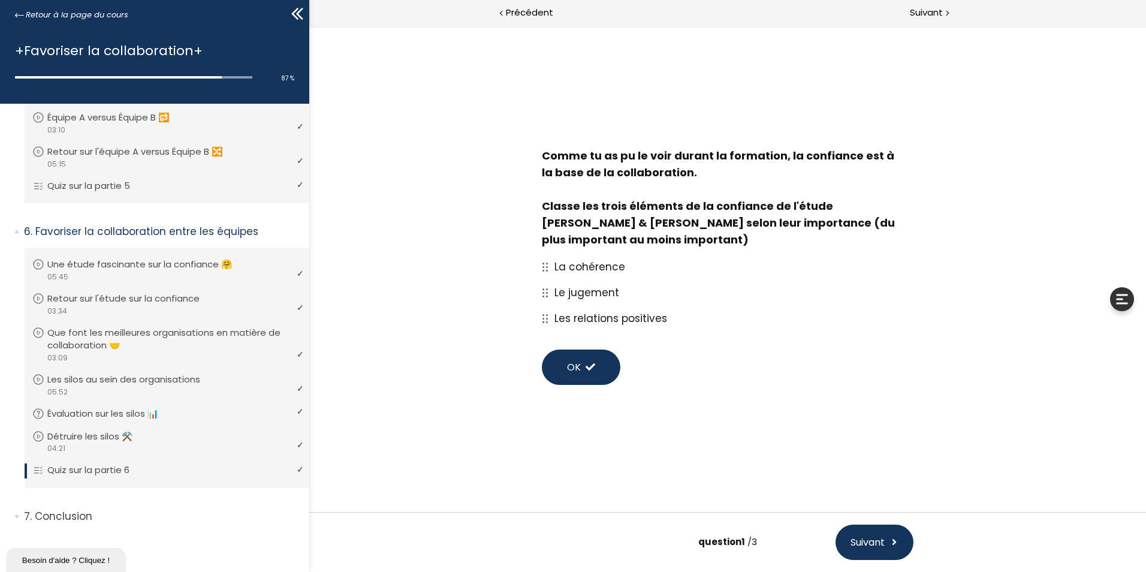
click at [573, 323] on span "Les relations positives" at bounding box center [610, 318] width 113 height 14
click at [764, 231] on div "Classe les trois éléments de la confiance de l'étude de Zenger & Folkman selon …" at bounding box center [722, 223] width 360 height 50
click at [602, 234] on div "Classe les trois éléments de la confiance de l'étude de Zenger & Folkman selon …" at bounding box center [722, 223] width 360 height 50
click at [858, 536] on span "Suivant" at bounding box center [867, 541] width 34 height 15
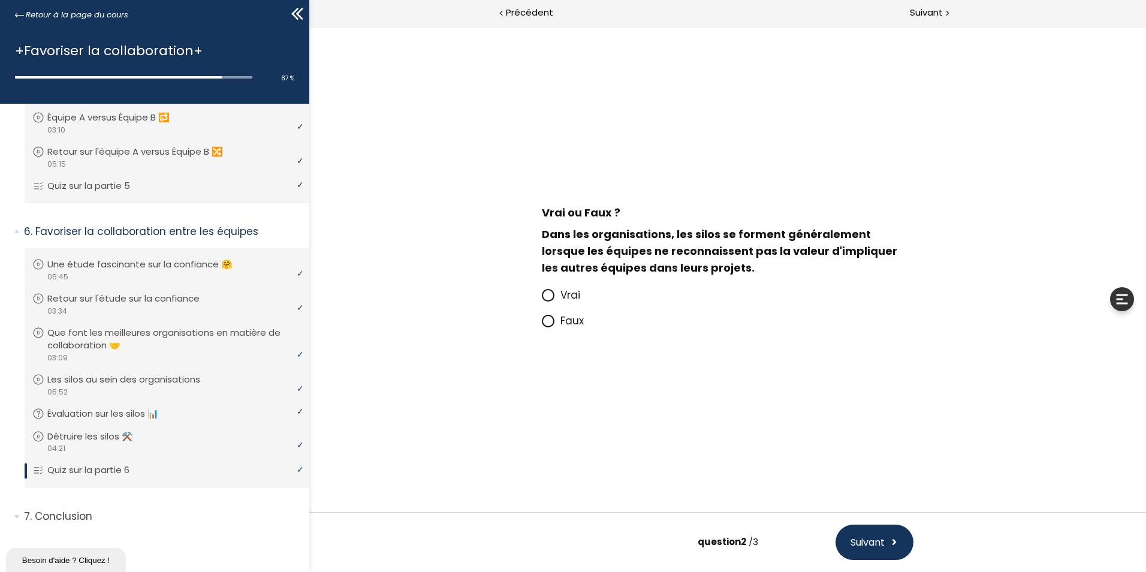
click at [566, 294] on span "Vrai" at bounding box center [570, 295] width 20 height 14
click at [542, 298] on input "Vrai" at bounding box center [542, 298] width 0 height 0
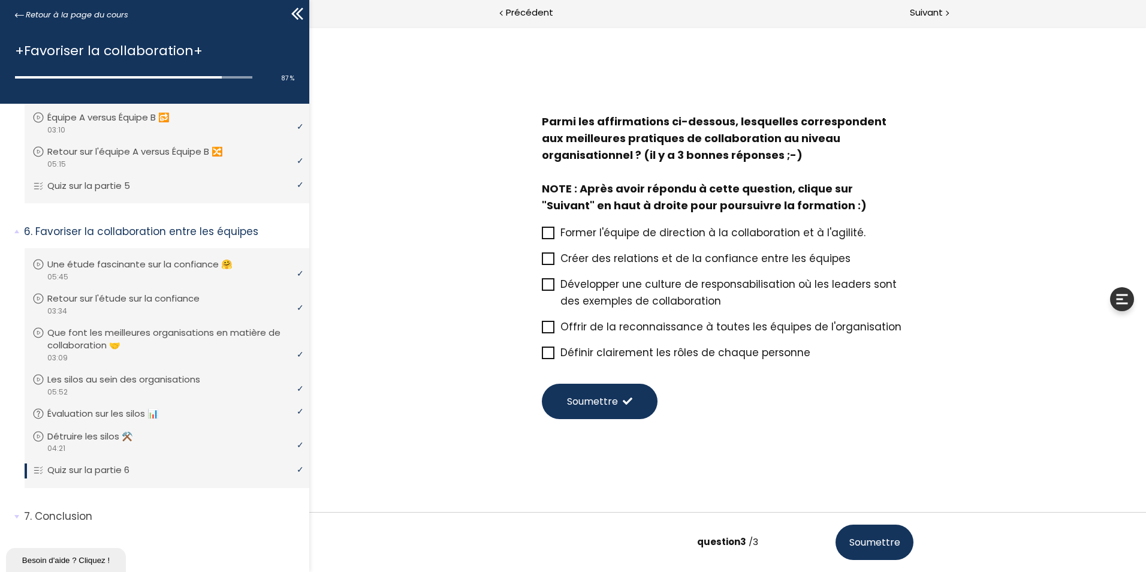
click at [548, 259] on icon at bounding box center [548, 258] width 10 height 10
click at [542, 262] on input "Créer des relations et de la confiance entre les équipes" at bounding box center [542, 262] width 0 height 0
click at [545, 281] on icon at bounding box center [548, 284] width 10 height 10
click at [542, 288] on input "Développer une culture de responsabilisation où les leaders sont des exemples d…" at bounding box center [542, 288] width 0 height 0
click at [547, 352] on icon at bounding box center [548, 353] width 10 height 10
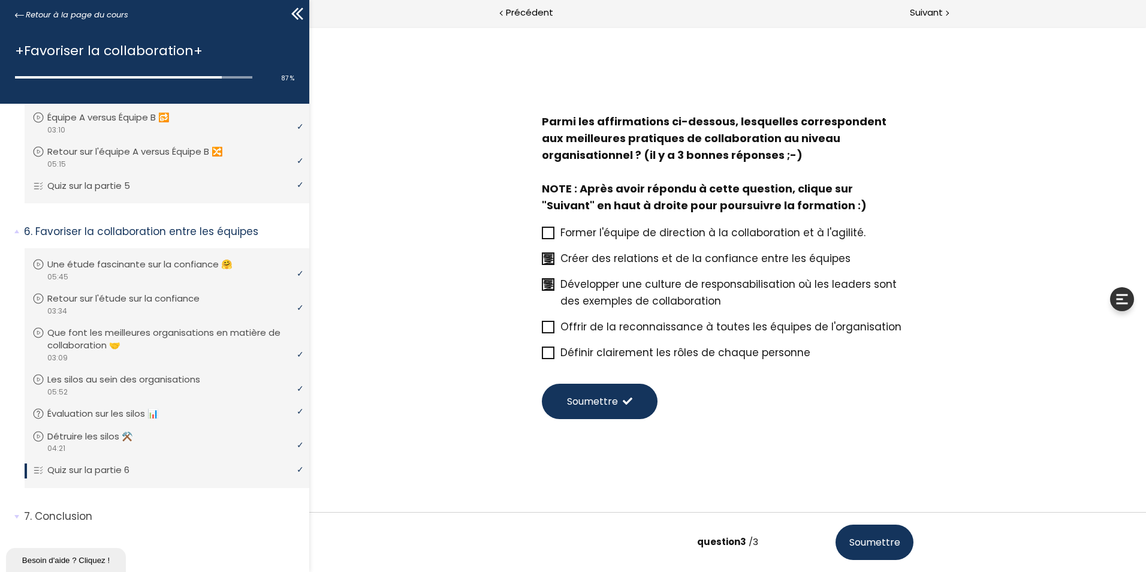
click at [542, 356] on input "Définir clairement les rôles de chaque personne" at bounding box center [542, 356] width 0 height 0
click at [865, 540] on span "Soumettre" at bounding box center [874, 541] width 51 height 15
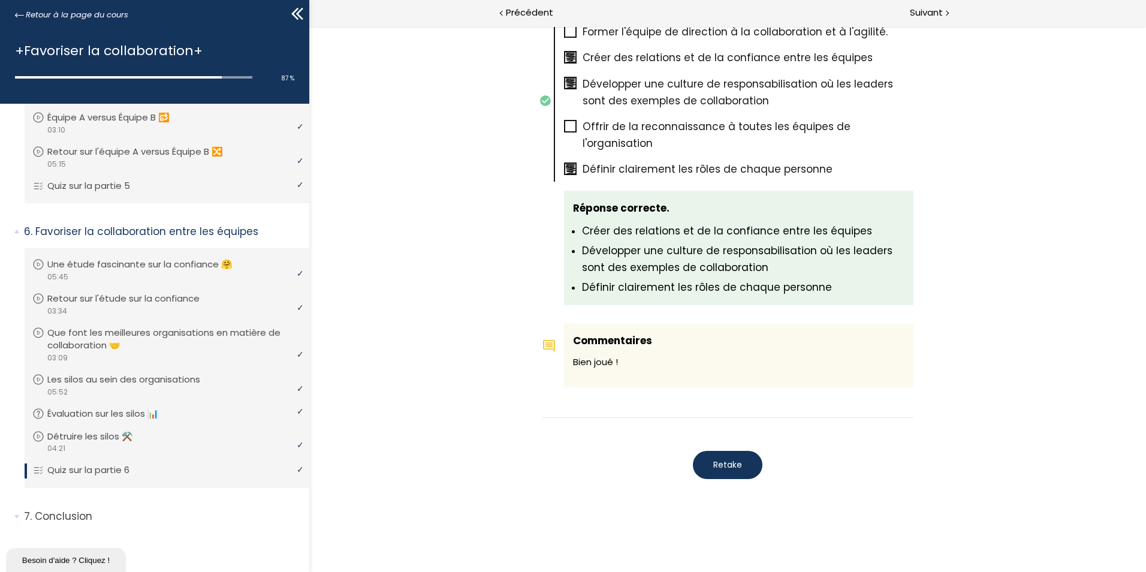
scroll to position [1128, 0]
click at [734, 460] on span "Retake" at bounding box center [727, 464] width 29 height 13
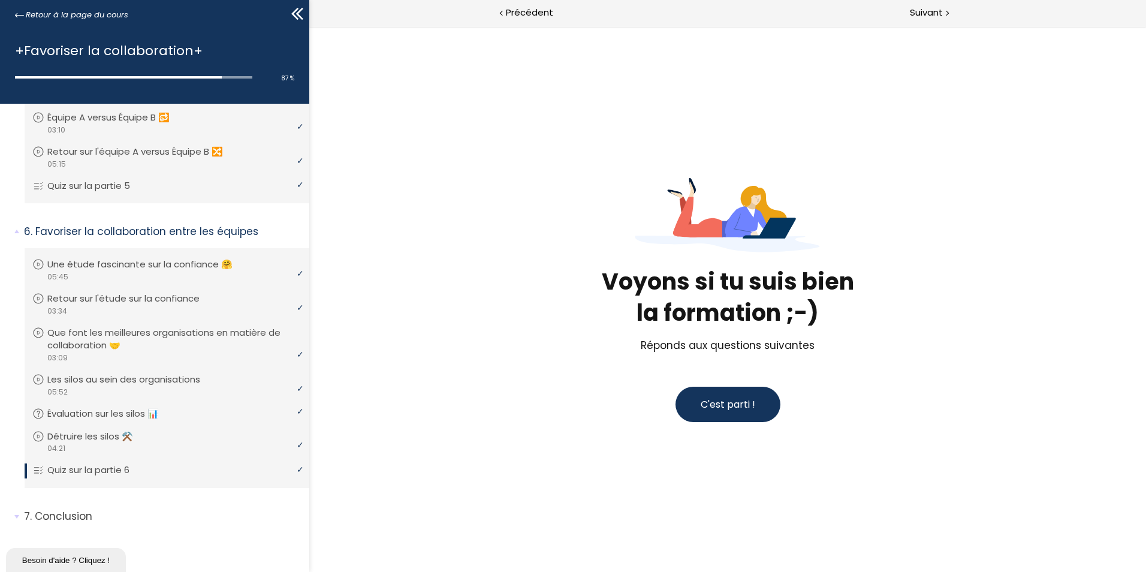
scroll to position [0, 0]
click at [717, 403] on span "C'est parti !" at bounding box center [727, 404] width 55 height 14
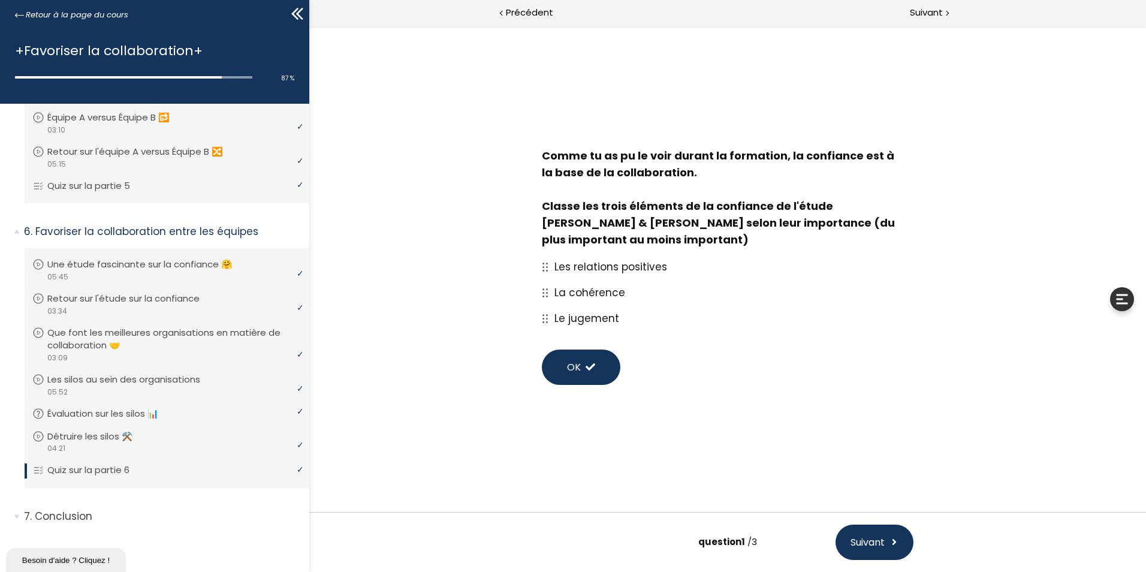
click at [545, 267] on icon at bounding box center [545, 266] width 7 height 9
click at [581, 265] on span "Les relations positives" at bounding box center [610, 266] width 113 height 14
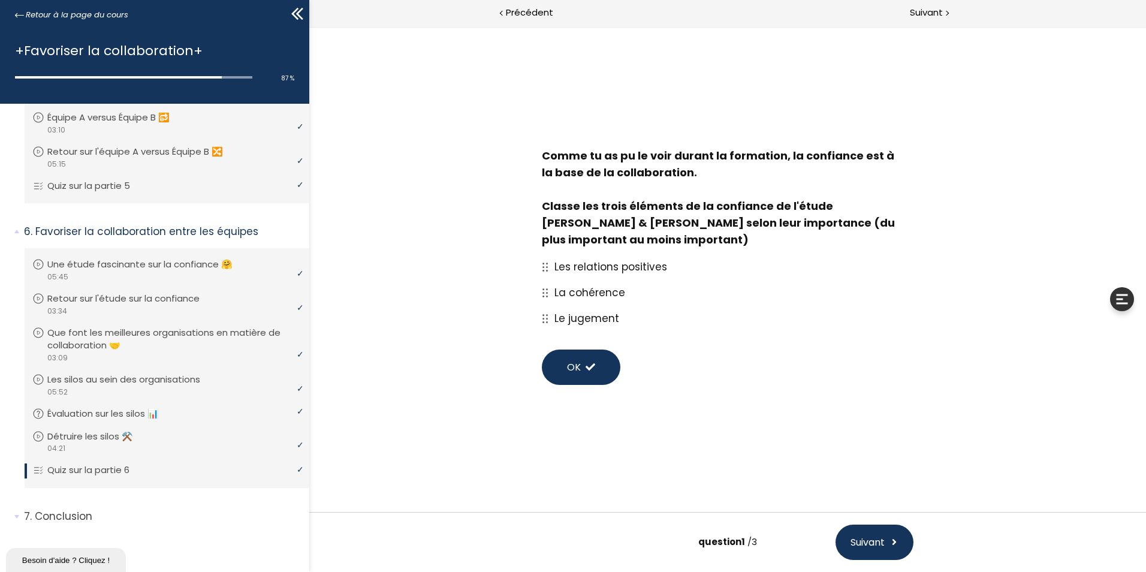
click at [667, 266] on p "Les relations positives" at bounding box center [733, 266] width 359 height 17
click at [666, 267] on p "Les relations positives" at bounding box center [733, 266] width 359 height 17
click at [663, 267] on span "Les relations positives" at bounding box center [610, 266] width 113 height 14
click at [583, 371] on button "OK" at bounding box center [581, 366] width 78 height 35
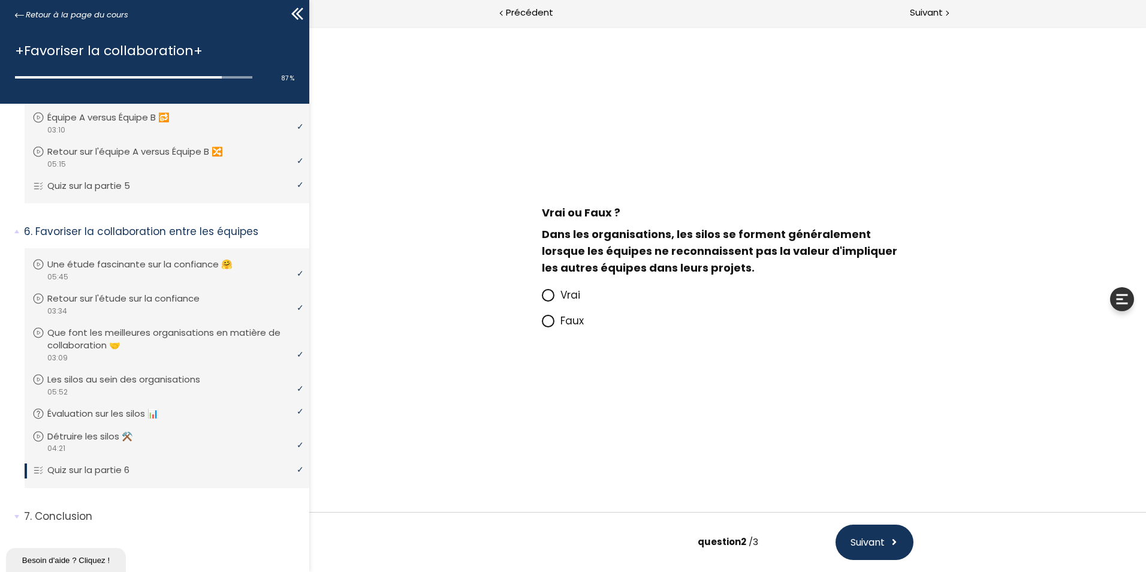
click at [566, 298] on span "Vrai" at bounding box center [570, 295] width 20 height 14
click at [542, 298] on input "Vrai" at bounding box center [542, 298] width 0 height 0
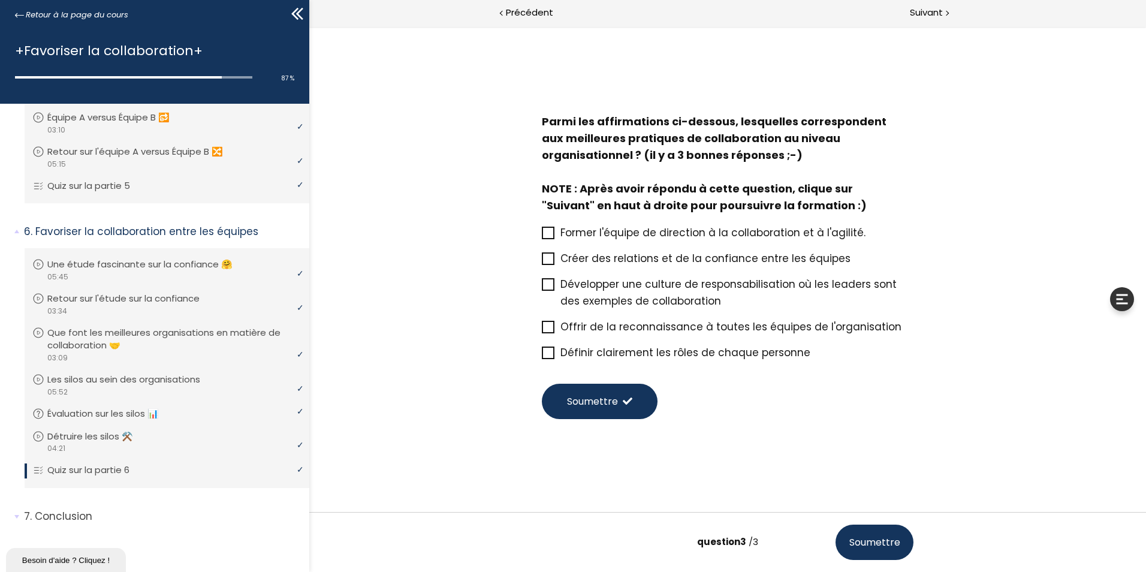
click at [546, 260] on icon at bounding box center [548, 258] width 10 height 10
click at [542, 262] on input "Créer des relations et de la confiance entre les équipes" at bounding box center [542, 262] width 0 height 0
drag, startPoint x: 548, startPoint y: 284, endPoint x: 548, endPoint y: 316, distance: 31.8
click at [548, 285] on icon at bounding box center [548, 284] width 10 height 10
click at [542, 288] on input "Développer une culture de responsabilisation où les leaders sont des exemples d…" at bounding box center [542, 288] width 0 height 0
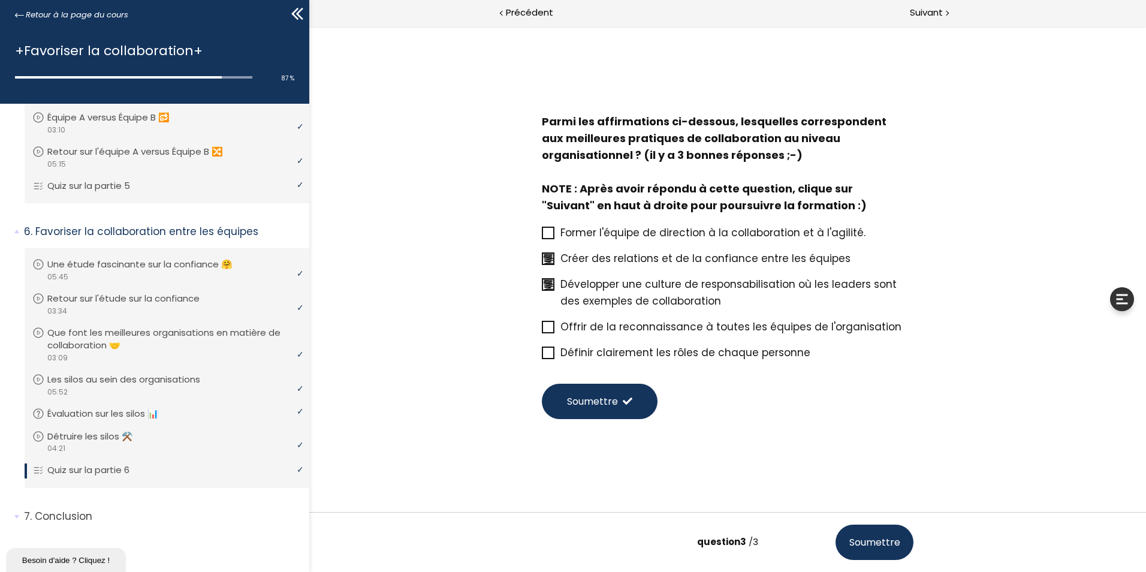
drag, startPoint x: 549, startPoint y: 350, endPoint x: 553, endPoint y: 355, distance: 6.5
click at [549, 351] on icon at bounding box center [548, 353] width 10 height 10
click at [542, 356] on input "Définir clairement les rôles de chaque personne" at bounding box center [542, 356] width 0 height 0
click at [623, 397] on span at bounding box center [628, 401] width 10 height 10
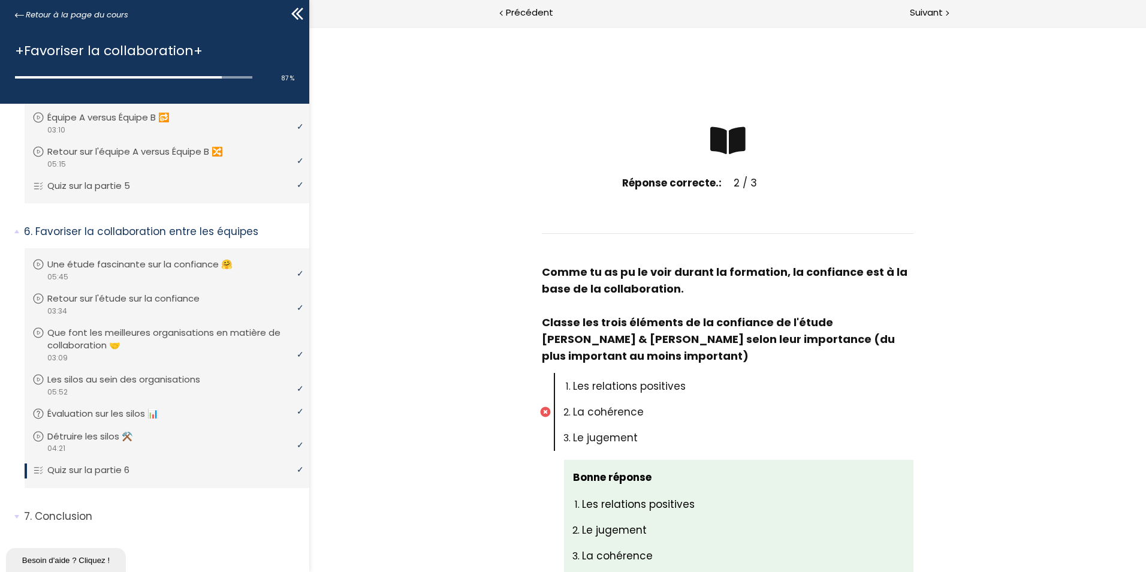
scroll to position [75, 0]
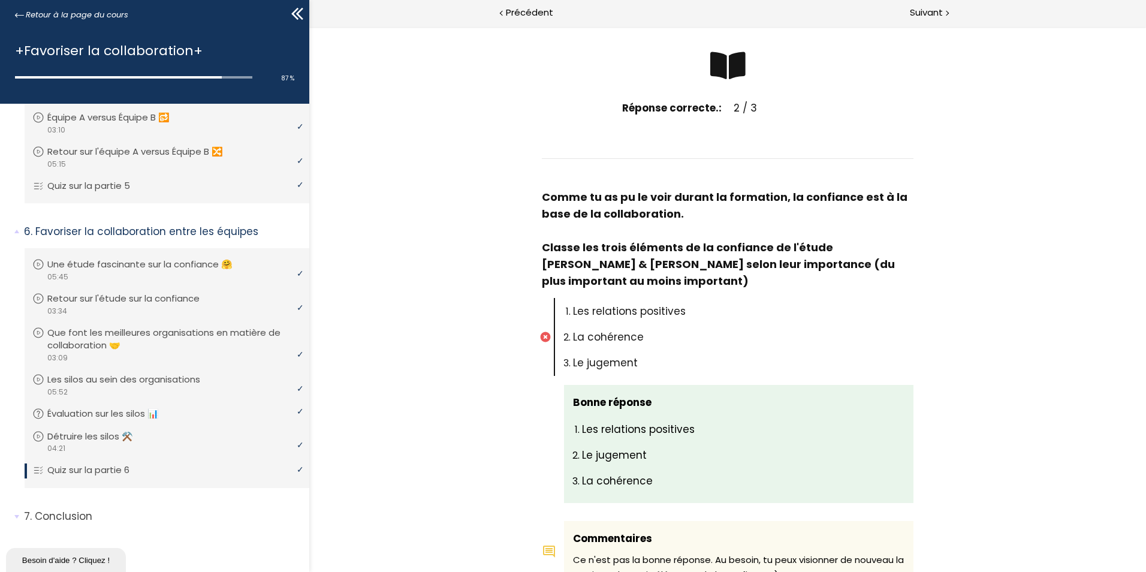
click at [542, 337] on icon at bounding box center [545, 336] width 11 height 11
click at [542, 336] on icon at bounding box center [545, 336] width 11 height 11
click at [573, 336] on li "La cohérence" at bounding box center [743, 337] width 340 height 26
click at [587, 315] on span "Les relations positives" at bounding box center [629, 311] width 113 height 14
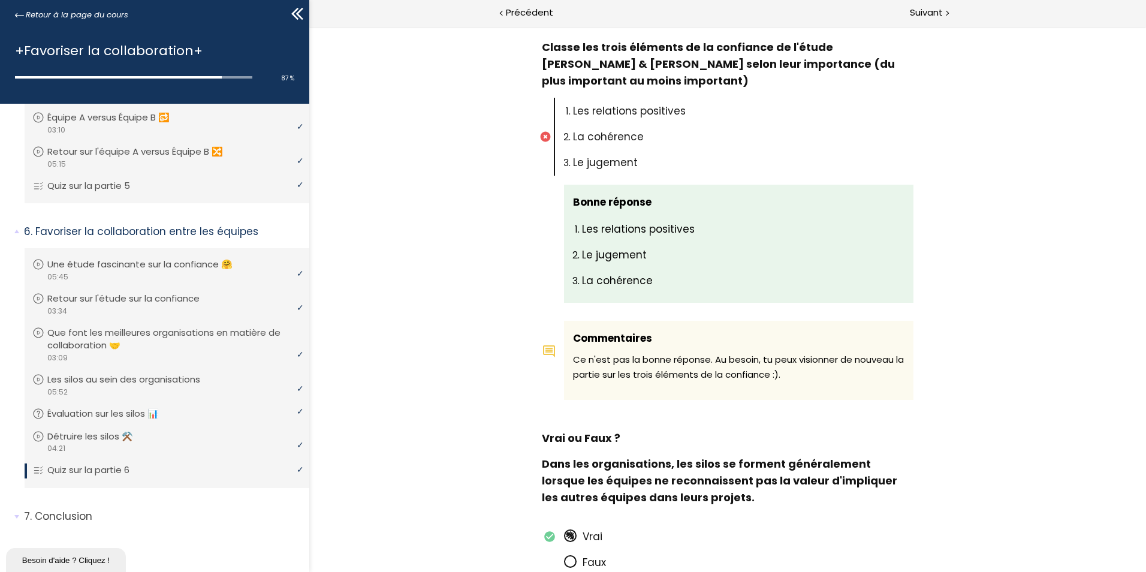
scroll to position [255, 0]
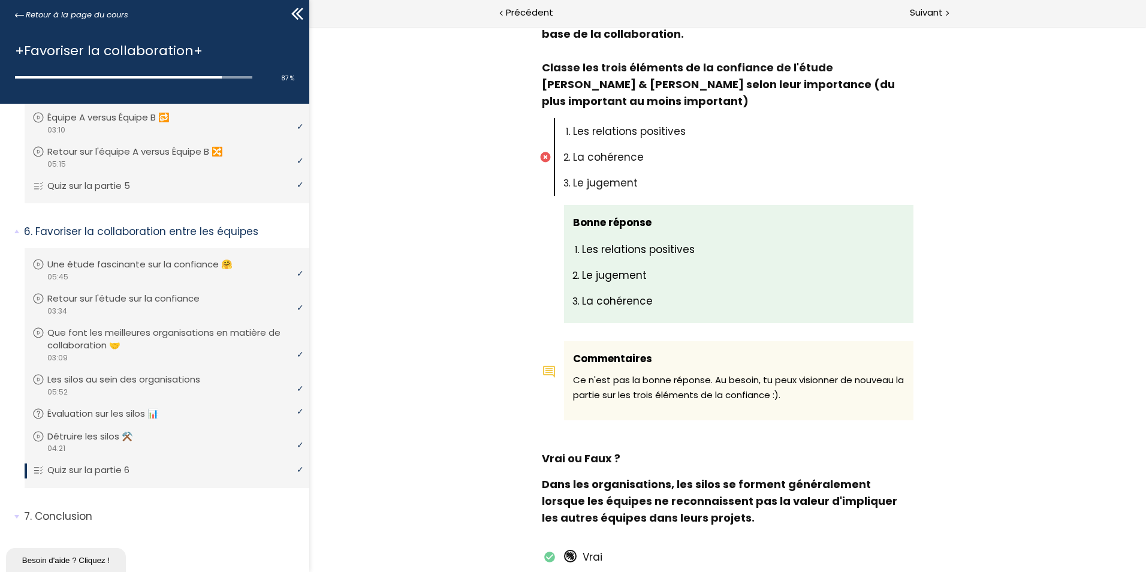
click at [651, 246] on span "Les relations positives" at bounding box center [638, 249] width 113 height 14
click at [649, 271] on p "Le jugement" at bounding box center [743, 275] width 322 height 17
click at [582, 153] on span "La cohérence" at bounding box center [608, 157] width 71 height 14
click at [593, 135] on span "Les relations positives" at bounding box center [629, 131] width 113 height 14
click at [914, 14] on span "Suivant" at bounding box center [926, 12] width 33 height 15
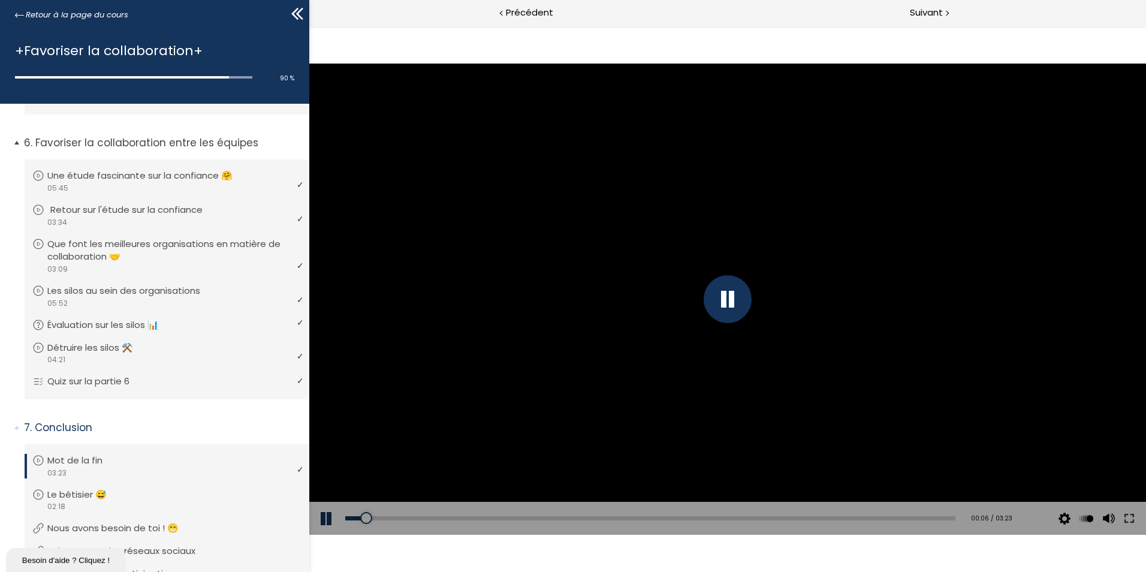
scroll to position [1225, 0]
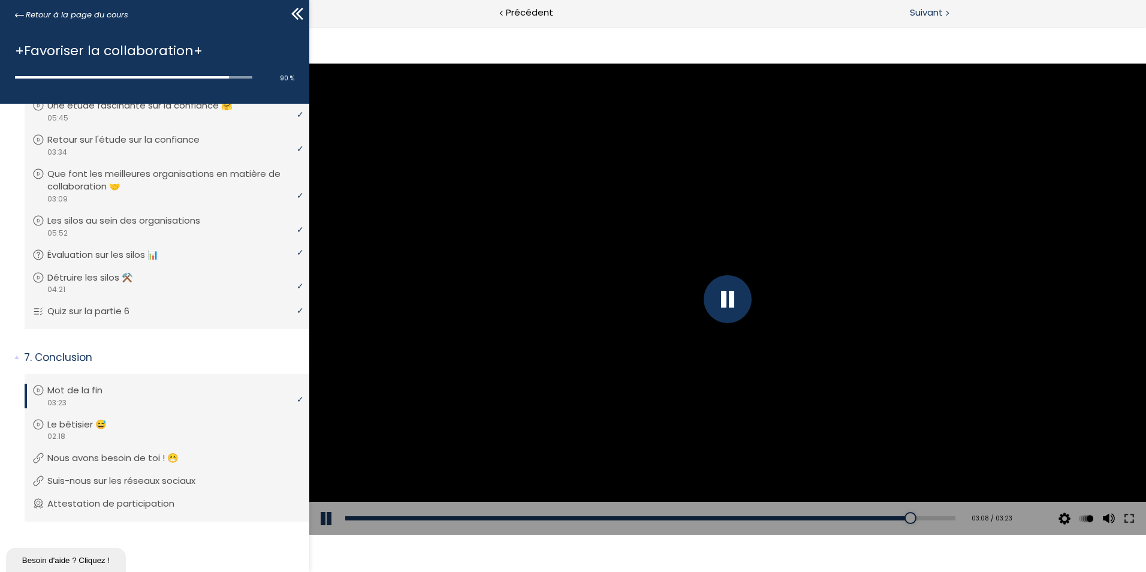
click at [925, 14] on span "Suivant" at bounding box center [926, 12] width 33 height 15
click at [928, 17] on span "Suivant" at bounding box center [926, 12] width 33 height 15
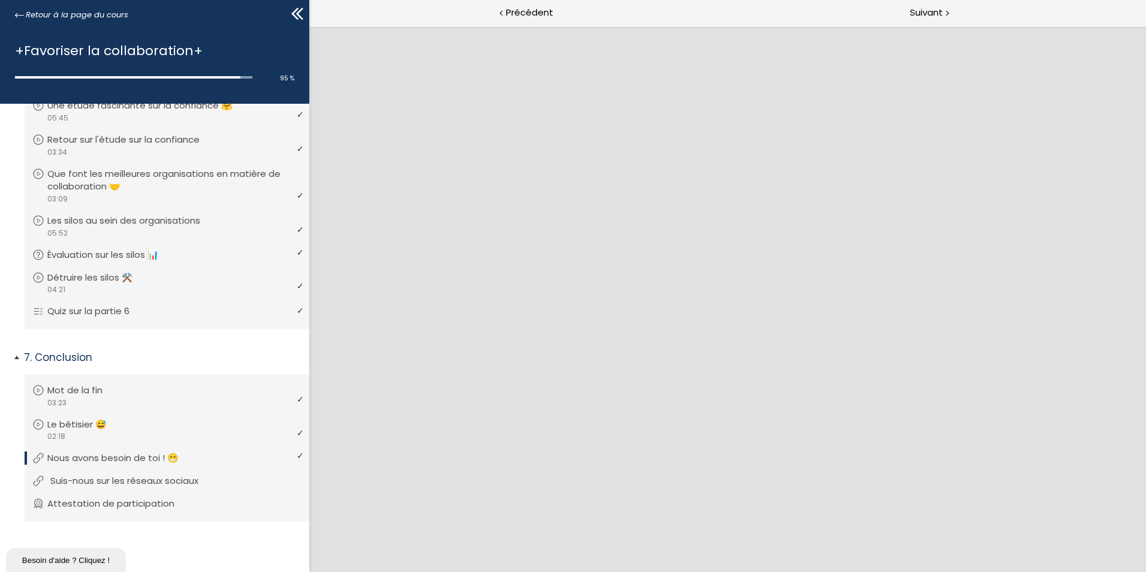
click at [163, 481] on p "Suis-nous sur les réseaux sociaux" at bounding box center [133, 480] width 166 height 13
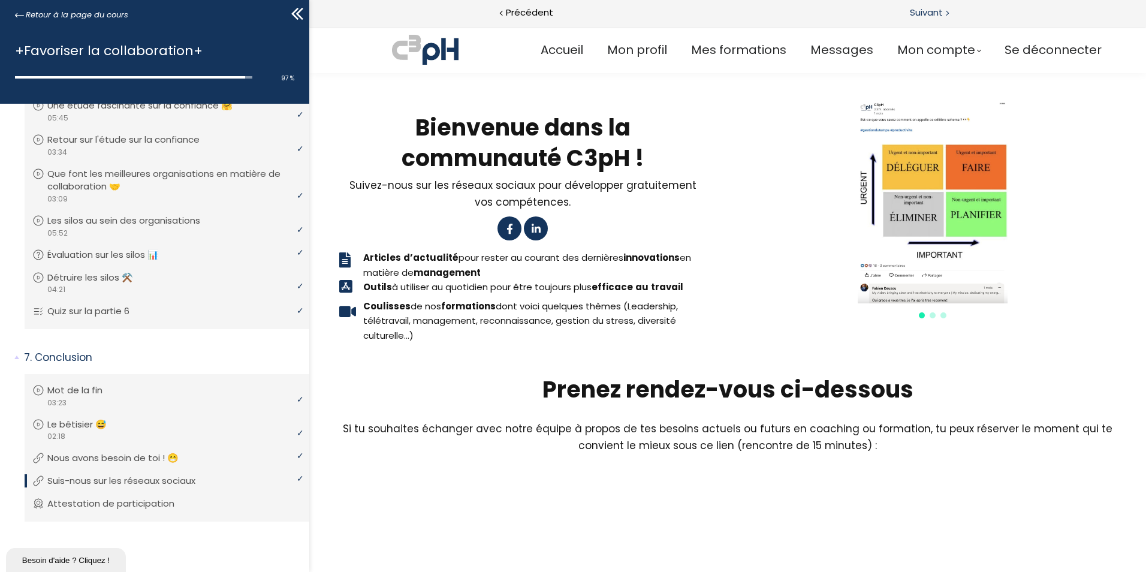
click at [921, 7] on span "Suivant" at bounding box center [926, 12] width 33 height 15
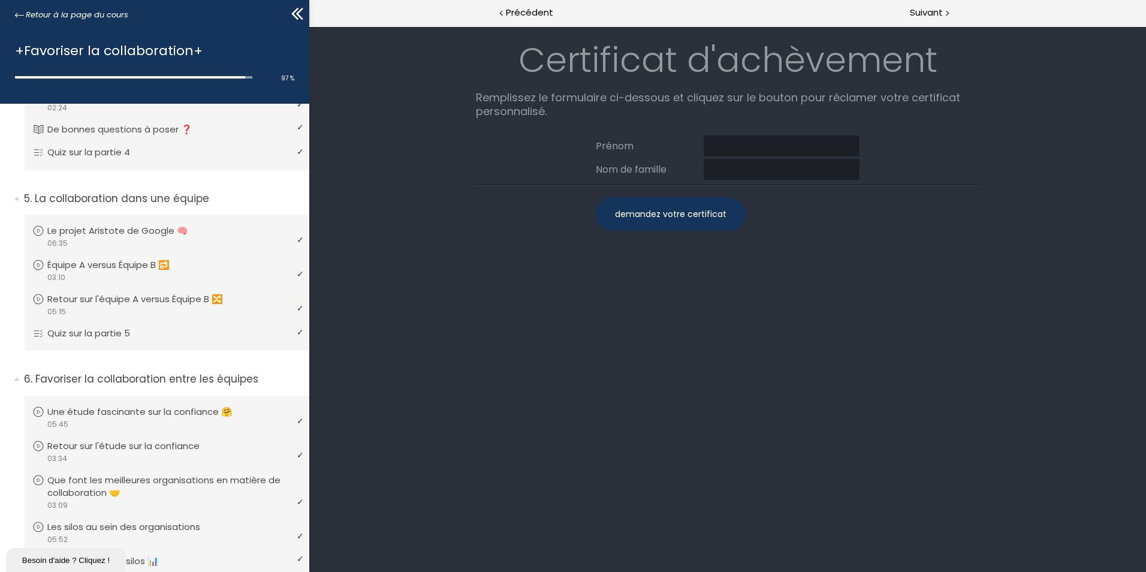
scroll to position [745, 0]
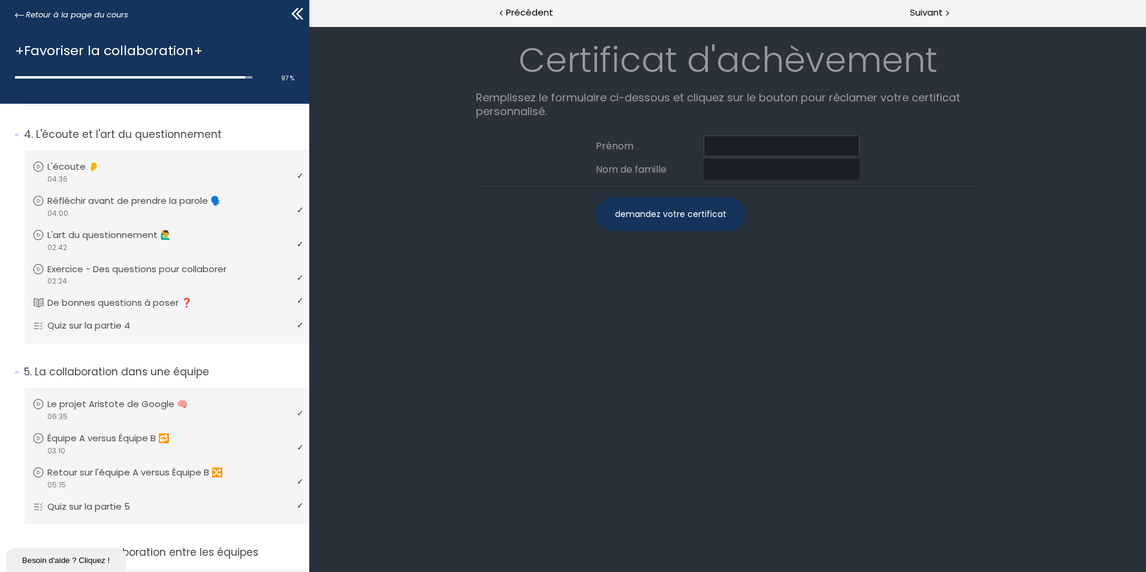
click at [738, 144] on input at bounding box center [781, 145] width 156 height 21
type input "Daniela"
click at [742, 166] on input at bounding box center [781, 169] width 156 height 21
type input "Crisan"
click at [695, 213] on div "demandez votre certificat" at bounding box center [671, 214] width 150 height 34
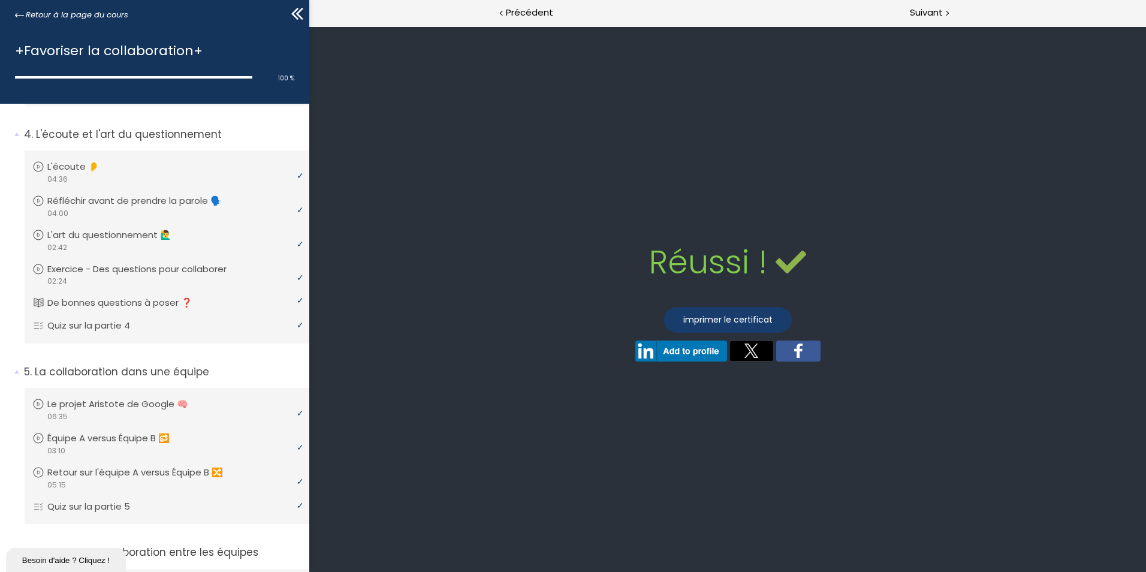
click at [715, 324] on link "imprimer le certificat" at bounding box center [728, 320] width 128 height 26
click at [297, 13] on icon at bounding box center [299, 14] width 7 height 12
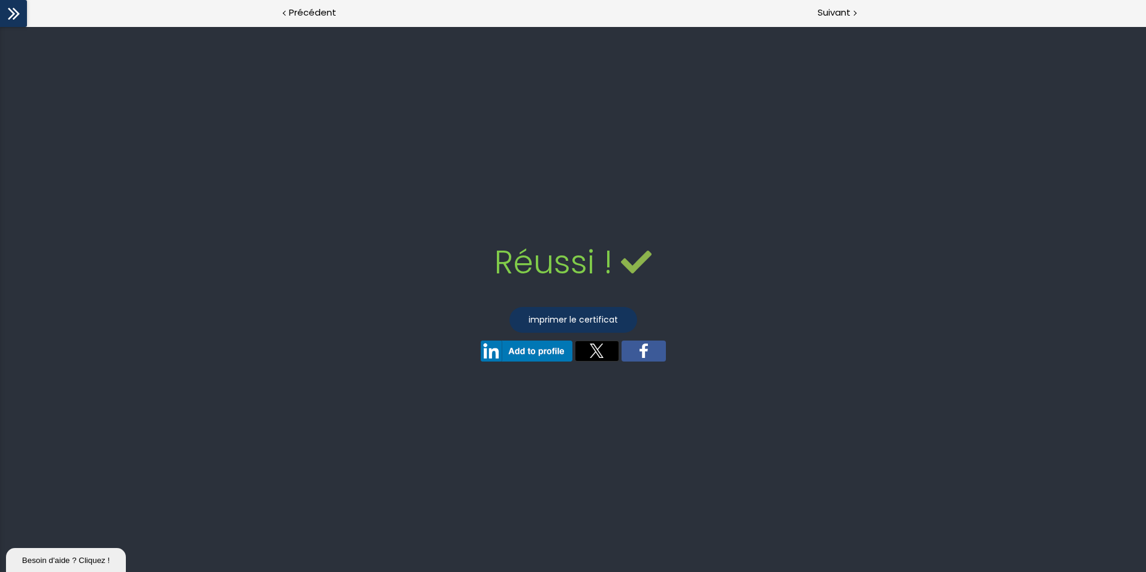
click at [15, 16] on icon at bounding box center [14, 14] width 18 height 18
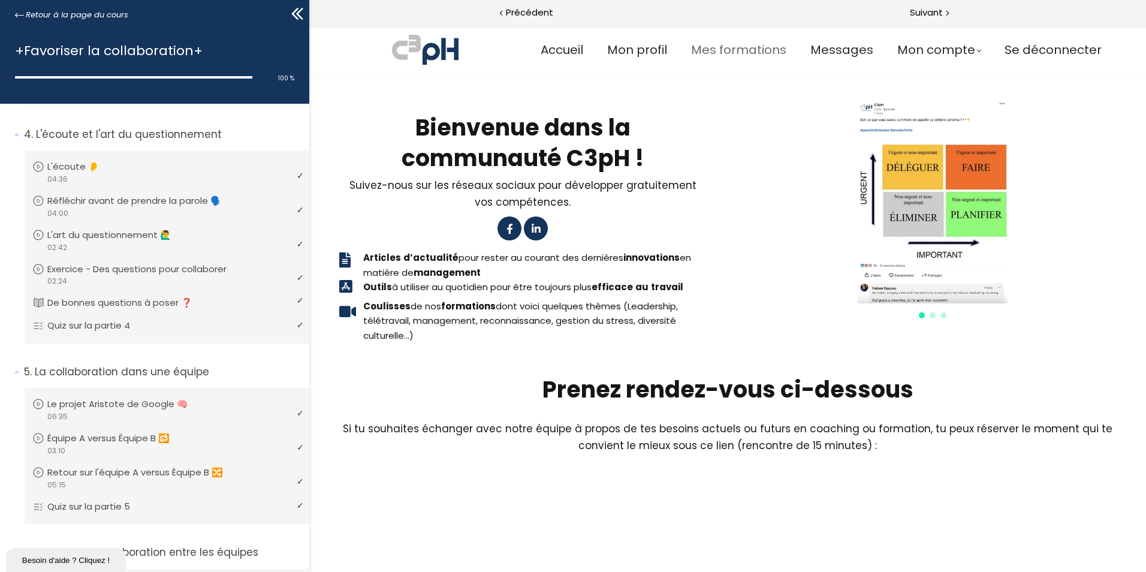
click at [744, 49] on span "Mes formations" at bounding box center [738, 50] width 95 height 20
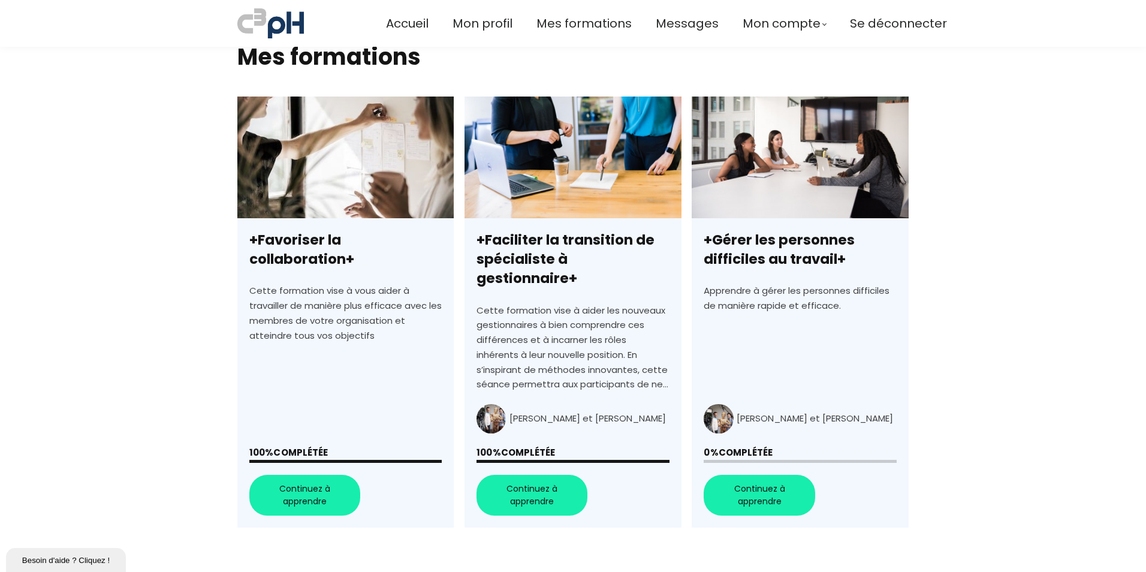
click at [774, 192] on link "+Gérer les personnes difficiles au travail+" at bounding box center [799, 311] width 216 height 431
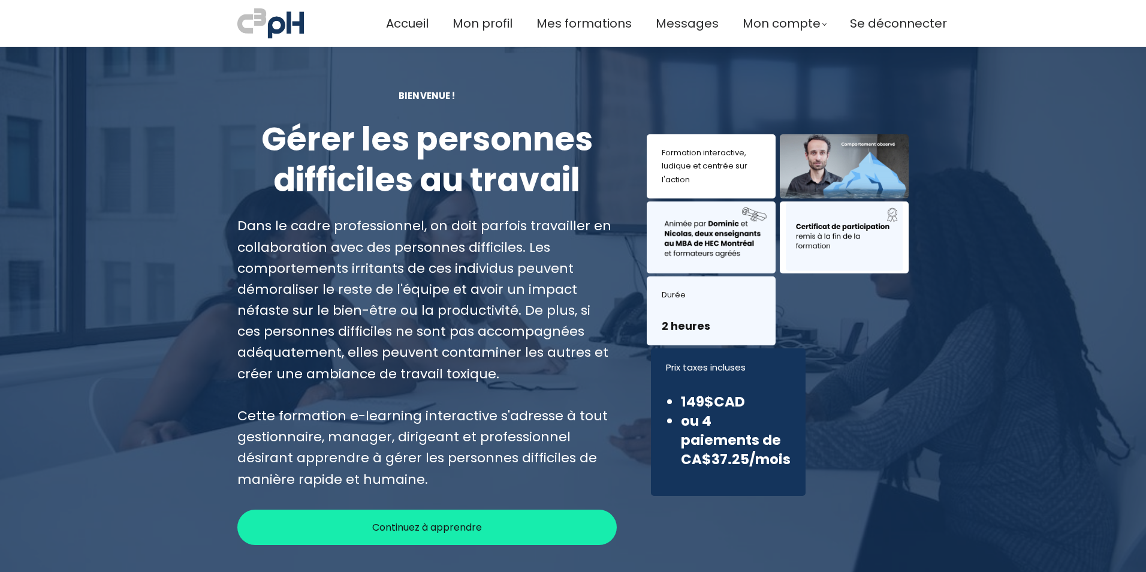
scroll to position [240, 0]
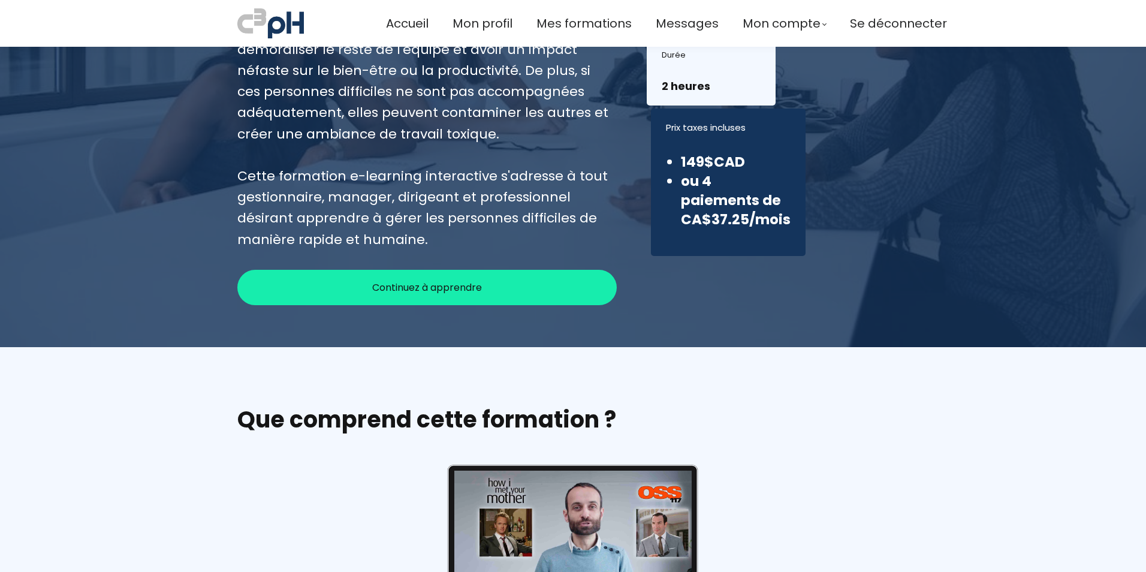
click at [472, 288] on span "Continuez à apprendre" at bounding box center [427, 287] width 110 height 15
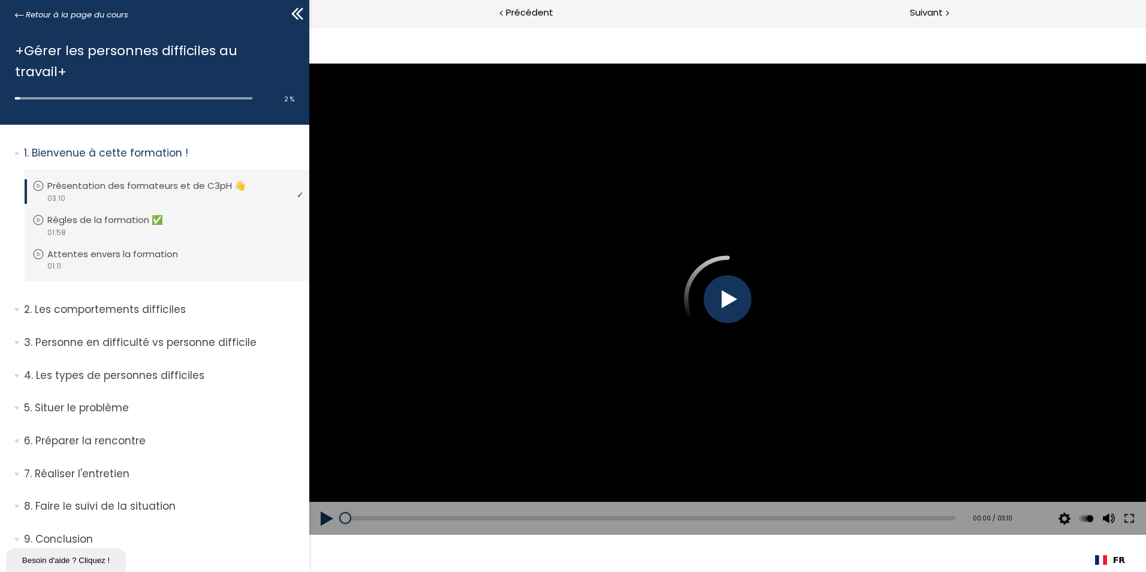
click at [718, 292] on div at bounding box center [727, 299] width 48 height 48
click at [115, 213] on p "Règles de la formation ✅" at bounding box center [117, 219] width 134 height 13
click at [147, 247] on p "Attentes envers la formation" at bounding box center [124, 253] width 149 height 13
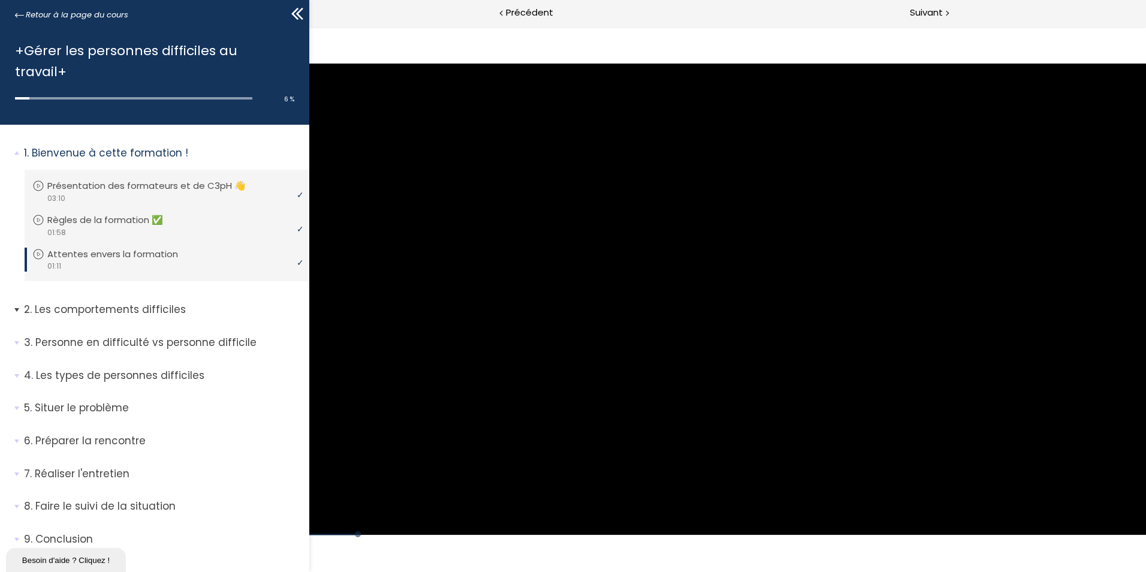
click at [140, 302] on p "Les comportements difficiles" at bounding box center [162, 309] width 276 height 15
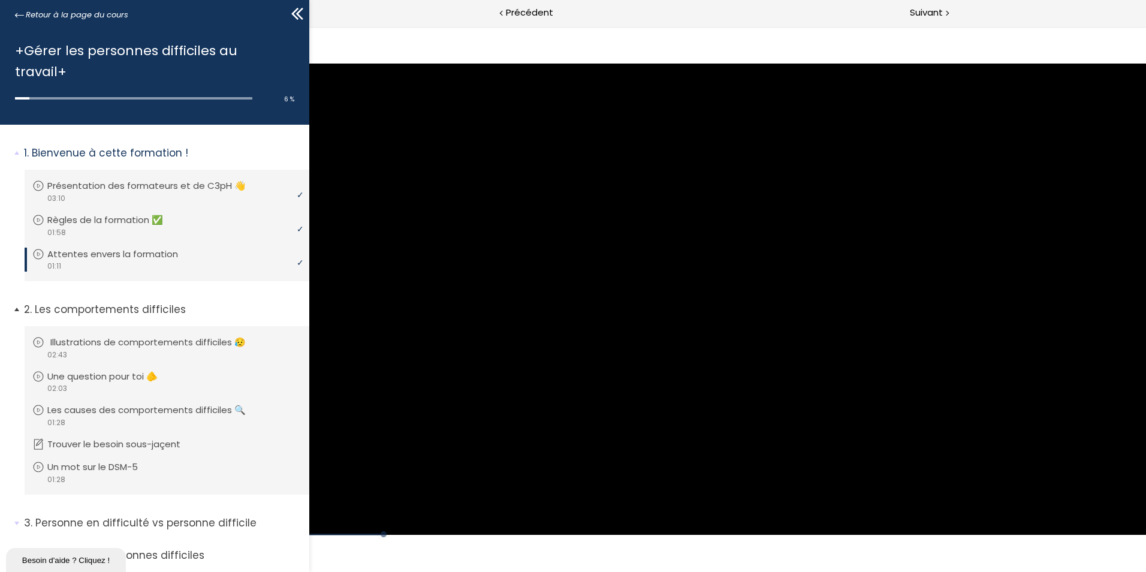
click at [143, 336] on p "Illustrations de comportements difficiles 😥" at bounding box center [156, 342] width 213 height 13
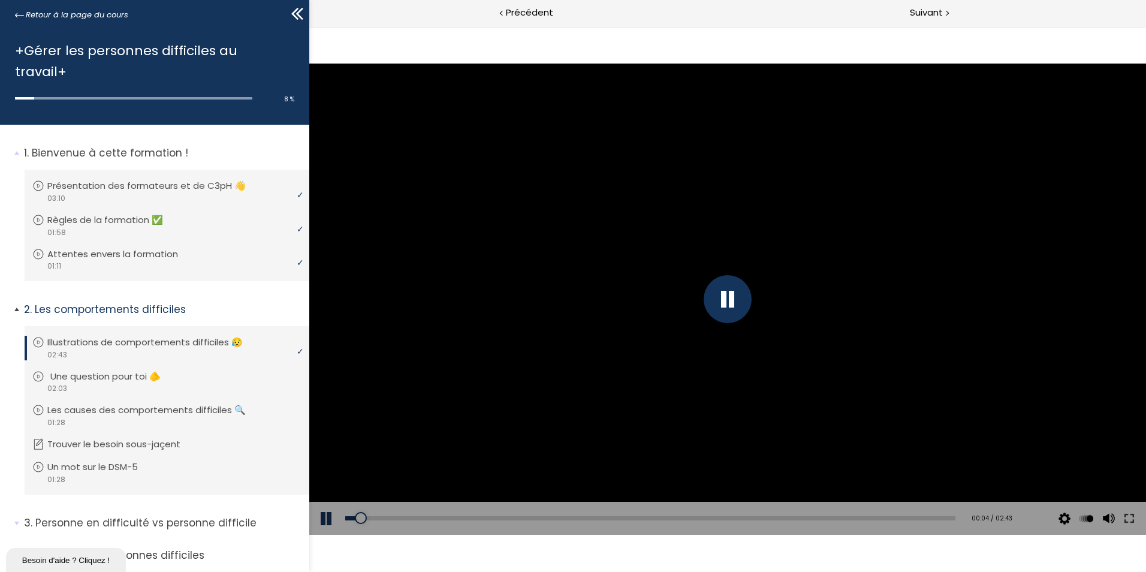
click at [120, 370] on p "Une question pour toi 🫵" at bounding box center [114, 376] width 128 height 13
click at [163, 403] on p "Les causes des comportements difficiles 🔍" at bounding box center [158, 409] width 216 height 13
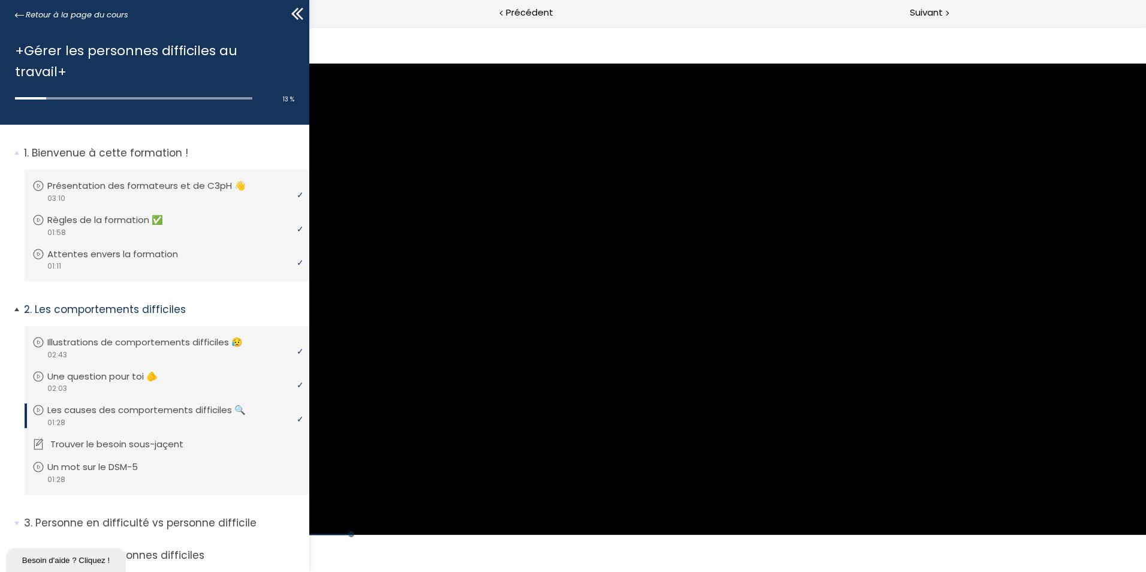
click at [119, 437] on p "Trouver le besoin sous-jaçent" at bounding box center [125, 443] width 151 height 13
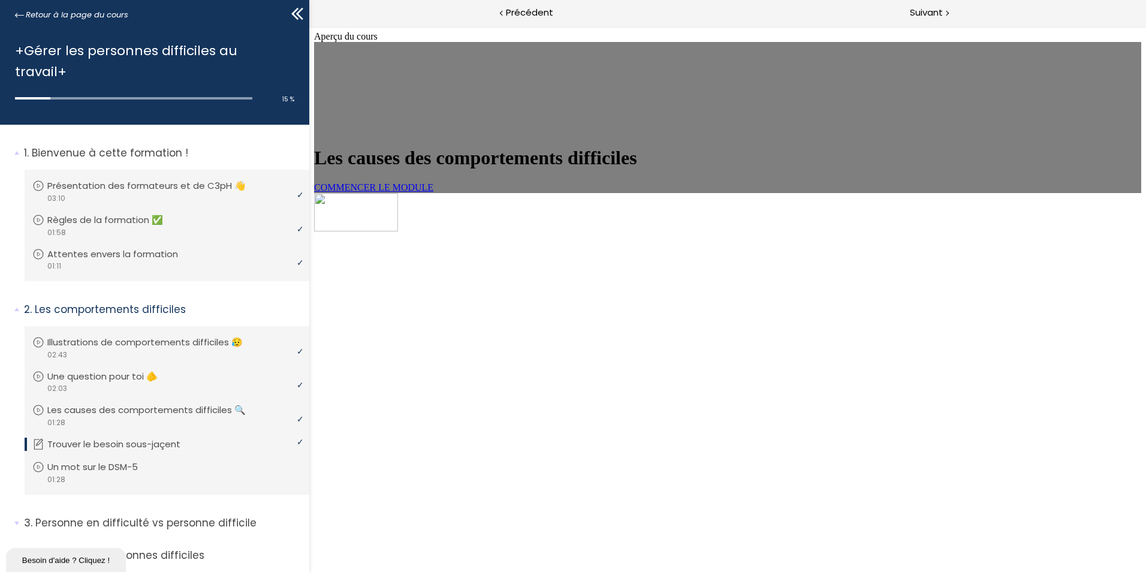
click at [433, 192] on span "COMMENCER LE MODULE" at bounding box center [373, 187] width 119 height 10
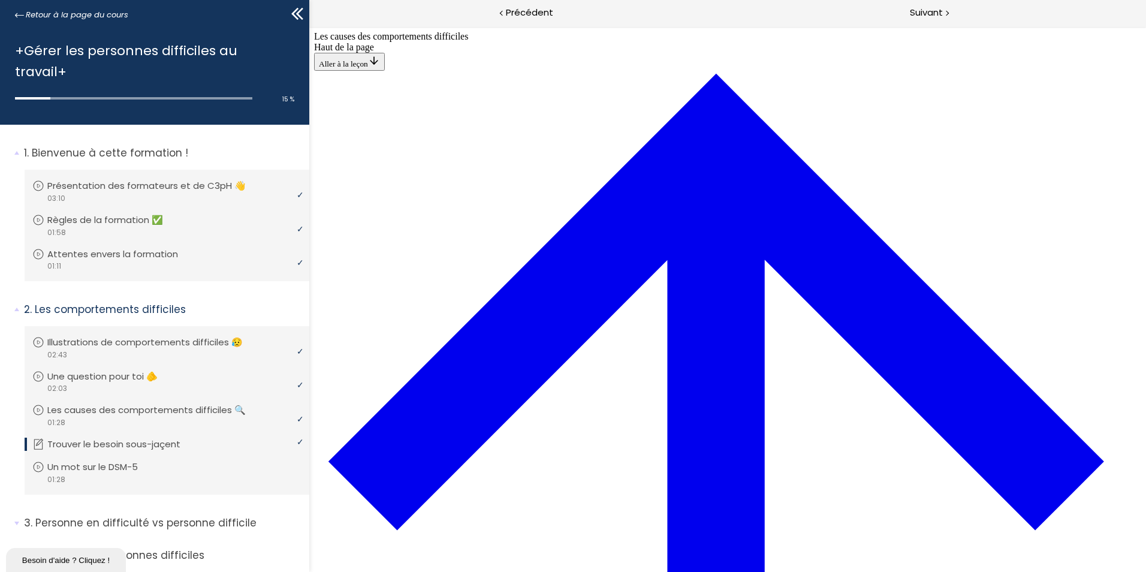
scroll to position [401, 0]
drag, startPoint x: 740, startPoint y: 311, endPoint x: 703, endPoint y: 253, distance: 69.0
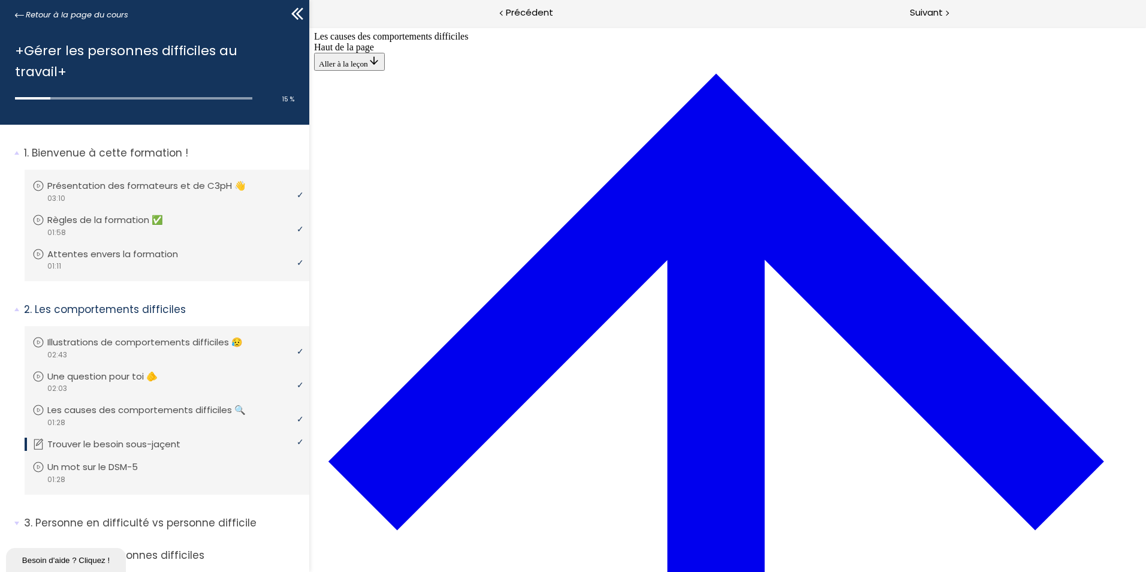
drag, startPoint x: 703, startPoint y: 253, endPoint x: 646, endPoint y: 255, distance: 57.0
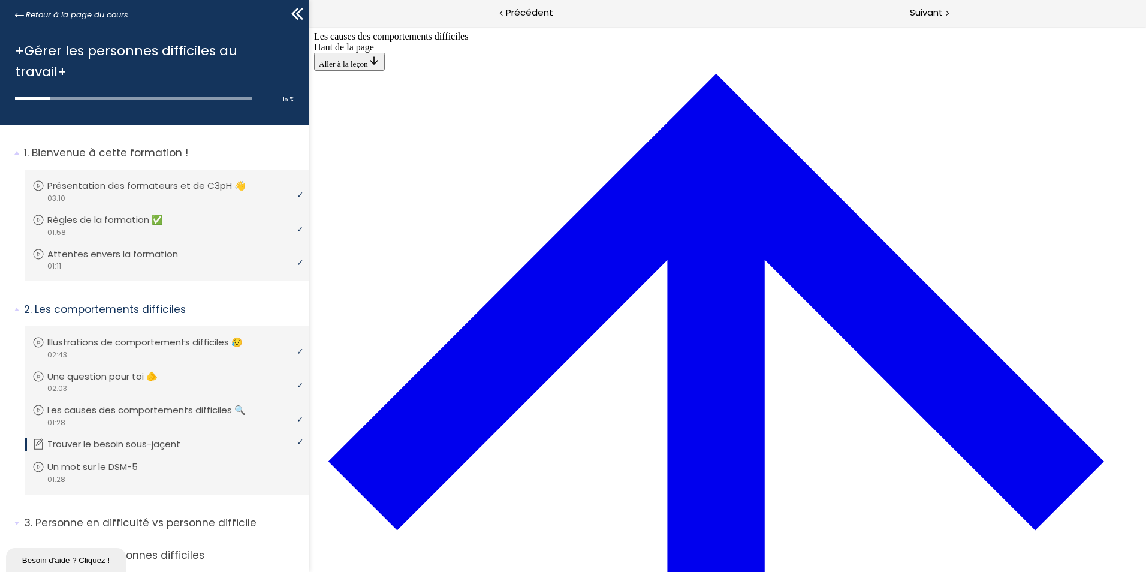
drag, startPoint x: 537, startPoint y: 299, endPoint x: 545, endPoint y: 300, distance: 7.8
drag, startPoint x: 535, startPoint y: 158, endPoint x: 568, endPoint y: 158, distance: 33.0
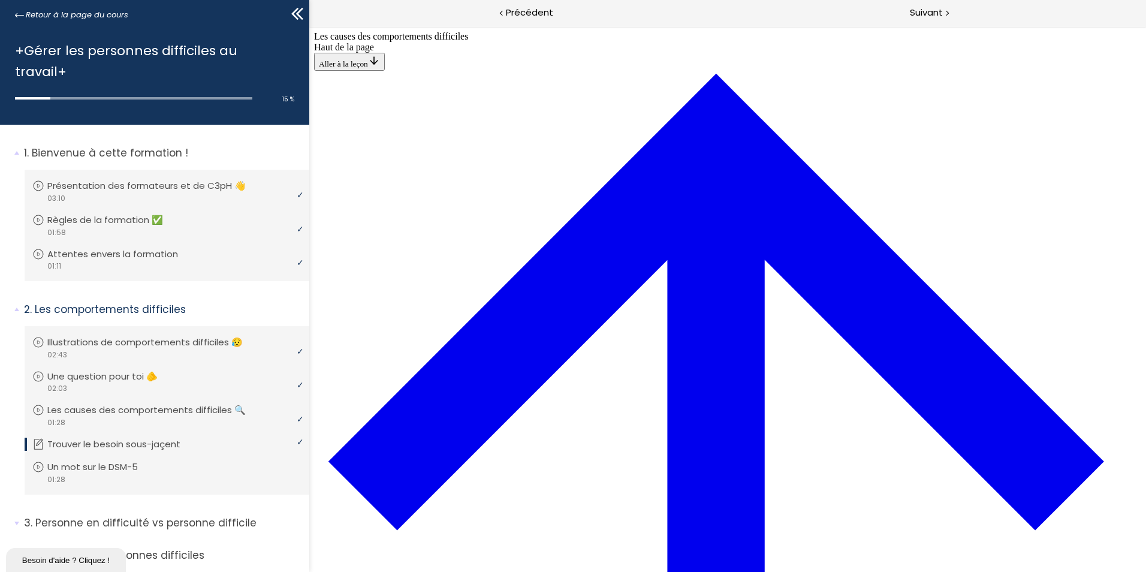
drag, startPoint x: 534, startPoint y: 212, endPoint x: 568, endPoint y: 487, distance: 276.5
drag, startPoint x: 741, startPoint y: 318, endPoint x: 728, endPoint y: 302, distance: 20.4
drag, startPoint x: 537, startPoint y: 212, endPoint x: 570, endPoint y: 431, distance: 221.1
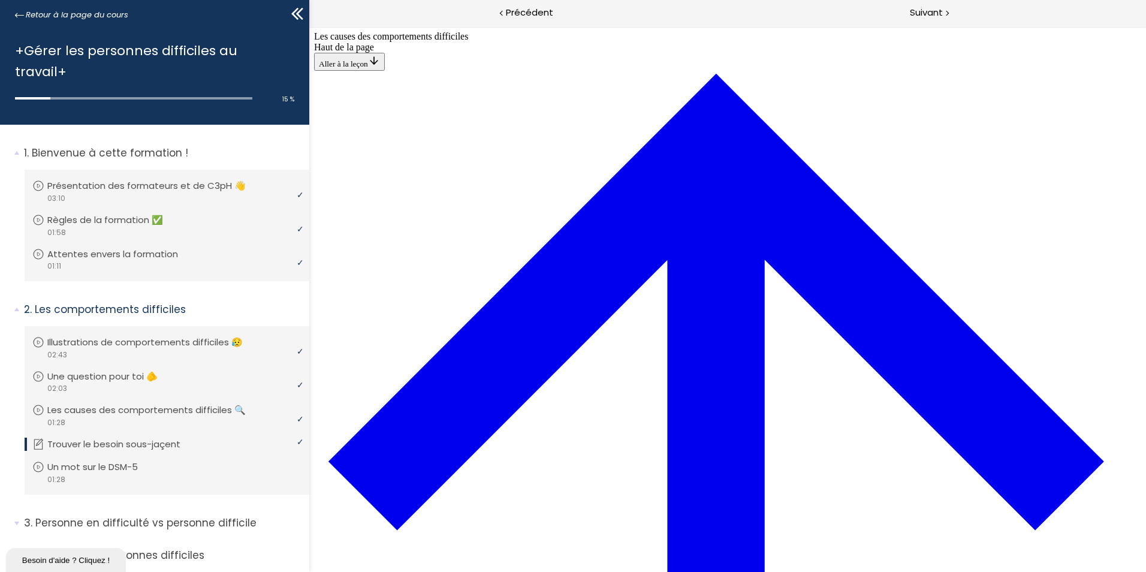
drag, startPoint x: 535, startPoint y: 378, endPoint x: 567, endPoint y: 215, distance: 166.0
drag, startPoint x: 535, startPoint y: 268, endPoint x: 576, endPoint y: 325, distance: 70.4
drag, startPoint x: 534, startPoint y: 268, endPoint x: 579, endPoint y: 268, distance: 44.9
drag, startPoint x: 536, startPoint y: 379, endPoint x: 578, endPoint y: 379, distance: 42.5
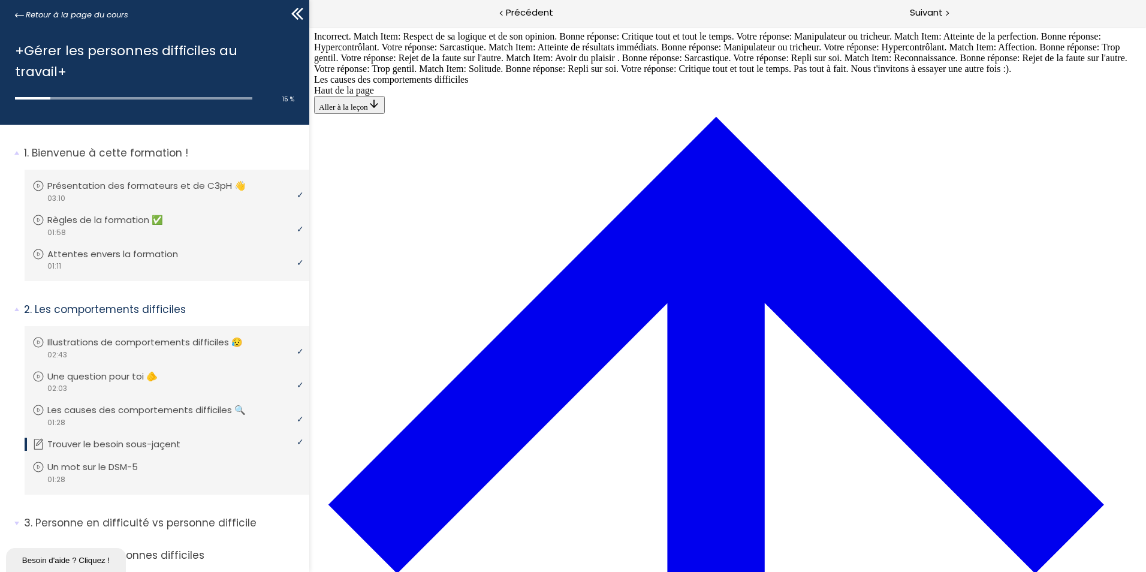
scroll to position [653, 0]
drag, startPoint x: 707, startPoint y: 380, endPoint x: 742, endPoint y: 382, distance: 34.8
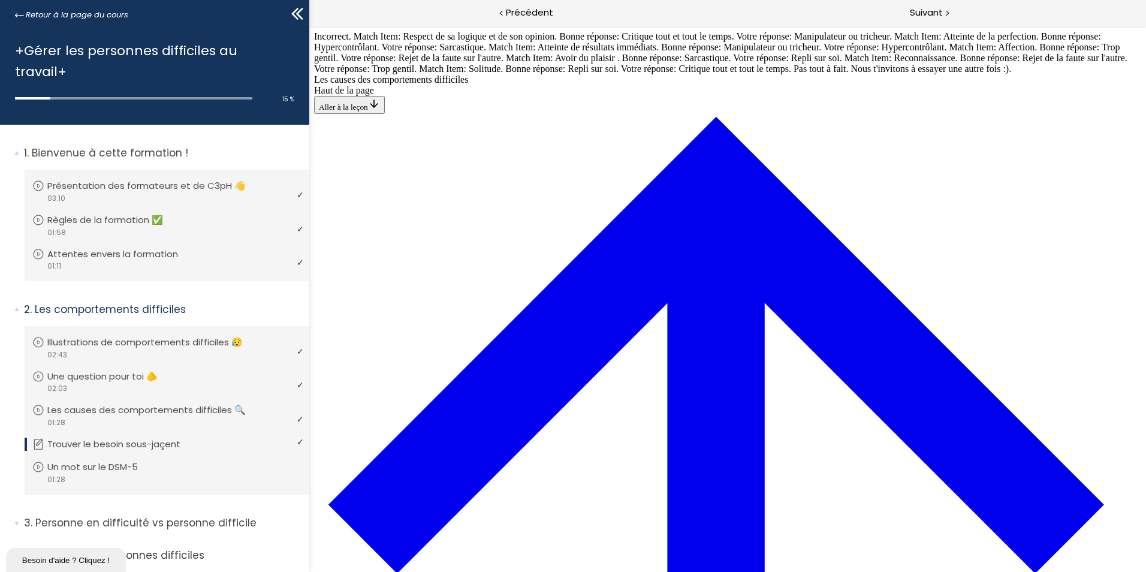
scroll to position [503, 0]
drag, startPoint x: 536, startPoint y: 170, endPoint x: 569, endPoint y: 223, distance: 62.9
drag, startPoint x: 537, startPoint y: 172, endPoint x: 574, endPoint y: 335, distance: 167.2
drag, startPoint x: 536, startPoint y: 285, endPoint x: 574, endPoint y: 179, distance: 112.8
drag, startPoint x: 534, startPoint y: 281, endPoint x: 573, endPoint y: 282, distance: 39.0
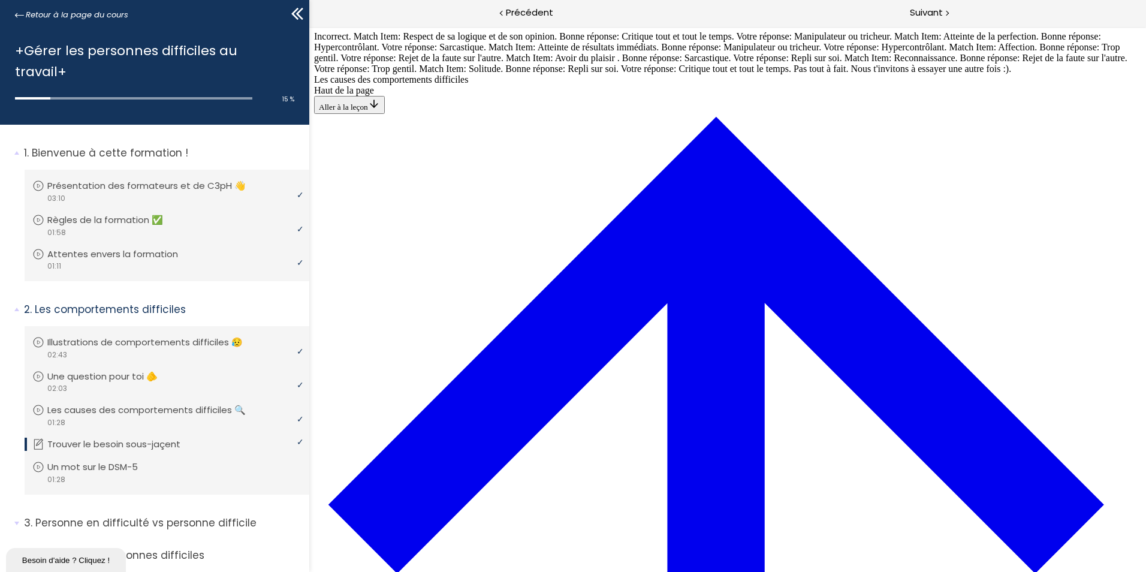
drag, startPoint x: 536, startPoint y: 391, endPoint x: 568, endPoint y: 392, distance: 31.8
drag, startPoint x: 537, startPoint y: 442, endPoint x: 569, endPoint y: 443, distance: 31.8
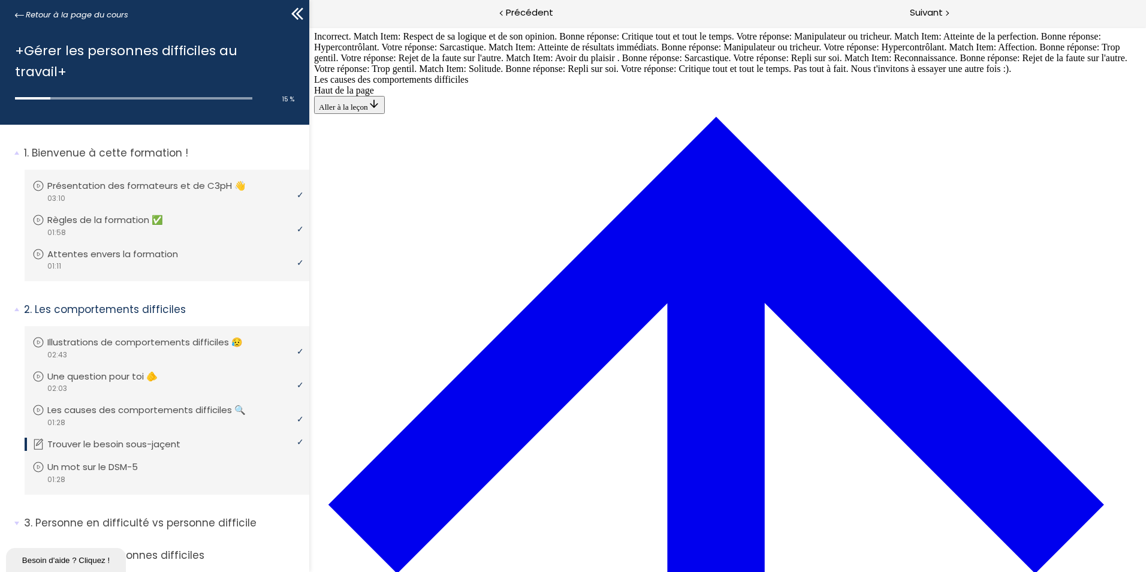
scroll to position [694, 0]
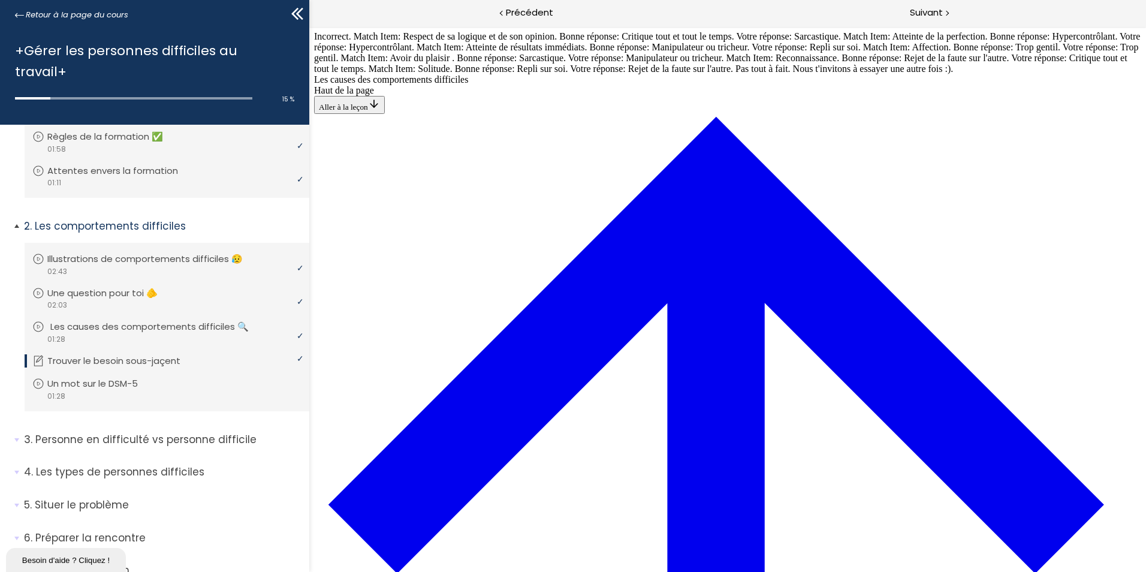
scroll to position [120, 0]
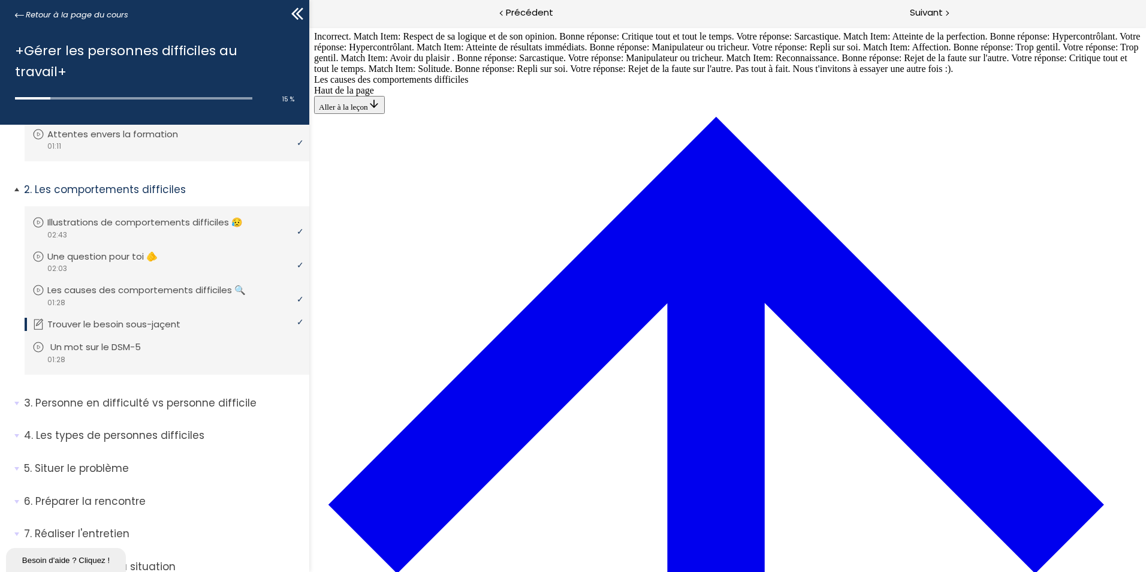
click at [122, 340] on p "Un mot sur le DSM-5" at bounding box center [104, 346] width 108 height 13
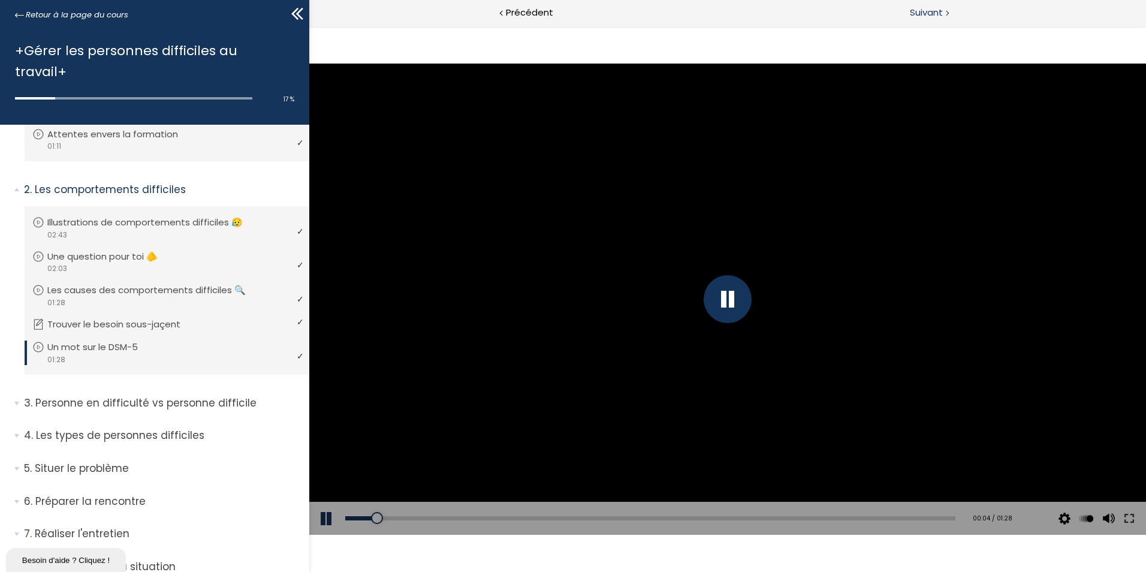
click at [923, 13] on span "Suivant" at bounding box center [926, 12] width 33 height 15
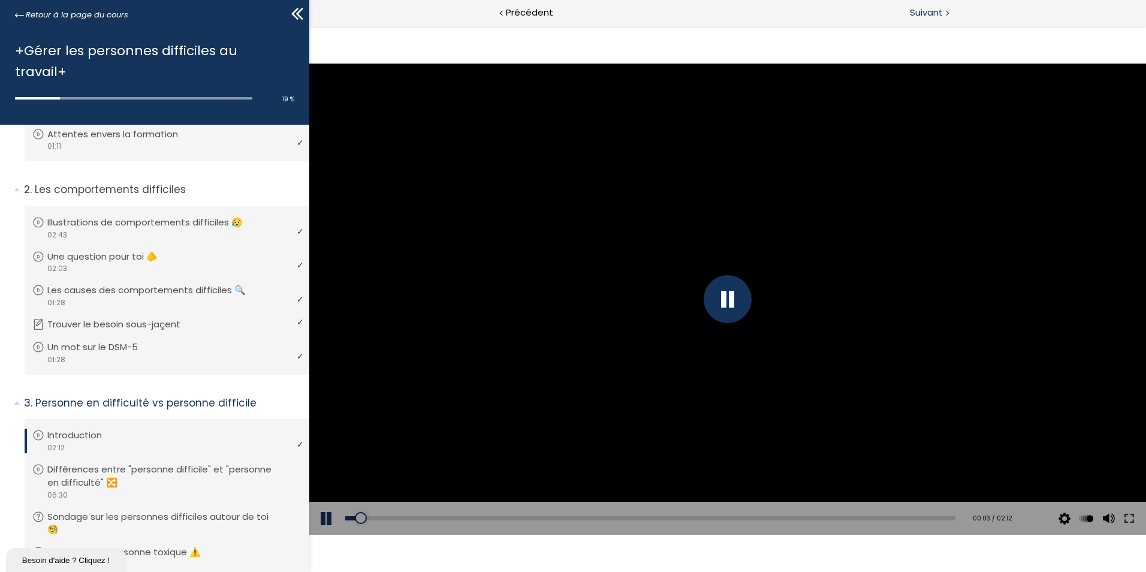
click at [923, 13] on span "Suivant" at bounding box center [926, 12] width 33 height 15
click at [916, 12] on span "Suivant" at bounding box center [926, 12] width 33 height 15
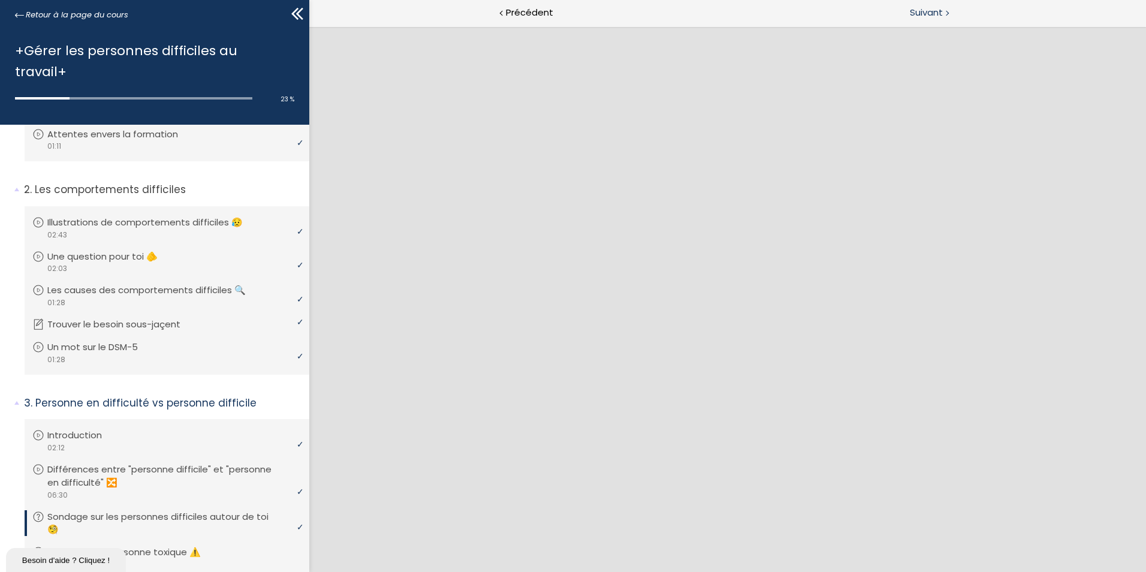
drag, startPoint x: 927, startPoint y: 9, endPoint x: 913, endPoint y: 20, distance: 17.9
click at [925, 13] on span "Suivant" at bounding box center [926, 12] width 33 height 15
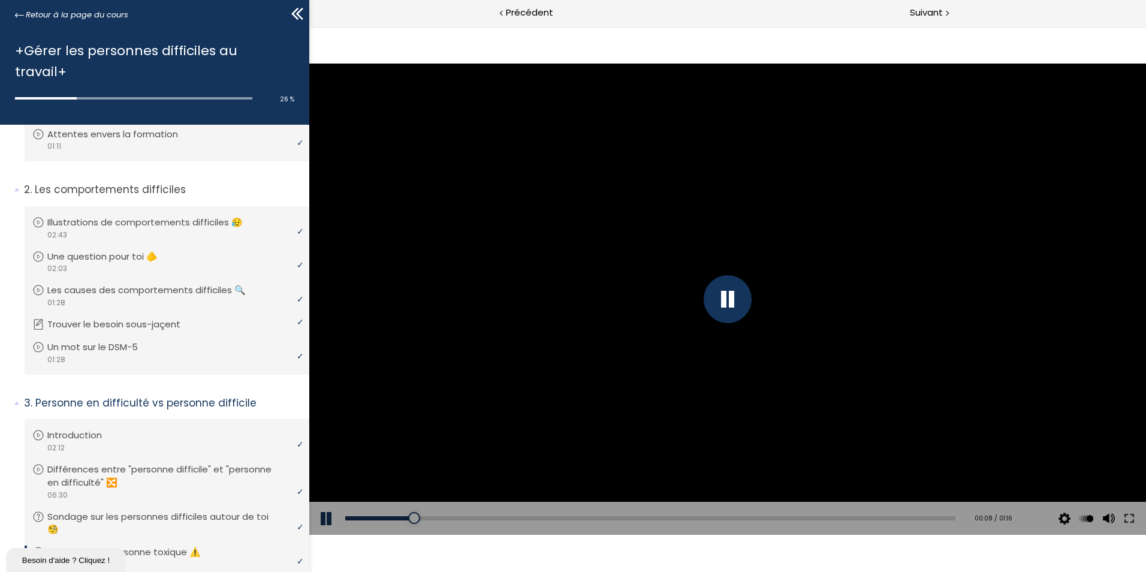
scroll to position [378, 0]
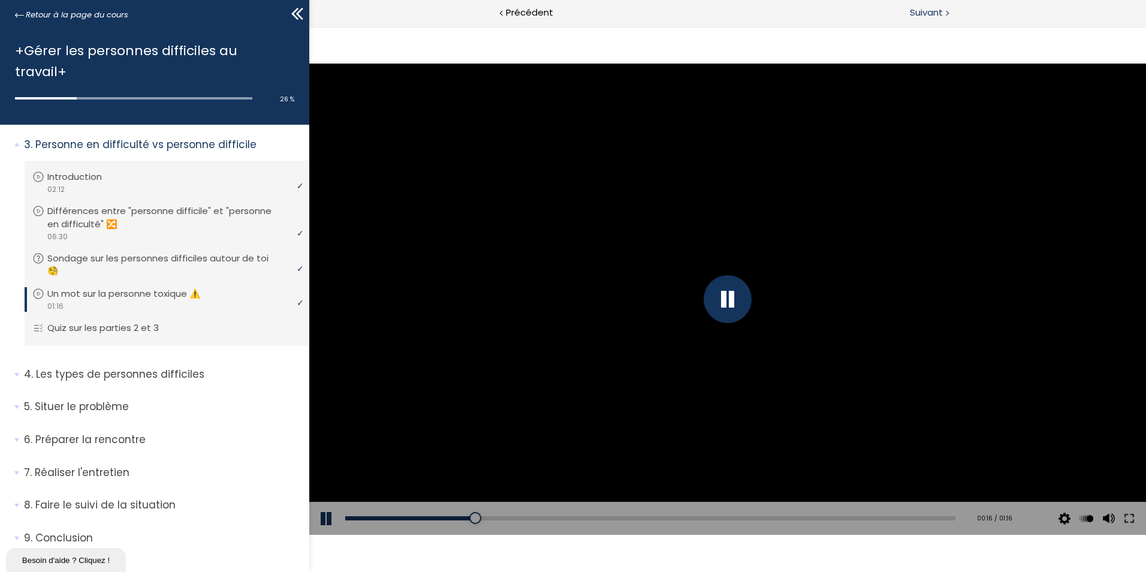
click at [926, 10] on span "Suivant" at bounding box center [926, 12] width 33 height 15
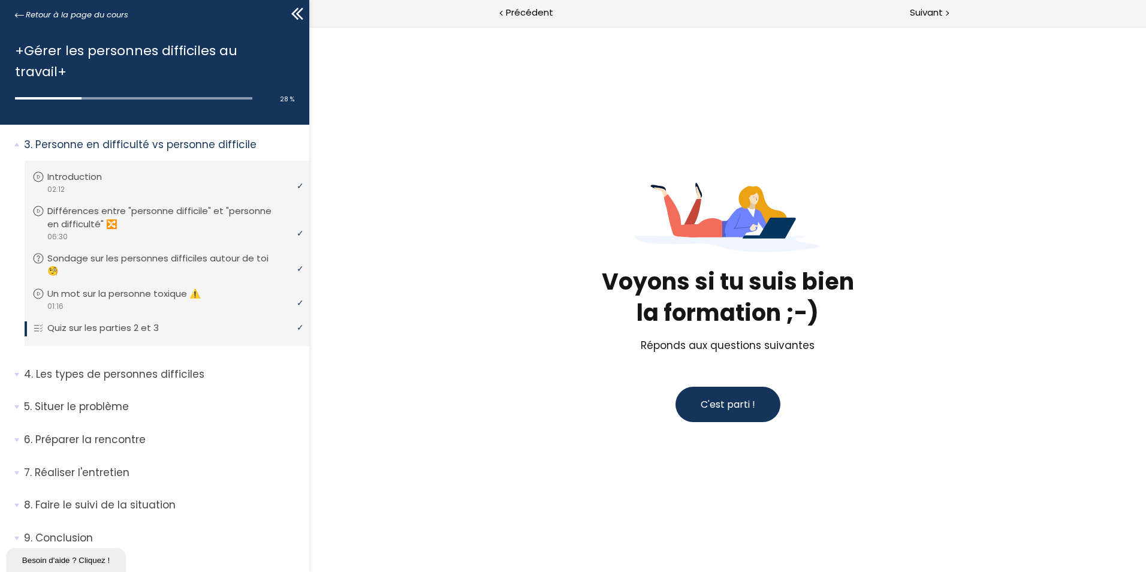
click at [730, 403] on span "C'est parti !" at bounding box center [727, 404] width 55 height 14
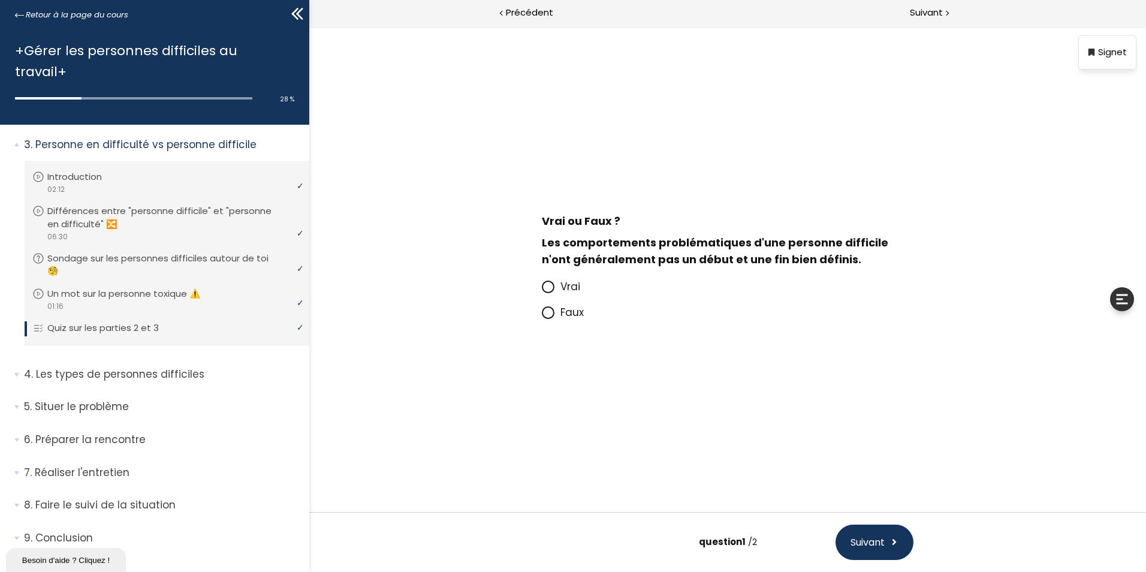
click at [564, 286] on span "Vrai" at bounding box center [570, 286] width 20 height 14
click at [542, 290] on input "Vrai" at bounding box center [542, 290] width 0 height 0
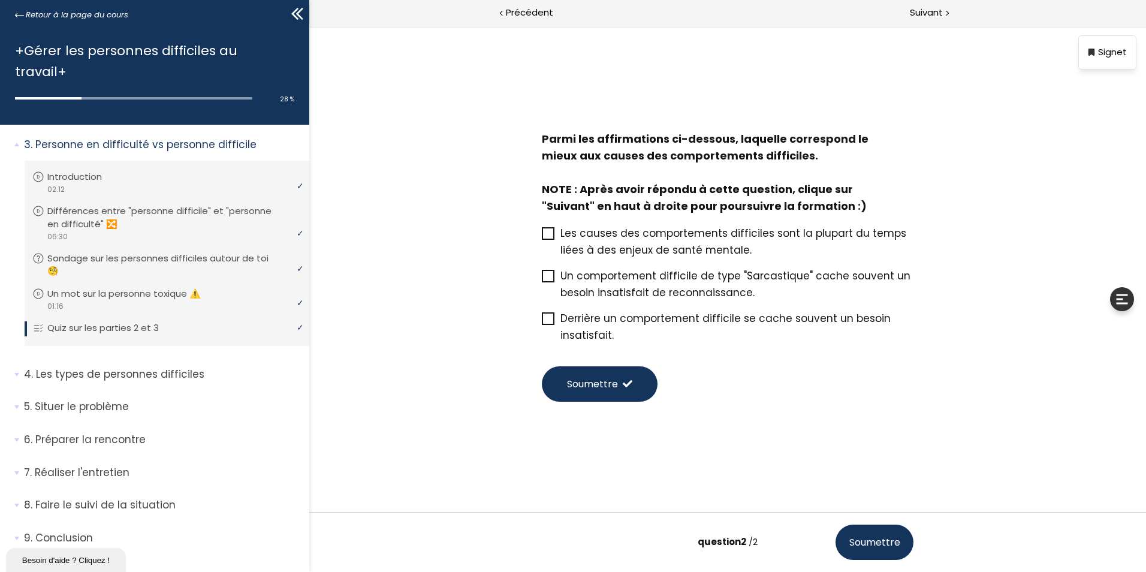
click at [654, 291] on span "Un comportement difficile de type "Sarcastique" cache souvent un besoin insatis…" at bounding box center [735, 283] width 350 height 31
click at [542, 279] on input "Un comportement difficile de type "Sarcastique" cache souvent un besoin insatis…" at bounding box center [542, 279] width 0 height 0
click at [622, 321] on span "Derrière un comportement difficile se cache souvent un besoin insatisfait." at bounding box center [725, 326] width 330 height 31
click at [542, 322] on input "Derrière un comportement difficile se cache souvent un besoin insatisfait." at bounding box center [542, 322] width 0 height 0
click at [629, 382] on span at bounding box center [628, 384] width 10 height 10
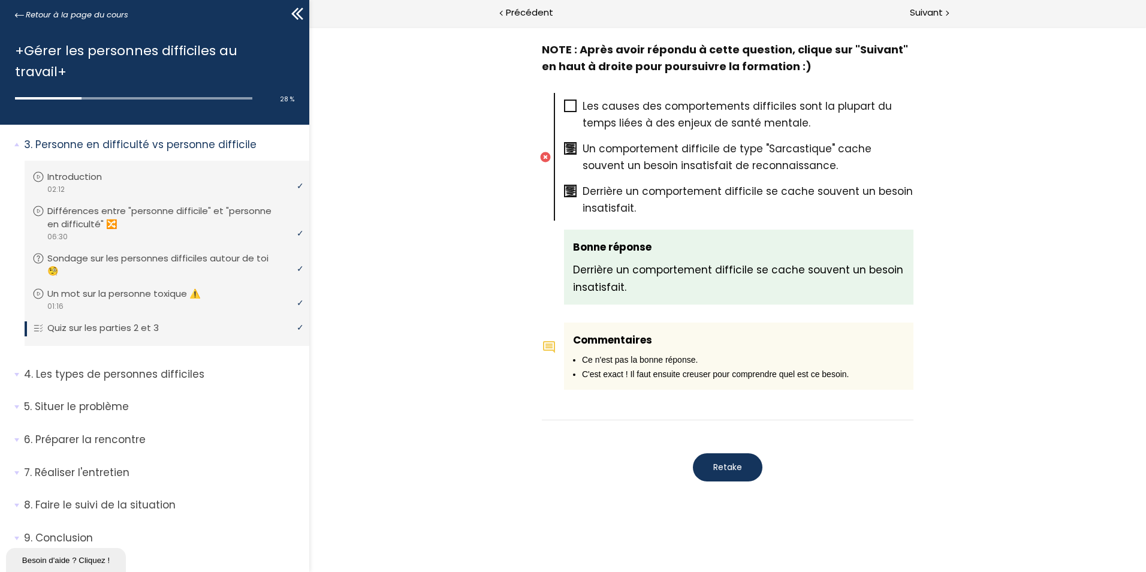
scroll to position [582, 0]
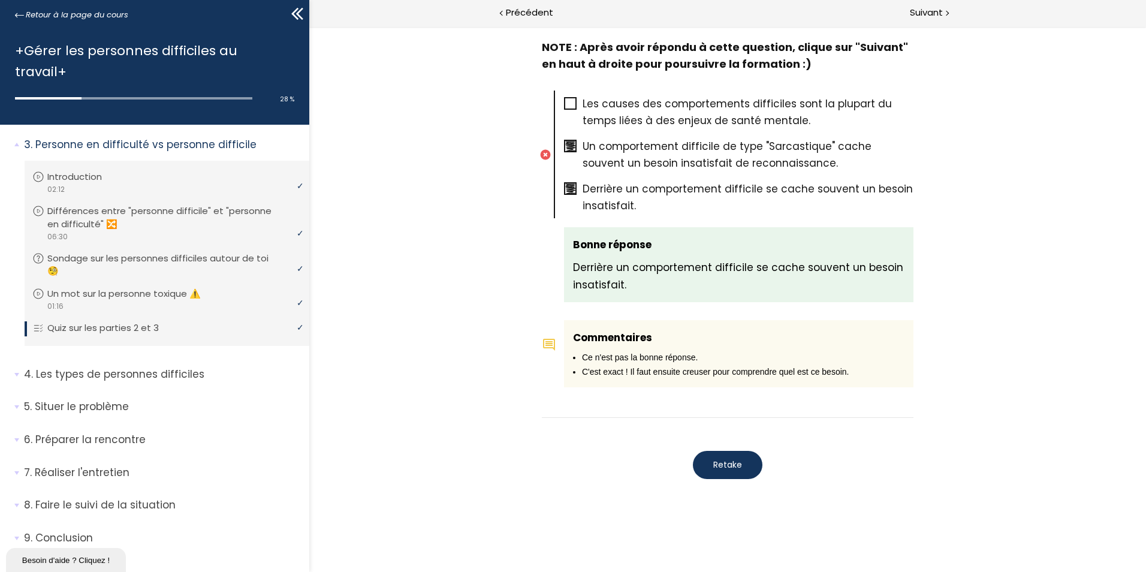
click at [726, 461] on span "Retake" at bounding box center [727, 464] width 29 height 13
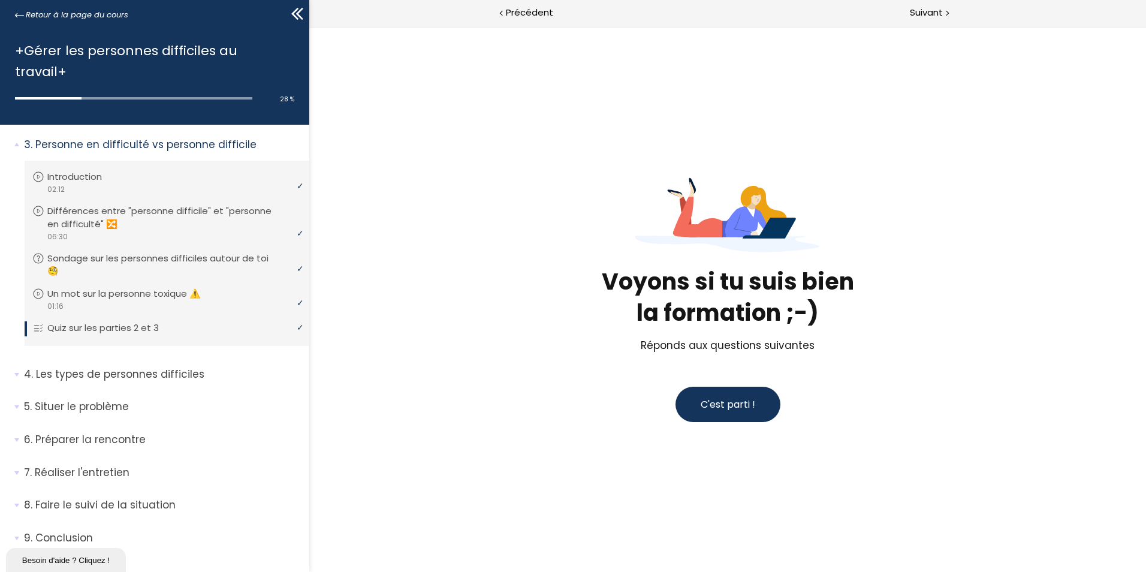
scroll to position [0, 0]
click at [724, 396] on button "C'est parti !" at bounding box center [727, 403] width 105 height 35
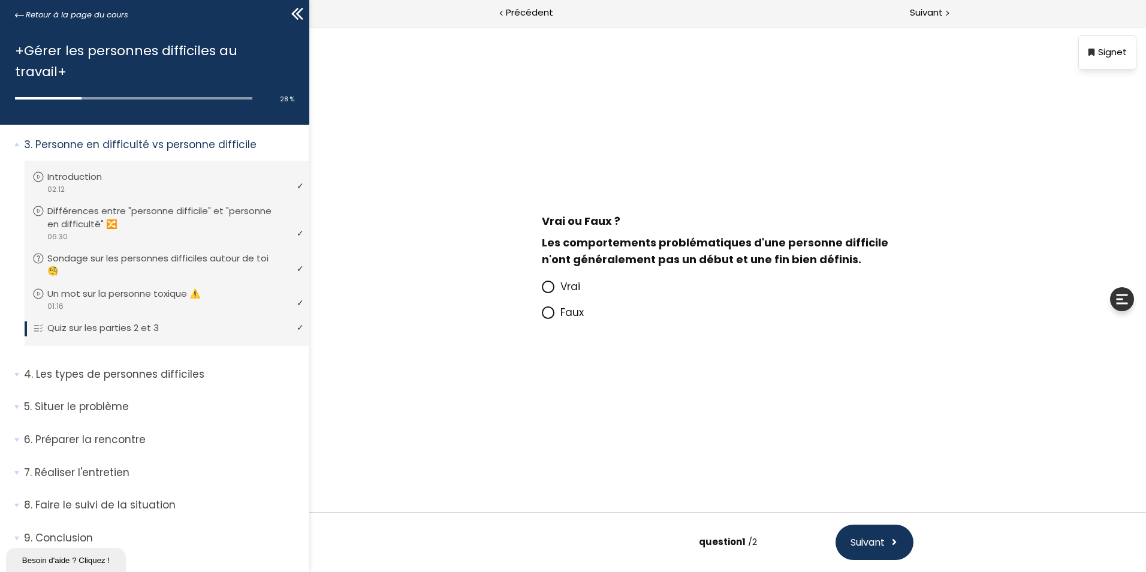
click at [564, 284] on span "Vrai" at bounding box center [570, 286] width 20 height 14
click at [542, 290] on input "Vrai" at bounding box center [542, 290] width 0 height 0
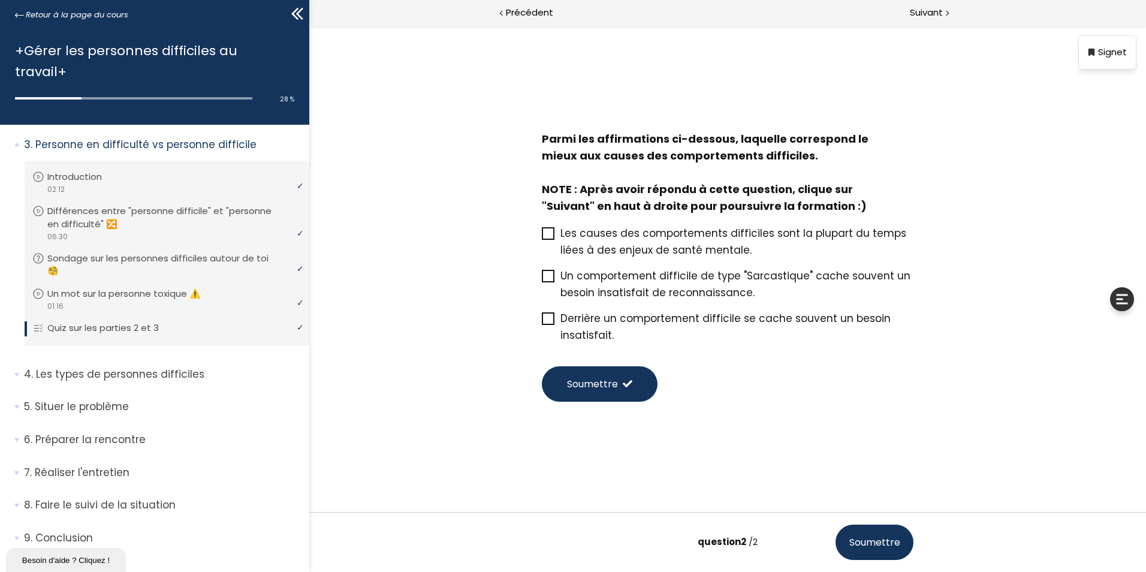
click at [632, 324] on span "Derrière un comportement difficile se cache souvent un besoin insatisfait." at bounding box center [725, 326] width 330 height 31
click at [542, 322] on input "Derrière un comportement difficile se cache souvent un besoin insatisfait." at bounding box center [542, 322] width 0 height 0
click at [868, 528] on button "Soumettre" at bounding box center [874, 541] width 78 height 35
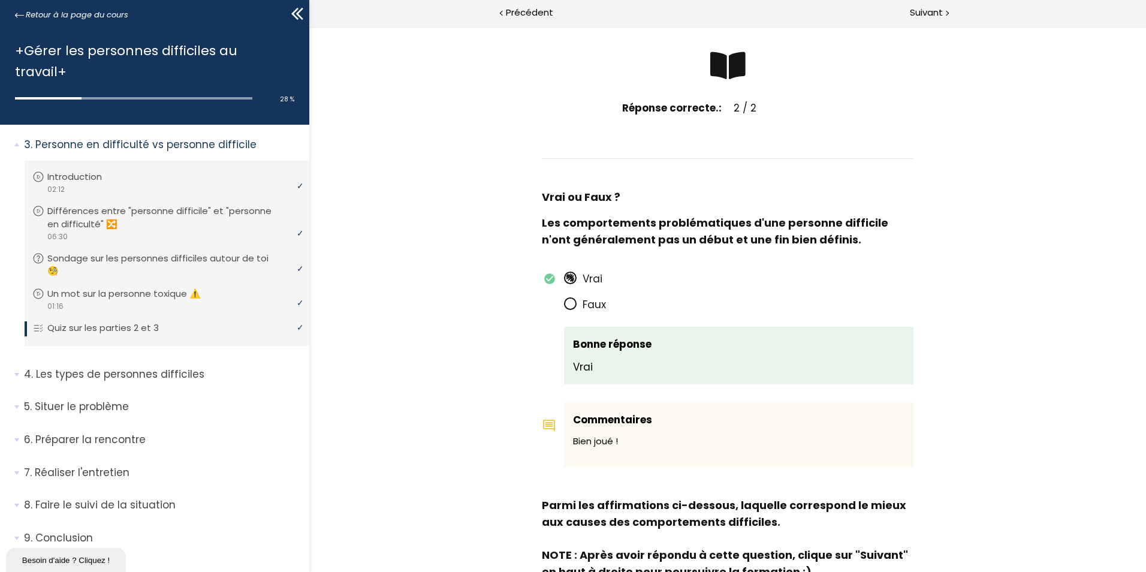
scroll to position [15, 0]
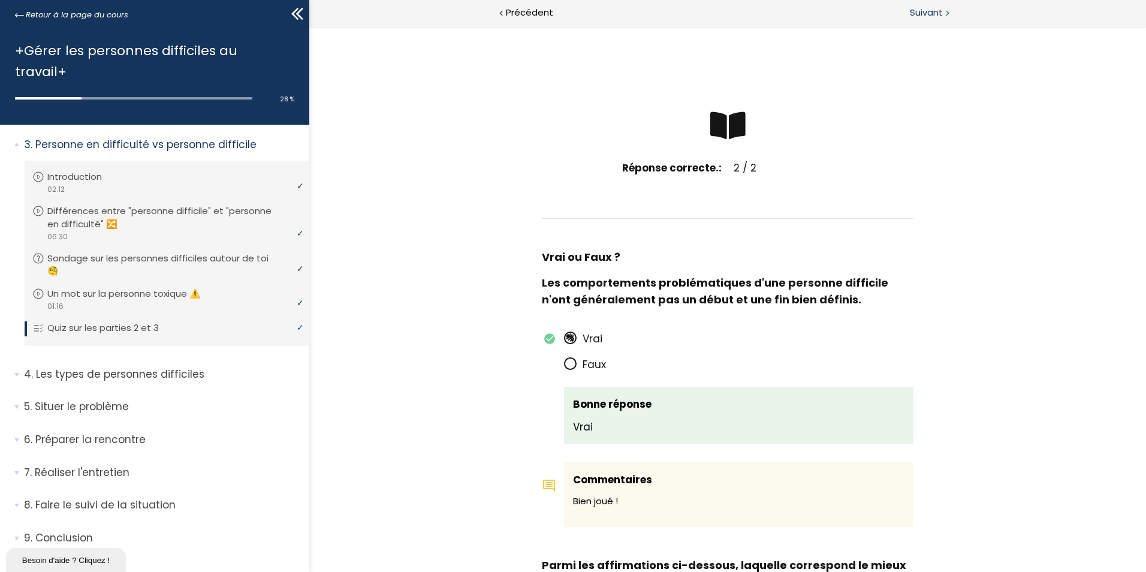
click at [917, 13] on span "Suivant" at bounding box center [926, 12] width 33 height 15
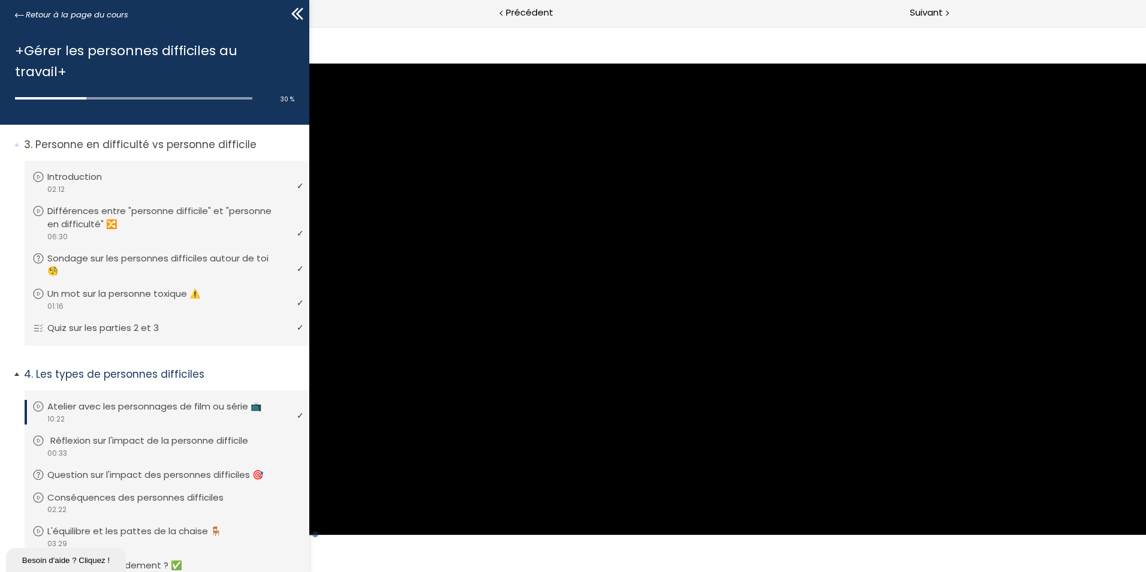
click at [217, 434] on p "Réflexion sur l'impact de la personne difficile" at bounding box center [158, 440] width 216 height 13
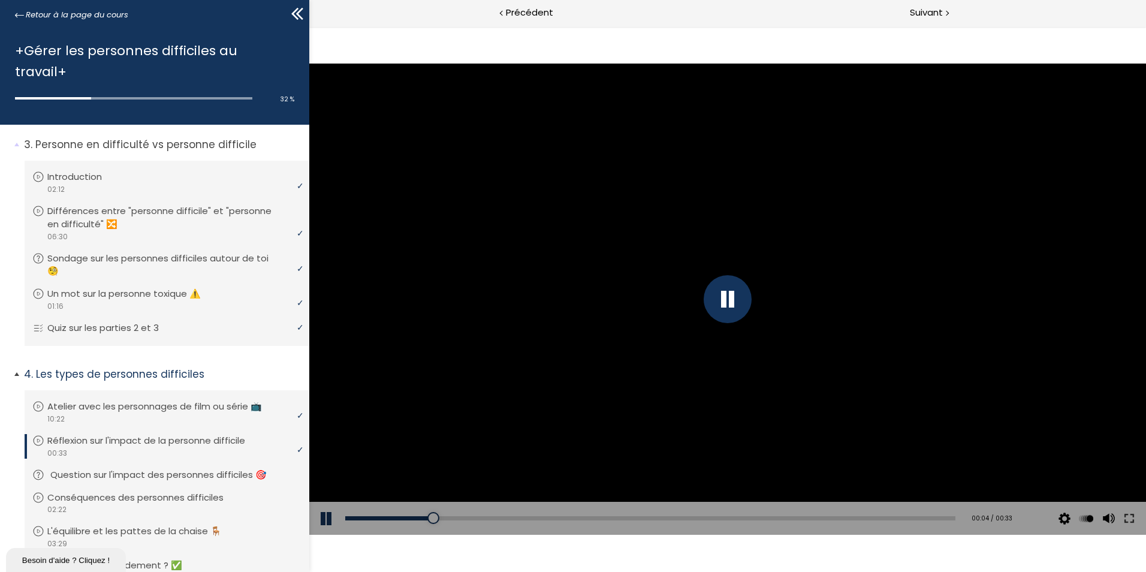
click at [198, 468] on p "Question sur l'impact des personnes difficiles 🎯" at bounding box center [167, 474] width 234 height 13
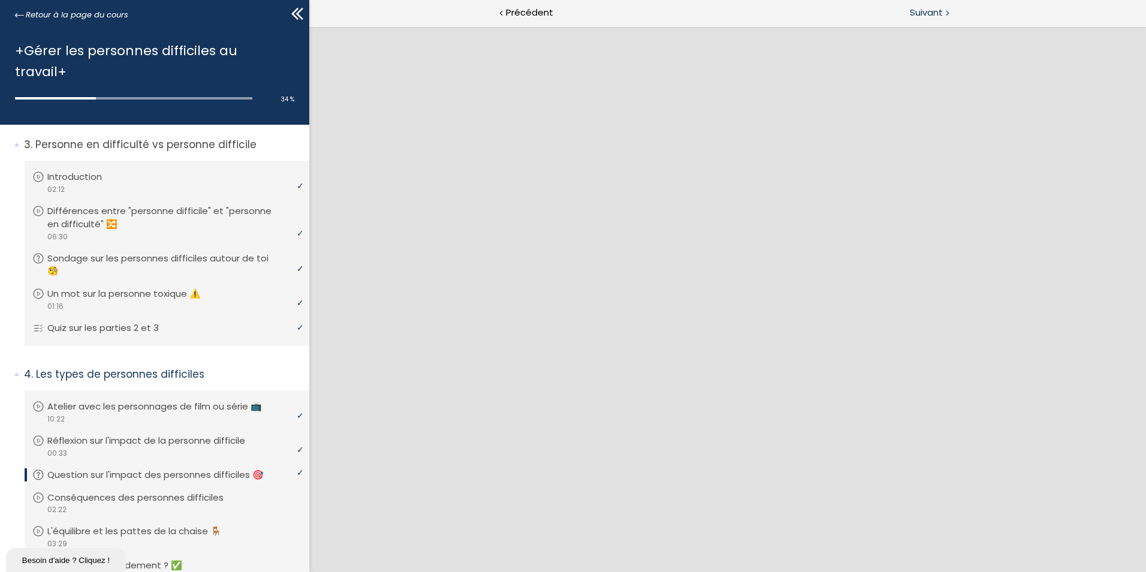
click at [922, 19] on span "Suivant" at bounding box center [926, 12] width 33 height 15
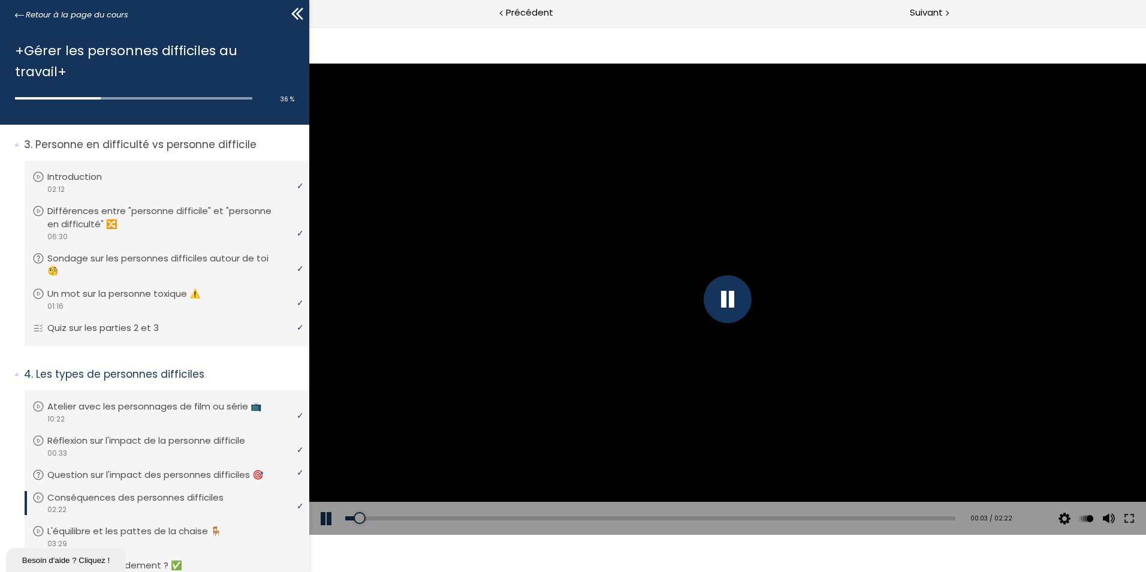
scroll to position [593, 0]
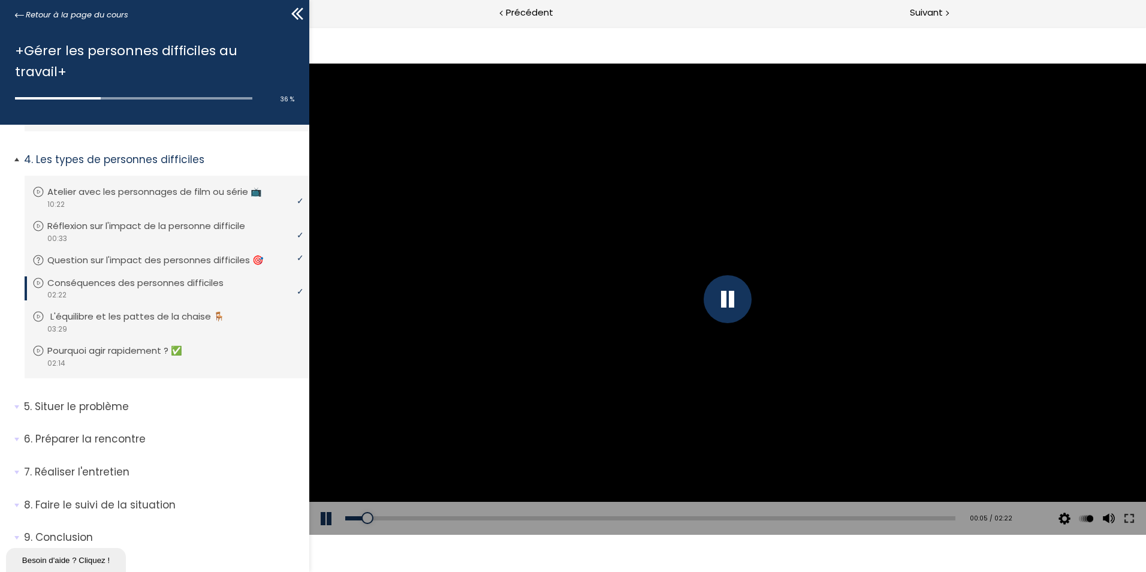
click at [181, 310] on p "L'équilibre et les pattes de la chaise 🪑" at bounding box center [146, 316] width 192 height 13
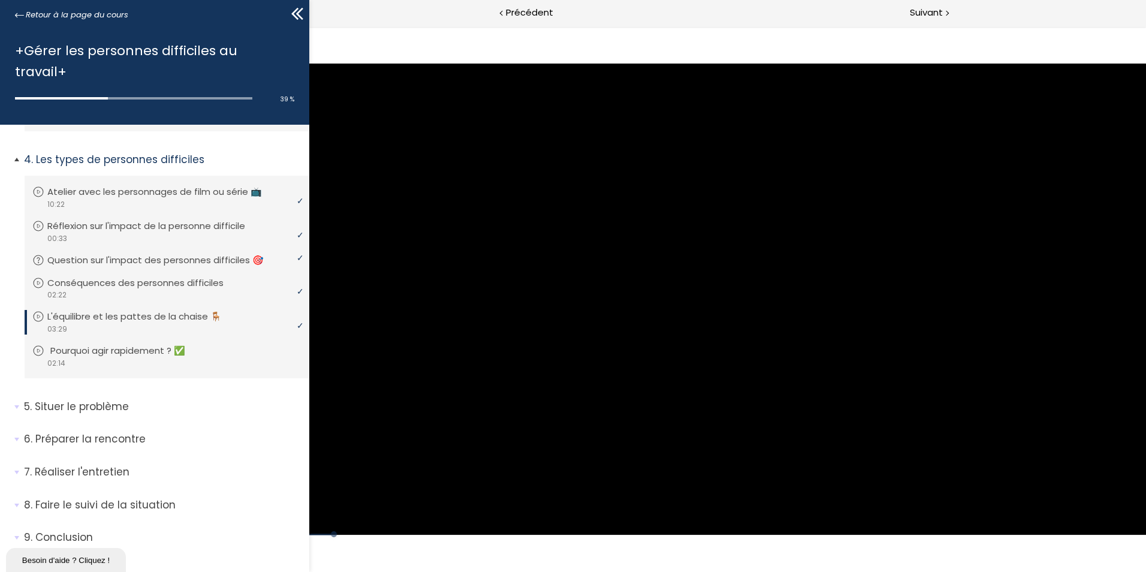
click at [115, 344] on p "Pourquoi agir rapidement ? ✅" at bounding box center [126, 350] width 153 height 13
click at [108, 399] on p "Situer le problème" at bounding box center [162, 406] width 276 height 15
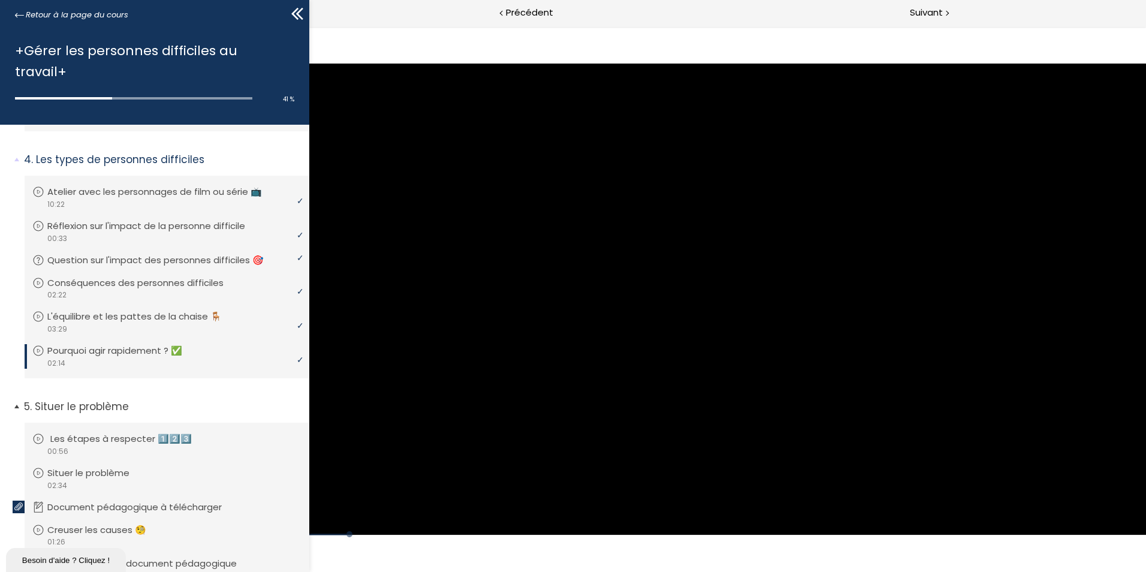
click at [131, 432] on p "Les étapes à respecter 1️⃣2️⃣3️⃣" at bounding box center [129, 438] width 159 height 13
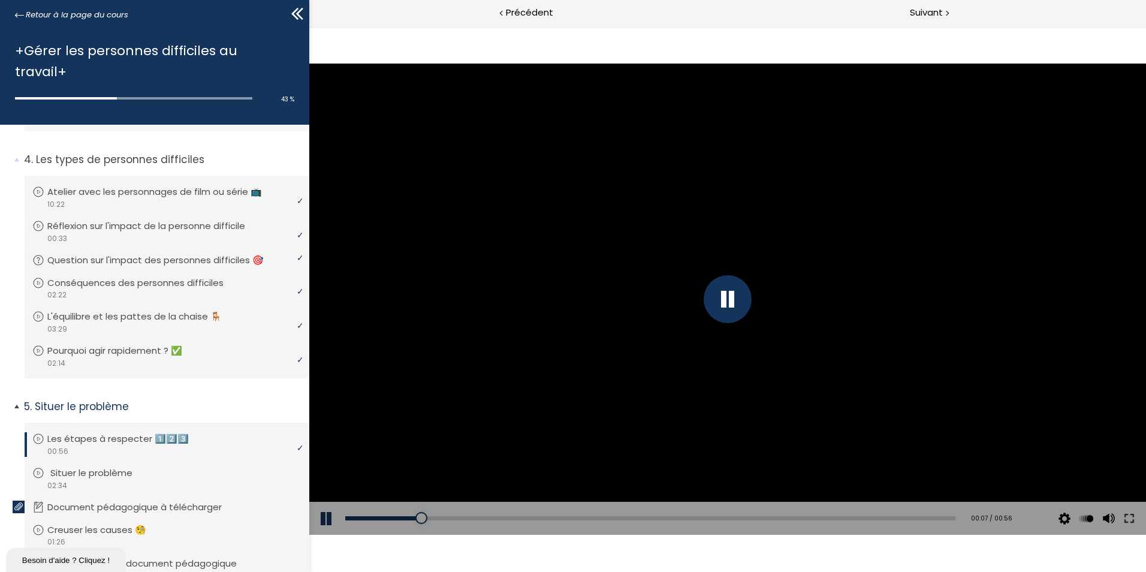
click at [113, 466] on p "Situer le problème" at bounding box center [100, 472] width 100 height 13
click at [197, 500] on p "Document pédagogique à télécharger" at bounding box center [146, 506] width 192 height 13
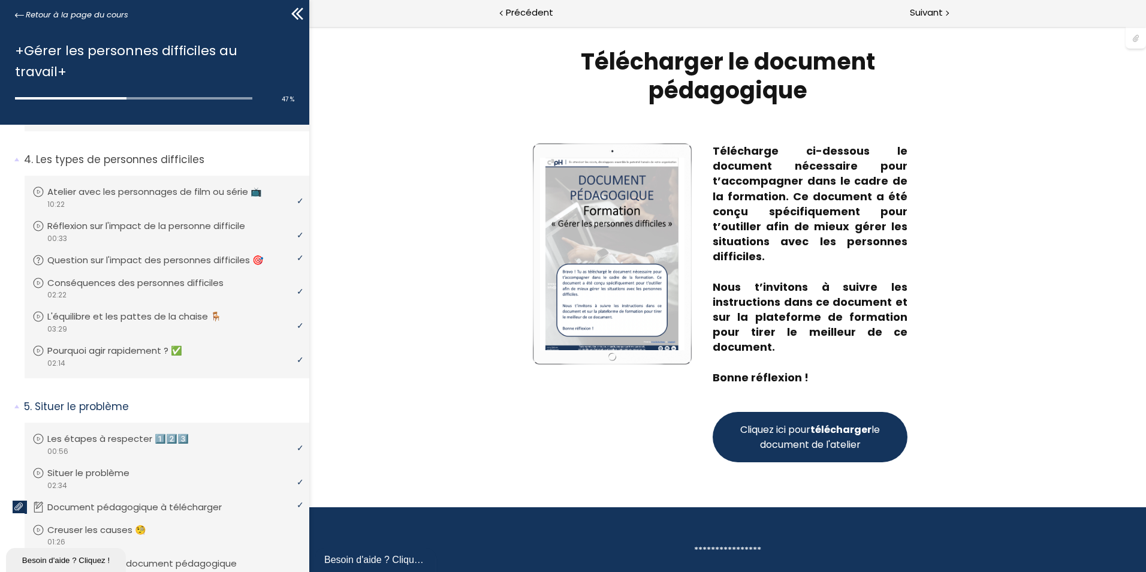
click at [775, 444] on span "Cliquez ici pour télécharger le document de l'atelier" at bounding box center [810, 437] width 144 height 30
click at [131, 523] on p "Creuser les causes 🧐" at bounding box center [108, 529] width 117 height 13
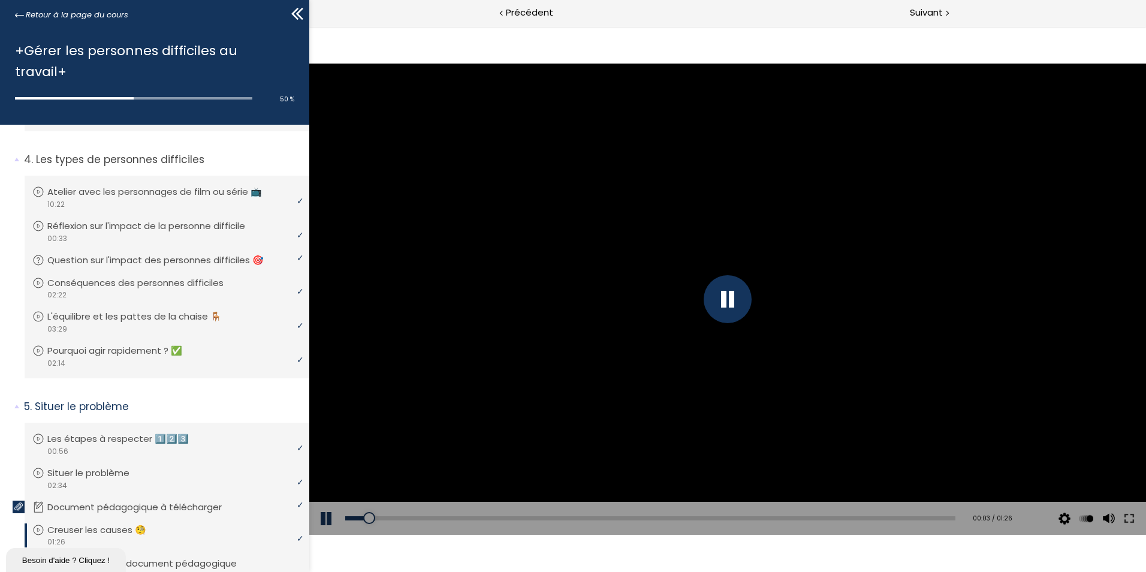
scroll to position [820, 0]
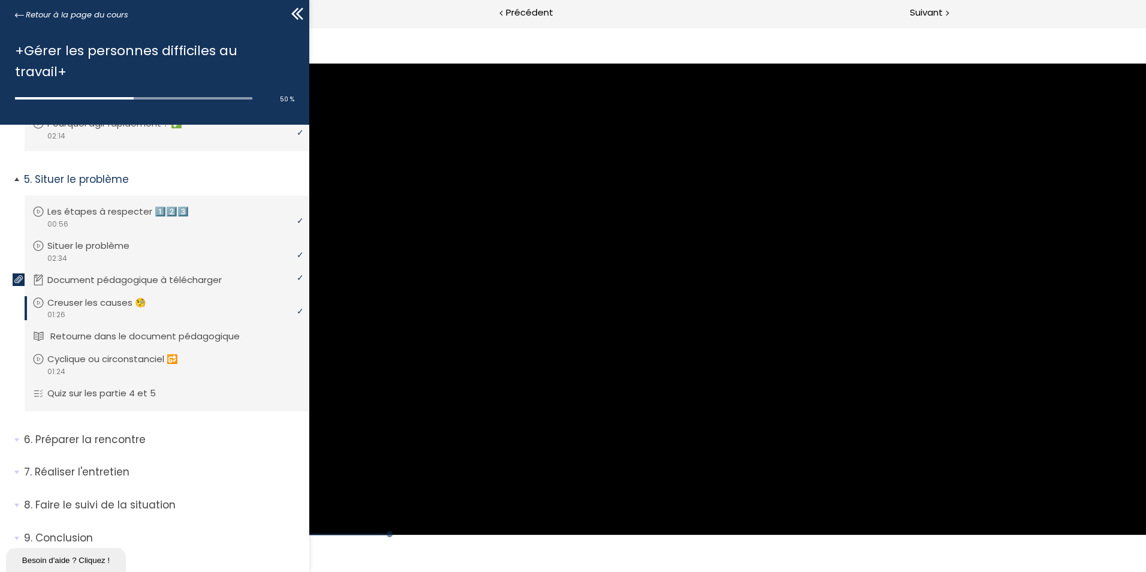
click at [104, 330] on p "Retourne dans le document pédagogique" at bounding box center [153, 336] width 207 height 13
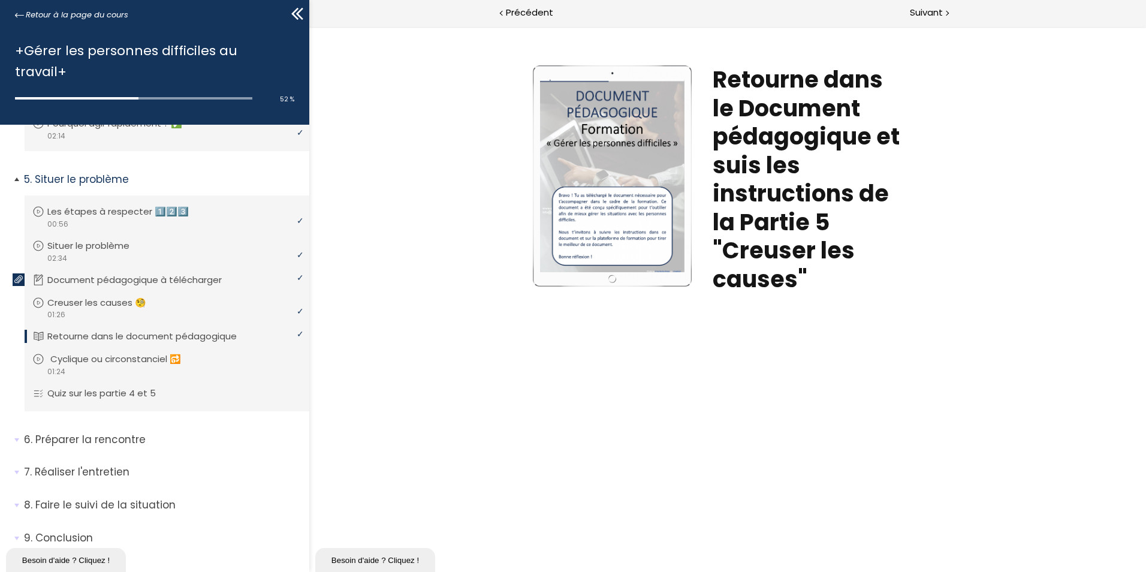
click at [140, 352] on p "Cyclique ou circonstanciel 🔂" at bounding box center [124, 358] width 149 height 13
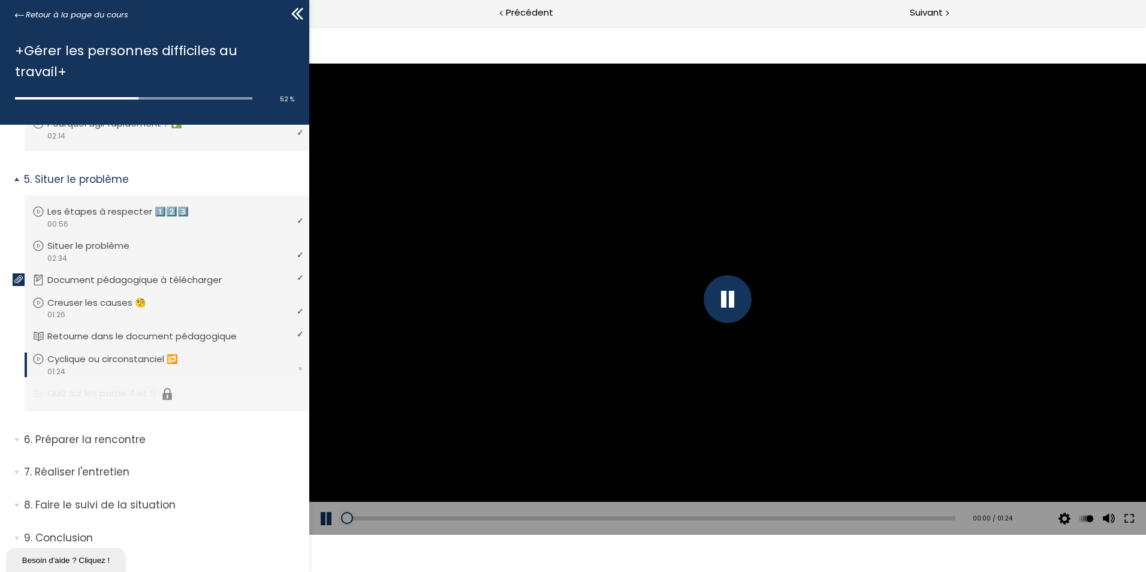
click at [137, 377] on li "Vous devez avoir terminé l'unité (Quiz sur les partie 4 et 5) pour pouvoir cont…" at bounding box center [167, 394] width 285 height 34
click at [93, 386] on p "Quiz sur les partie 4 et 5" at bounding box center [113, 392] width 126 height 13
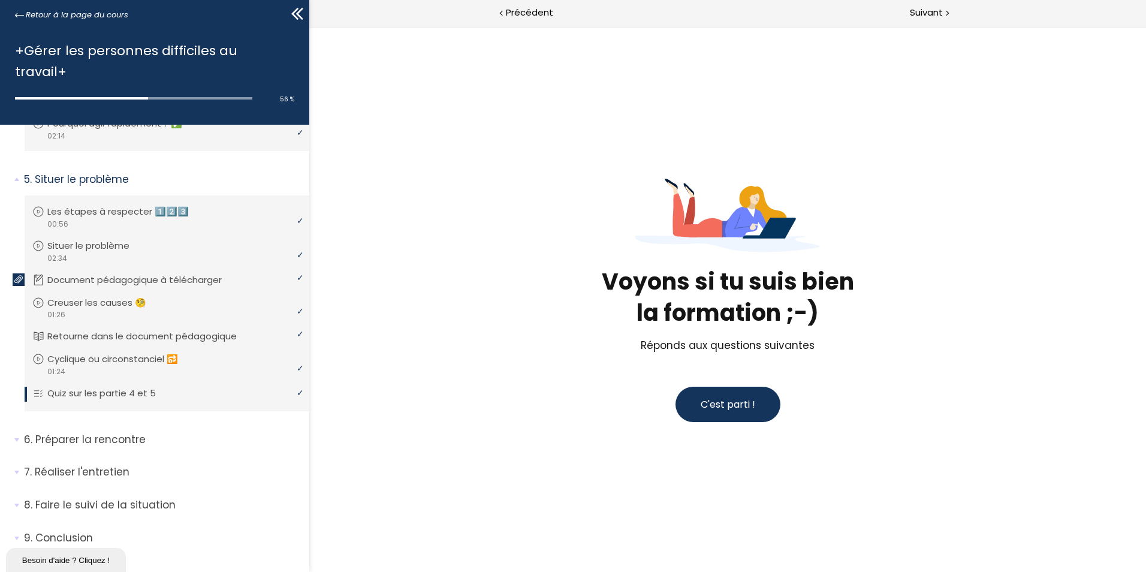
click at [734, 413] on button "C'est parti !" at bounding box center [727, 403] width 105 height 35
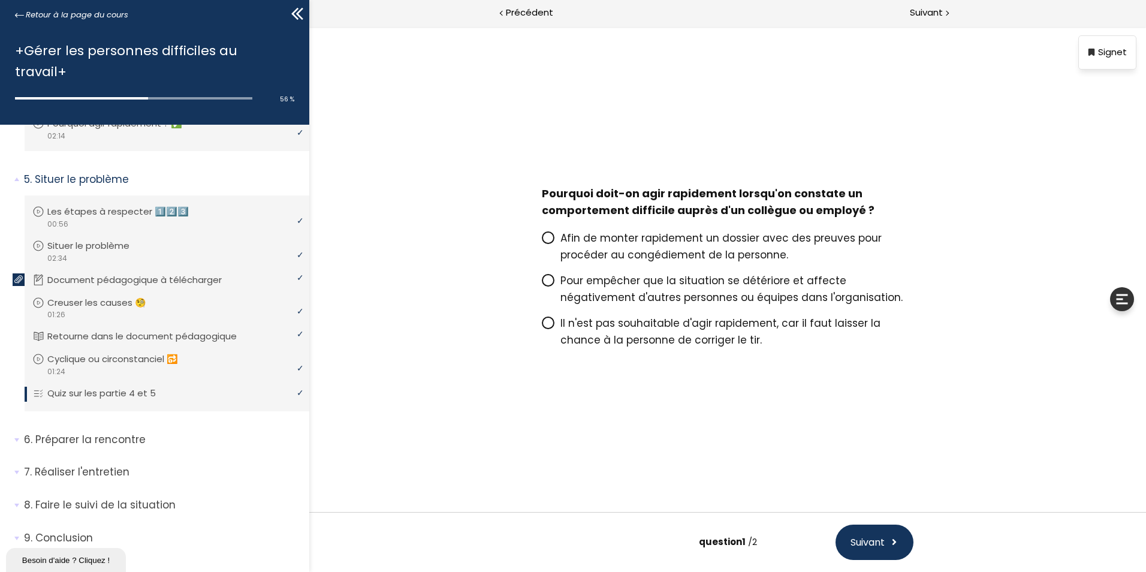
click at [547, 277] on icon at bounding box center [547, 279] width 7 height 7
click at [542, 284] on input "Pour empêcher que la situation se détériore et affecte négativement d'autres pe…" at bounding box center [542, 284] width 0 height 0
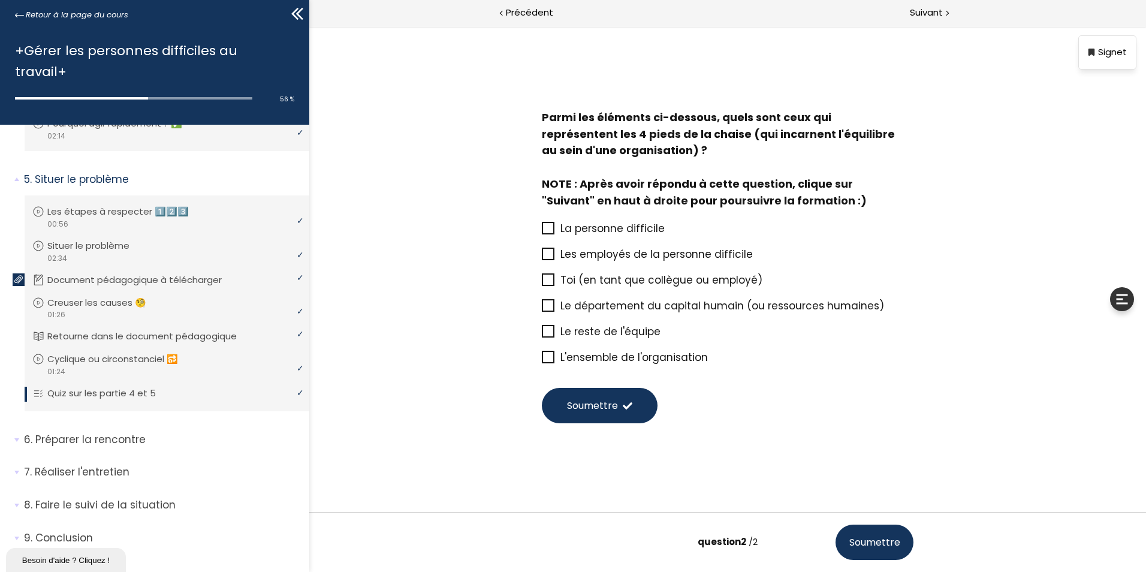
click at [660, 230] on span "La personne difficile" at bounding box center [612, 228] width 104 height 14
click at [542, 232] on input "La personne difficile" at bounding box center [542, 232] width 0 height 0
click at [665, 257] on span "Les employés de la personne difficile" at bounding box center [656, 254] width 192 height 14
click at [542, 258] on input "Les employés de la personne difficile" at bounding box center [542, 258] width 0 height 0
click at [641, 329] on span "Le reste de l'équipe" at bounding box center [610, 331] width 100 height 14
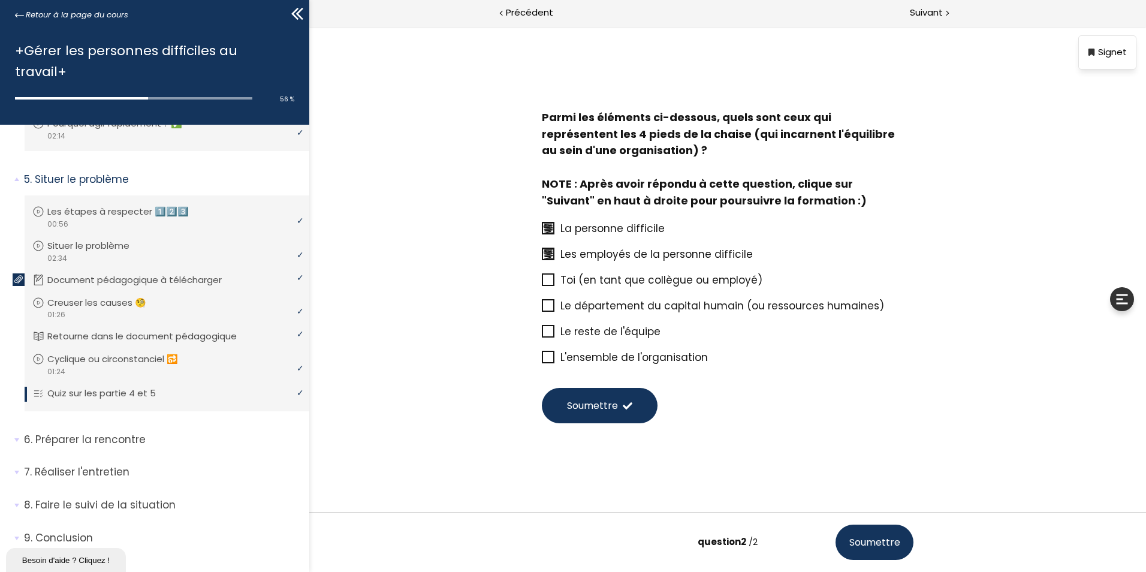
click at [542, 335] on input "Le reste de l'équipe" at bounding box center [542, 335] width 0 height 0
click at [642, 308] on span "Le département du capital humain (ou ressources humaines)" at bounding box center [722, 305] width 324 height 14
click at [542, 309] on input "Le département du capital humain (ou ressources humaines)" at bounding box center [542, 309] width 0 height 0
click at [620, 304] on span "Le département du capital humain (ou ressources humaines)" at bounding box center [722, 305] width 324 height 14
click at [542, 309] on input "Le département du capital humain (ou ressources humaines)" at bounding box center [542, 309] width 0 height 0
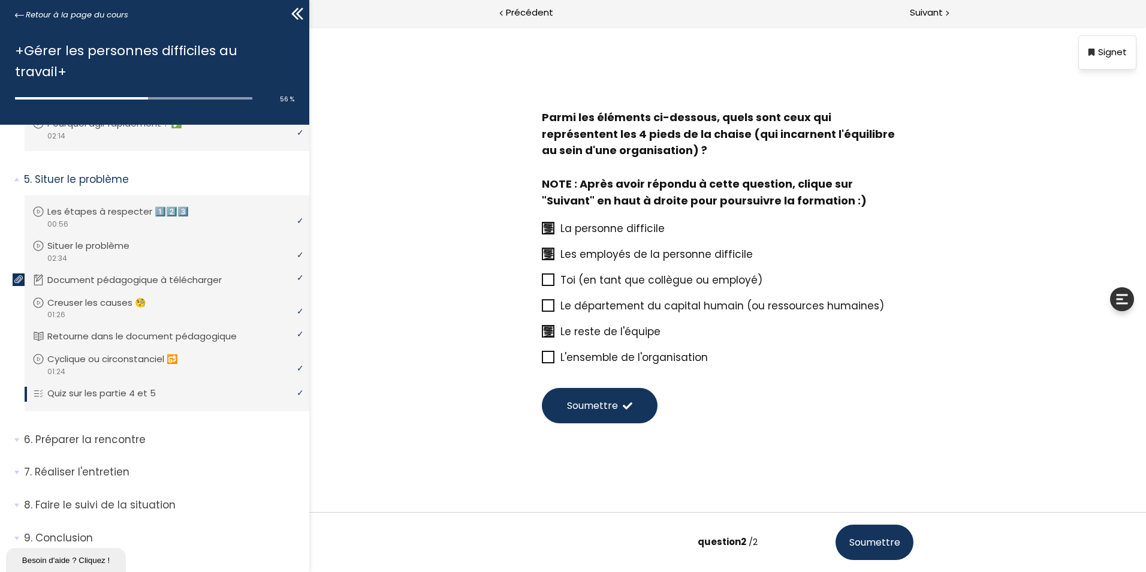
click at [542, 304] on span at bounding box center [548, 305] width 13 height 13
click at [542, 309] on input "Le département du capital humain (ou ressources humaines)" at bounding box center [542, 309] width 0 height 0
click at [590, 404] on span "Soumettre" at bounding box center [592, 405] width 51 height 15
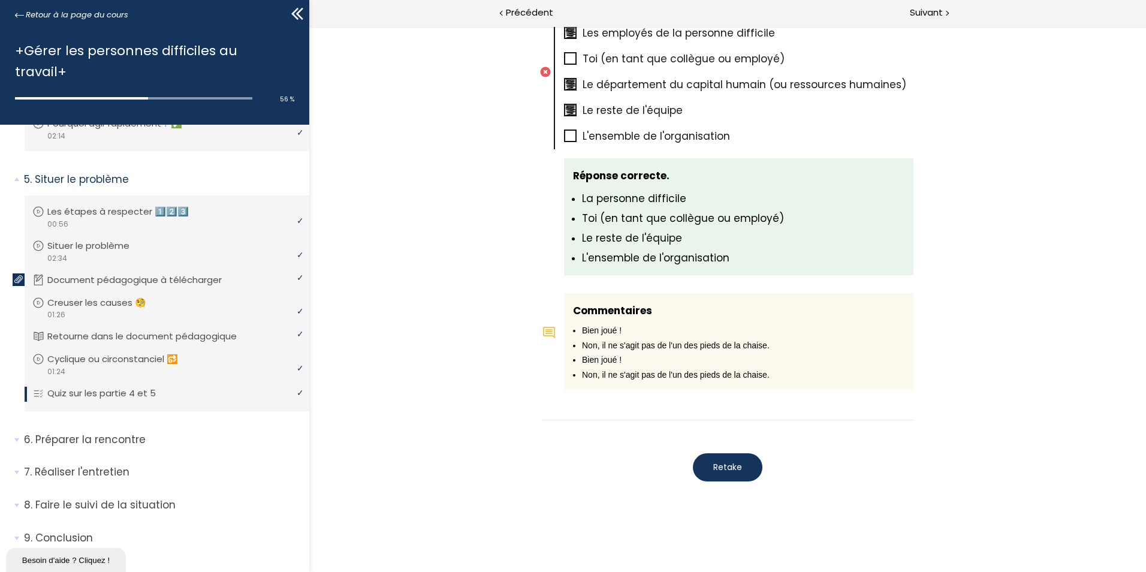
scroll to position [799, 0]
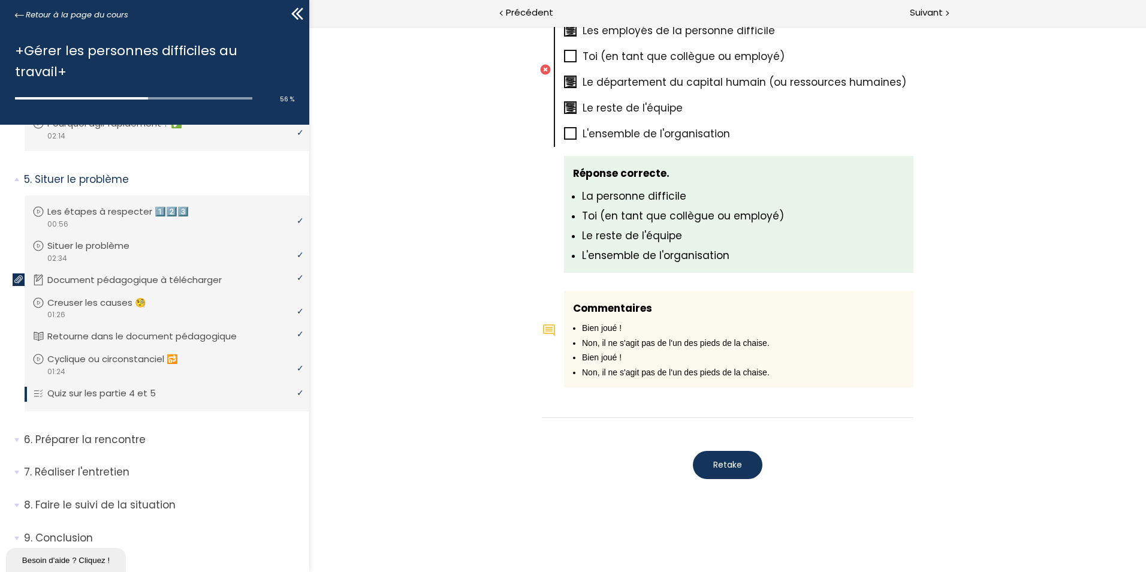
click at [733, 467] on span "Retake" at bounding box center [727, 464] width 29 height 13
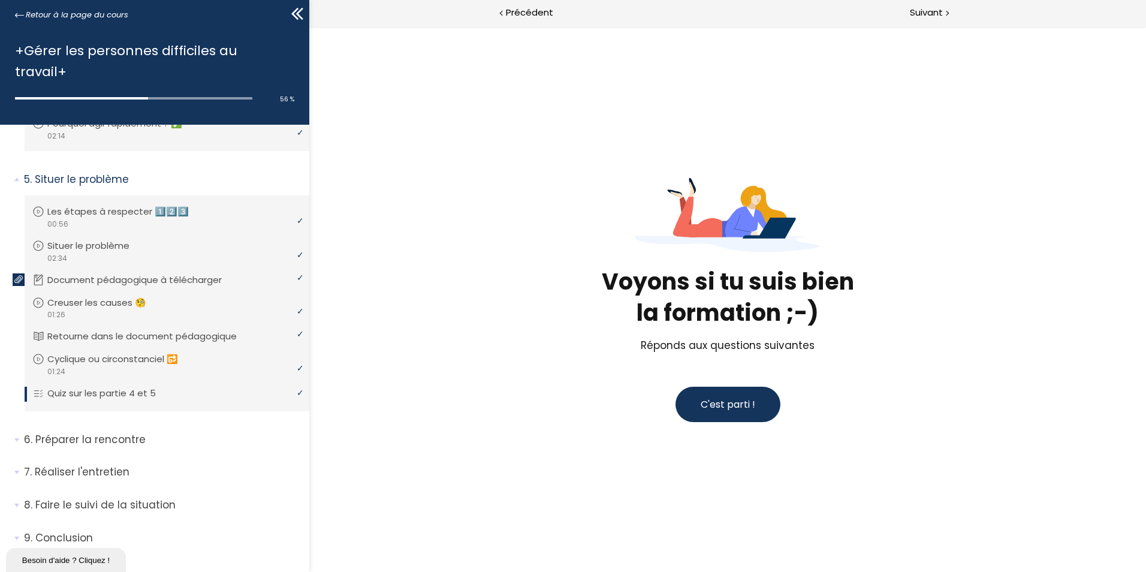
scroll to position [0, 0]
click at [723, 400] on span "C'est parti !" at bounding box center [727, 404] width 55 height 14
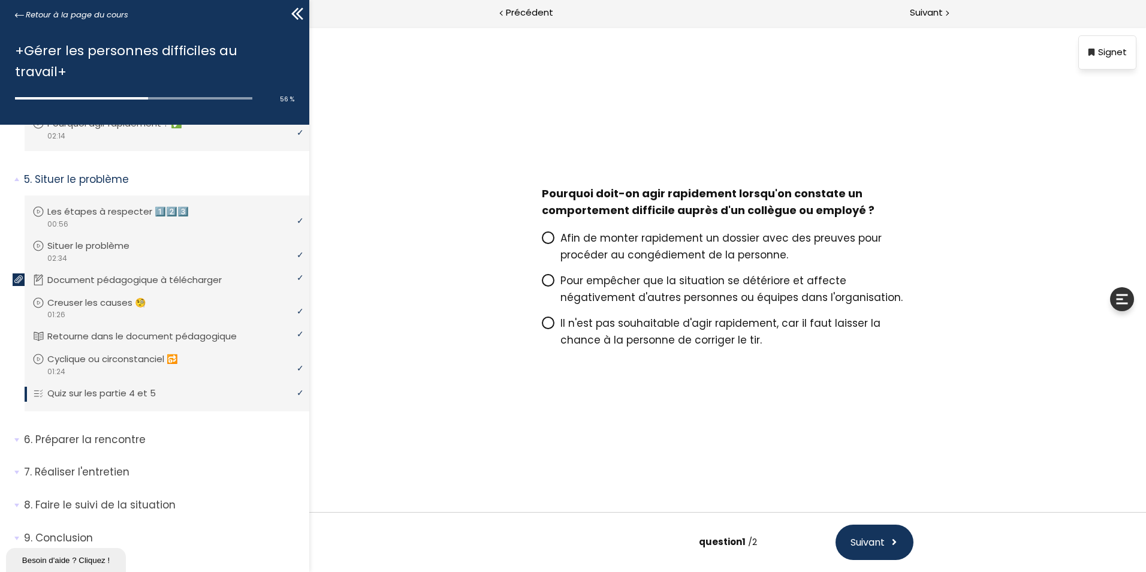
click at [601, 283] on span "Pour empêcher que la situation se détériore et affecte négativement d'autres pe…" at bounding box center [731, 288] width 342 height 31
click at [542, 284] on input "Pour empêcher que la situation se détériore et affecte négativement d'autres pe…" at bounding box center [542, 284] width 0 height 0
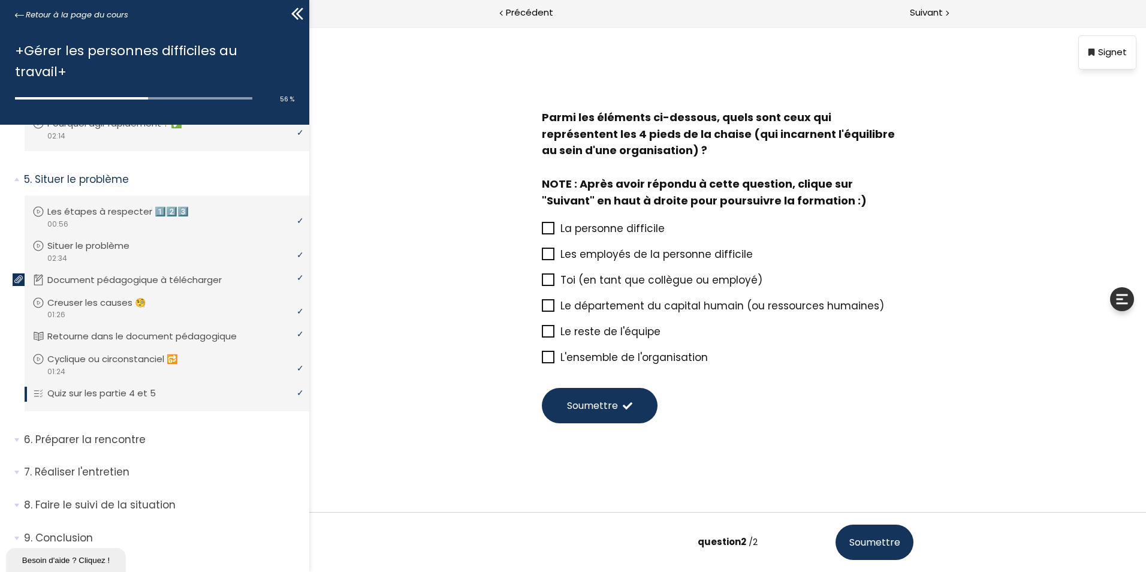
click at [588, 225] on span "La personne difficile" at bounding box center [612, 228] width 104 height 14
click at [542, 232] on input "La personne difficile" at bounding box center [542, 232] width 0 height 0
click at [581, 282] on span "Toi (en tant que collègue ou employé)" at bounding box center [661, 280] width 202 height 14
click at [542, 283] on input "Toi (en tant que collègue ou employé)" at bounding box center [542, 283] width 0 height 0
click at [584, 329] on span "Le reste de l'équipe" at bounding box center [610, 331] width 100 height 14
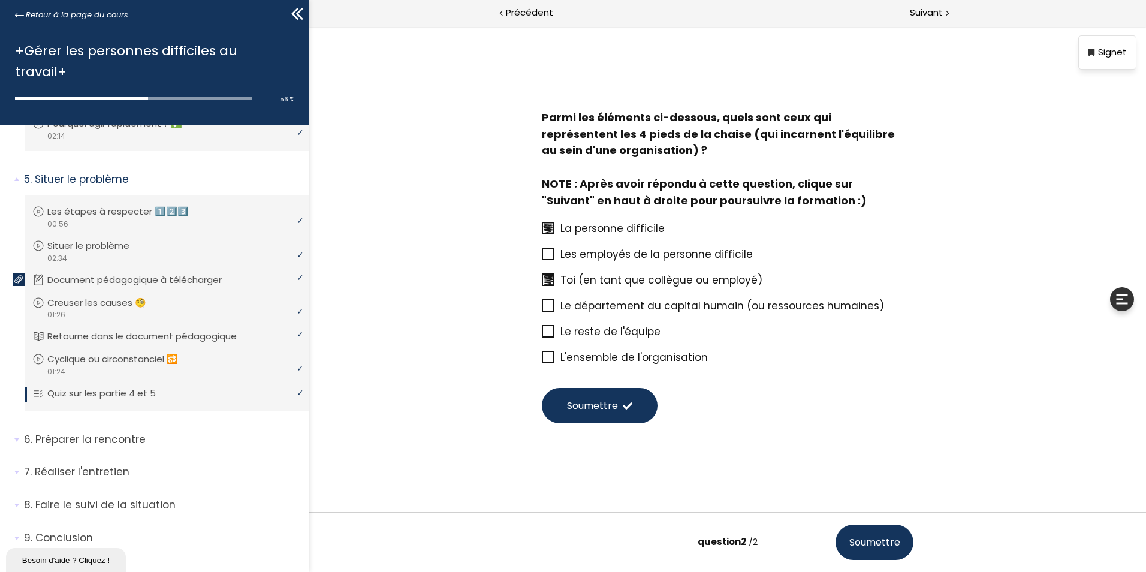
click at [542, 335] on input "Le reste de l'équipe" at bounding box center [542, 335] width 0 height 0
click at [587, 355] on span "L'ensemble de l'organisation" at bounding box center [633, 357] width 147 height 14
click at [542, 361] on input "L'ensemble de l'organisation" at bounding box center [542, 361] width 0 height 0
click at [601, 400] on span "Soumettre" at bounding box center [592, 405] width 51 height 15
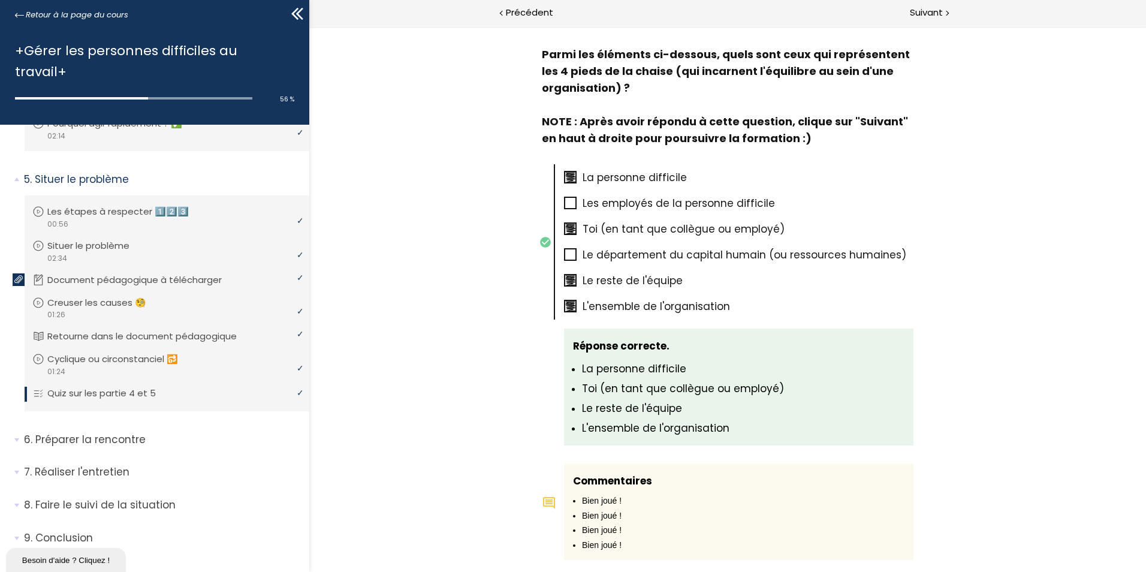
scroll to position [674, 0]
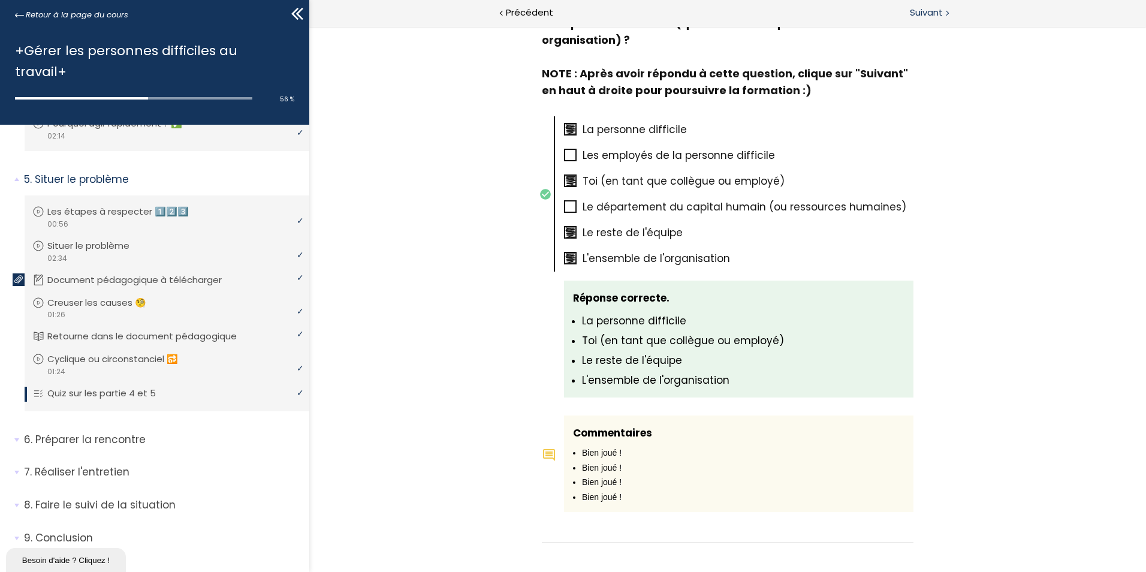
click at [920, 7] on span "Suivant" at bounding box center [926, 12] width 33 height 15
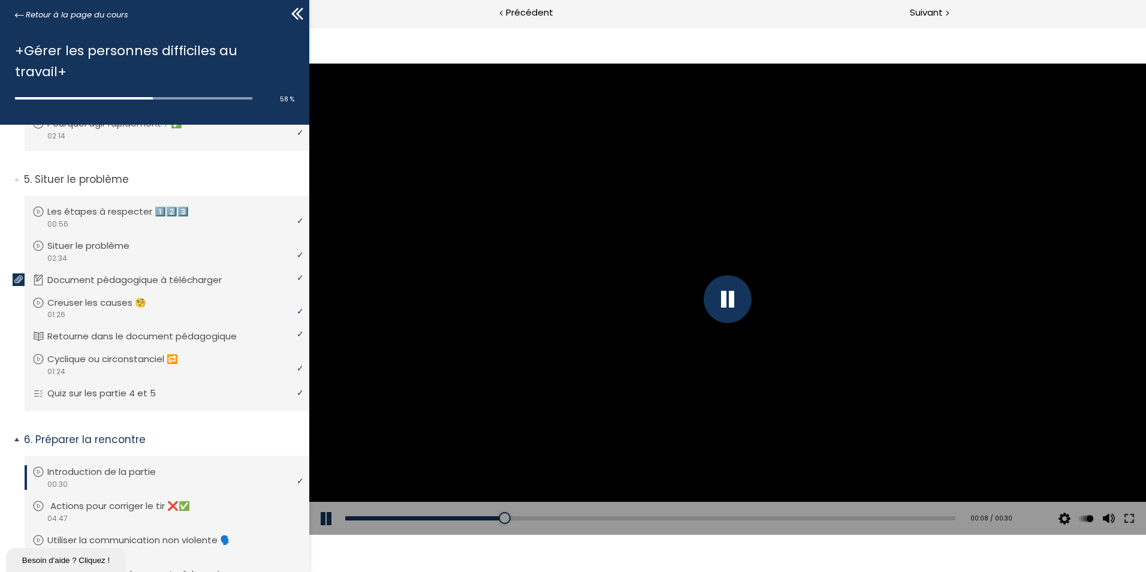
click at [135, 499] on p "Actions pour corriger le tir ❌✅" at bounding box center [129, 505] width 158 height 13
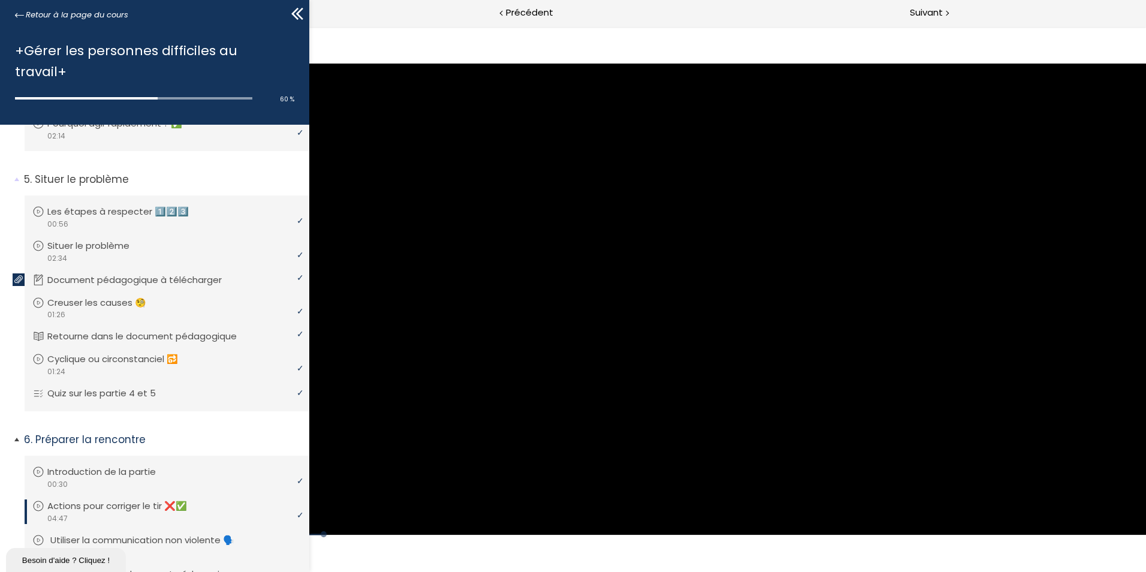
click at [176, 533] on p "Utiliser la communication non violente 🗣️" at bounding box center [151, 539] width 202 height 13
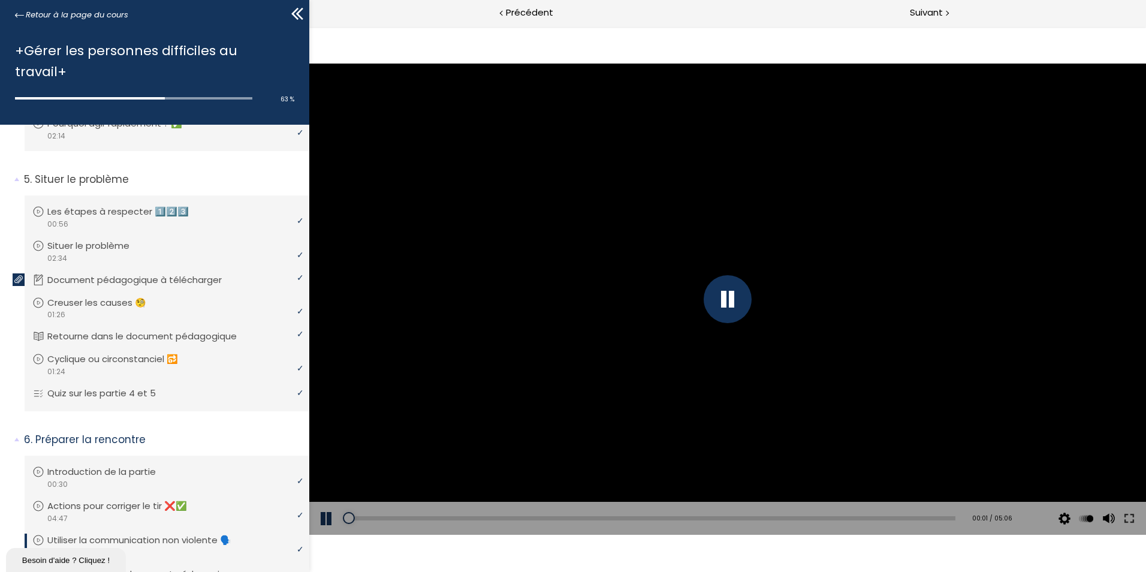
scroll to position [966, 0]
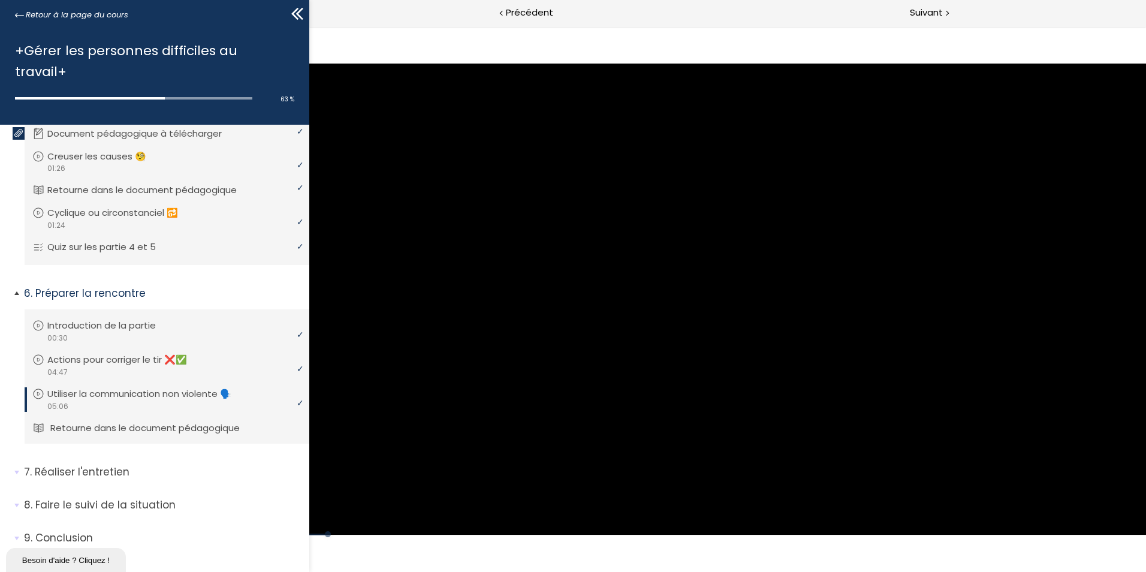
click at [163, 421] on p "Retourne dans le document pédagogique" at bounding box center [153, 427] width 207 height 13
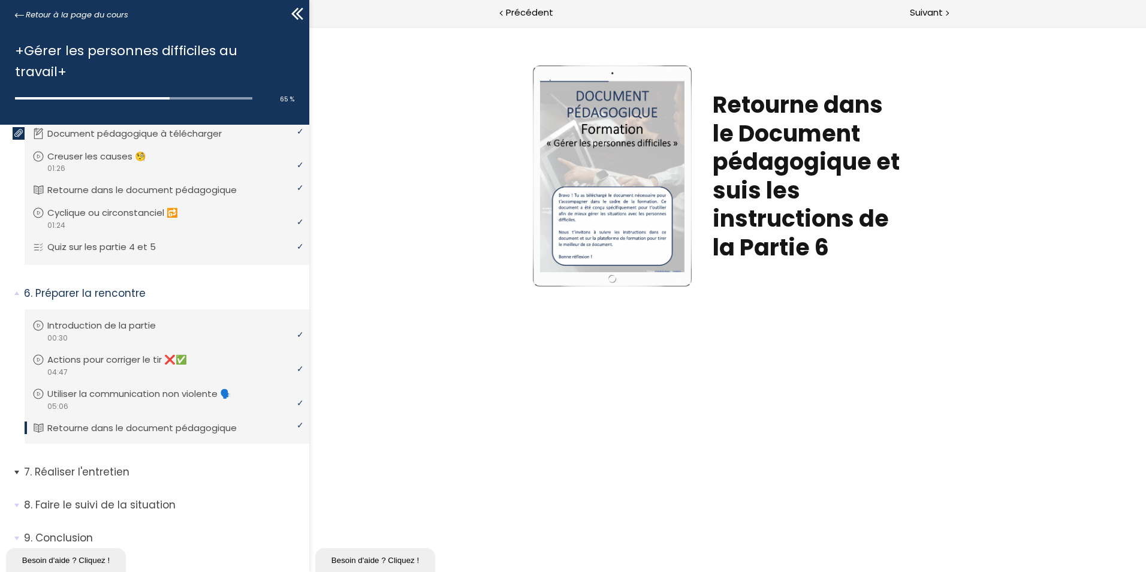
click at [102, 464] on p "Réaliser l'entretien" at bounding box center [162, 471] width 276 height 15
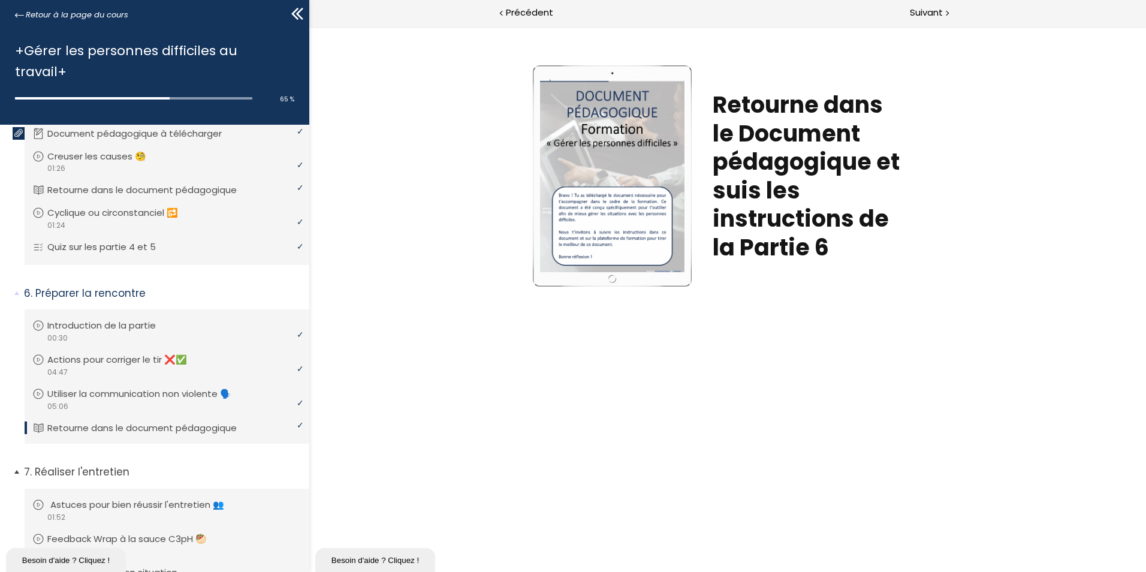
click at [132, 498] on p "Astuces pour bien réussir l'entretien 👥" at bounding box center [146, 504] width 192 height 13
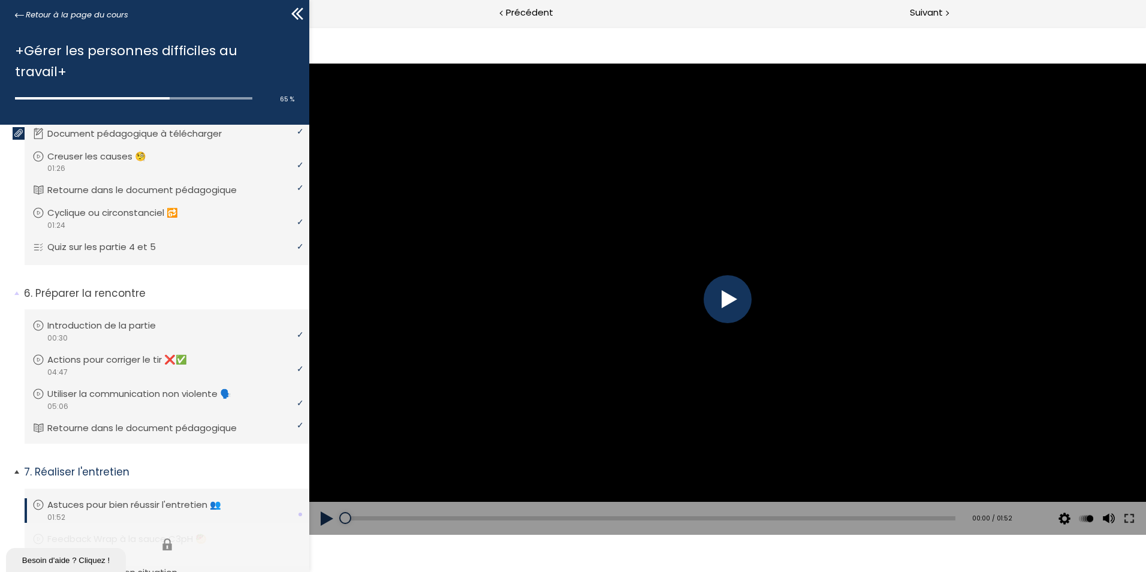
scroll to position [1086, 0]
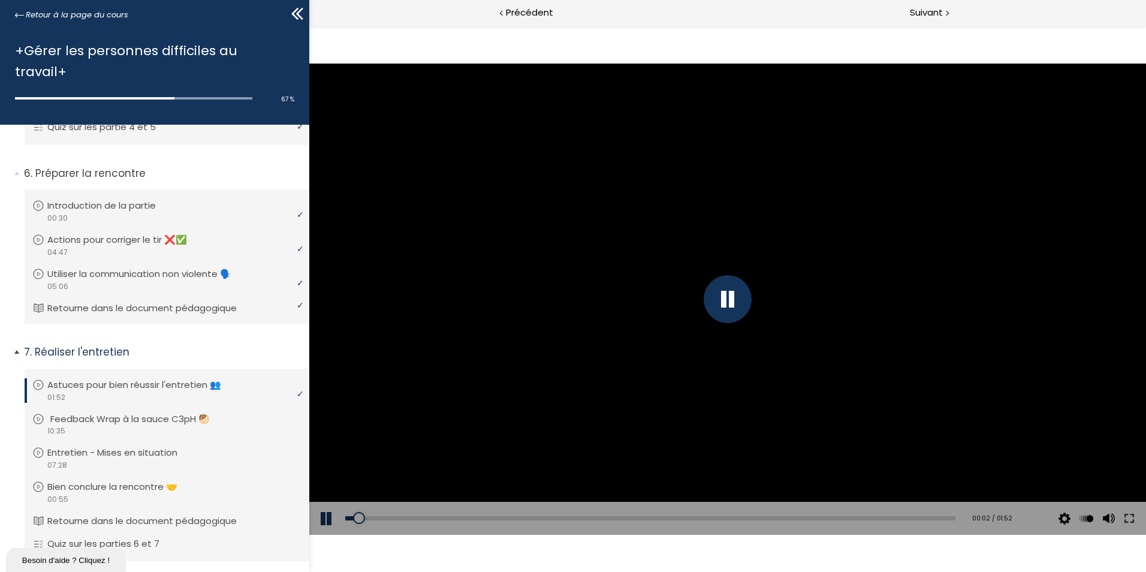
click at [151, 412] on p "Feedback Wrap à la sauce C3pH 🥙" at bounding box center [138, 418] width 177 height 13
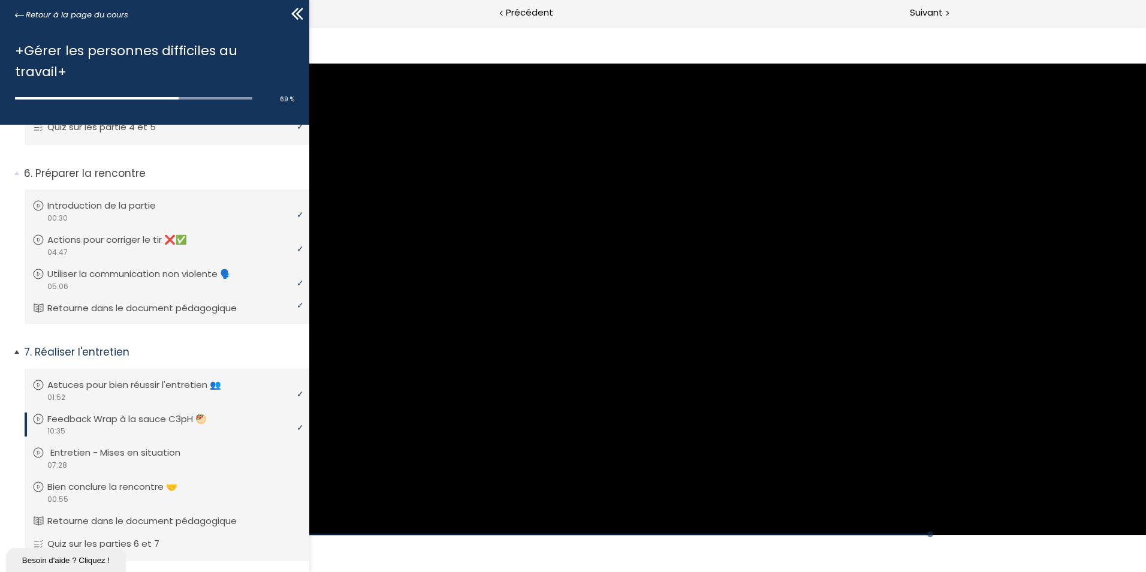
click at [147, 446] on p "Entretien - Mises en situation" at bounding box center [124, 452] width 148 height 13
click at [147, 480] on p "Bien conclure la rencontre 🤝" at bounding box center [124, 486] width 148 height 13
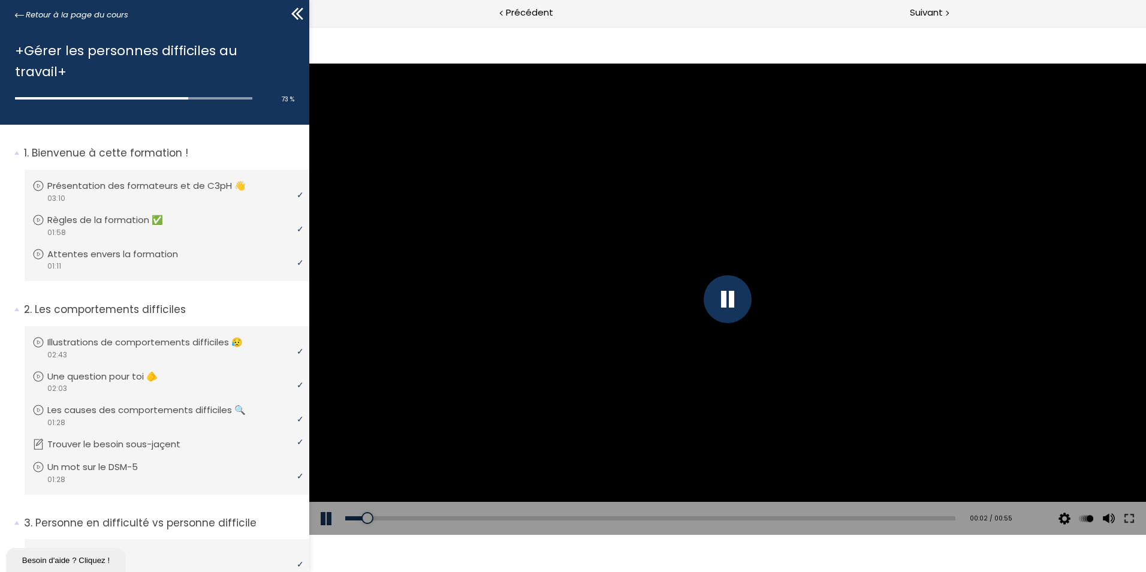
scroll to position [1086, 0]
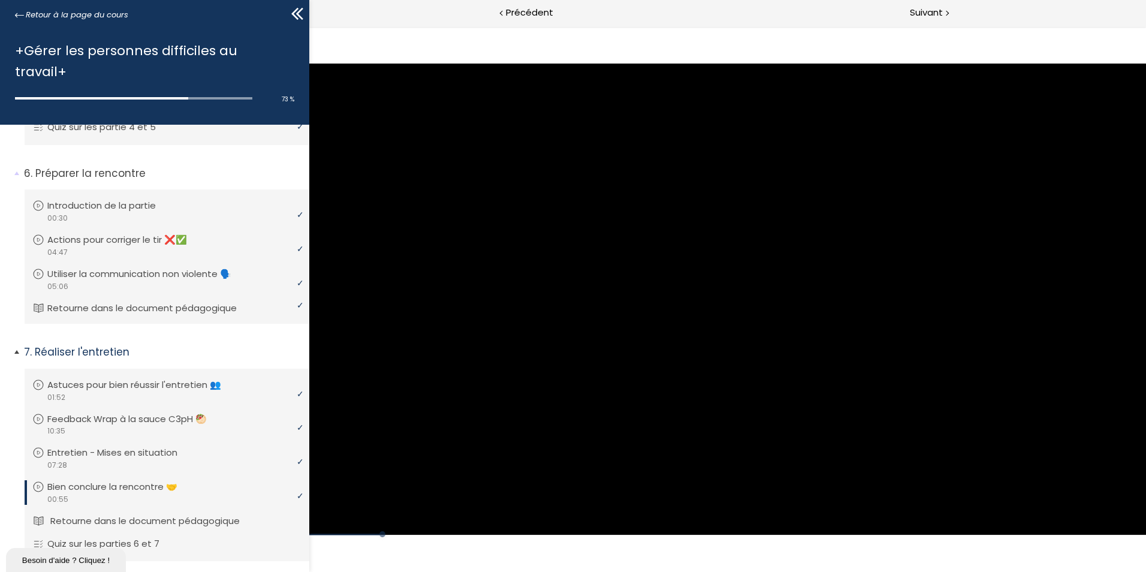
click at [162, 514] on p "Retourne dans le document pédagogique" at bounding box center [153, 520] width 207 height 13
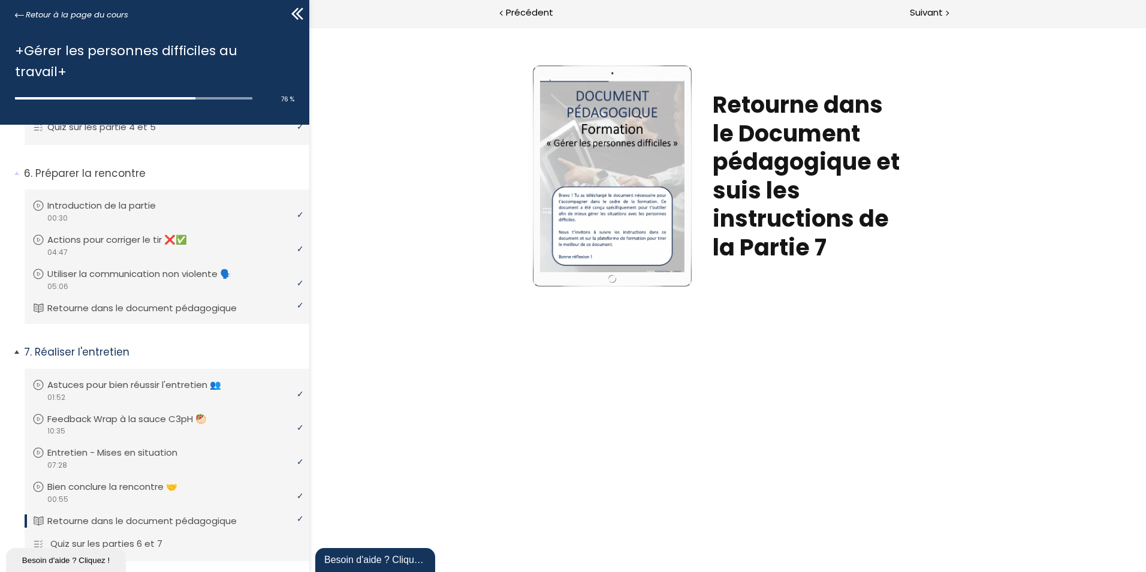
click at [132, 537] on p "Quiz sur les parties 6 et 7" at bounding box center [115, 543] width 130 height 13
click at [934, 11] on span "Suivant" at bounding box center [926, 12] width 33 height 15
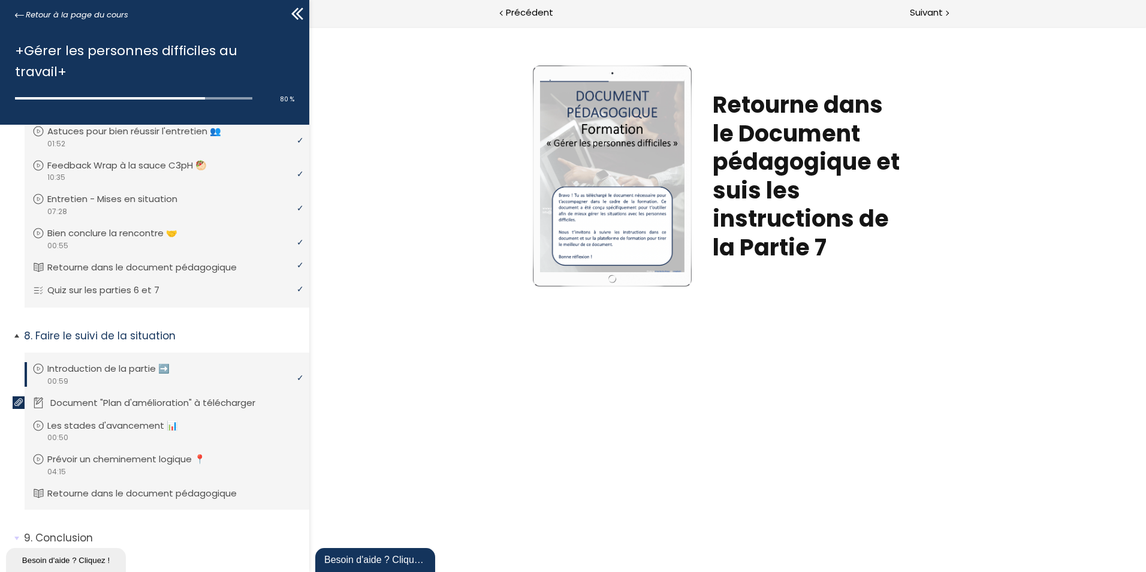
click at [149, 396] on p "Document "Plan d'amélioration" à télécharger" at bounding box center [161, 402] width 223 height 13
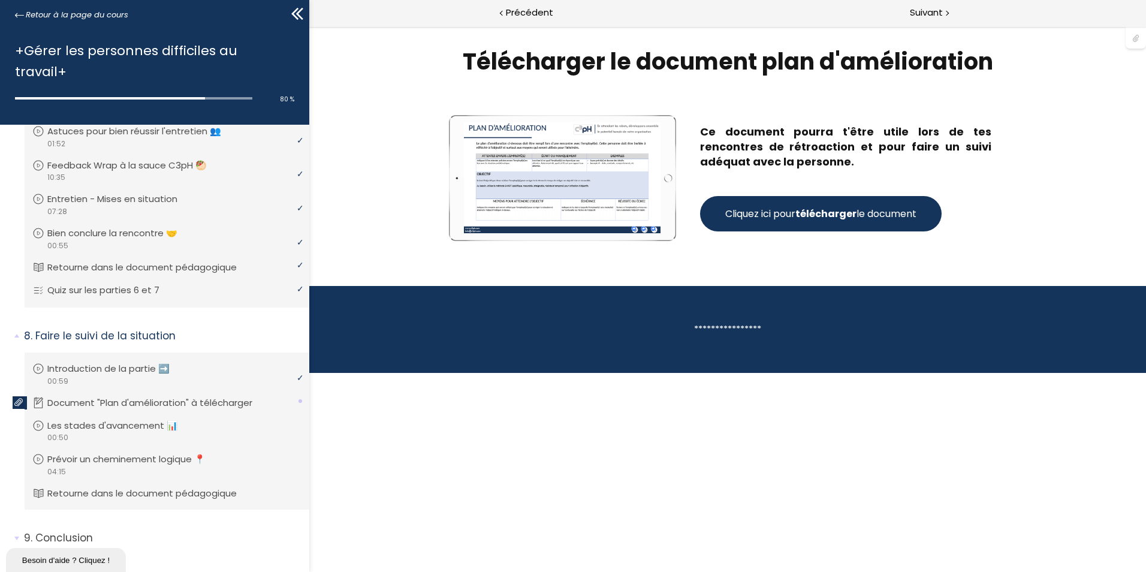
click at [787, 208] on span "Cliquez ici pour télécharger le document" at bounding box center [820, 213] width 191 height 15
click at [141, 419] on p "Les stades d'avancement 📊" at bounding box center [124, 425] width 149 height 13
click at [163, 452] on p "Prévoir un cheminement logique 📍" at bounding box center [138, 458] width 176 height 13
click at [153, 487] on p "Retourne dans le document pédagogique" at bounding box center [153, 493] width 207 height 13
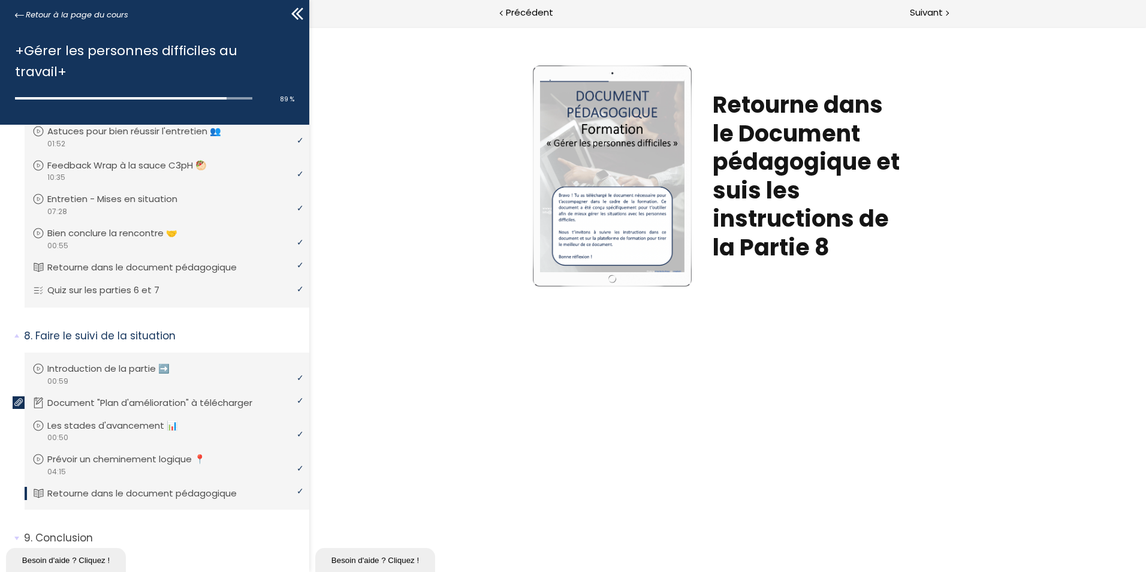
click at [499, 447] on div "Write your awesome label here. Retourne dans le Document pédagogique et suis le…" at bounding box center [727, 298] width 836 height 545
click at [916, 14] on span "Suivant" at bounding box center [926, 12] width 33 height 15
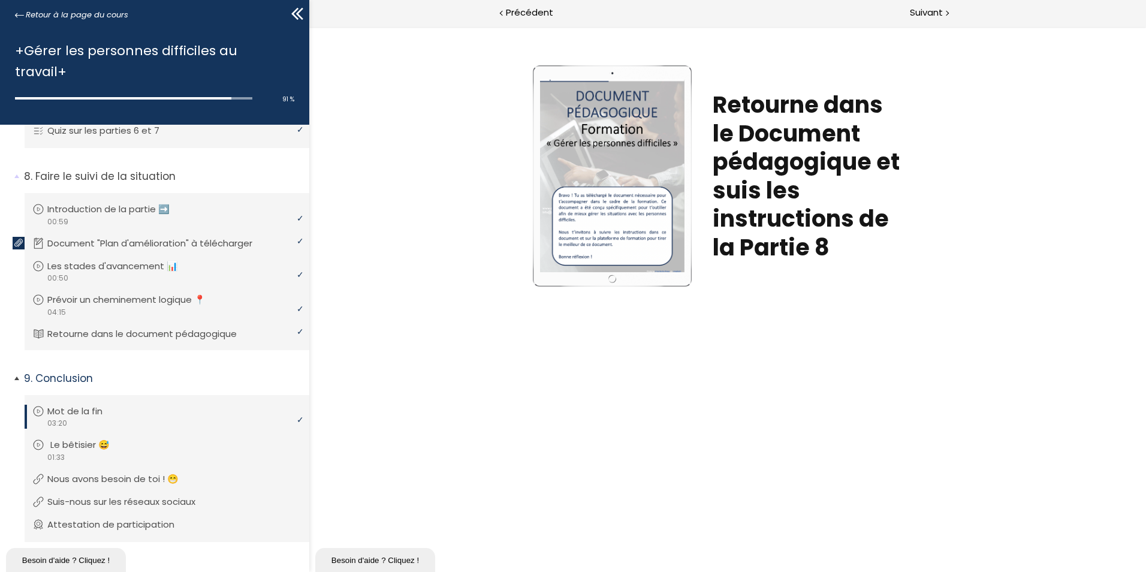
click at [77, 438] on p "Le bêtisier 😅" at bounding box center [88, 444] width 77 height 13
click at [86, 472] on p "Nous avons besoin de toi ! 😁" at bounding box center [124, 478] width 149 height 13
click at [188, 495] on p "Suis-nous sur les réseaux sociaux" at bounding box center [133, 501] width 166 height 13
click at [104, 518] on p "Attestation de participation" at bounding box center [122, 524] width 145 height 13
click at [26, 16] on span "Retour à la page du cours" at bounding box center [77, 14] width 102 height 13
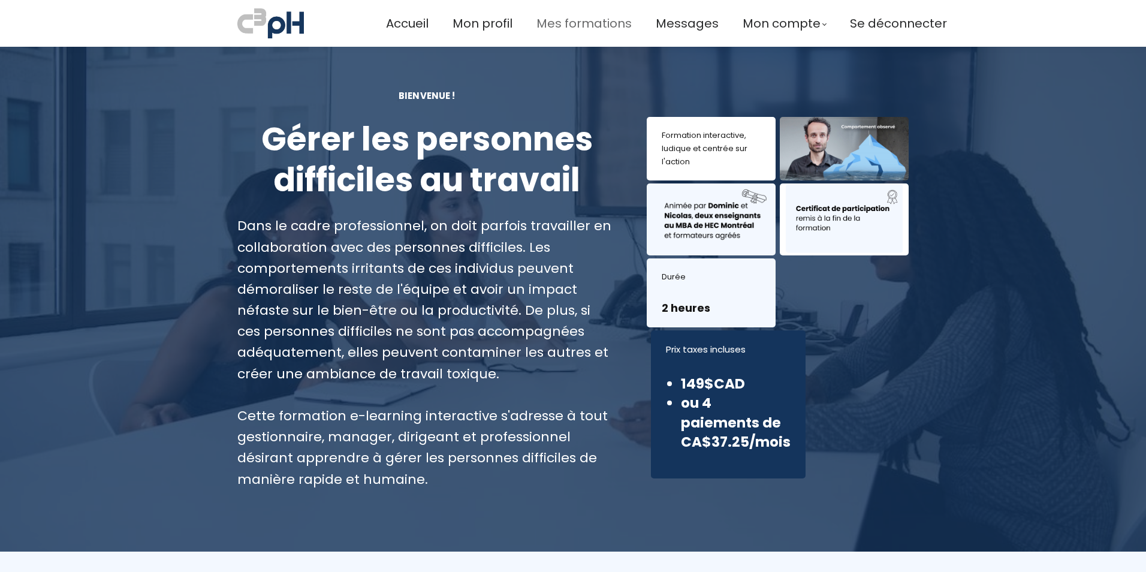
click at [584, 21] on span "Mes formations" at bounding box center [583, 24] width 95 height 20
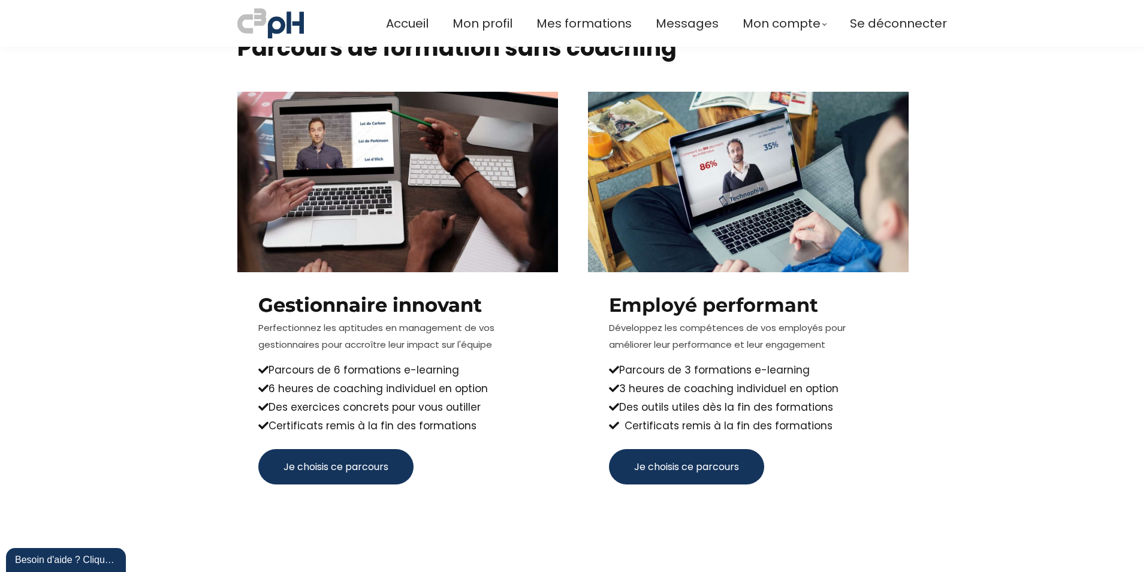
scroll to position [899, 0]
